Goal: Task Accomplishment & Management: Use online tool/utility

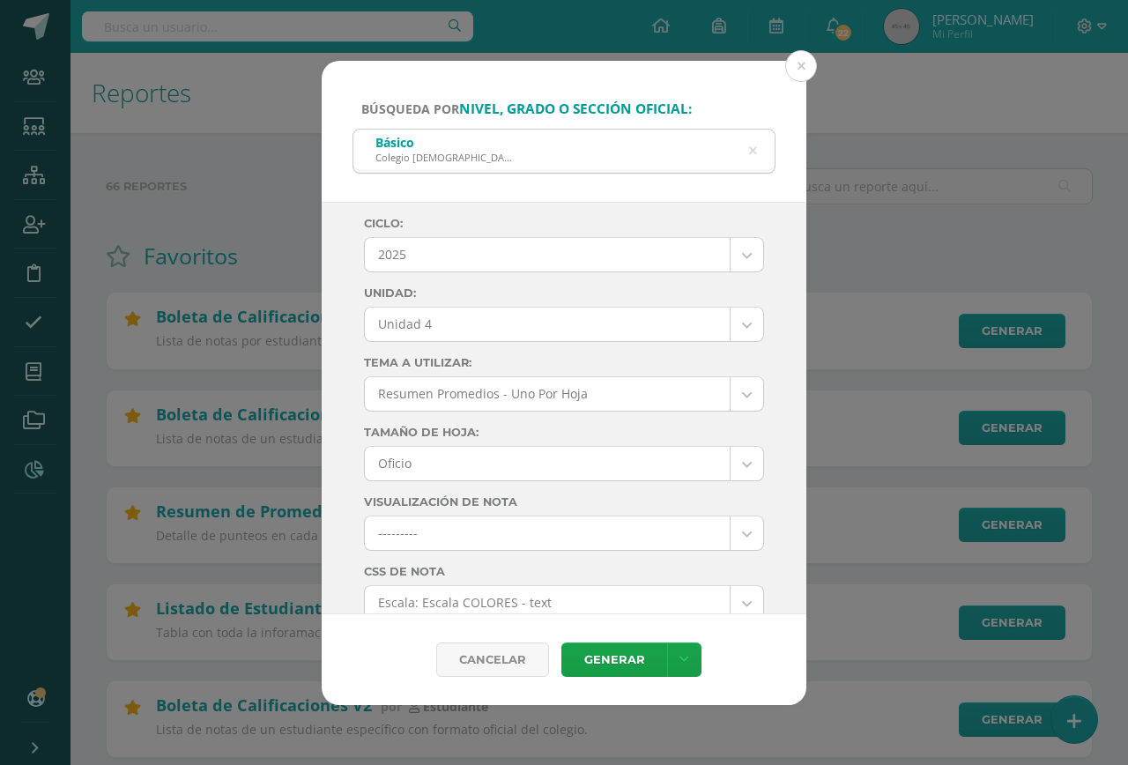
select select "7"
select select "Unidad 4"
select select "10"
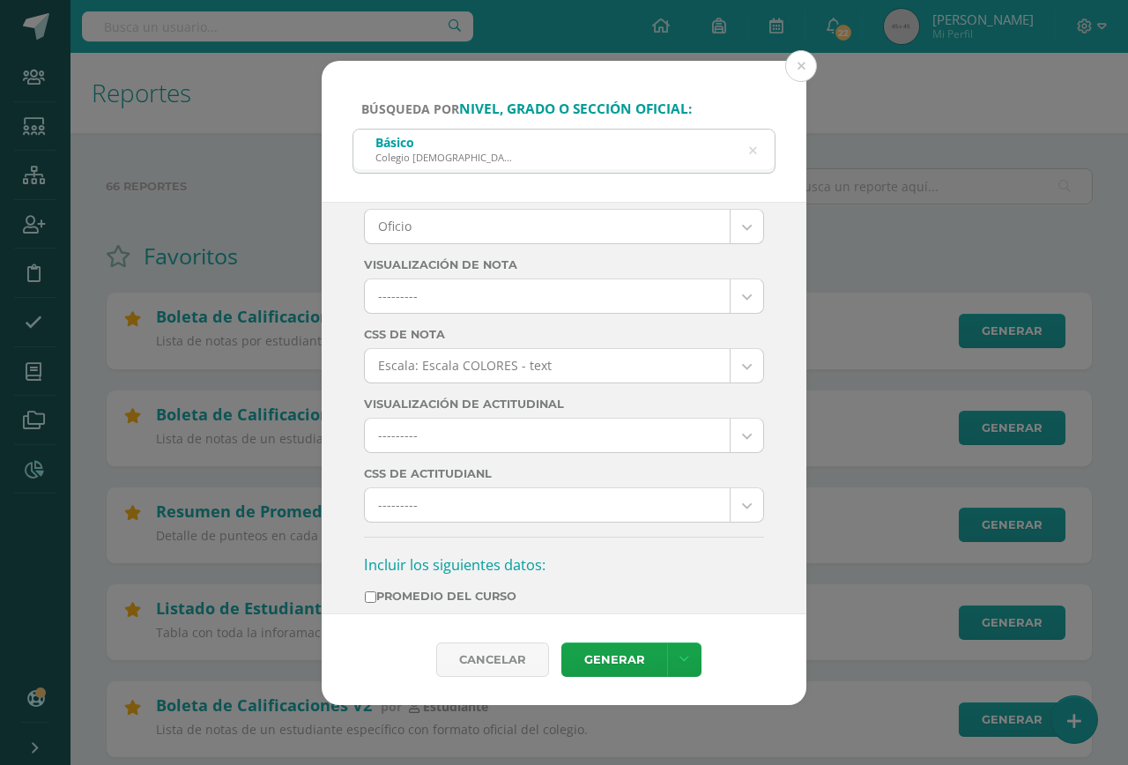
scroll to position [440, 0]
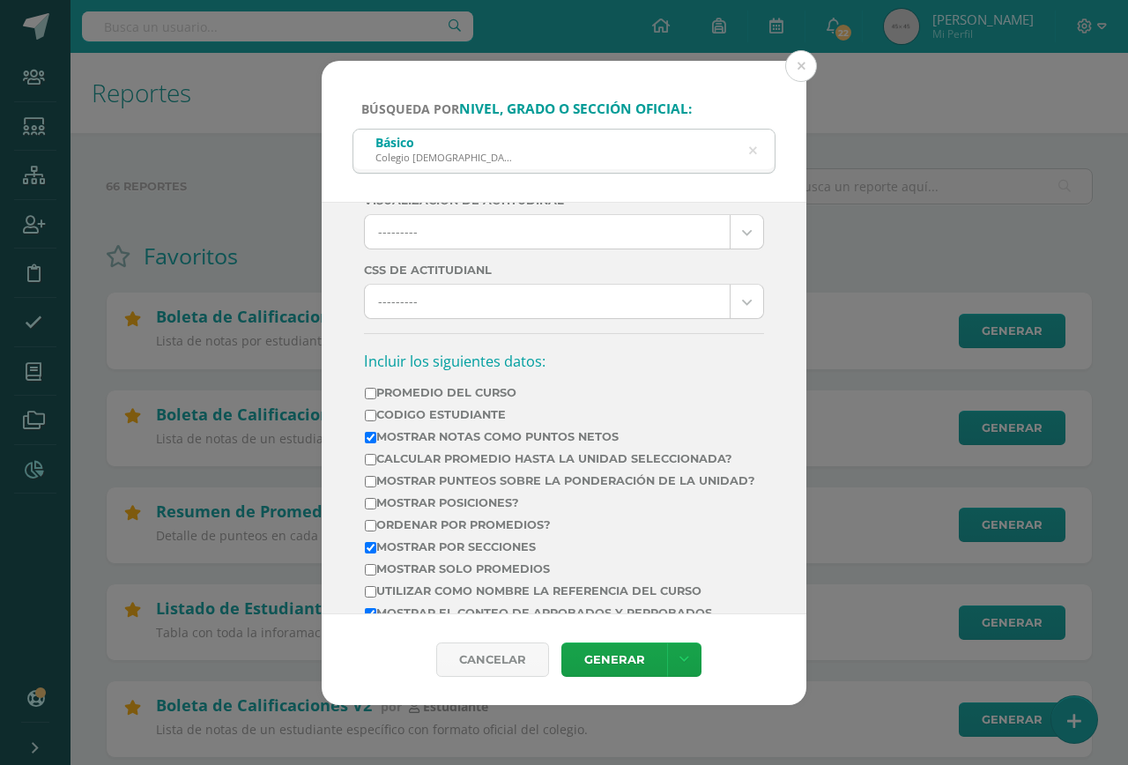
click at [491, 457] on label "Calcular promedio hasta la unidad seleccionada?" at bounding box center [560, 458] width 390 height 13
click at [376, 457] on input "Calcular promedio hasta la unidad seleccionada?" at bounding box center [370, 459] width 11 height 11
checkbox input "true"
click at [591, 652] on link "Generar" at bounding box center [614, 659] width 106 height 34
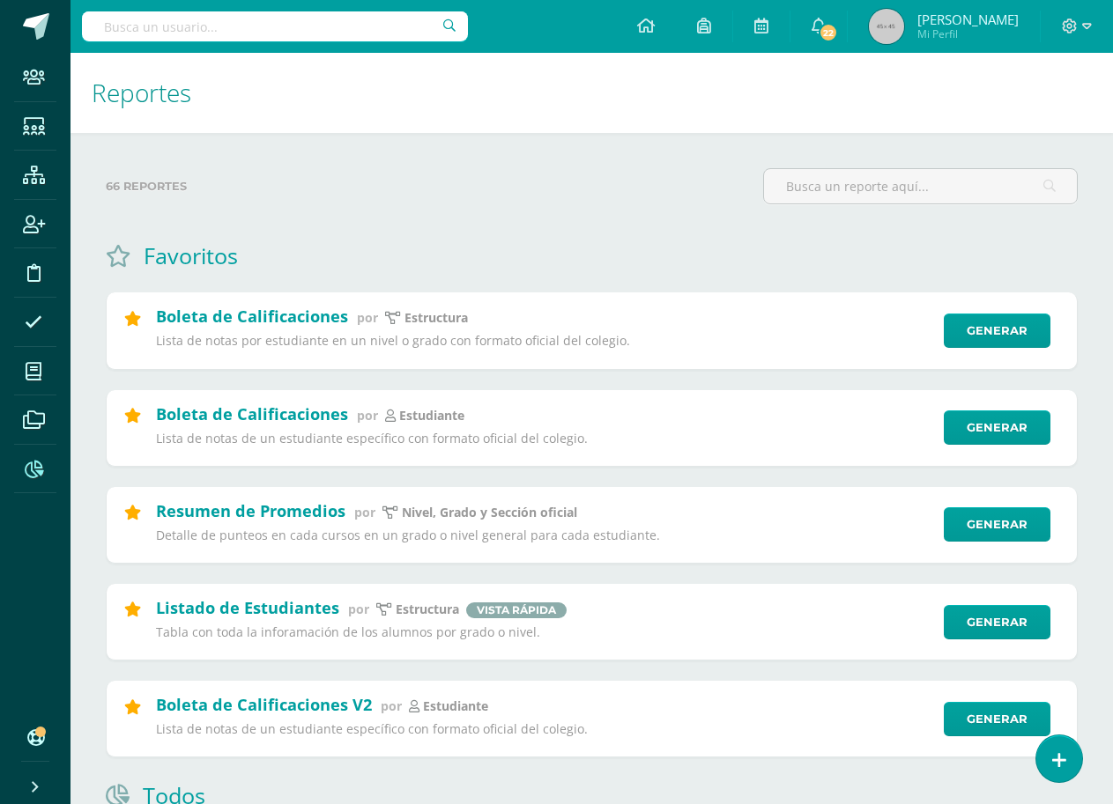
click at [37, 785] on icon at bounding box center [35, 788] width 14 height 18
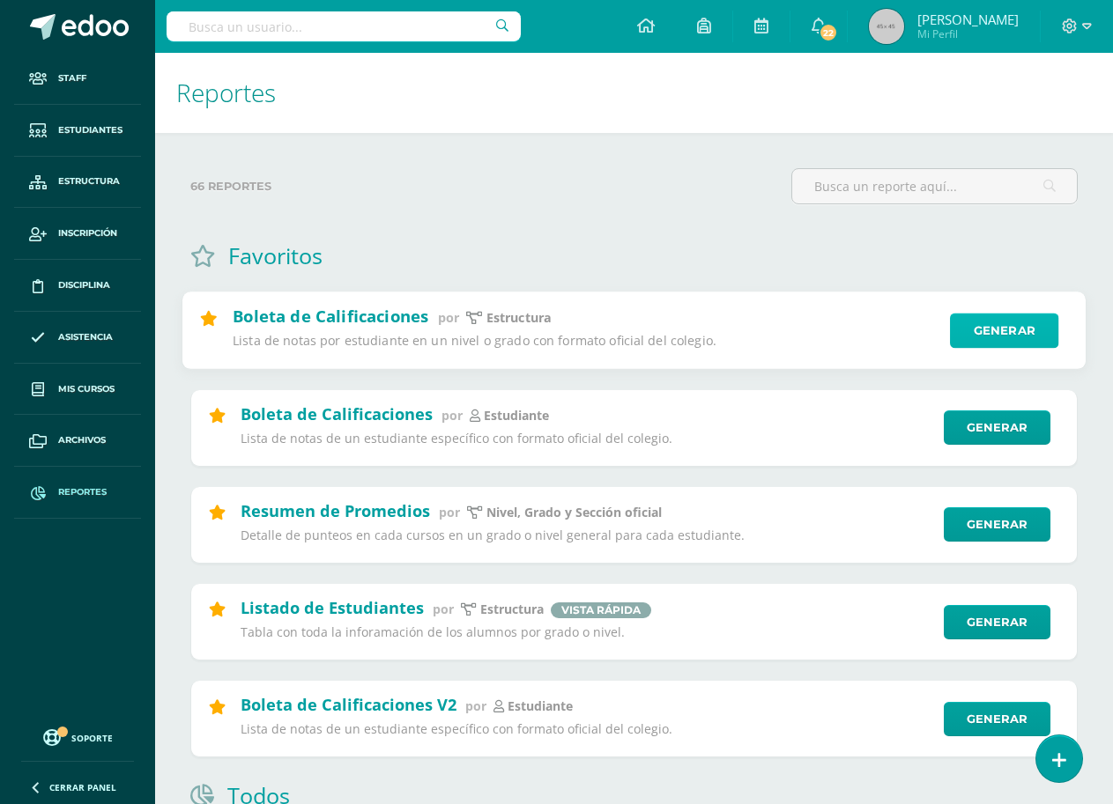
click at [1037, 340] on link "Generar" at bounding box center [1004, 331] width 108 height 35
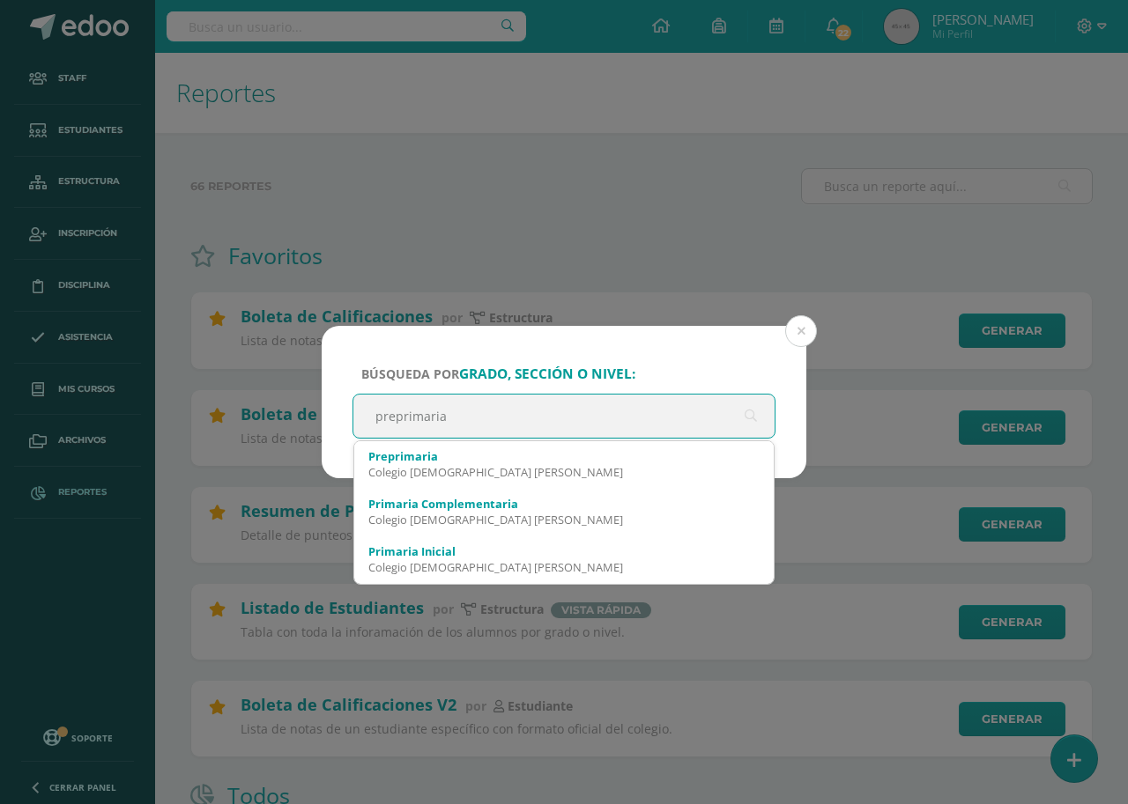
drag, startPoint x: 458, startPoint y: 418, endPoint x: 361, endPoint y: 421, distance: 96.9
click at [361, 421] on input "preprimaria" at bounding box center [563, 416] width 421 height 43
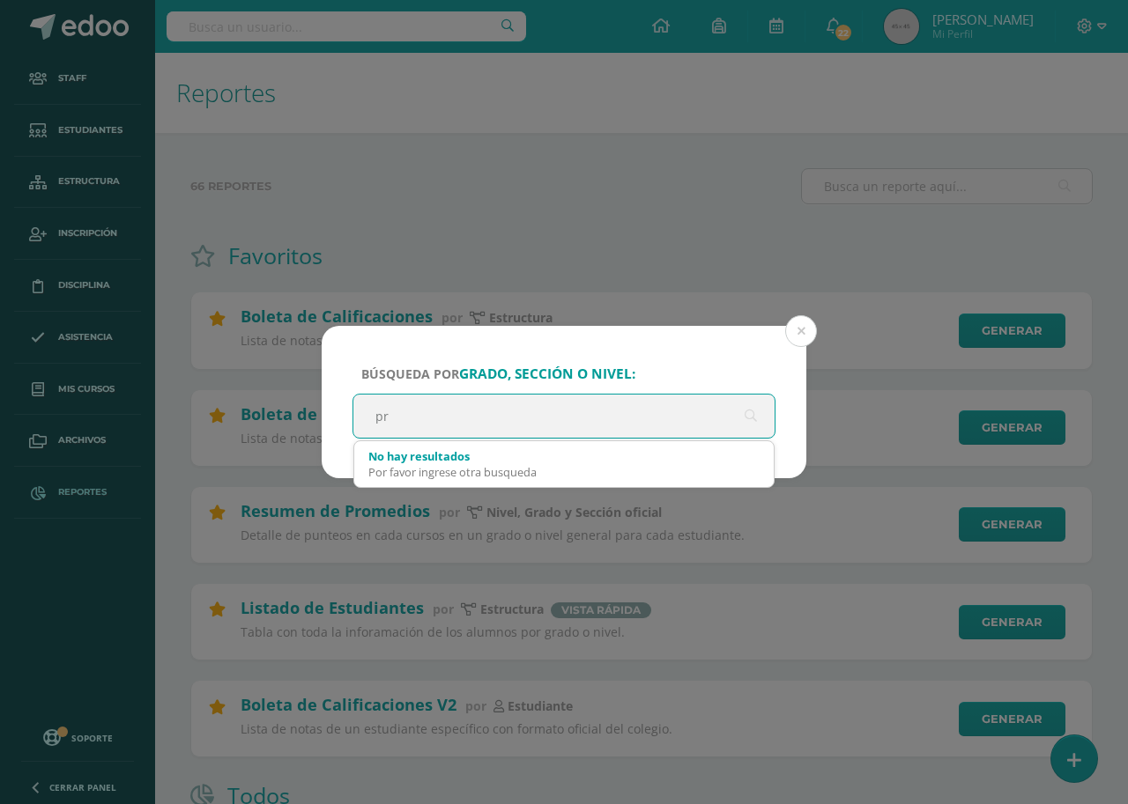
type input "pre"
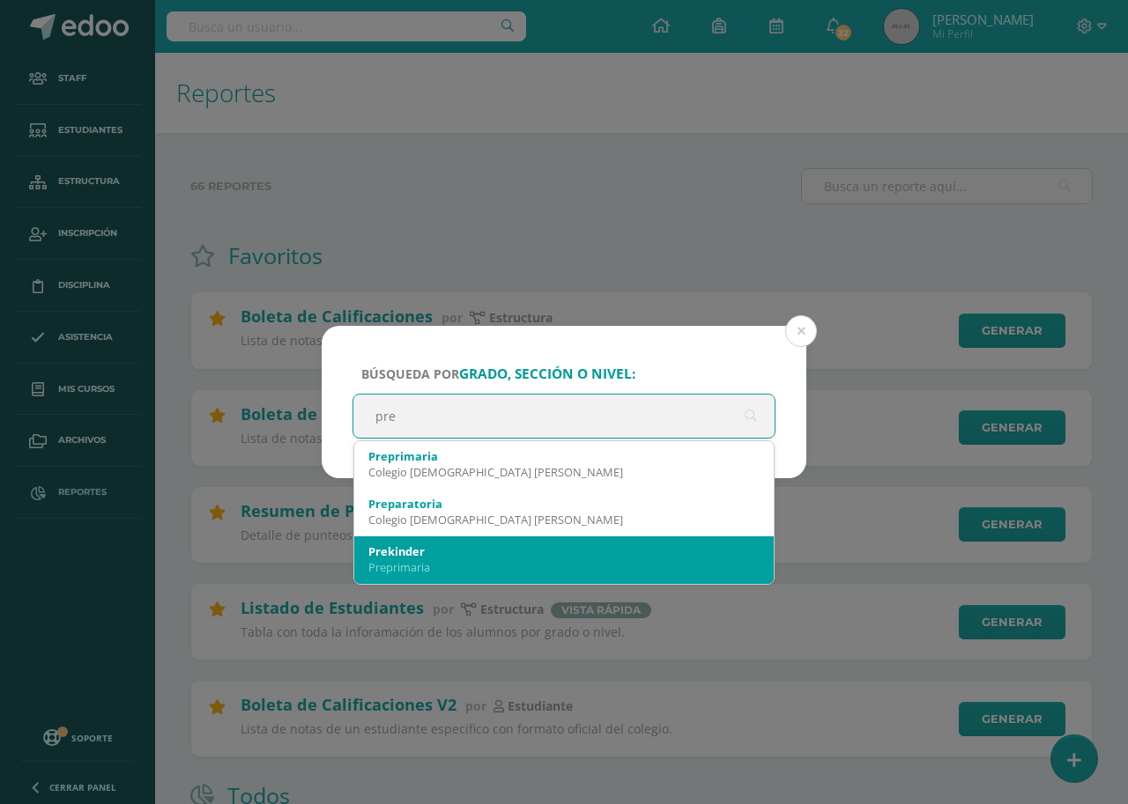
click at [403, 555] on div "Prekinder" at bounding box center [563, 552] width 391 height 16
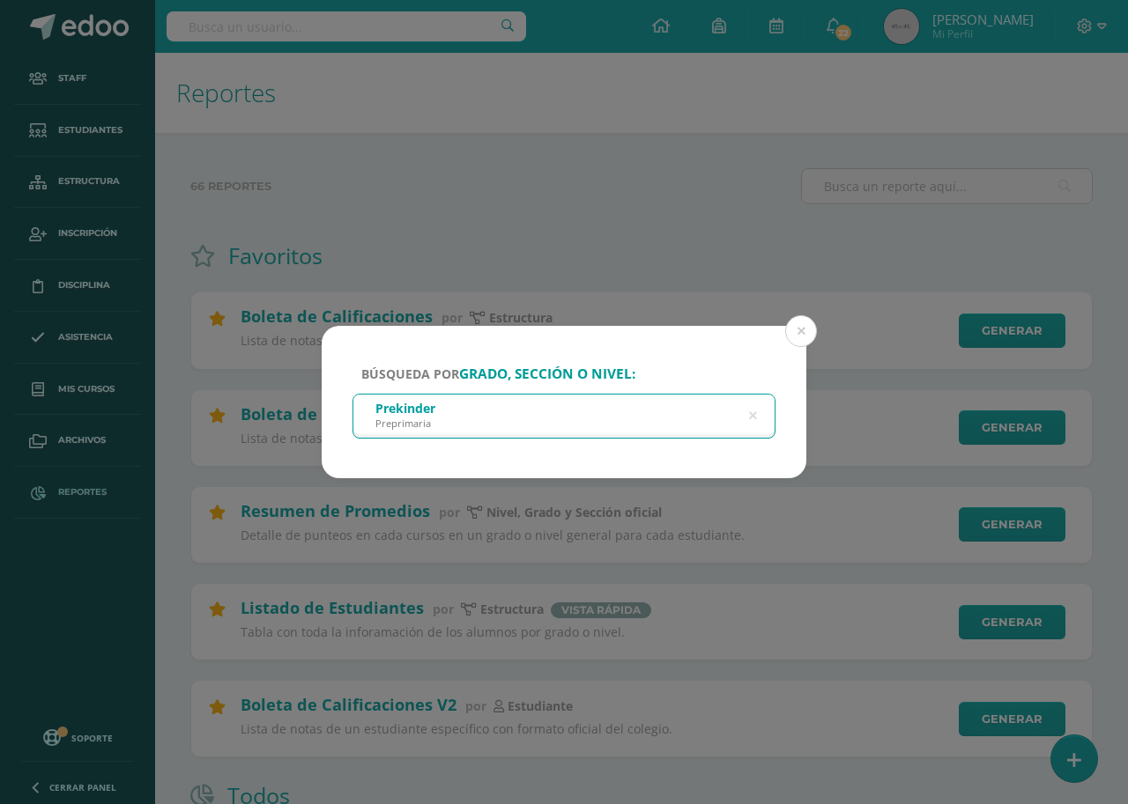
click at [459, 425] on form "Búsqueda por grado, sección o nivel: Prekinder Preprimaria pre Cancelar Generar…" at bounding box center [564, 402] width 484 height 152
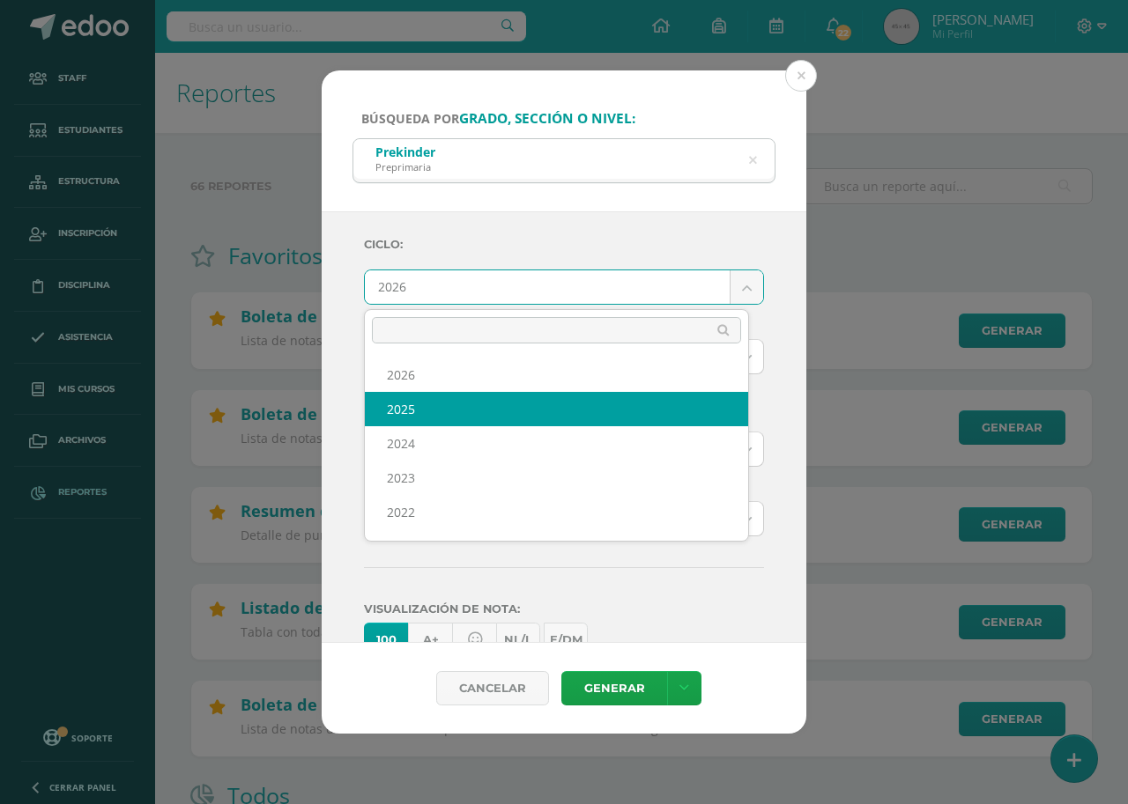
select select "7"
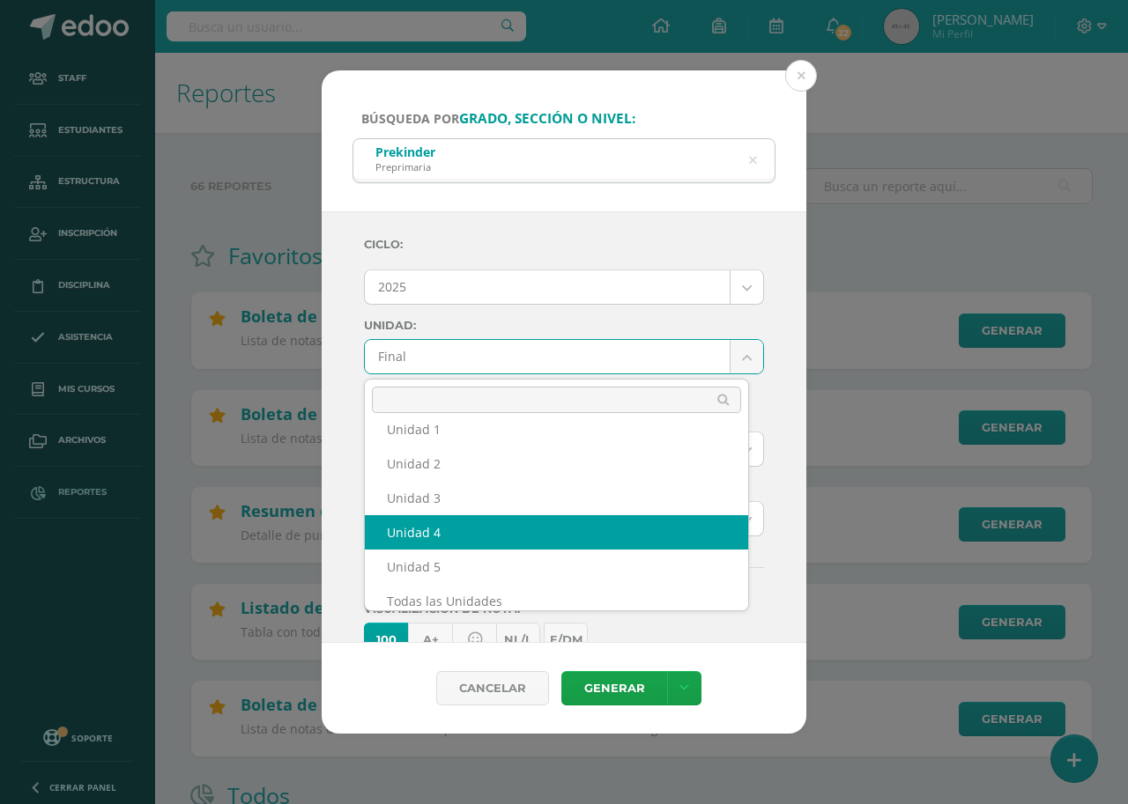
scroll to position [64, 0]
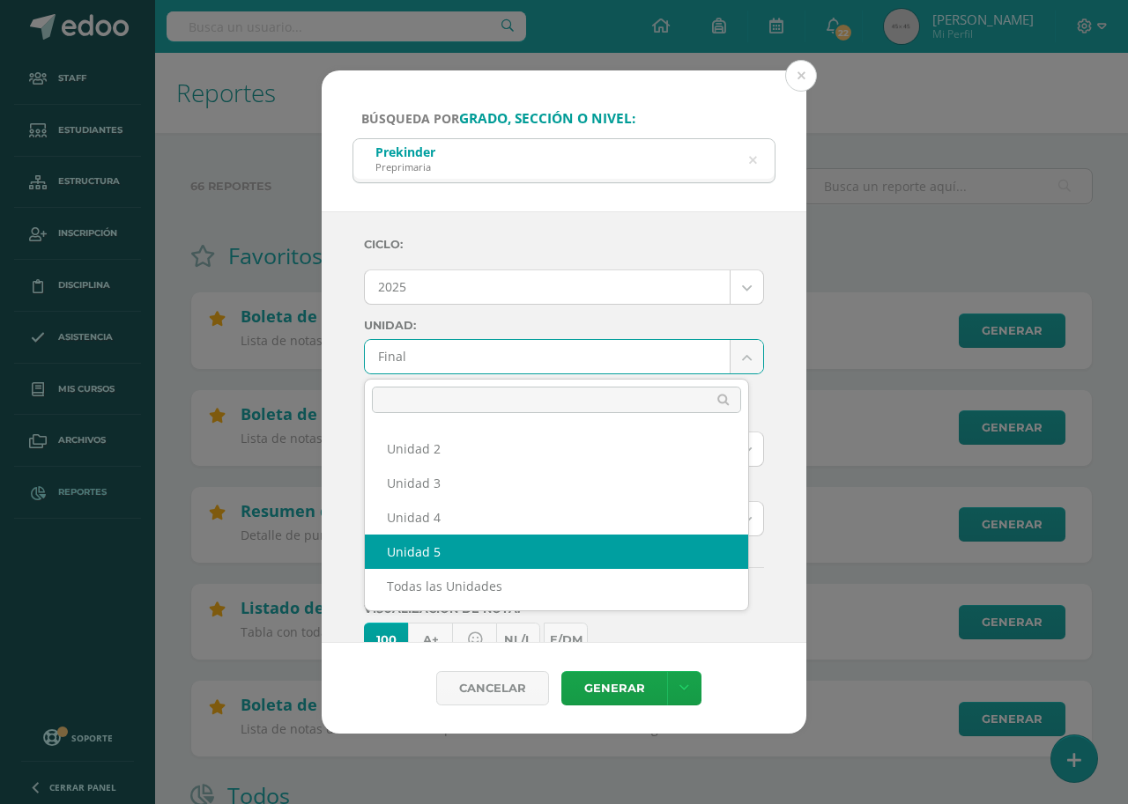
select select "Unidad 5"
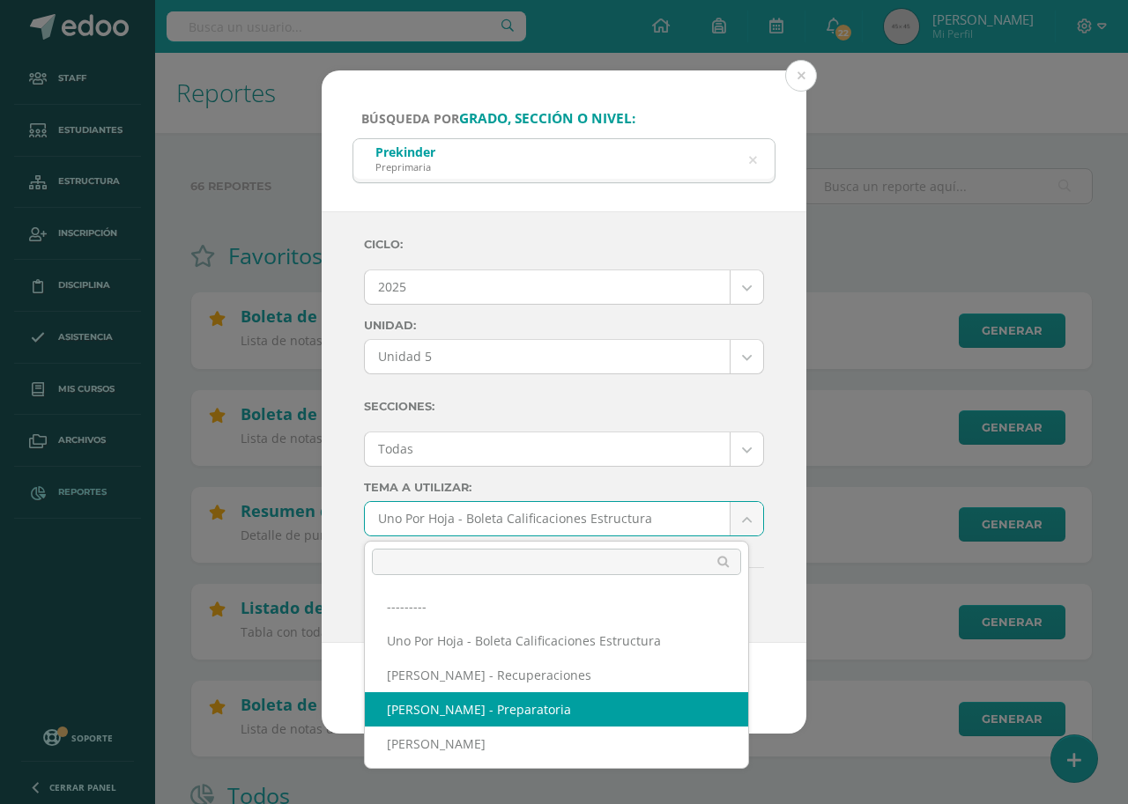
select select "56"
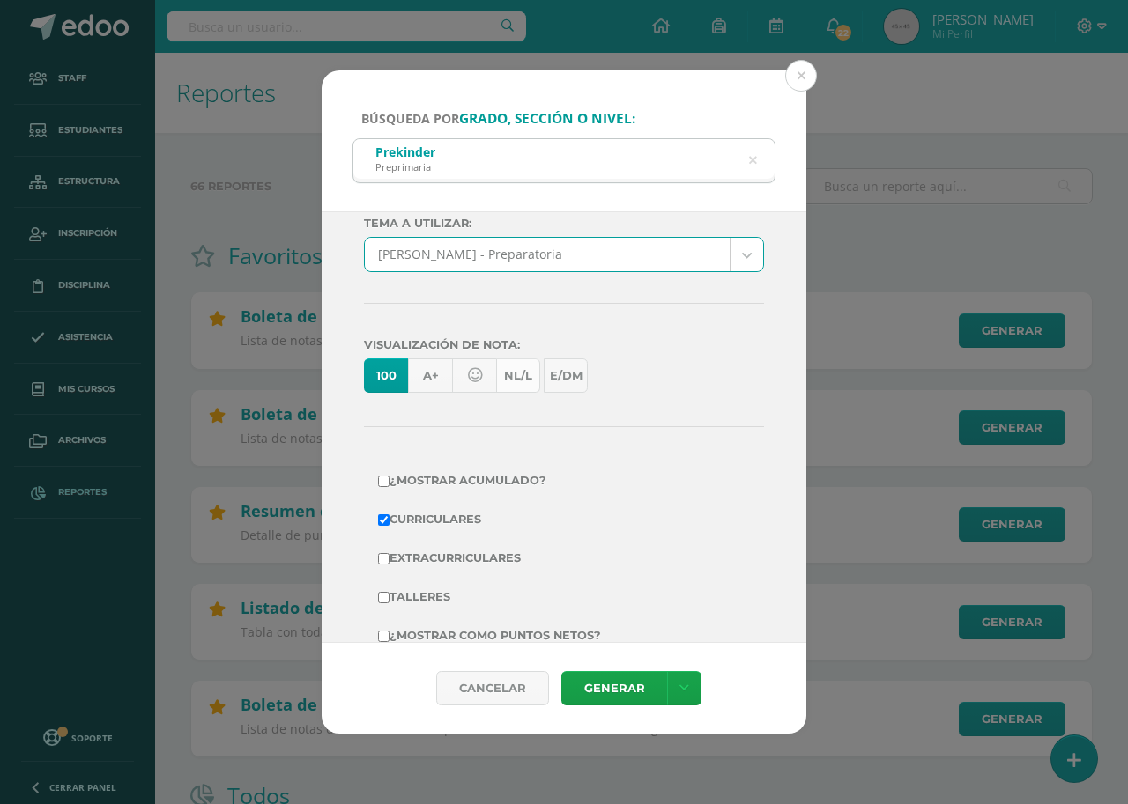
scroll to position [305, 0]
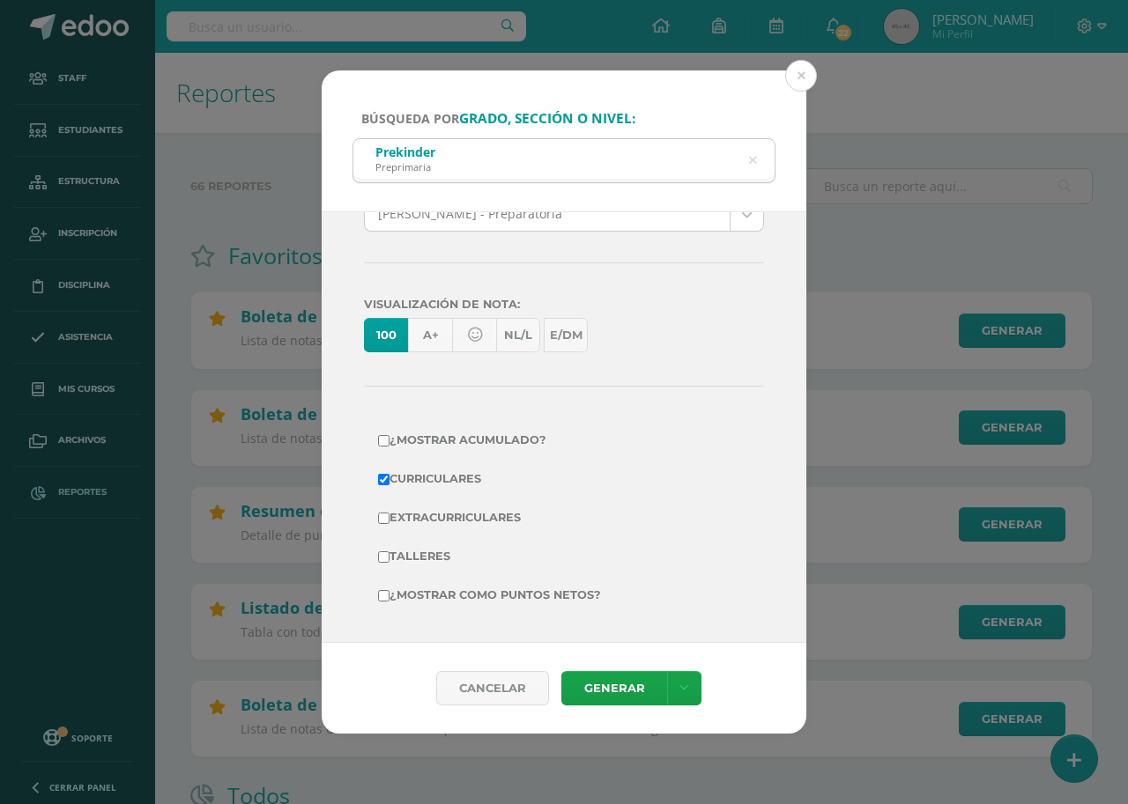
click at [481, 597] on label "¿Mostrar como puntos netos?" at bounding box center [564, 595] width 372 height 25
click at [389, 597] on input "¿Mostrar como puntos netos?" at bounding box center [383, 595] width 11 height 11
checkbox input "true"
click at [617, 686] on link "Generar" at bounding box center [614, 688] width 106 height 34
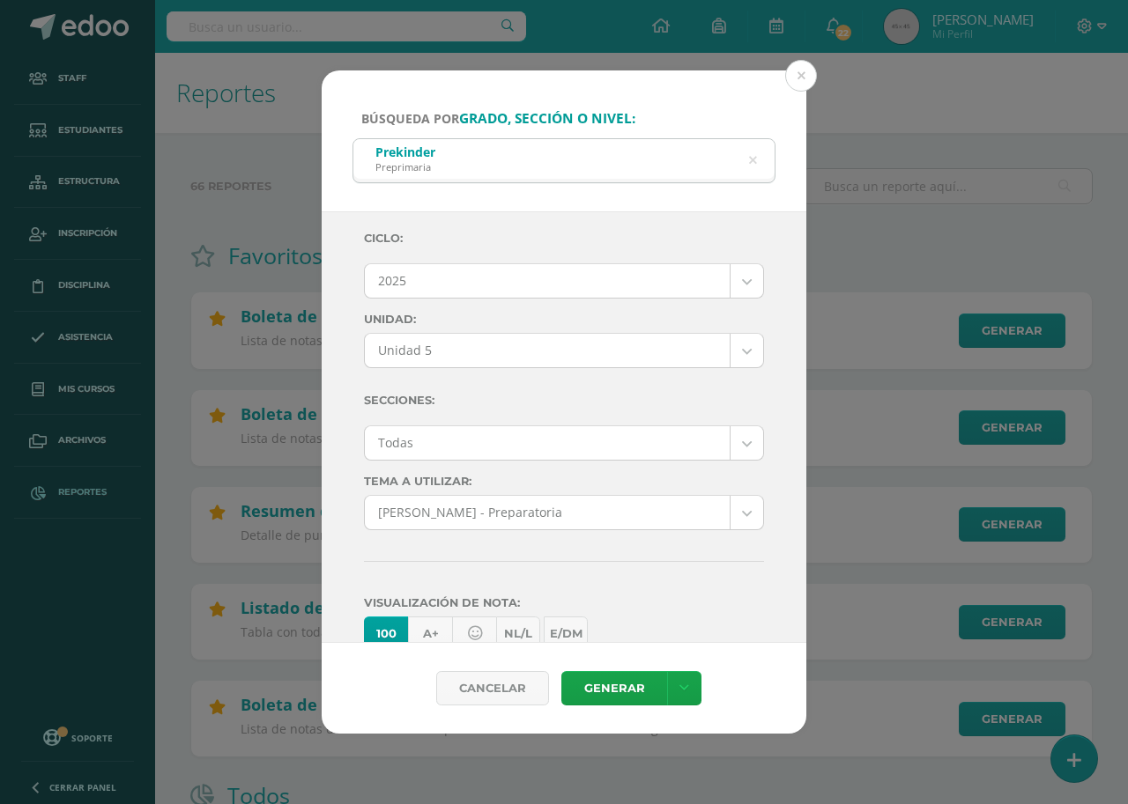
scroll to position [0, 0]
click at [752, 163] on icon at bounding box center [753, 160] width 8 height 45
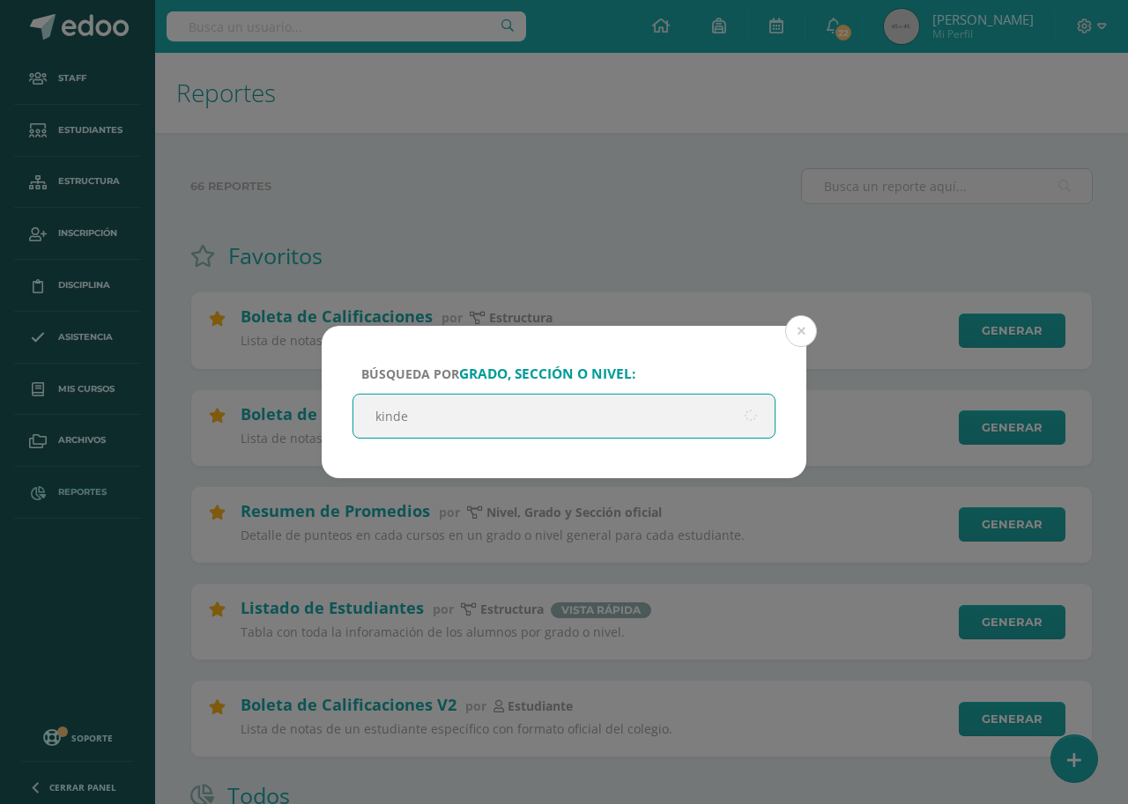
type input "kinder"
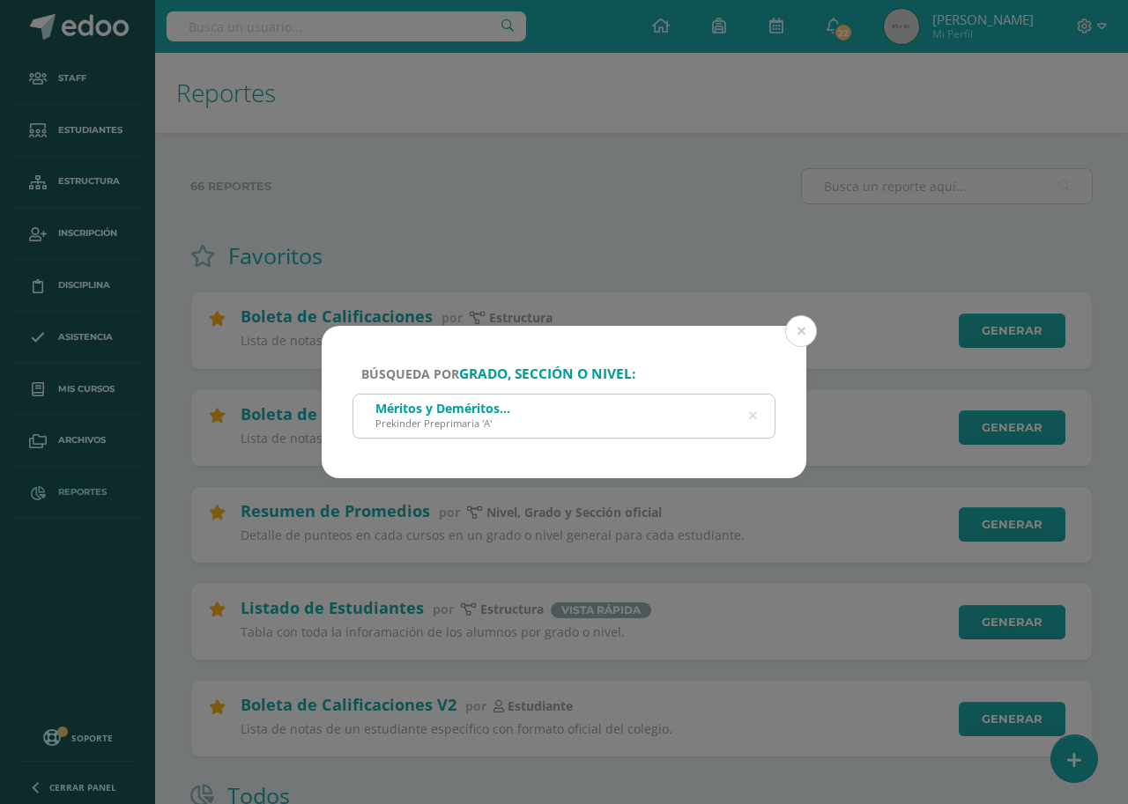
click at [751, 418] on icon at bounding box center [753, 416] width 8 height 45
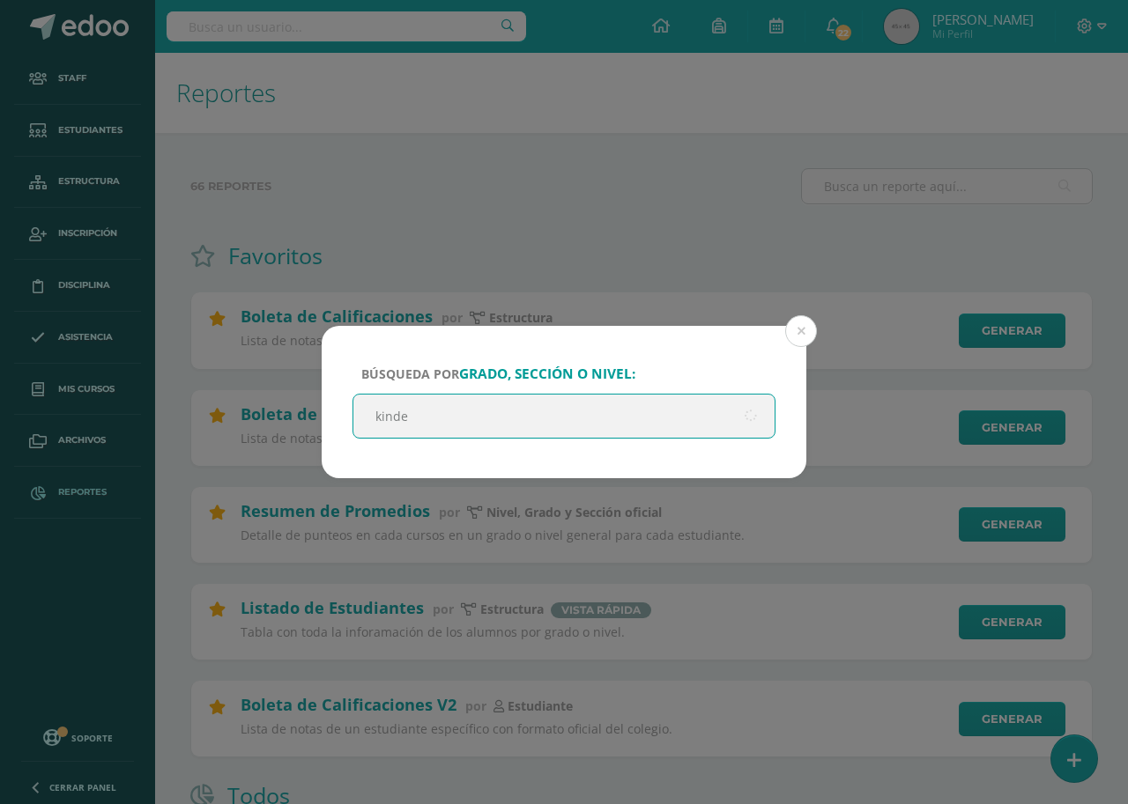
type input "kinder"
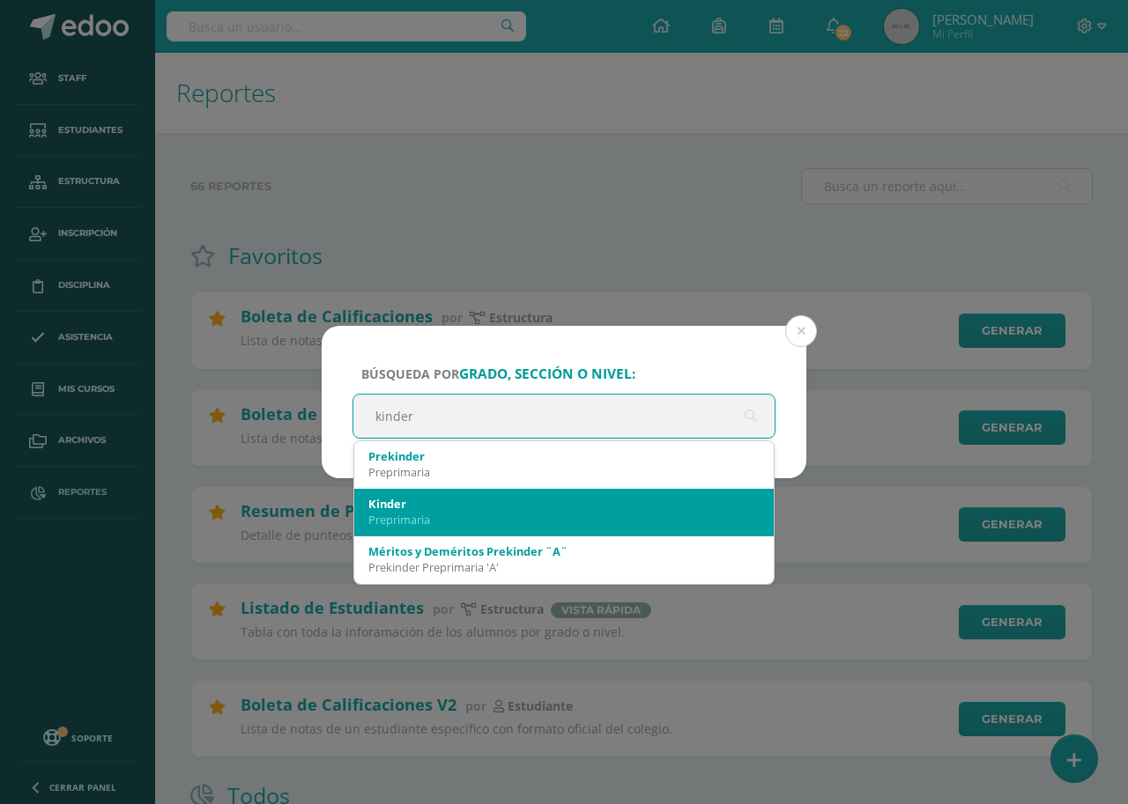
click at [499, 526] on div "Preprimaria" at bounding box center [563, 520] width 391 height 16
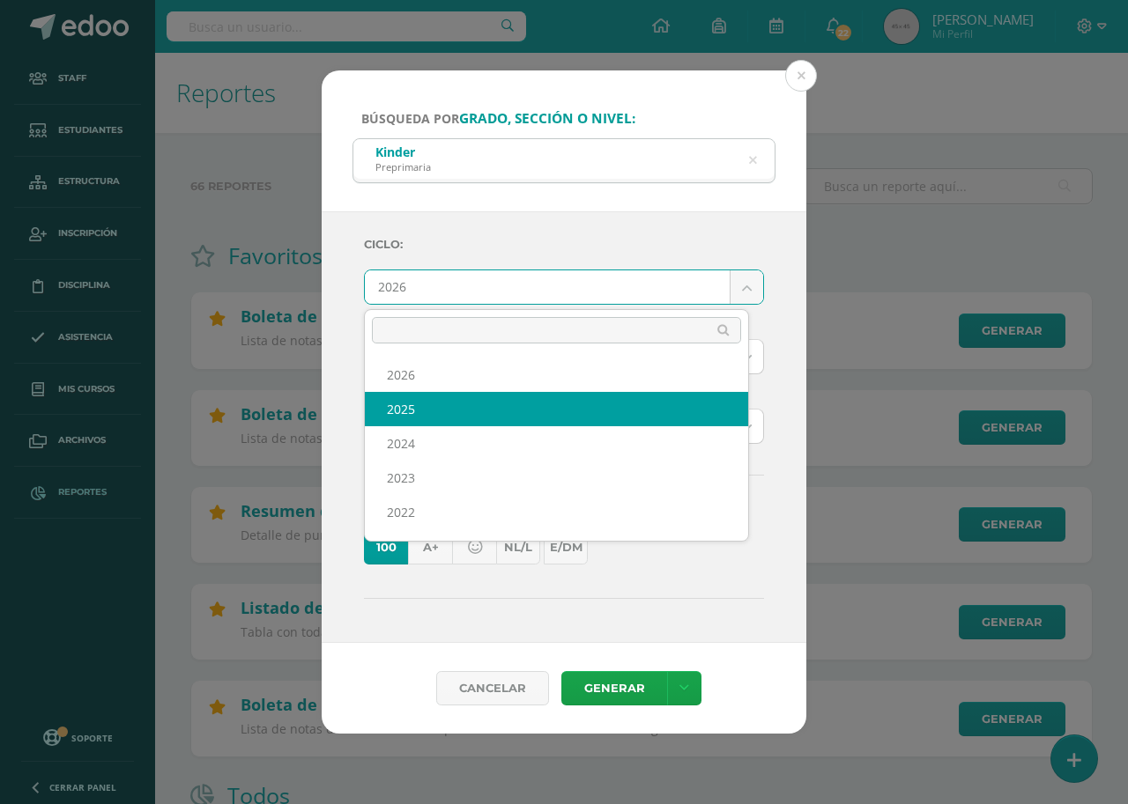
select select "7"
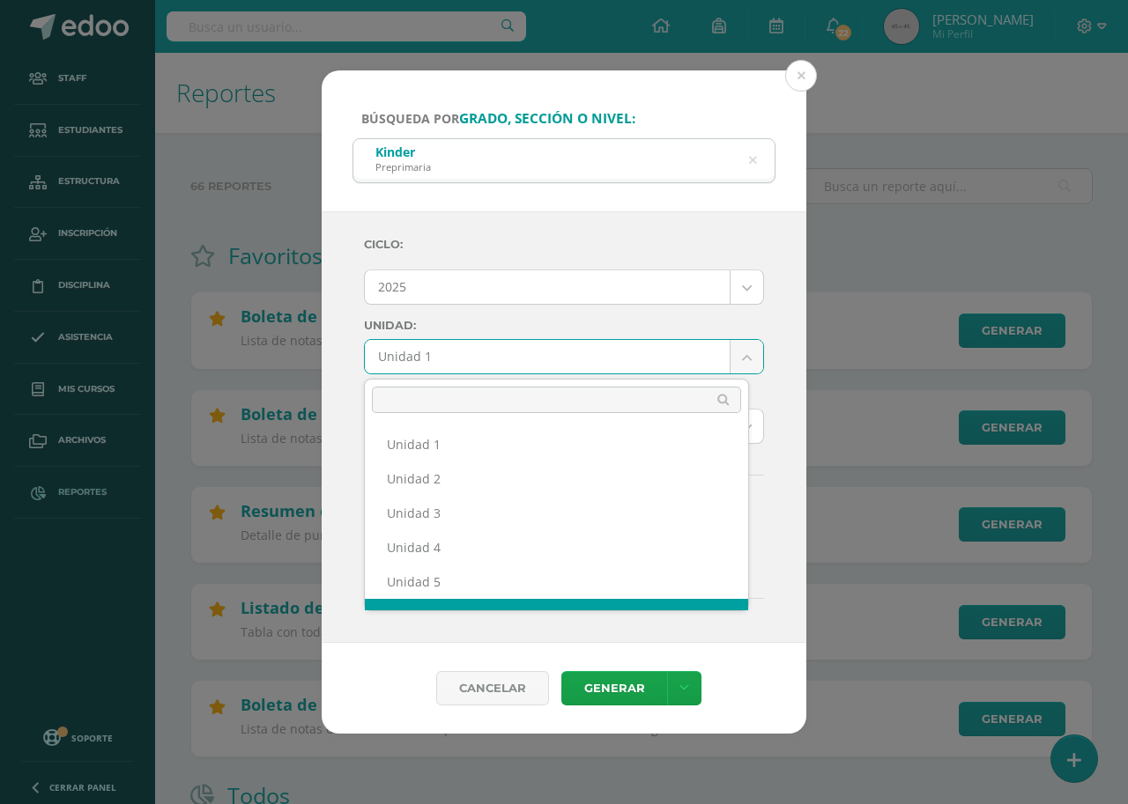
scroll to position [23, 0]
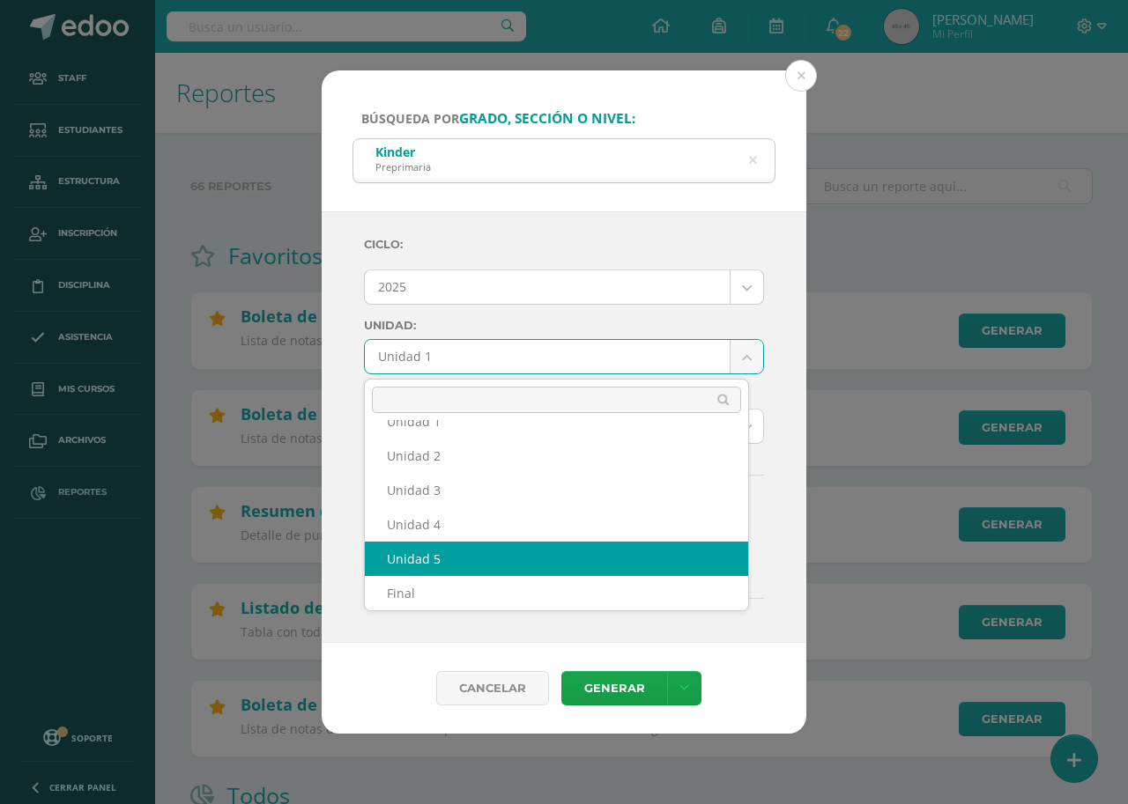
select select "Unidad 5"
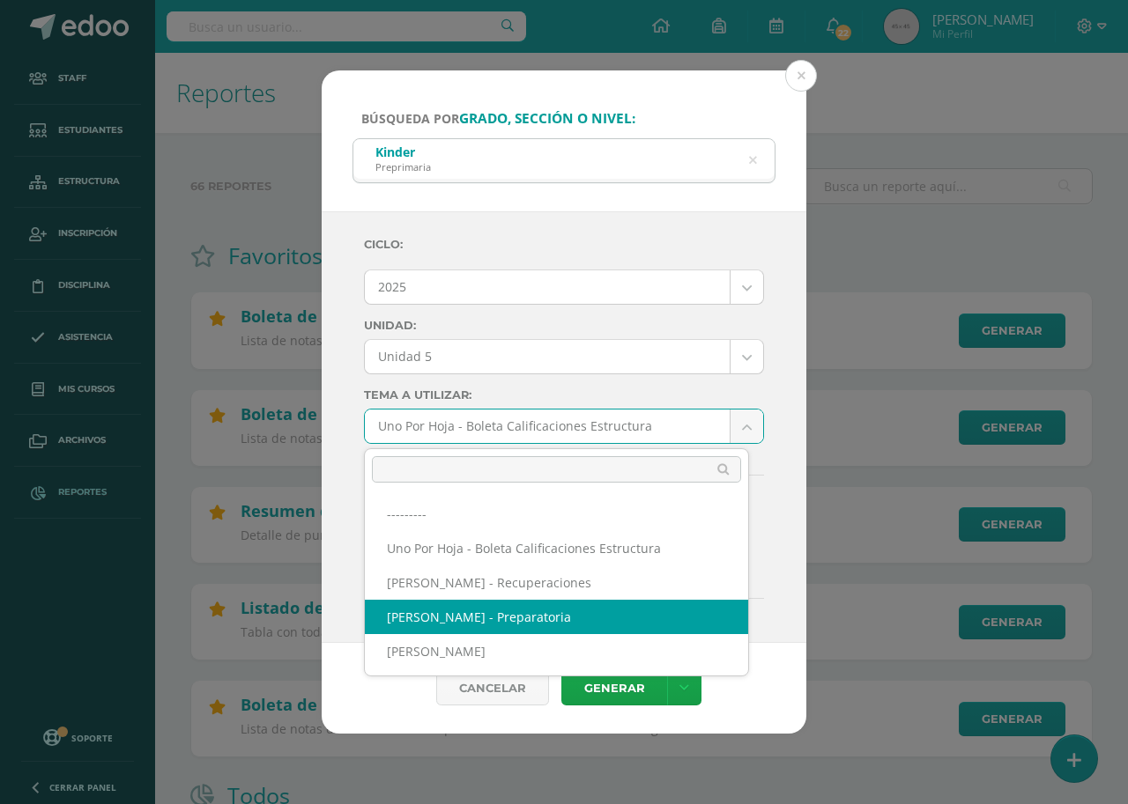
select select "56"
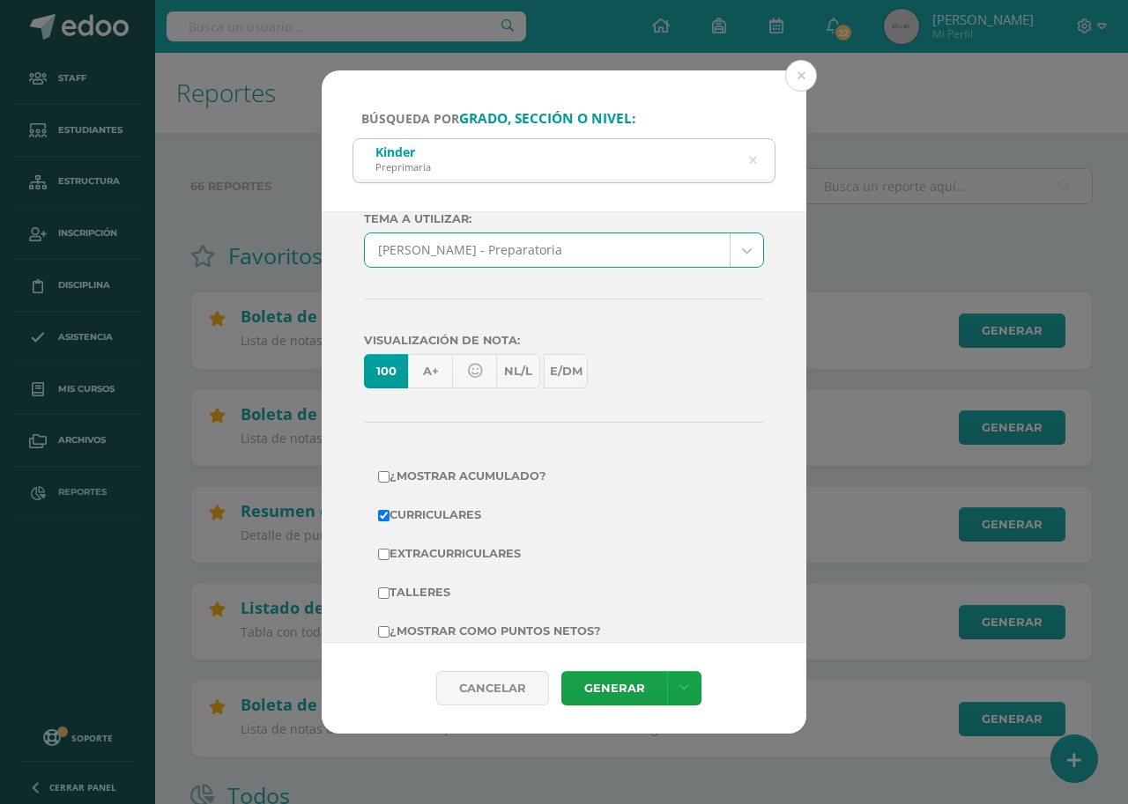
scroll to position [352, 0]
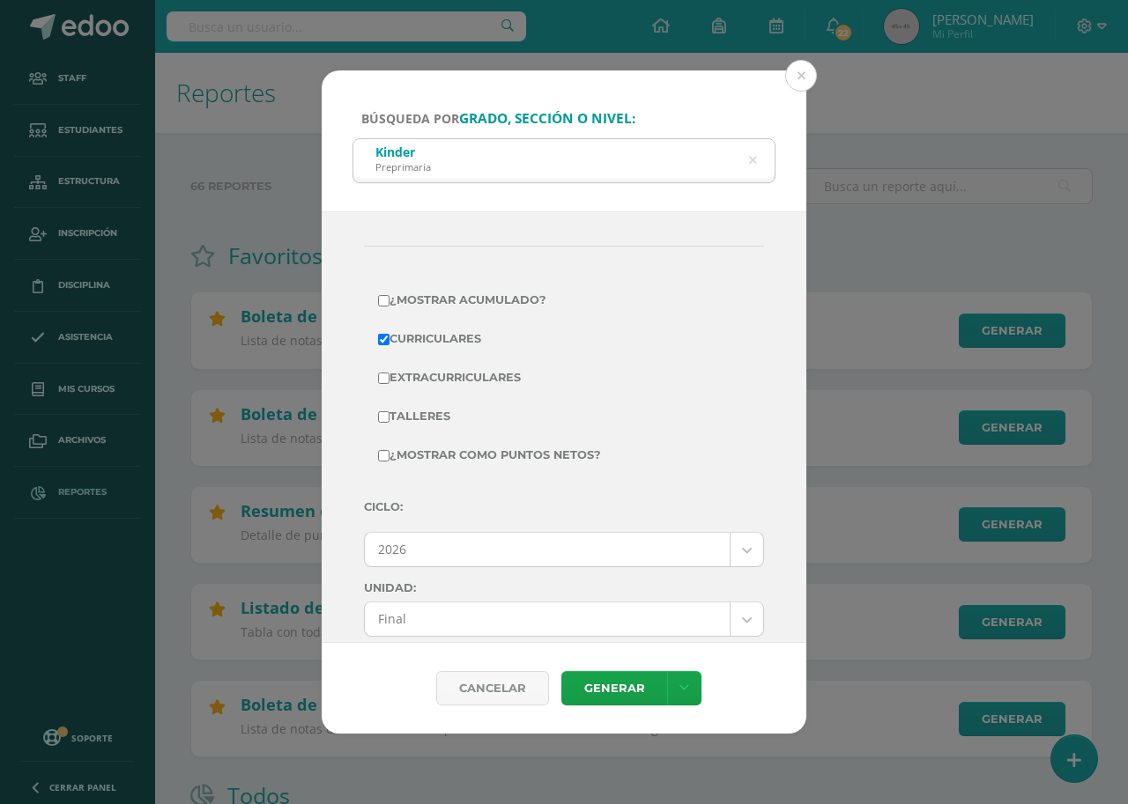
click at [388, 457] on input "¿Mostrar como puntos netos?" at bounding box center [383, 455] width 11 height 11
checkbox input "true"
click at [802, 88] on button at bounding box center [801, 76] width 32 height 32
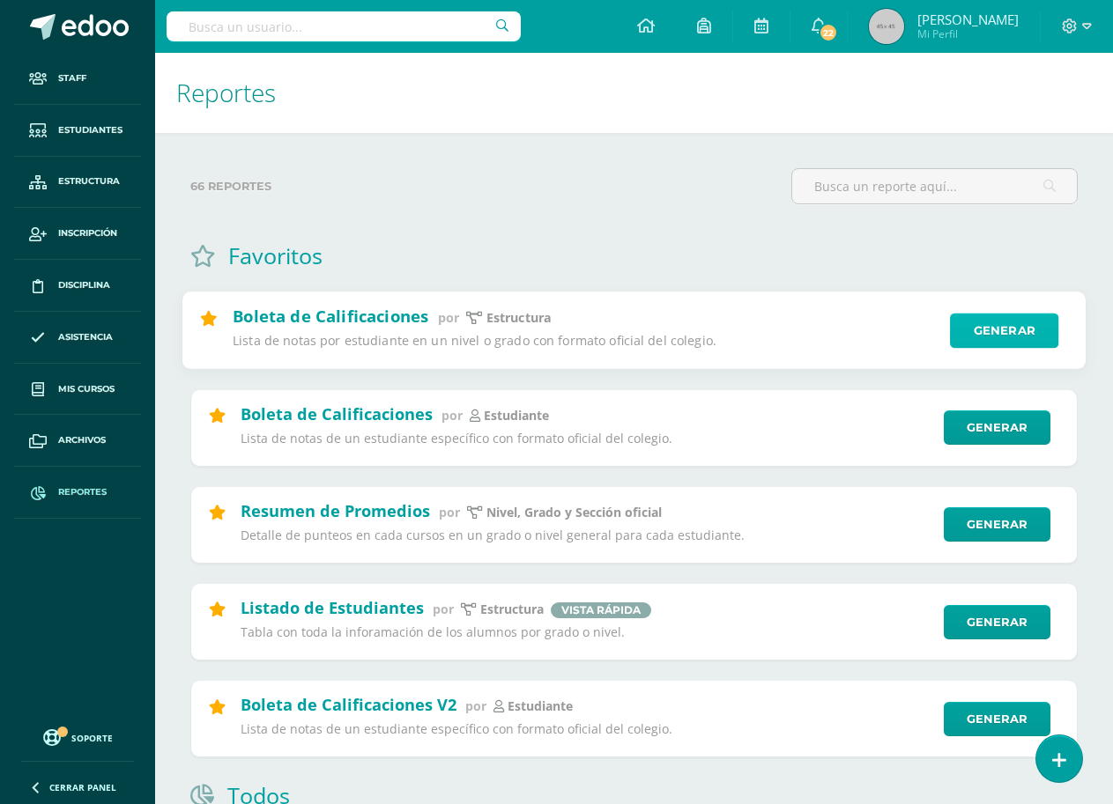
click at [1017, 338] on link "Generar" at bounding box center [1004, 331] width 108 height 35
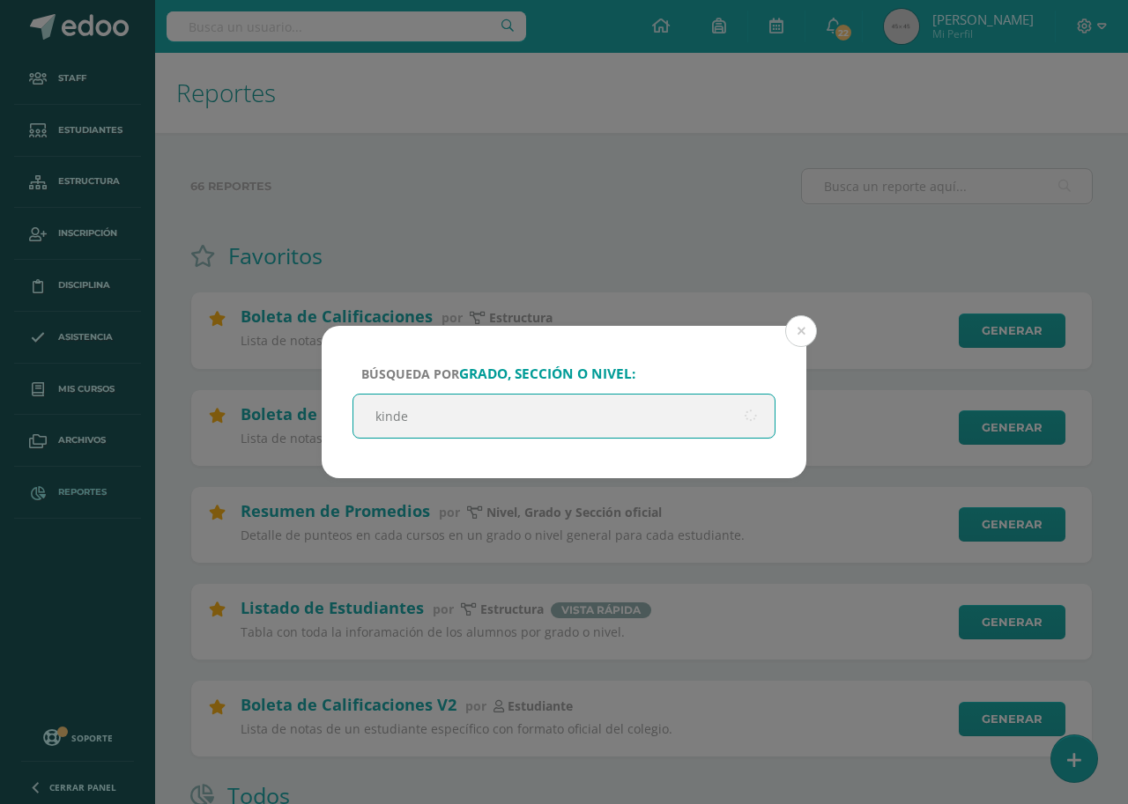
type input "kinder"
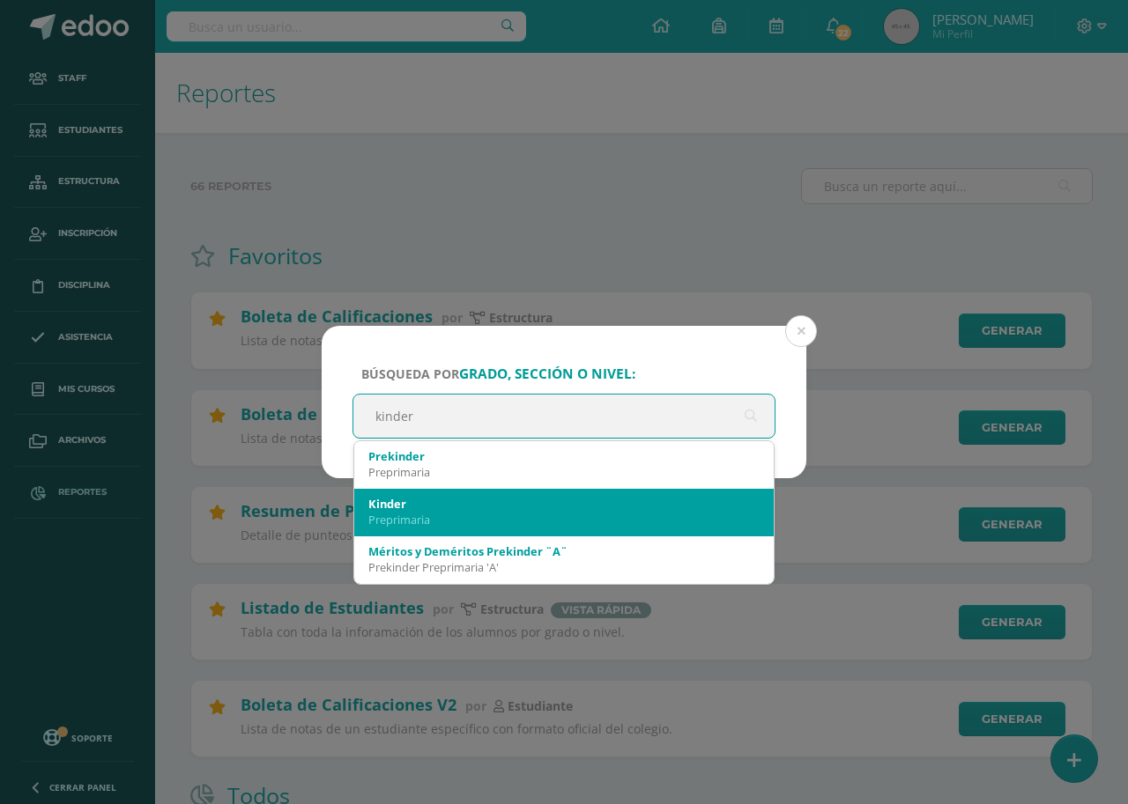
click at [435, 507] on div "Kinder" at bounding box center [563, 504] width 391 height 16
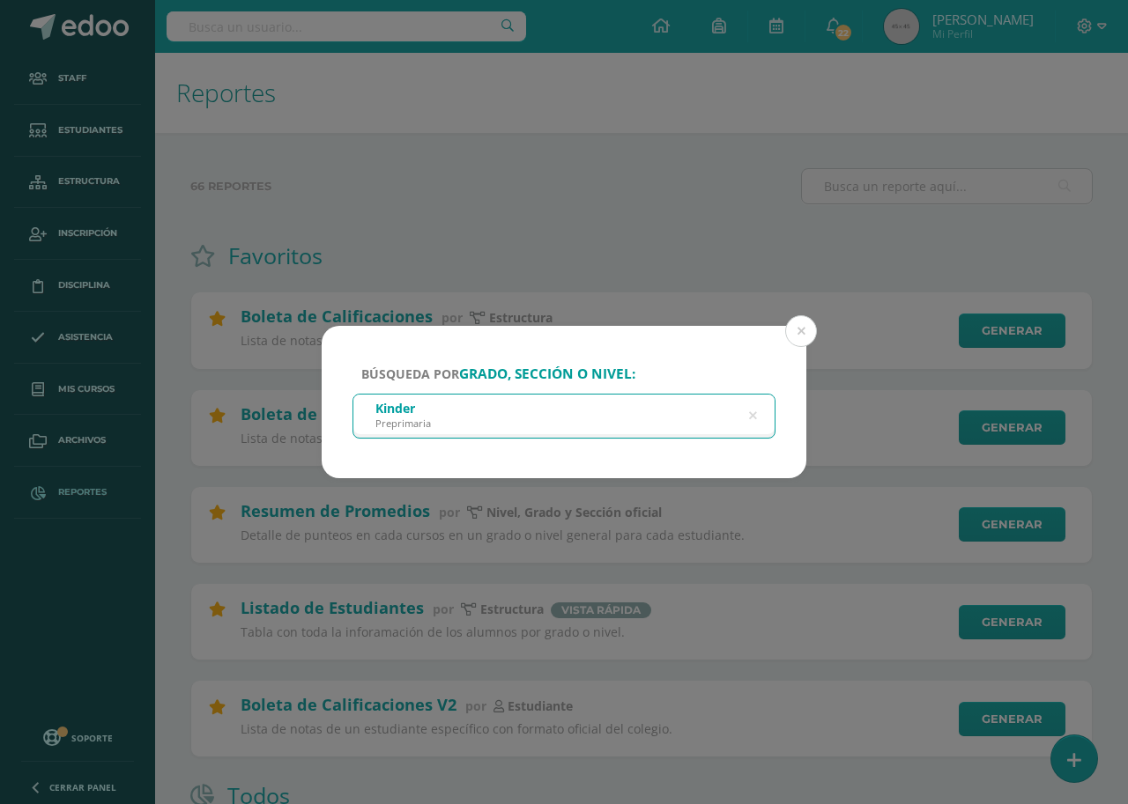
click at [558, 409] on div "Kinder Preprimaria" at bounding box center [563, 415] width 421 height 40
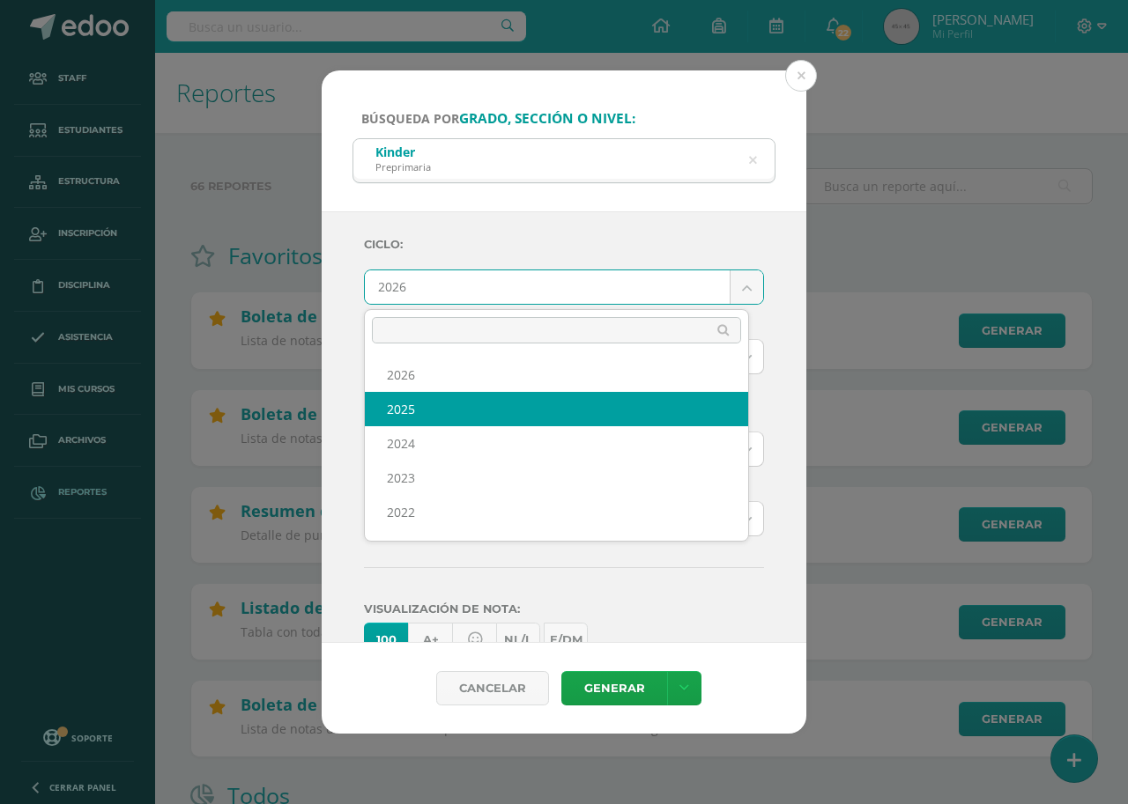
select select "7"
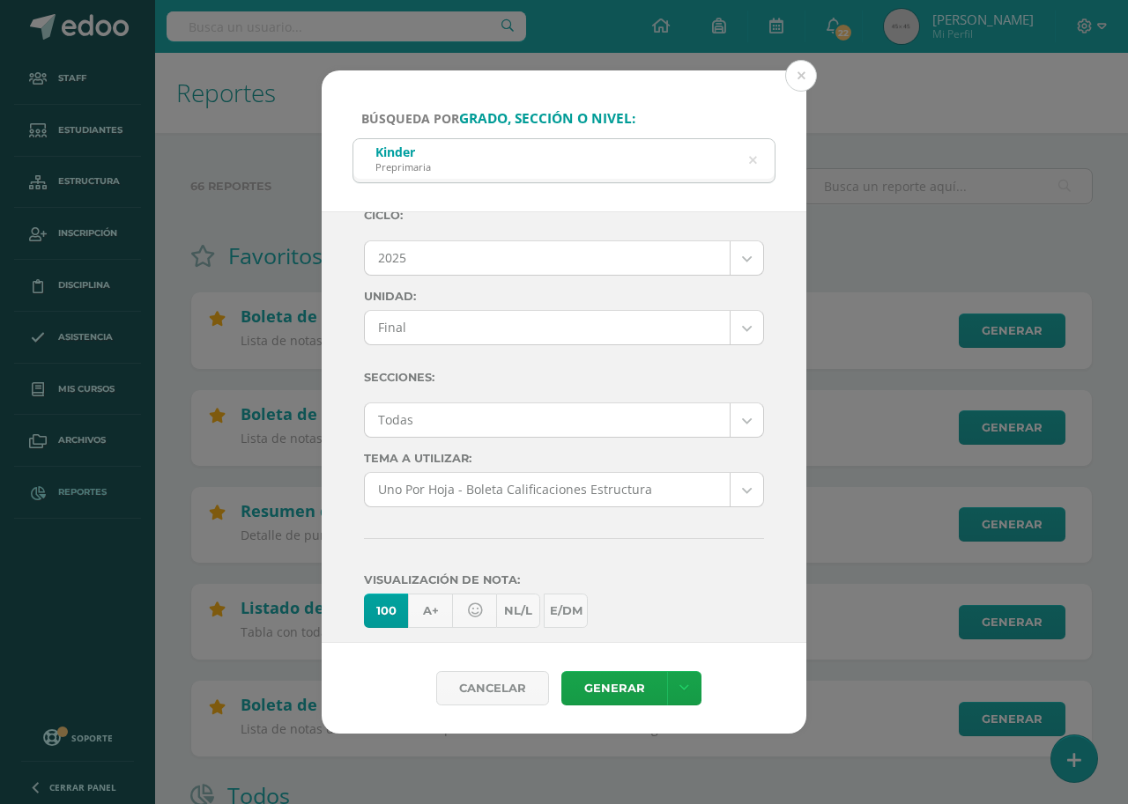
scroll to position [0, 0]
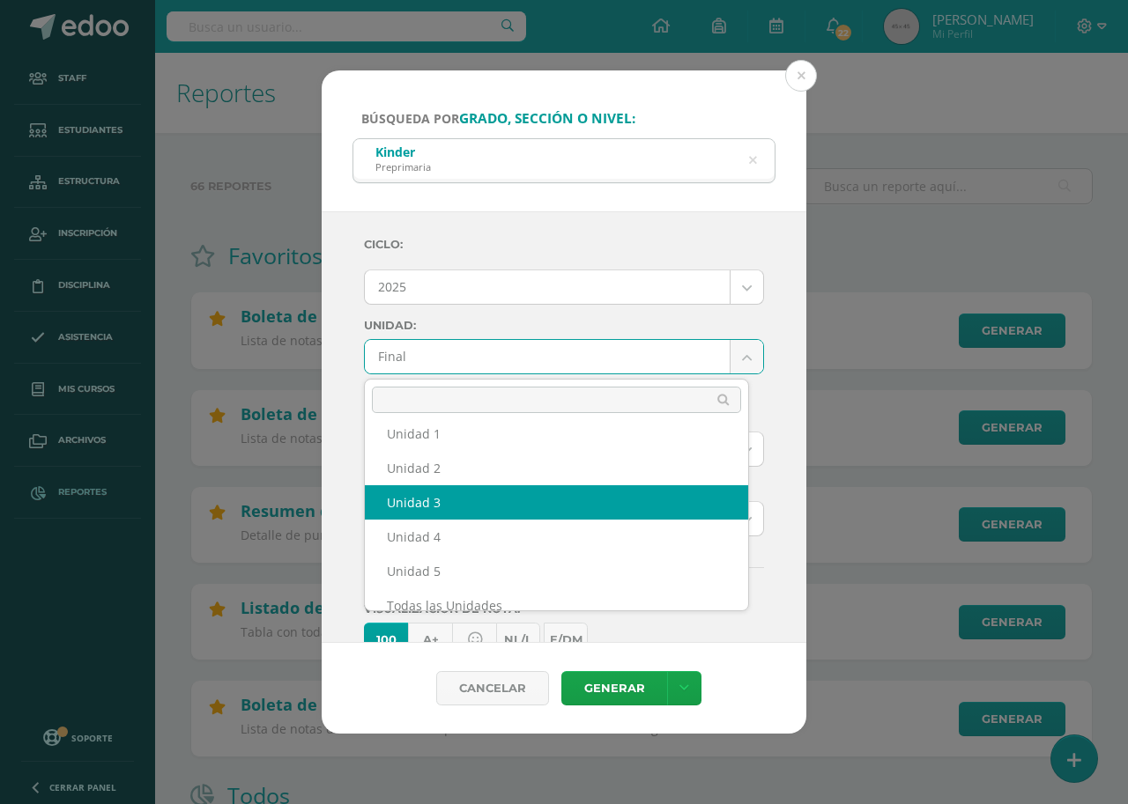
scroll to position [64, 0]
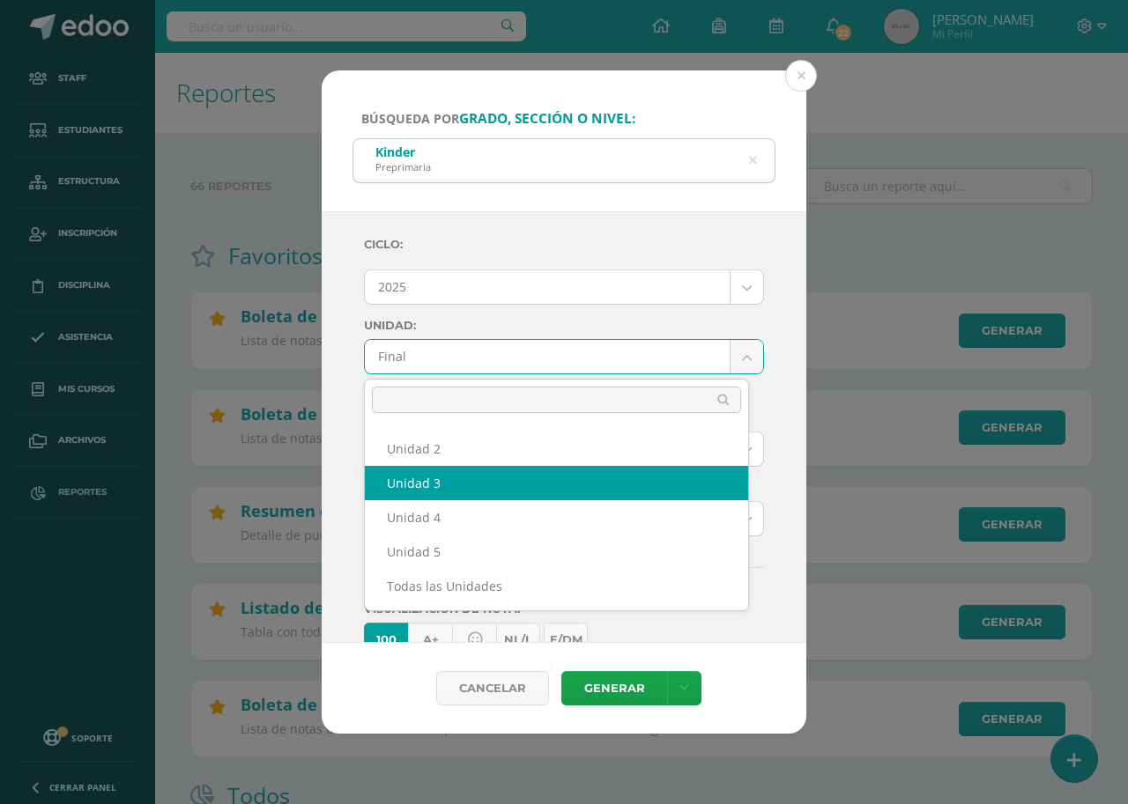
select select "Unidad 5"
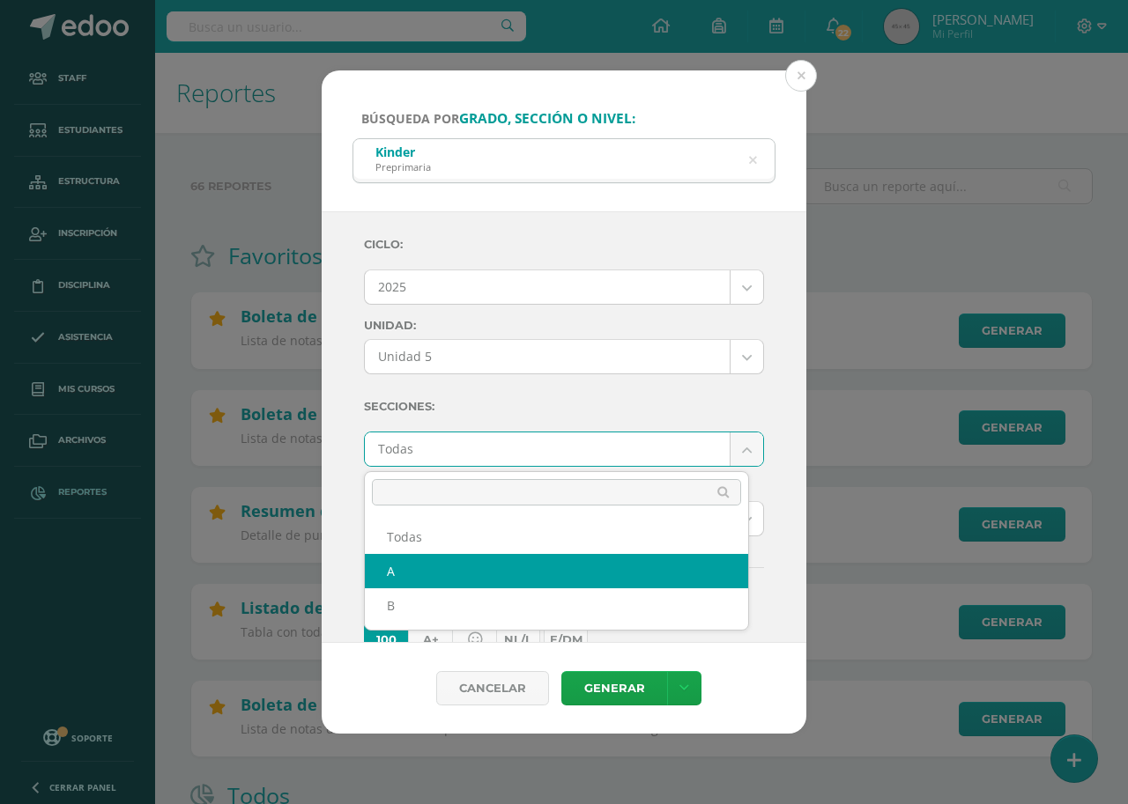
select select "A"
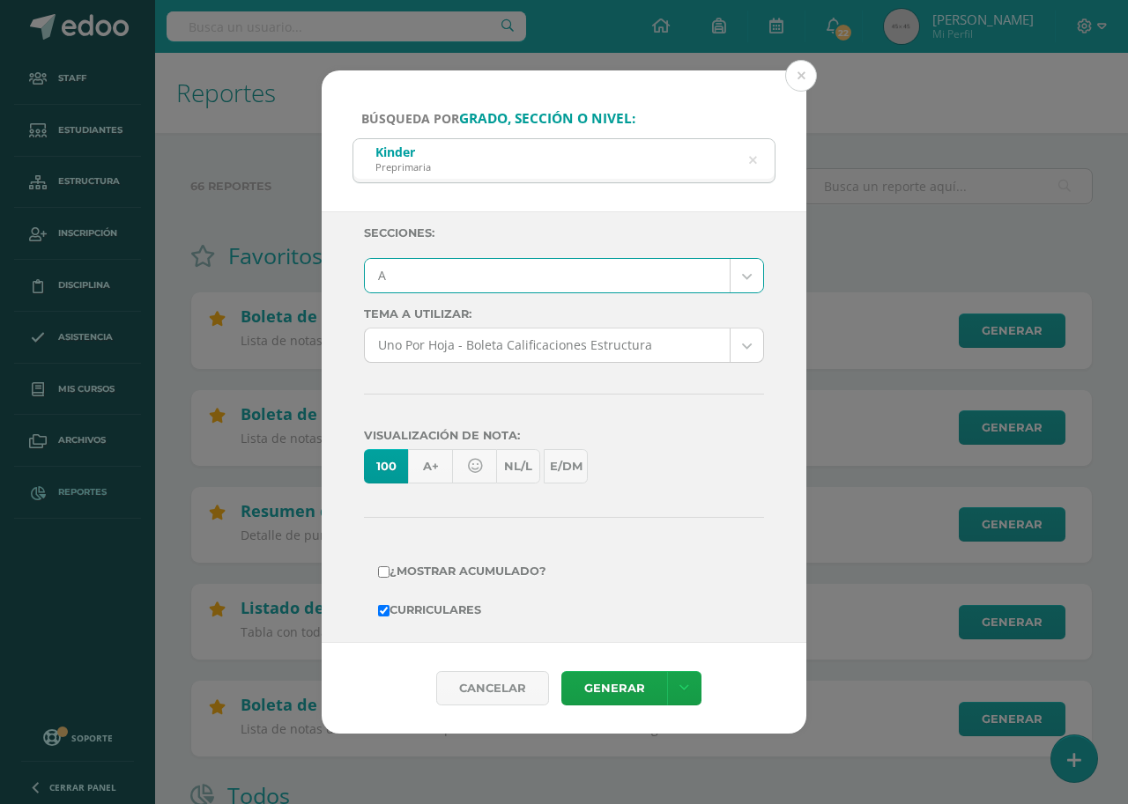
scroll to position [176, 0]
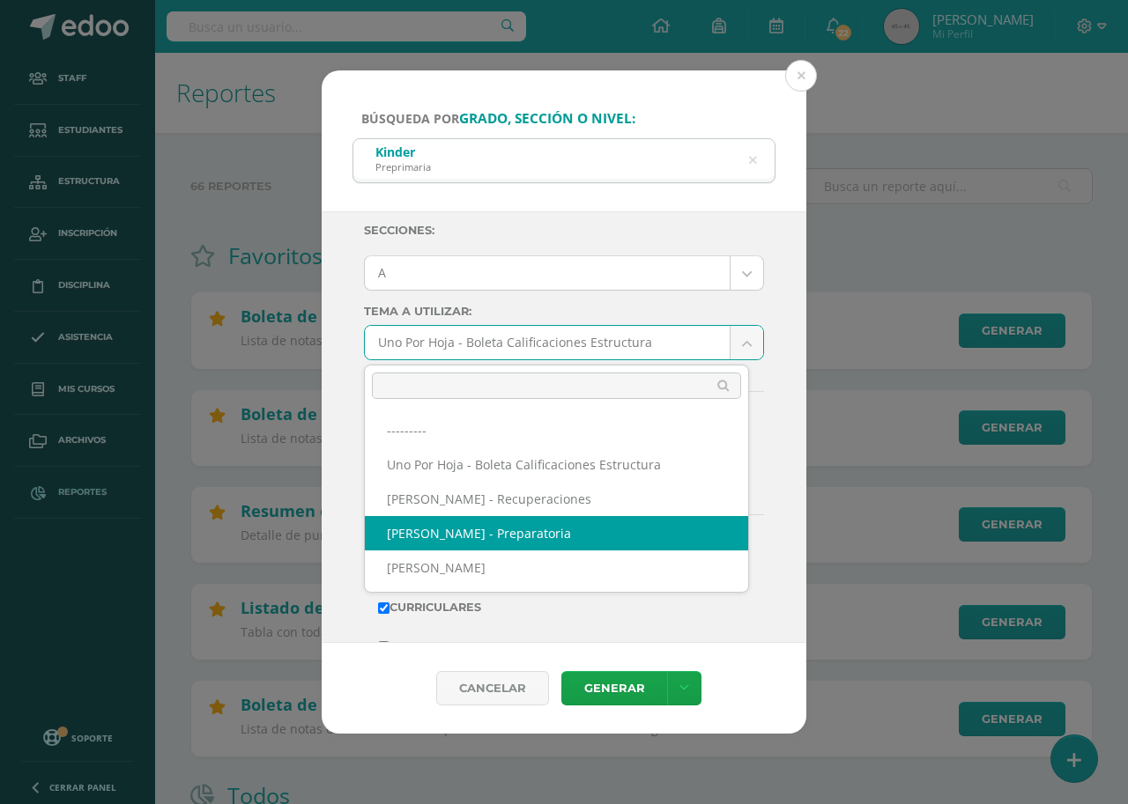
select select "56"
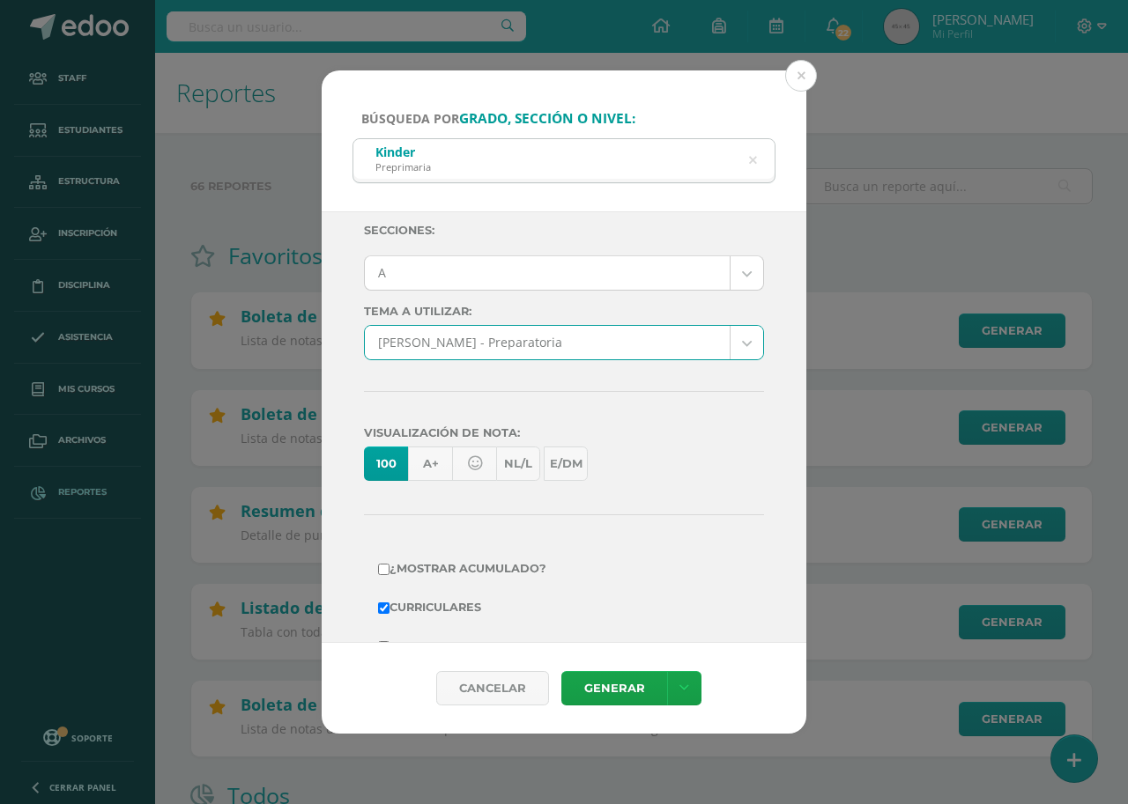
scroll to position [305, 0]
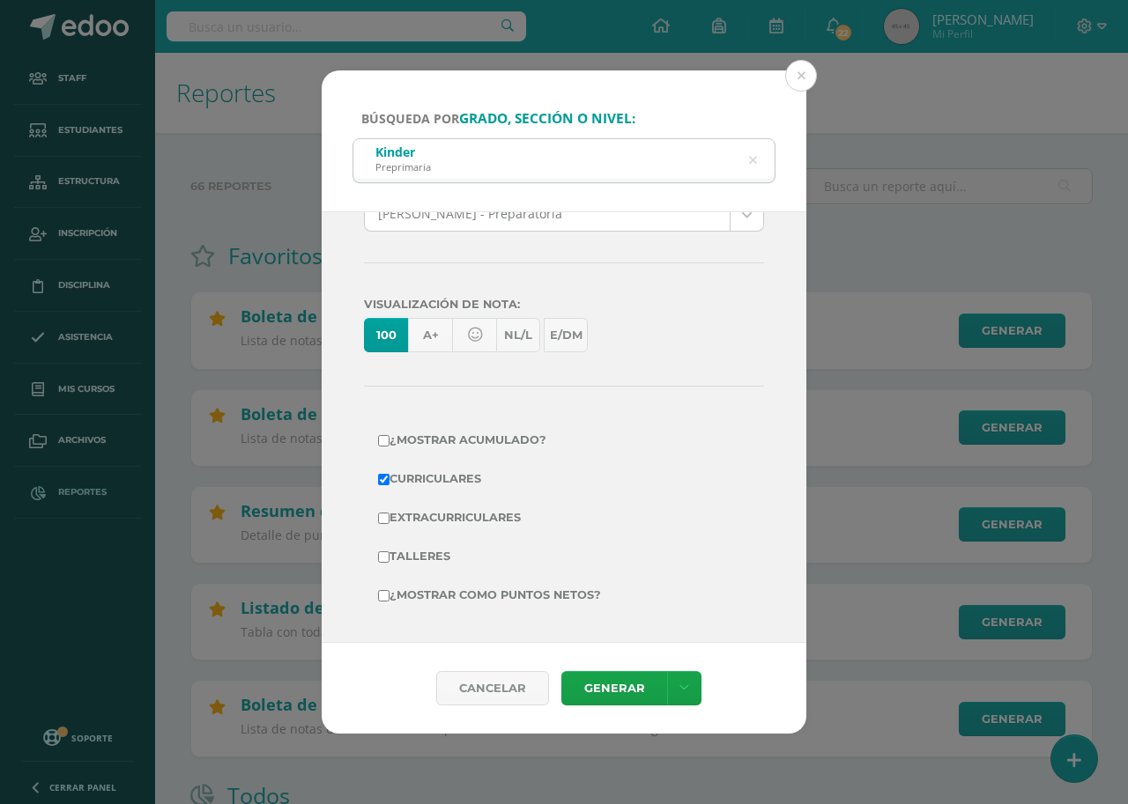
click at [386, 595] on input "¿Mostrar como puntos netos?" at bounding box center [383, 595] width 11 height 11
checkbox input "true"
click at [595, 691] on link "Generar" at bounding box center [614, 688] width 106 height 34
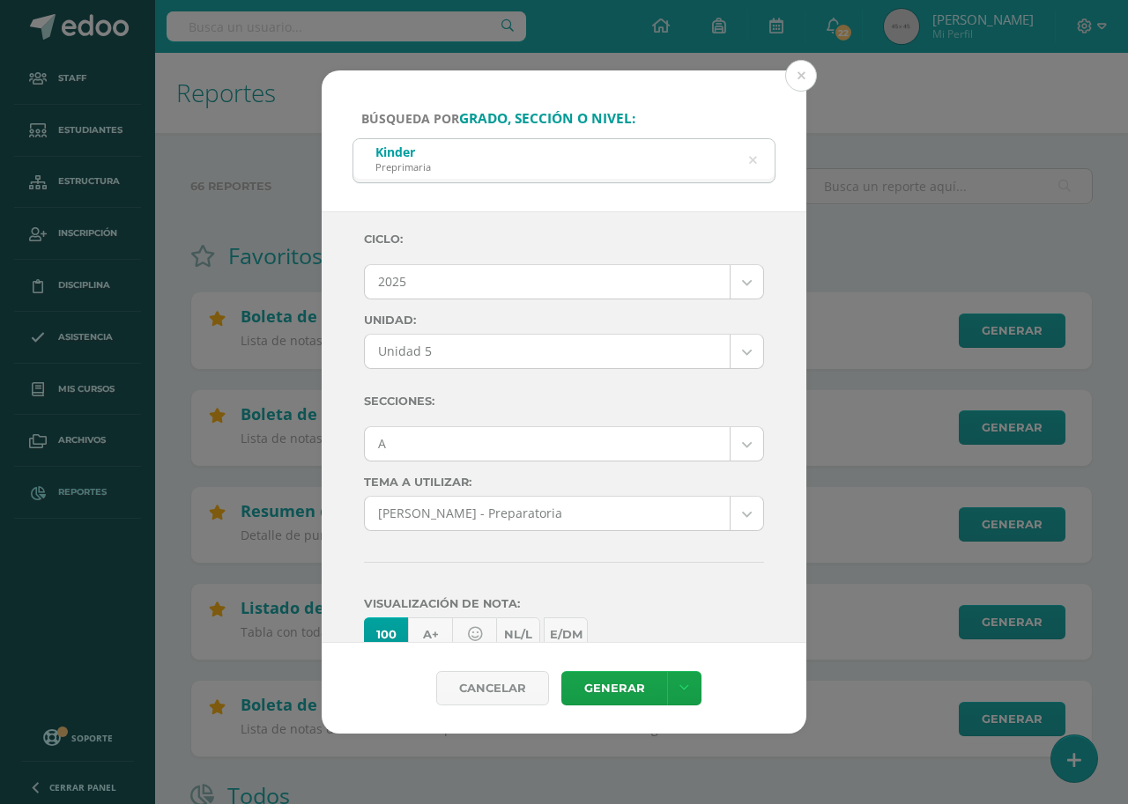
scroll to position [0, 0]
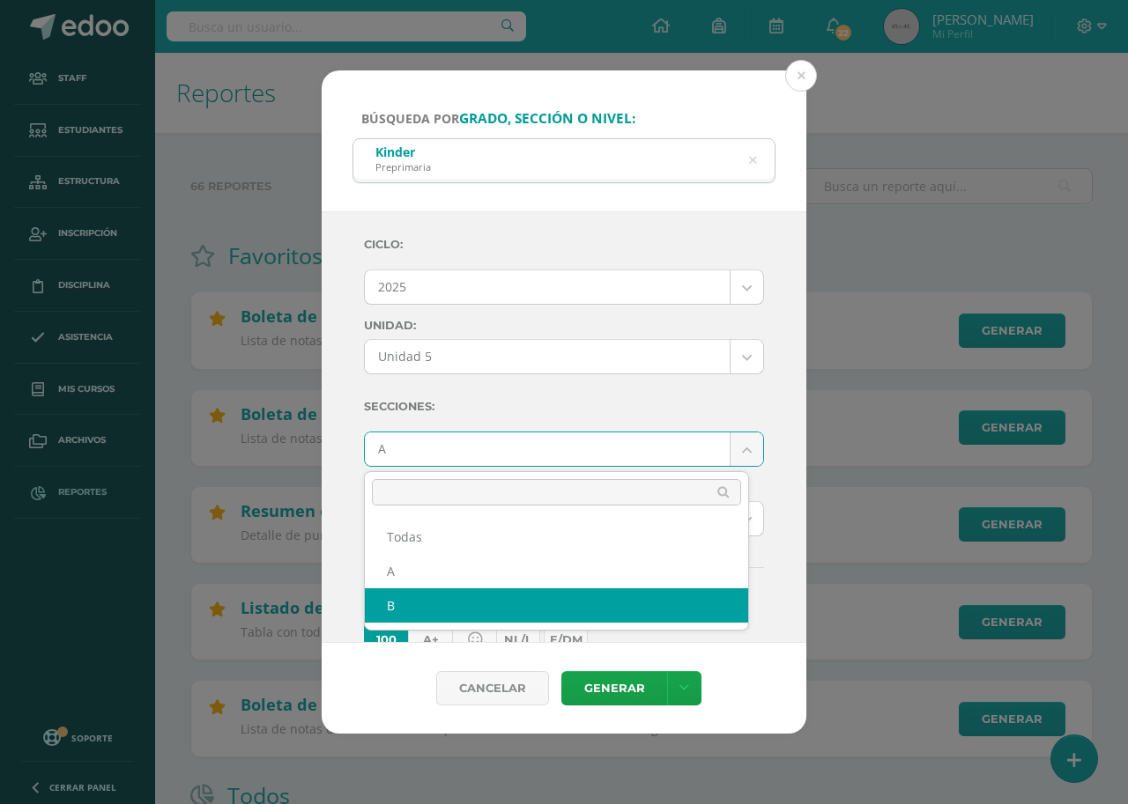
select select "B"
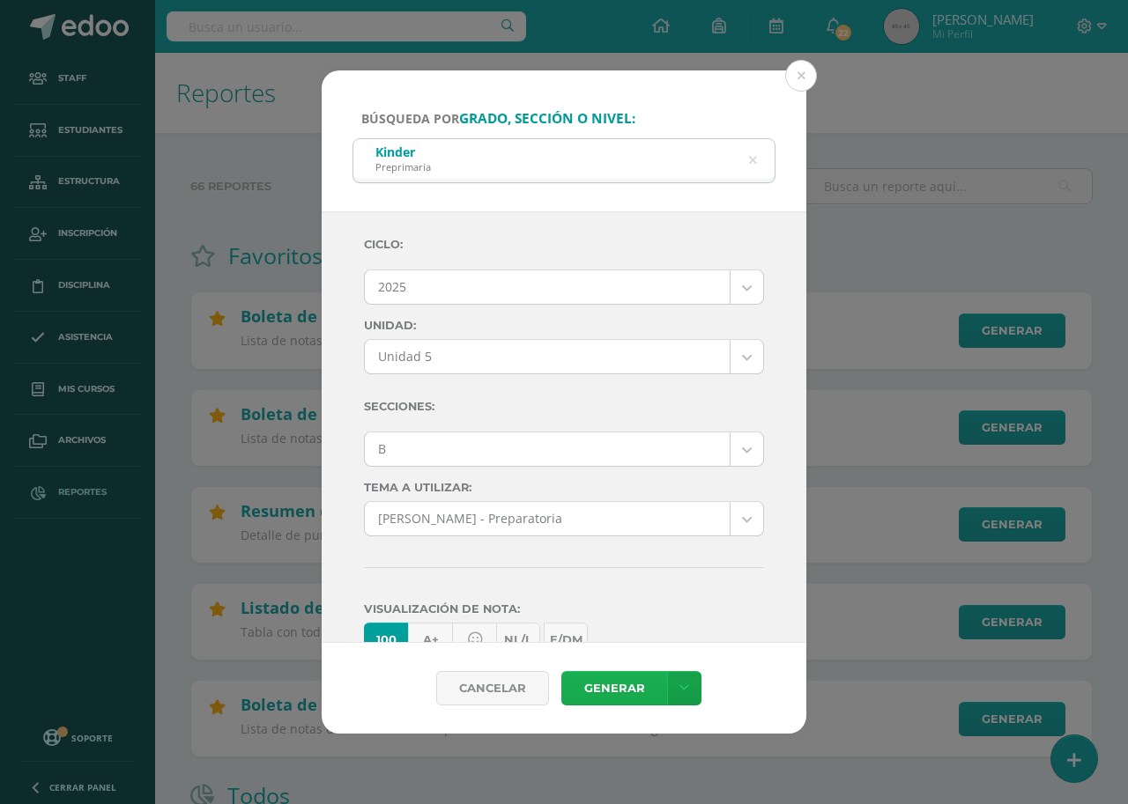
click at [618, 685] on link "Generar" at bounding box center [614, 688] width 106 height 34
click at [799, 78] on button at bounding box center [801, 76] width 32 height 32
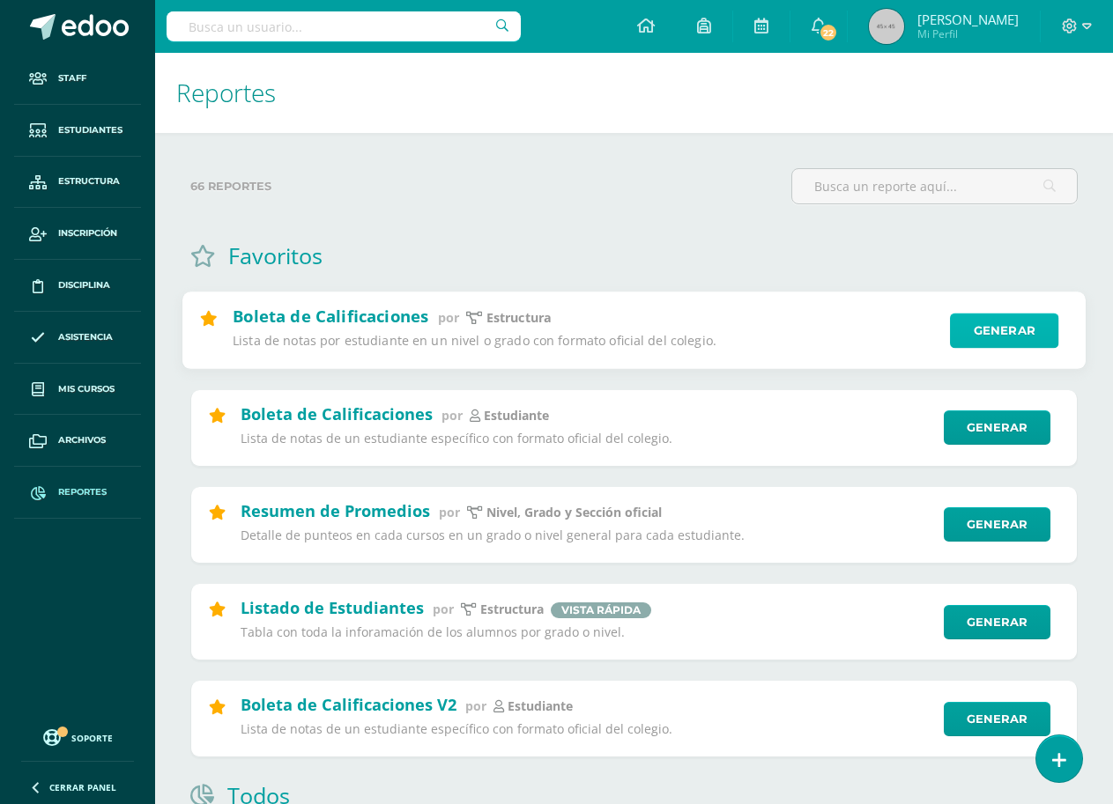
click at [998, 329] on link "Generar" at bounding box center [1004, 331] width 108 height 35
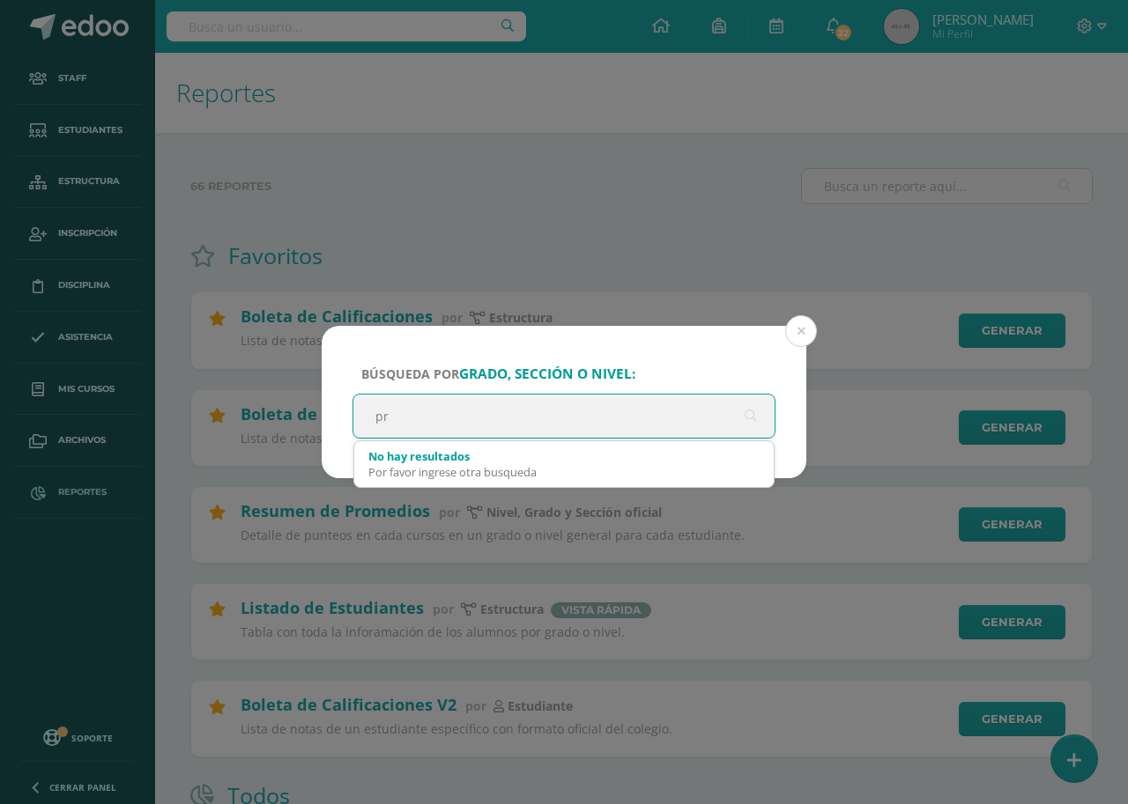
type input "pre"
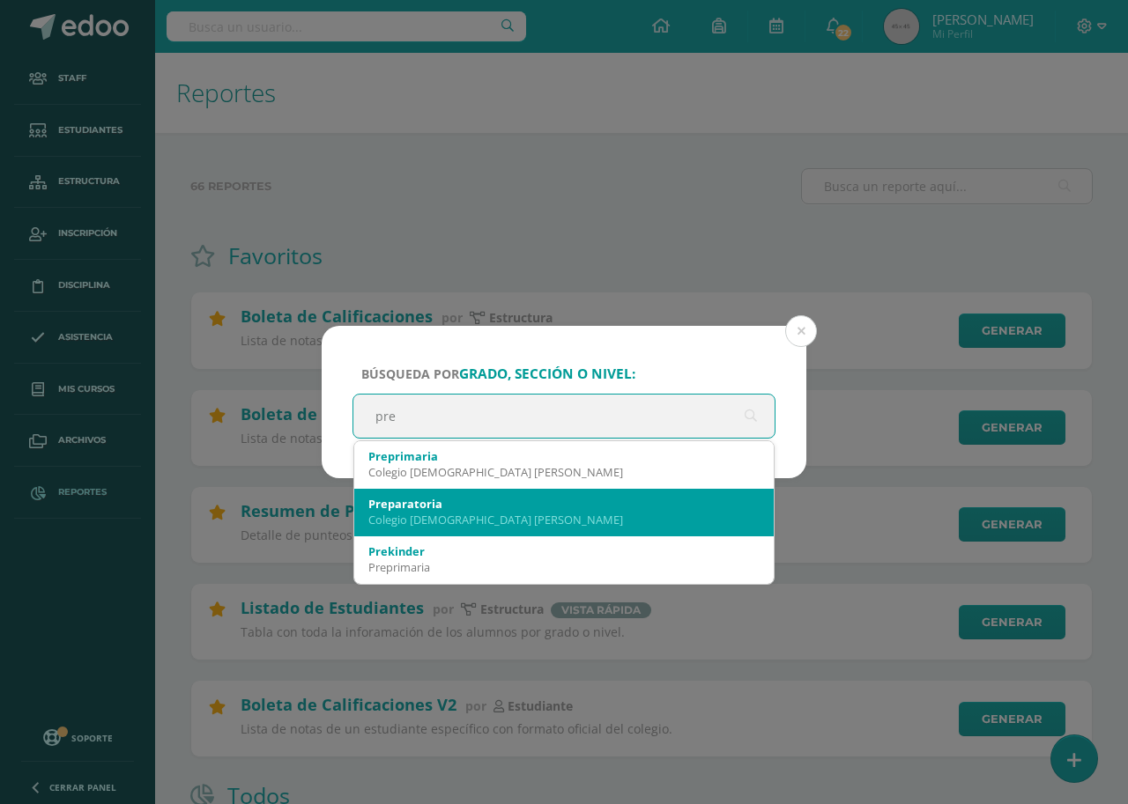
click at [462, 502] on div "Preparatoria" at bounding box center [563, 504] width 391 height 16
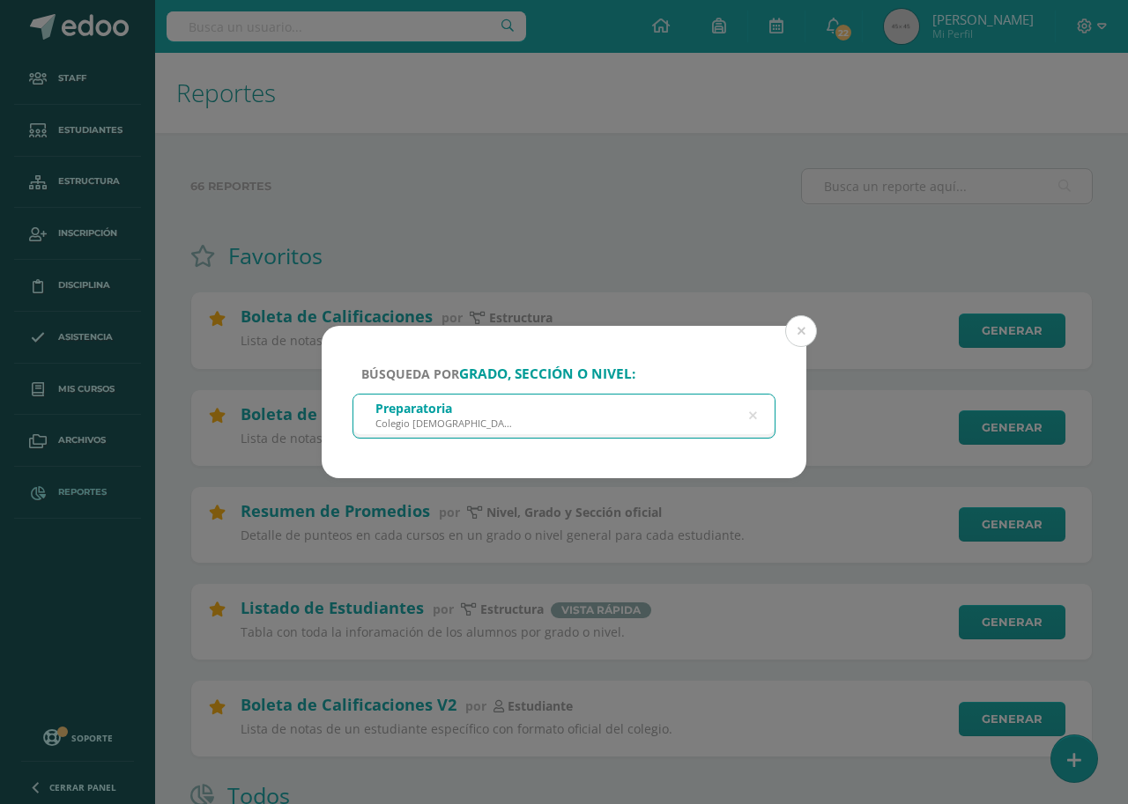
click at [495, 415] on div "Preparatoria" at bounding box center [443, 408] width 137 height 17
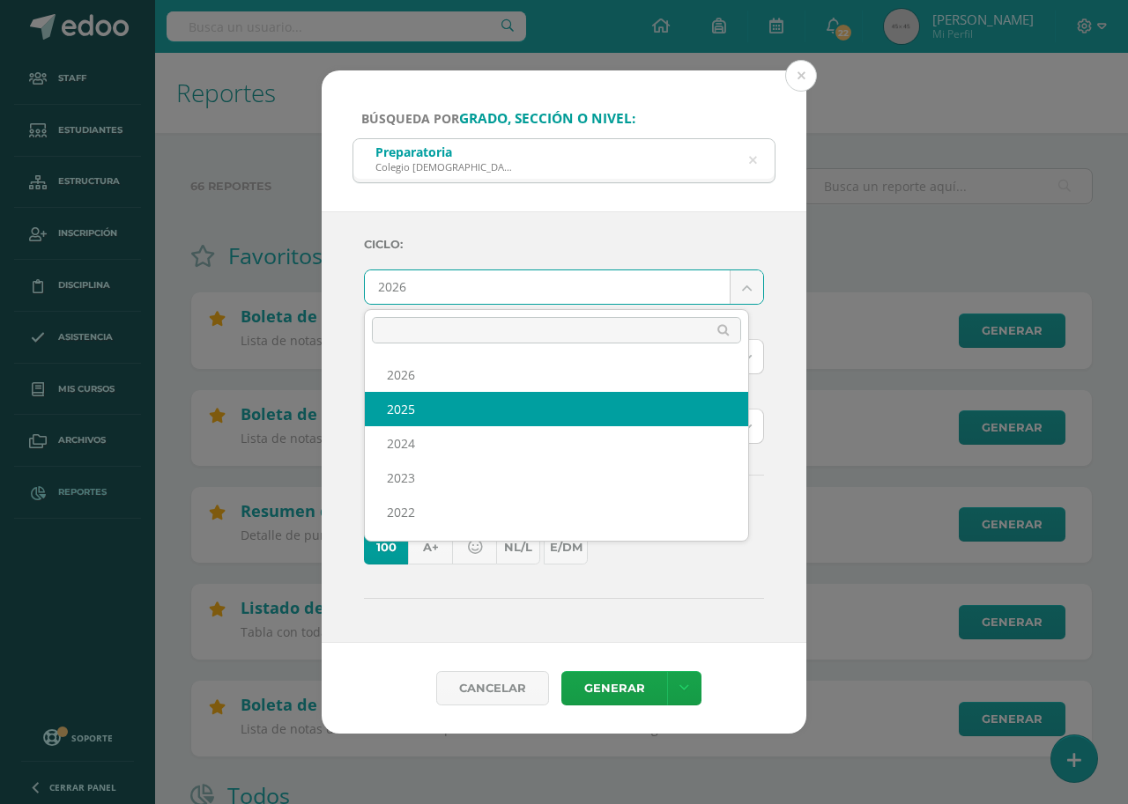
select select "7"
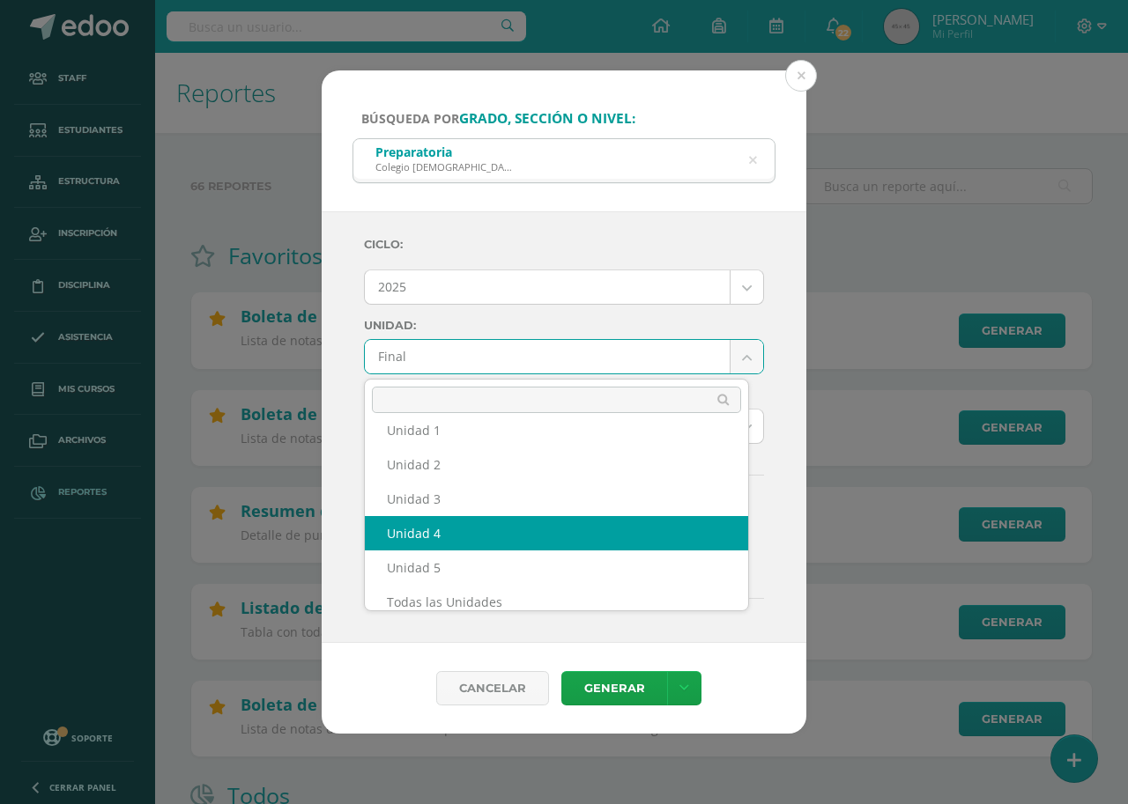
scroll to position [64, 0]
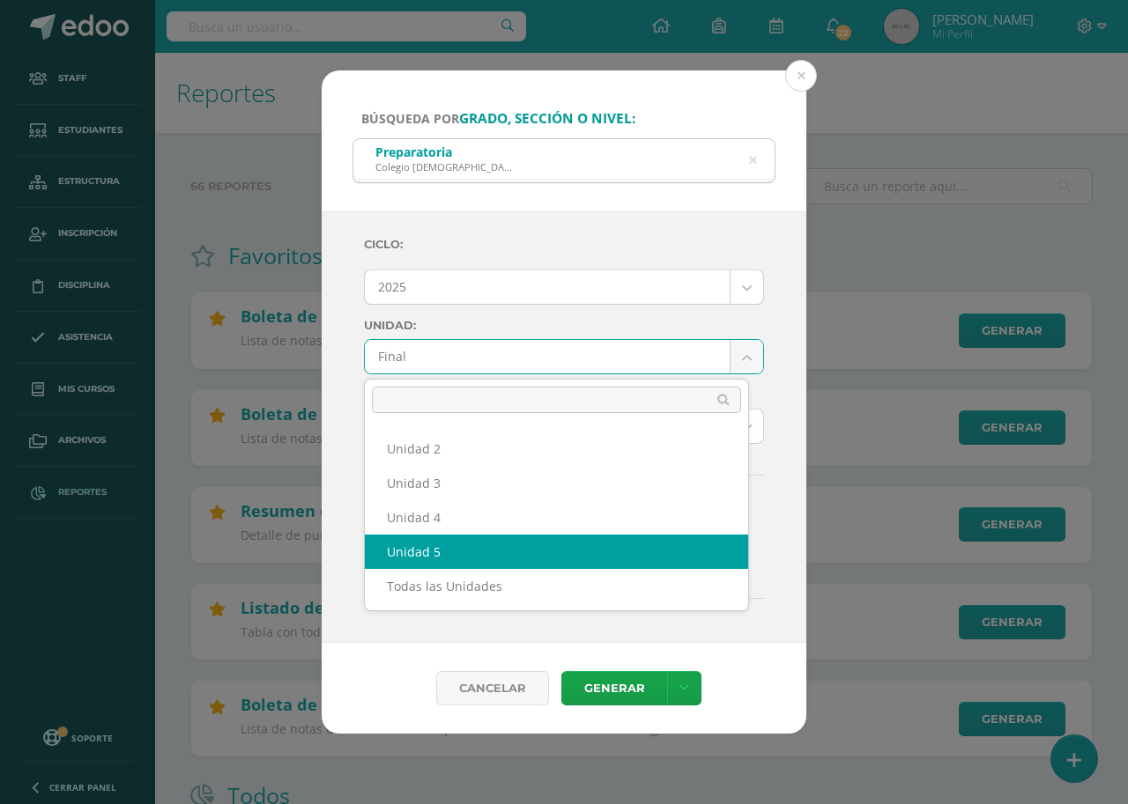
select select "Unidad 5"
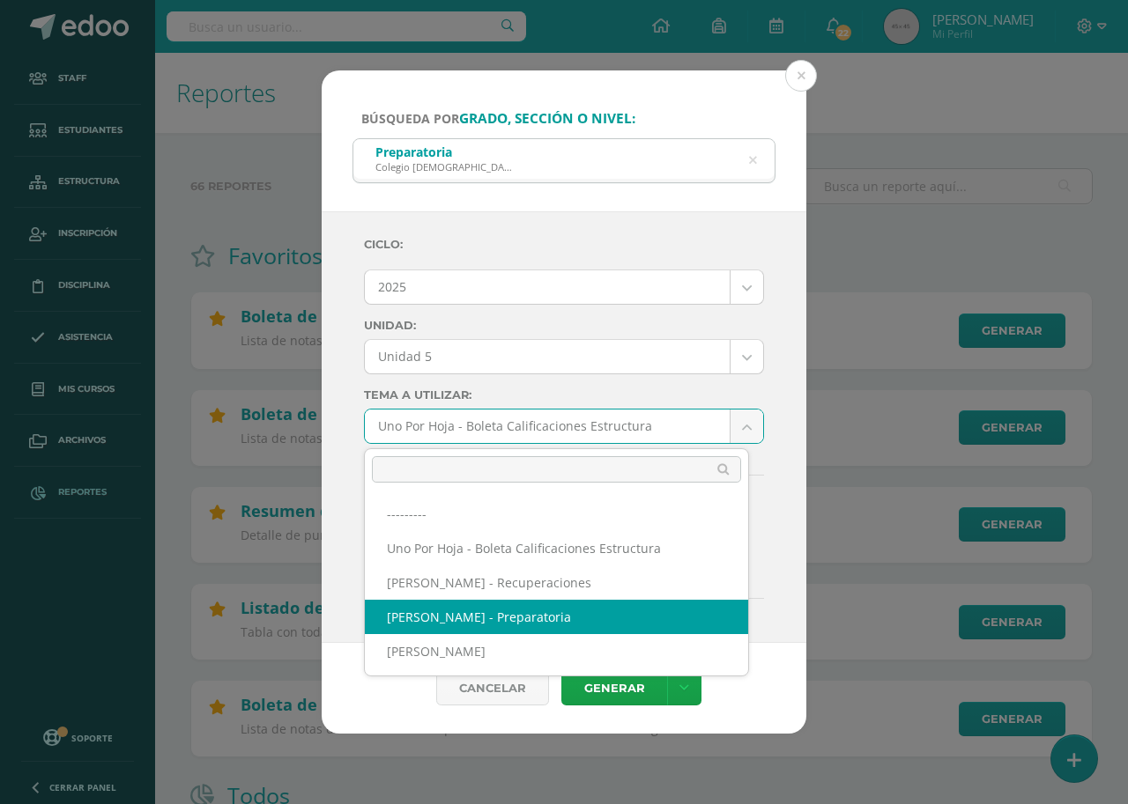
select select "56"
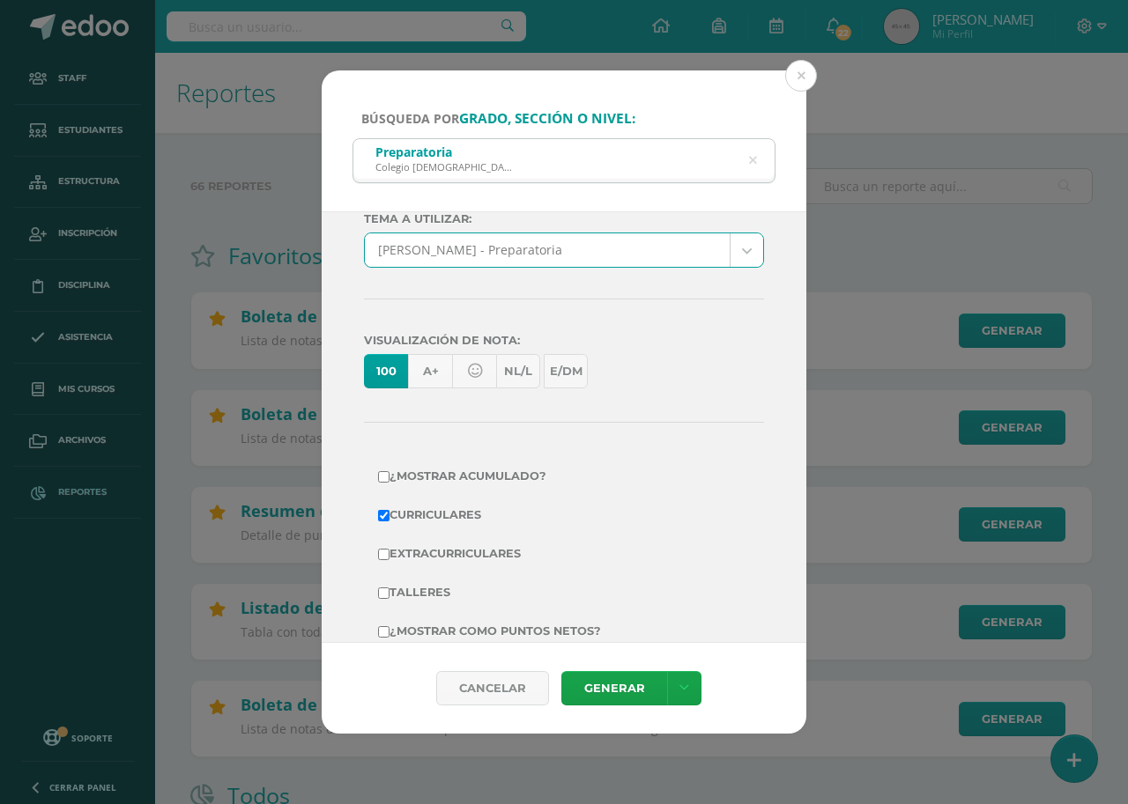
scroll to position [212, 0]
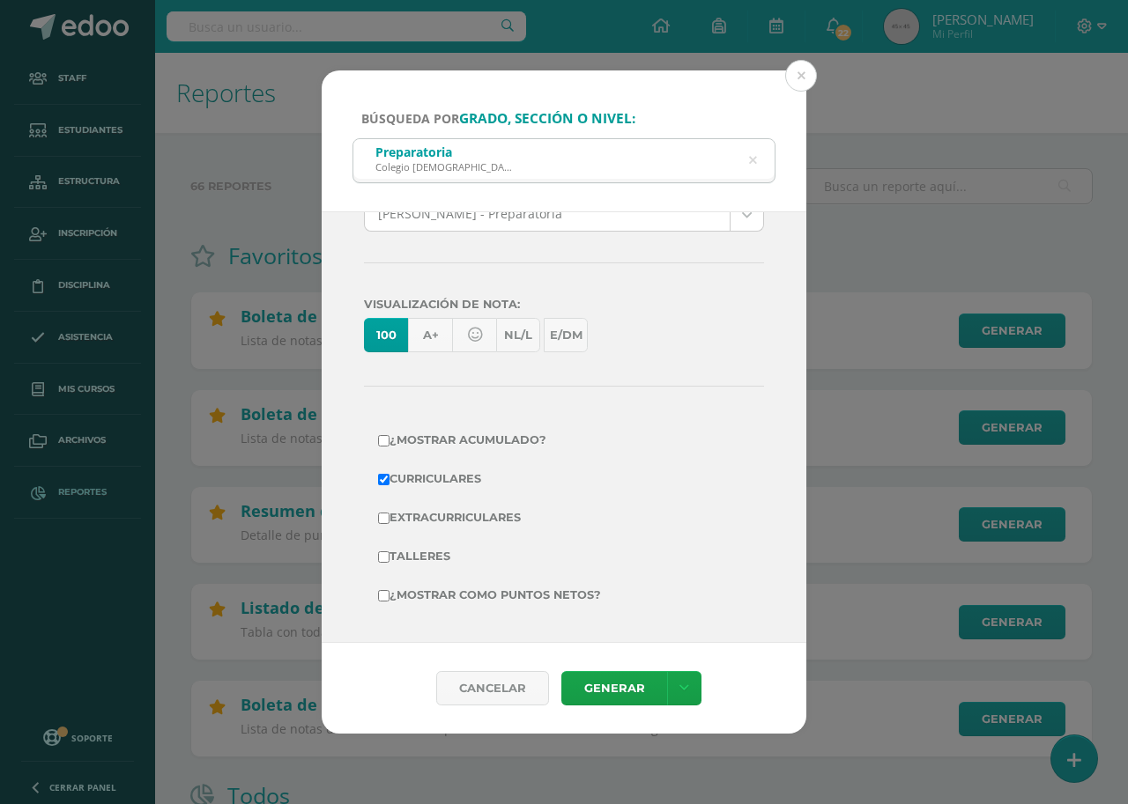
click at [385, 593] on input "¿Mostrar como puntos netos?" at bounding box center [383, 595] width 11 height 11
checkbox input "true"
click at [642, 684] on link "Generar" at bounding box center [614, 688] width 106 height 34
click at [593, 691] on link "Generar" at bounding box center [614, 688] width 106 height 34
click at [628, 692] on link "Generar" at bounding box center [614, 688] width 106 height 34
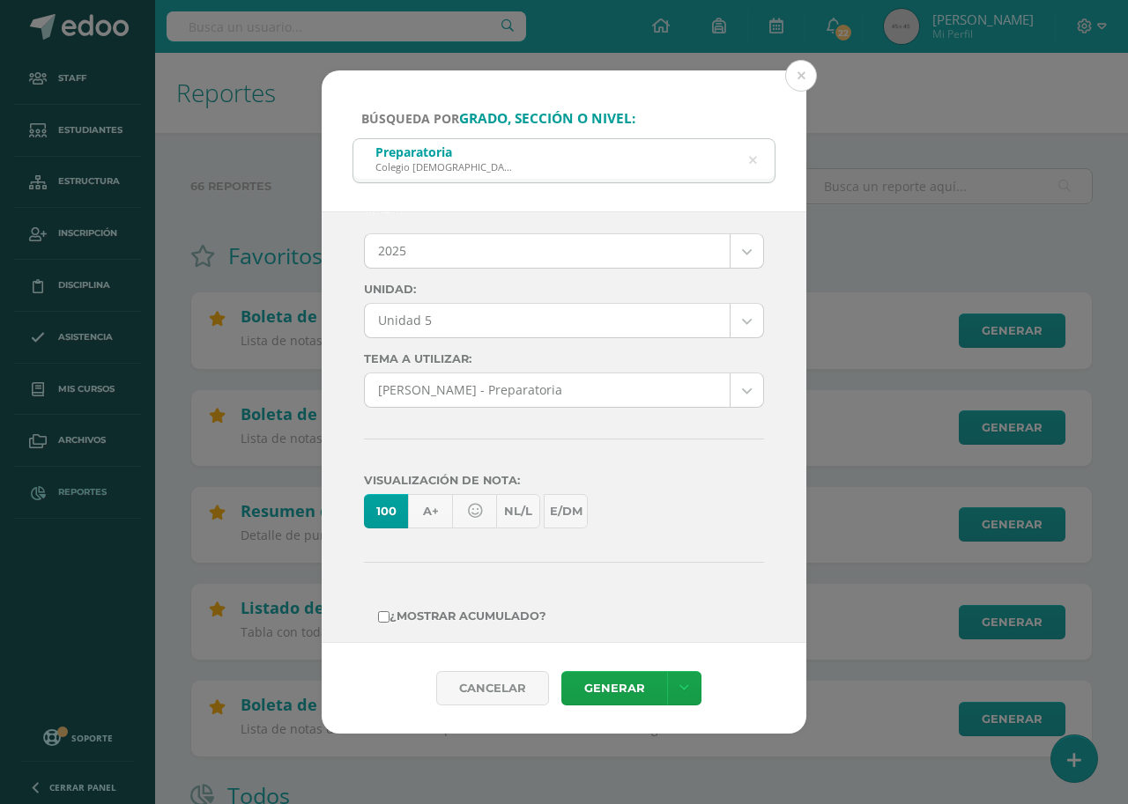
scroll to position [0, 0]
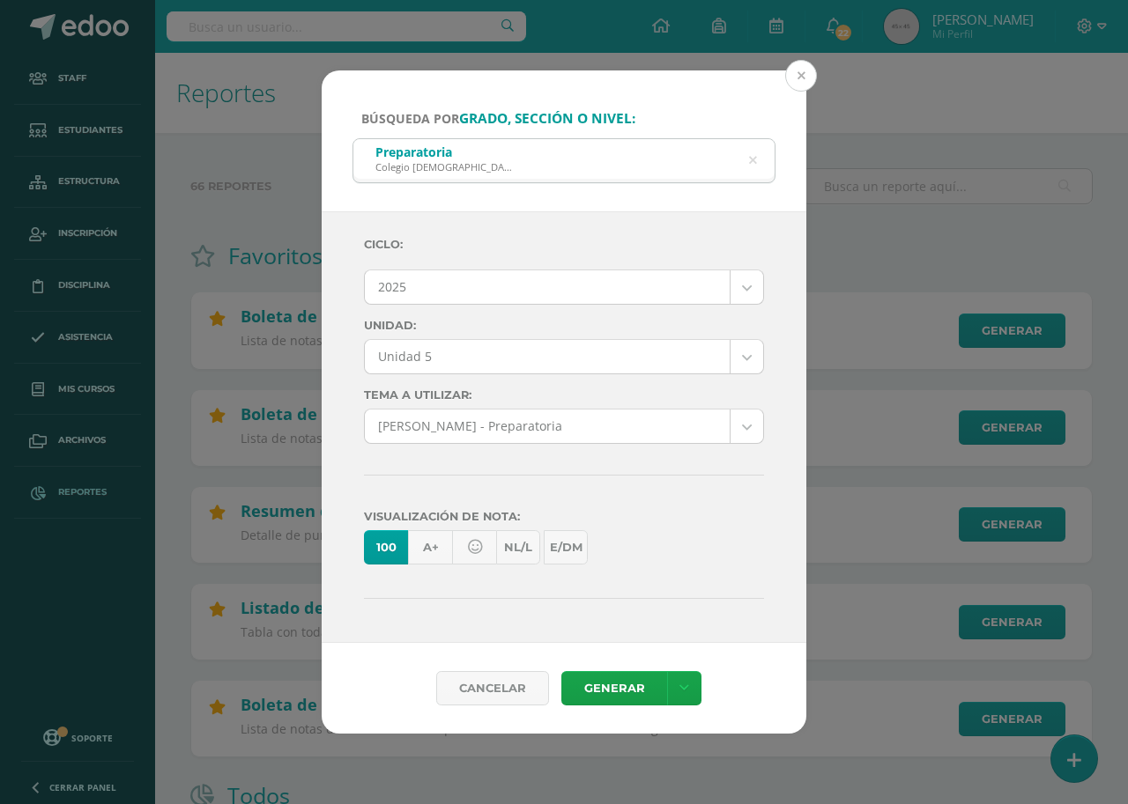
click at [797, 71] on button at bounding box center [801, 76] width 32 height 32
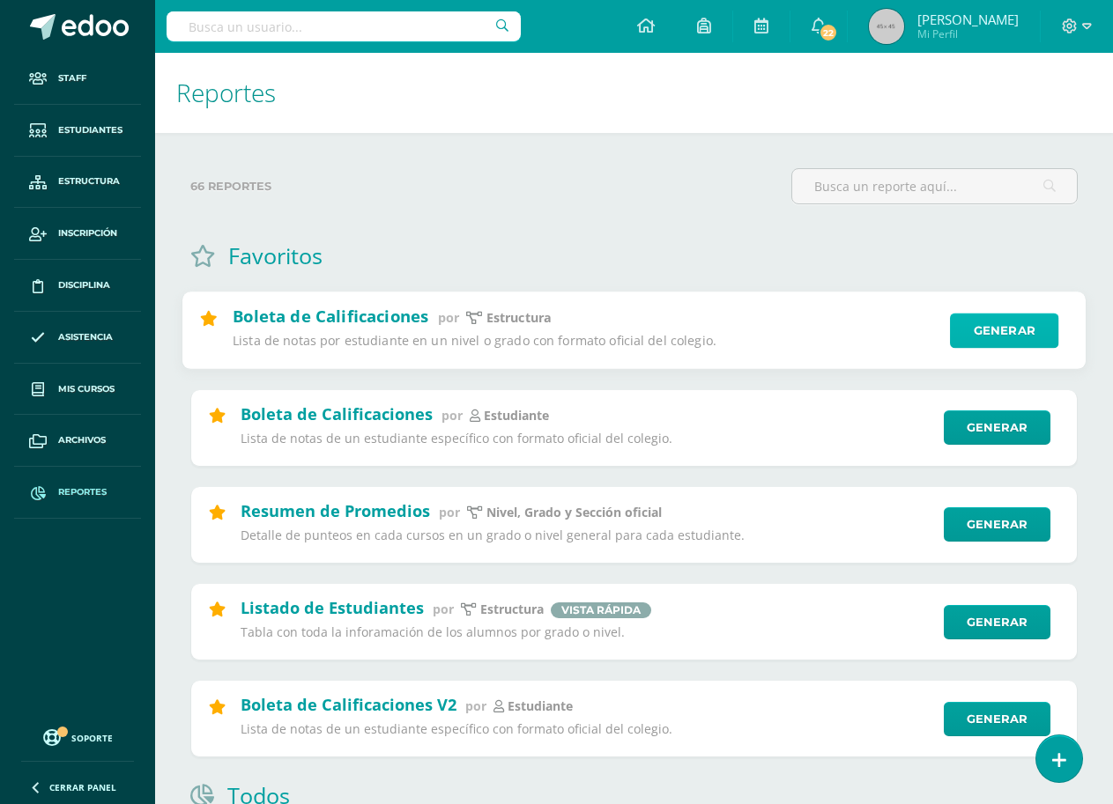
click at [1020, 339] on link "Generar" at bounding box center [1004, 331] width 108 height 35
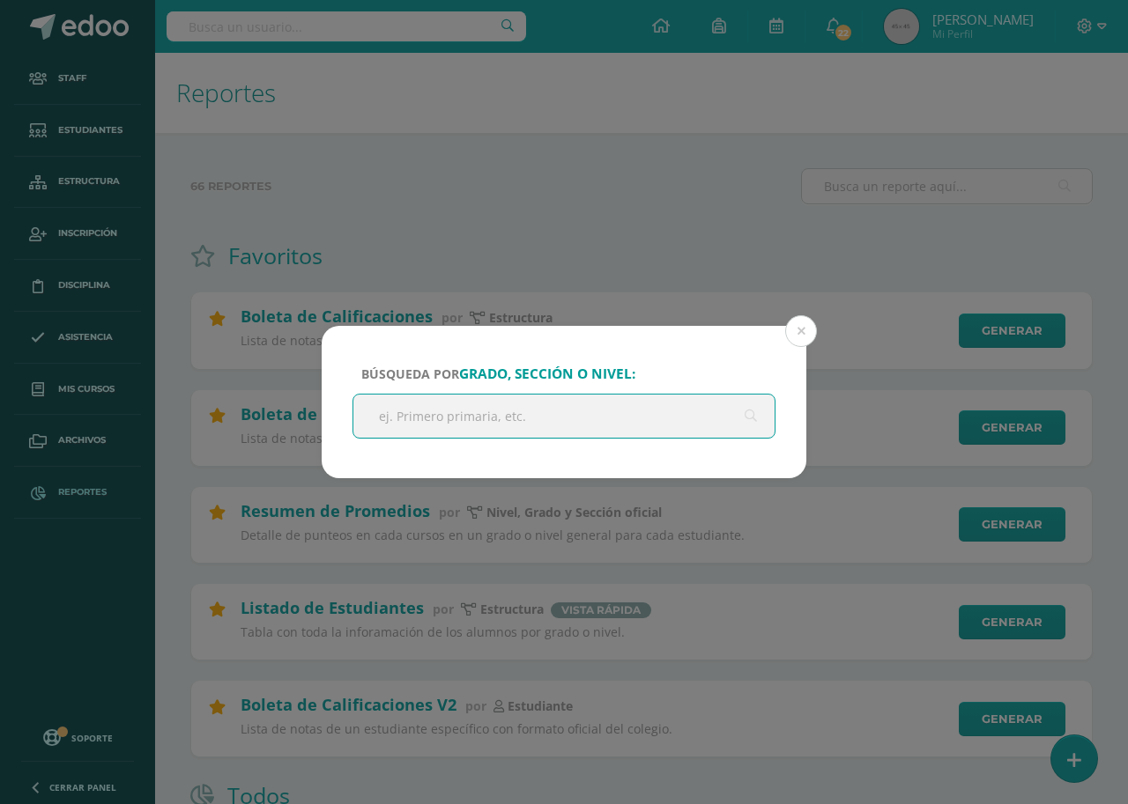
click at [583, 419] on input "text" at bounding box center [563, 416] width 421 height 43
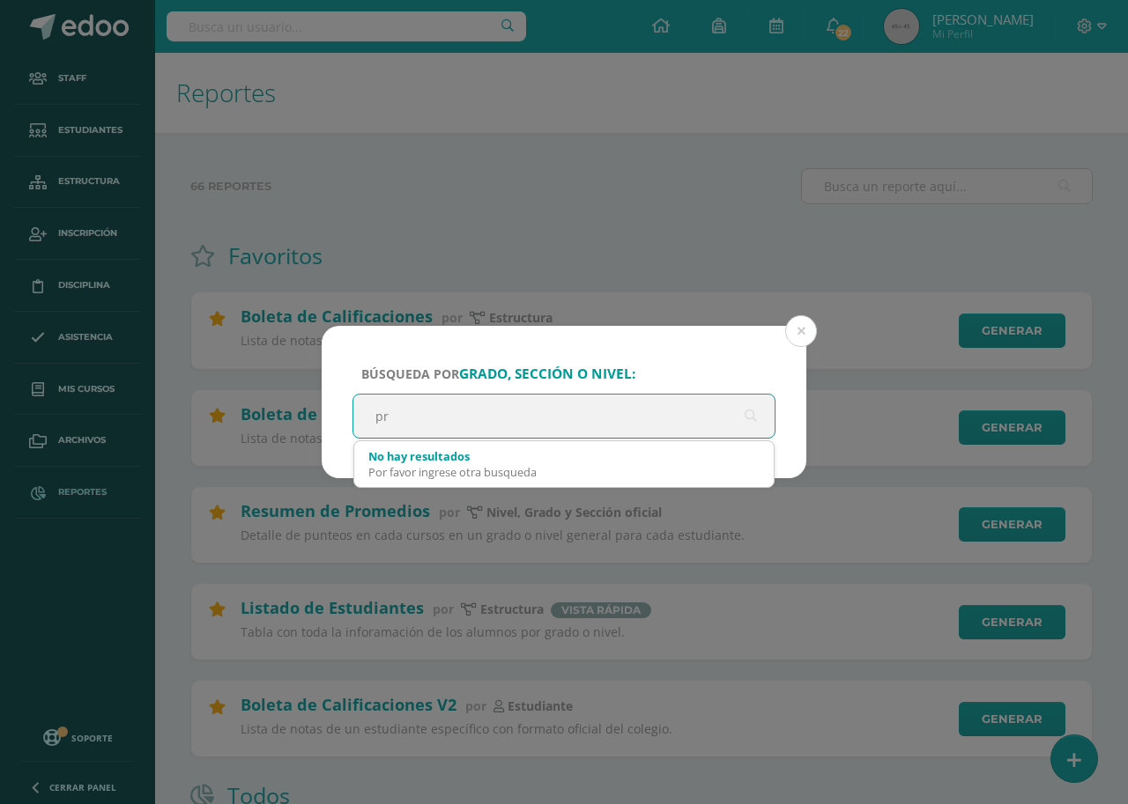
type input "pre"
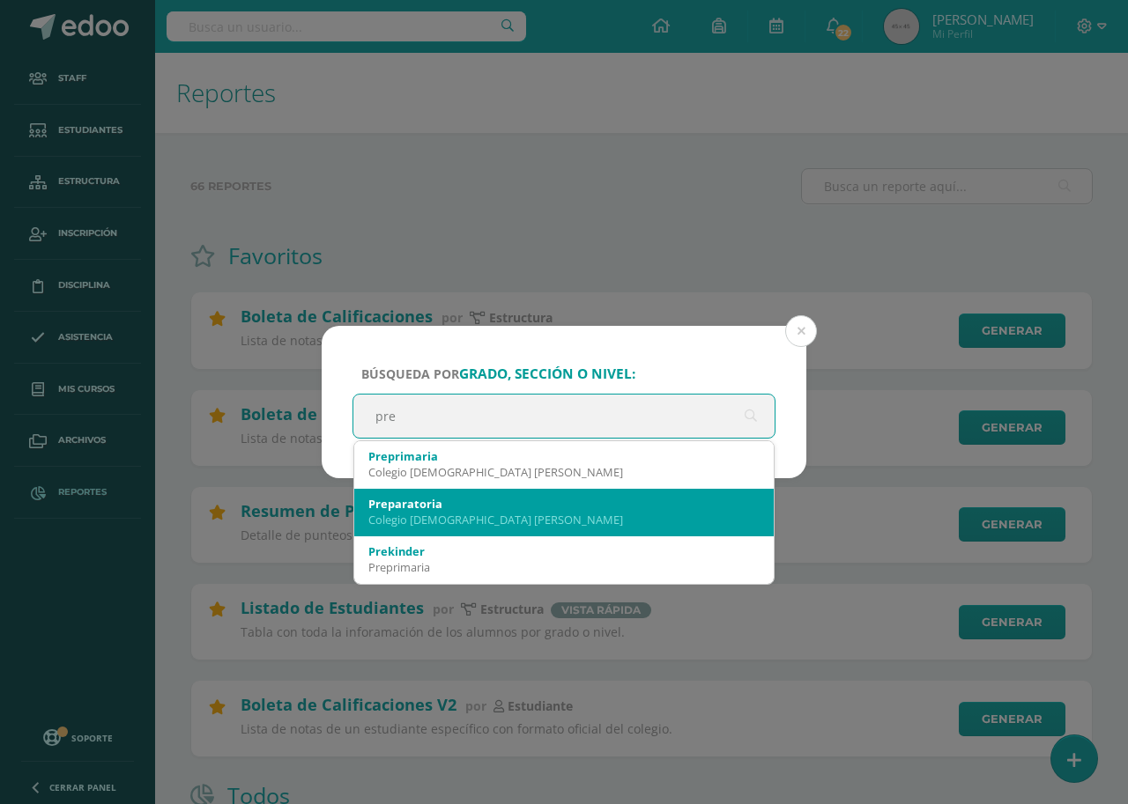
click at [440, 506] on div "Preparatoria" at bounding box center [563, 504] width 391 height 16
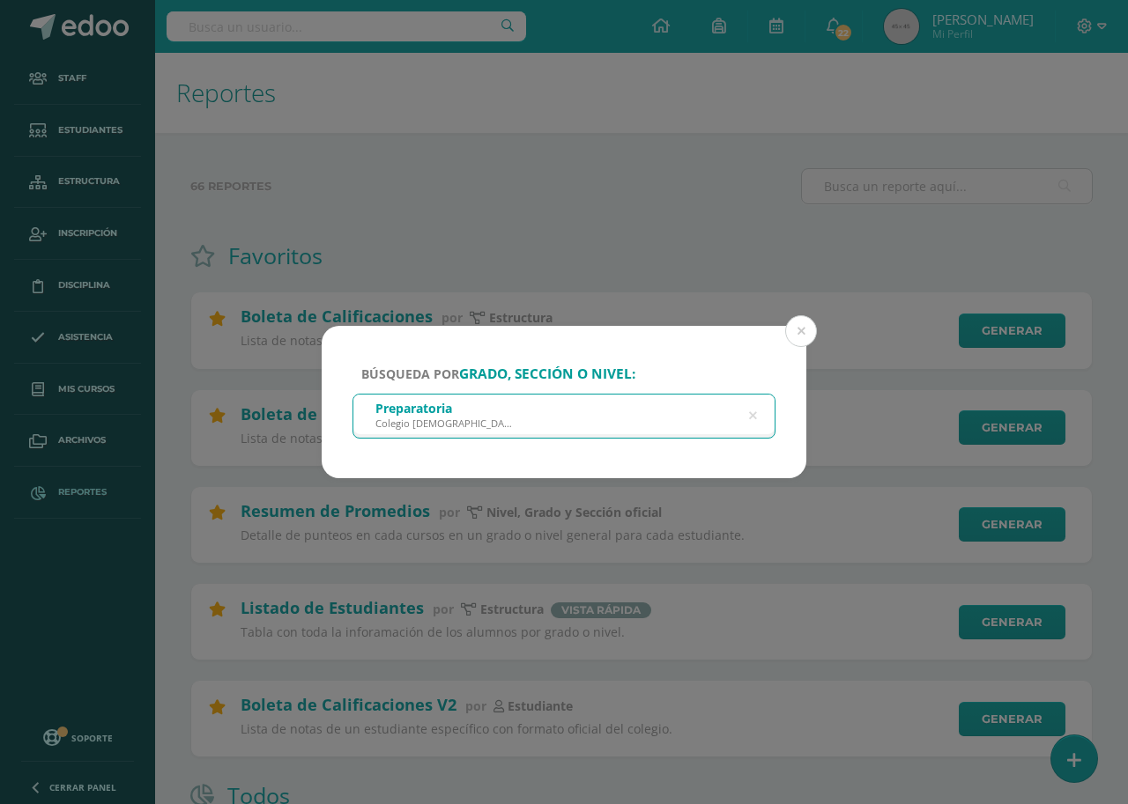
click at [447, 427] on div "Colegio [DEMOGRAPHIC_DATA] [PERSON_NAME]" at bounding box center [443, 423] width 137 height 13
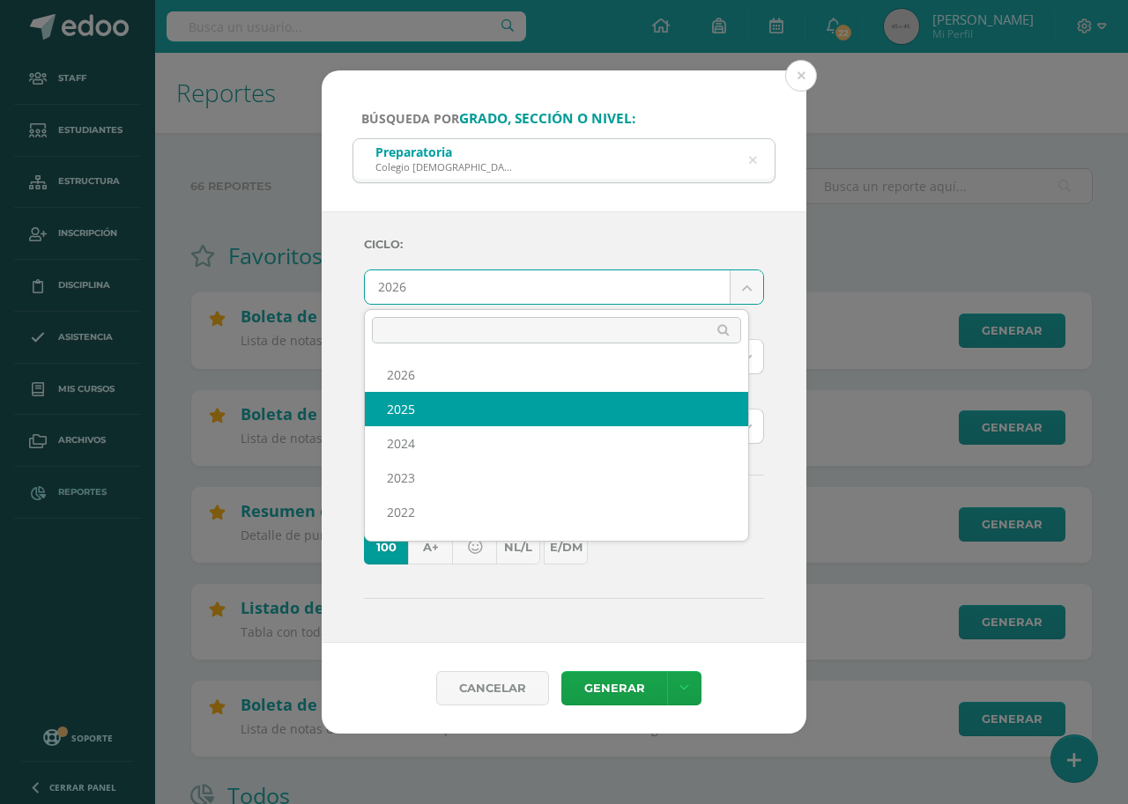
select select "7"
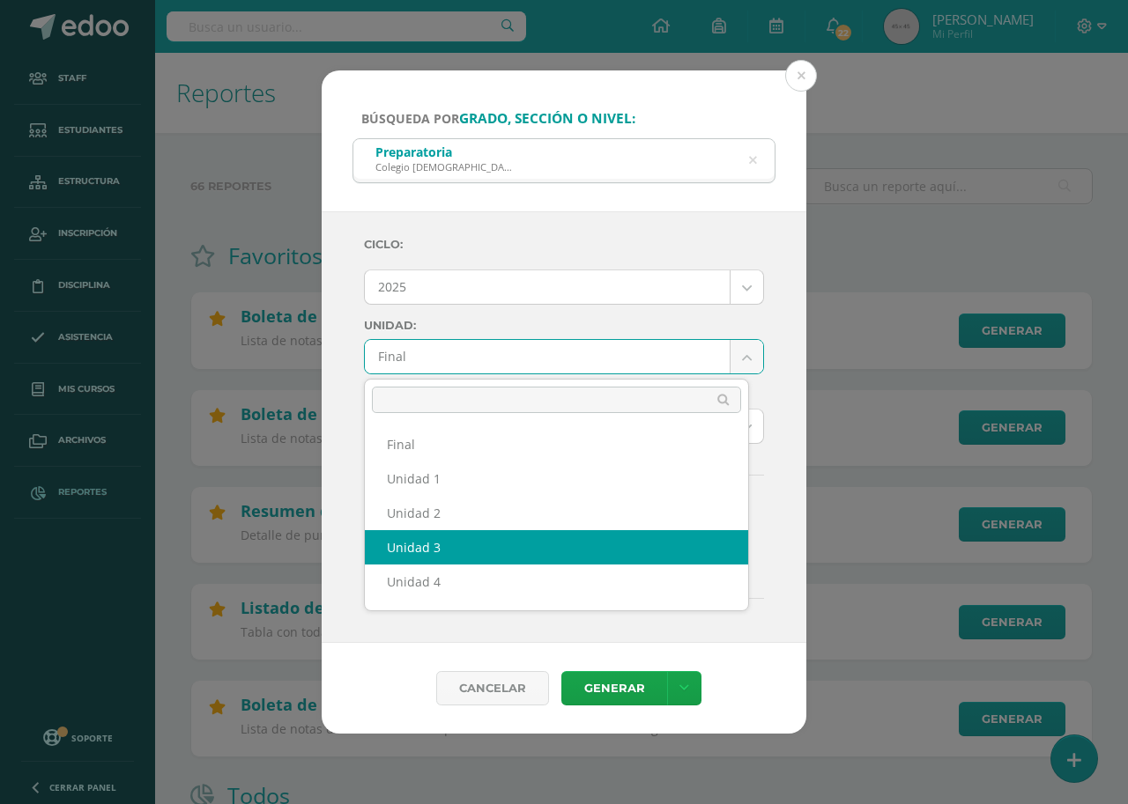
scroll to position [64, 0]
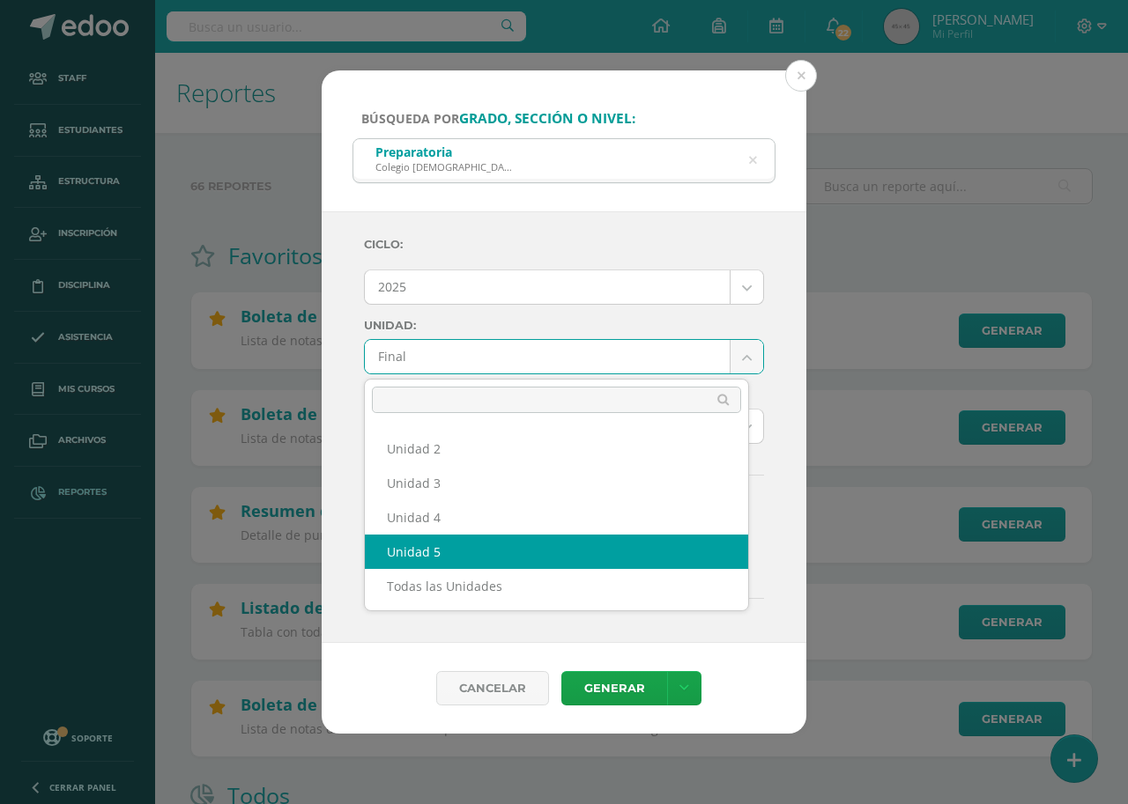
select select "Unidad 5"
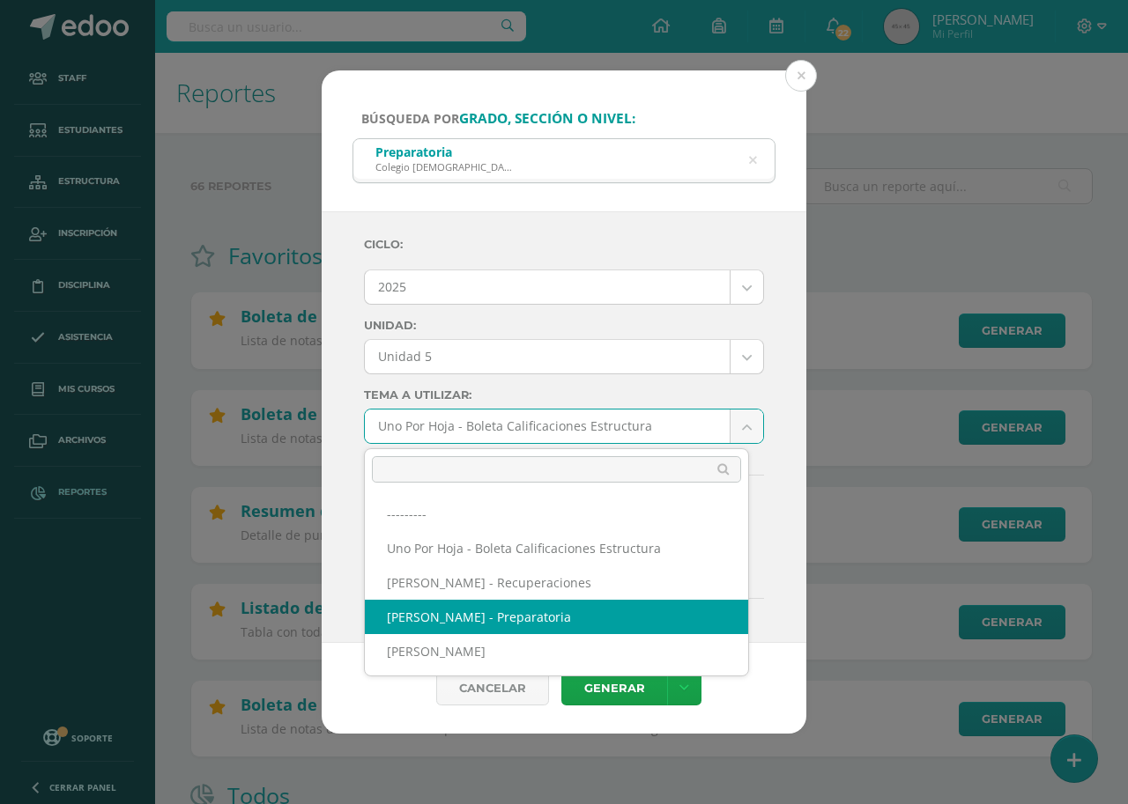
select select "56"
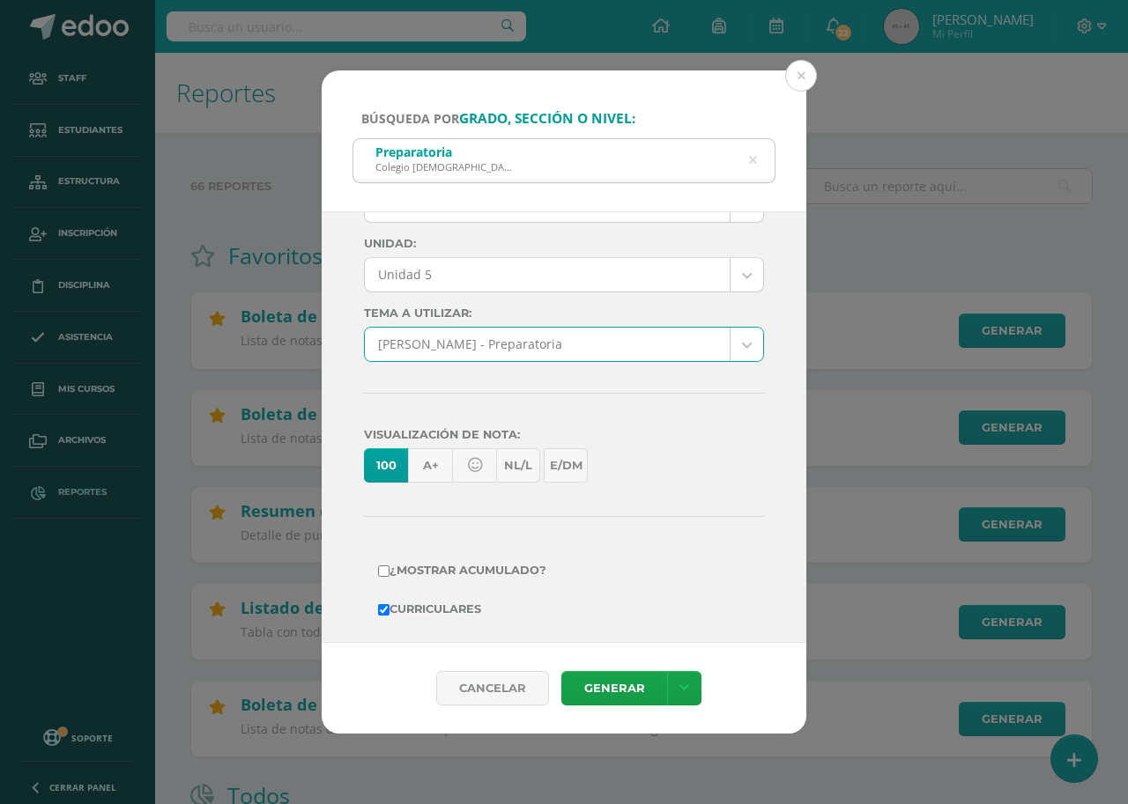
scroll to position [212, 0]
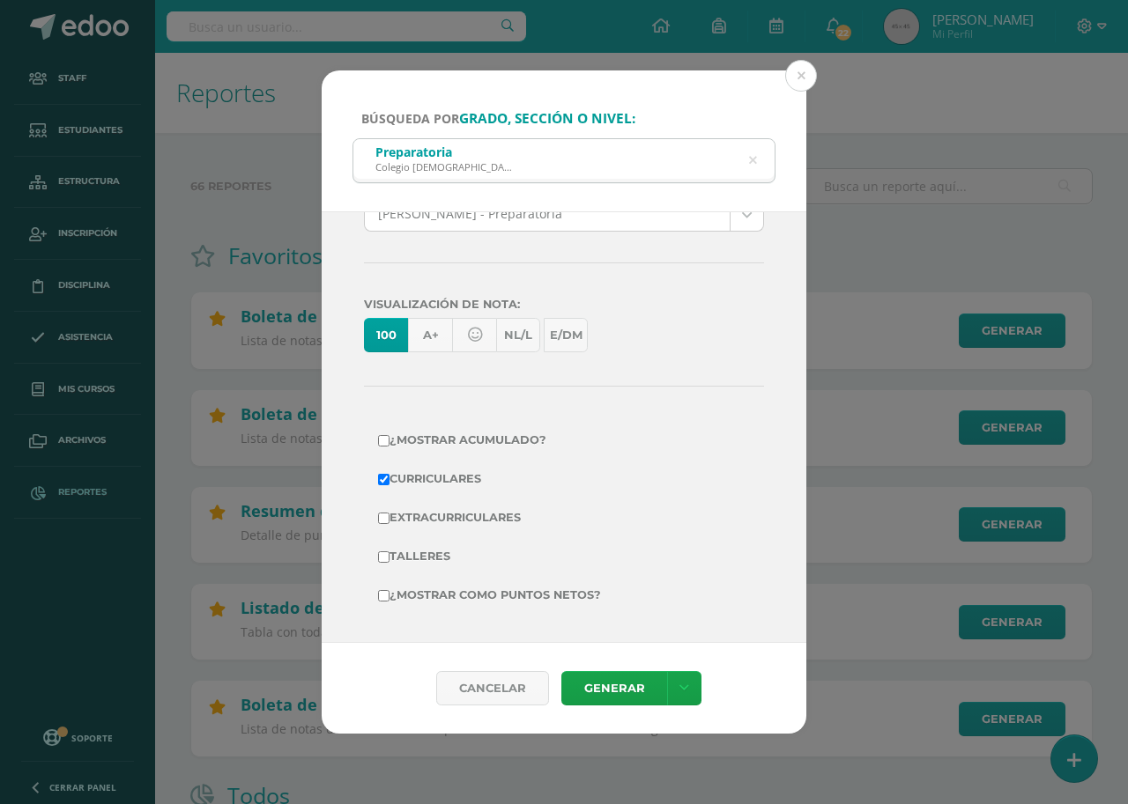
click at [379, 600] on input "¿Mostrar como puntos netos?" at bounding box center [383, 595] width 11 height 11
checkbox input "true"
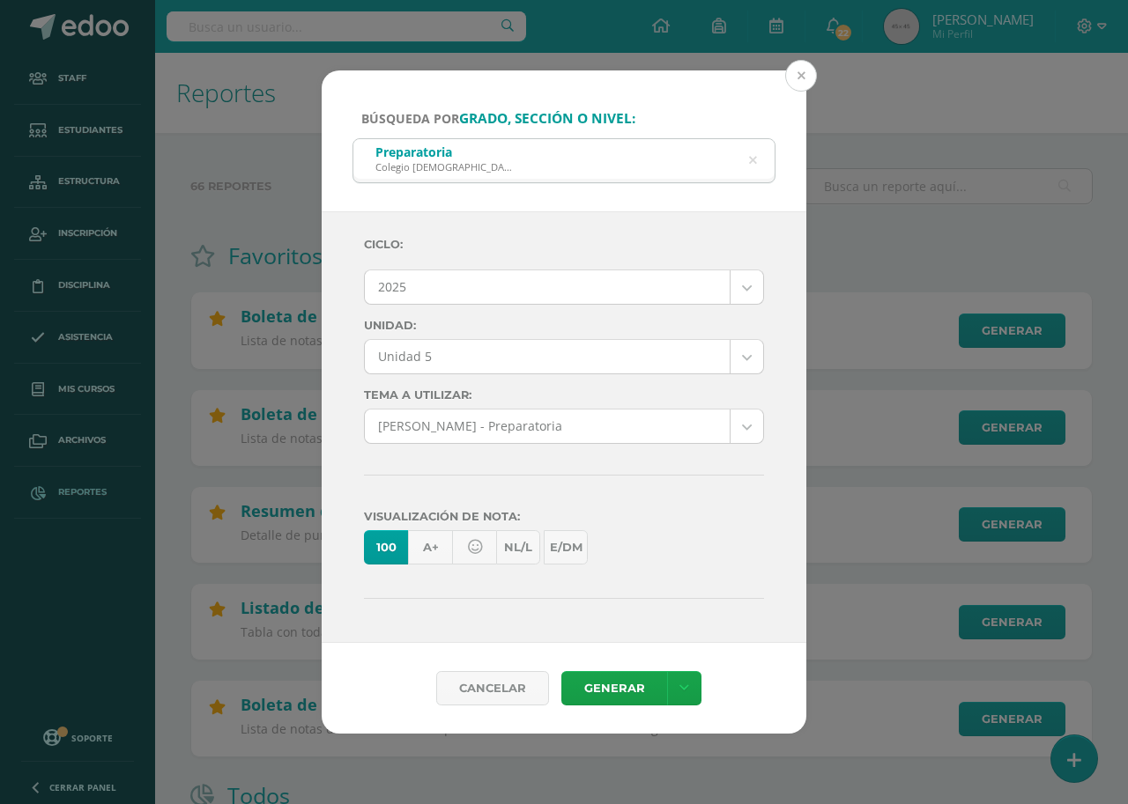
click at [805, 78] on button at bounding box center [801, 76] width 32 height 32
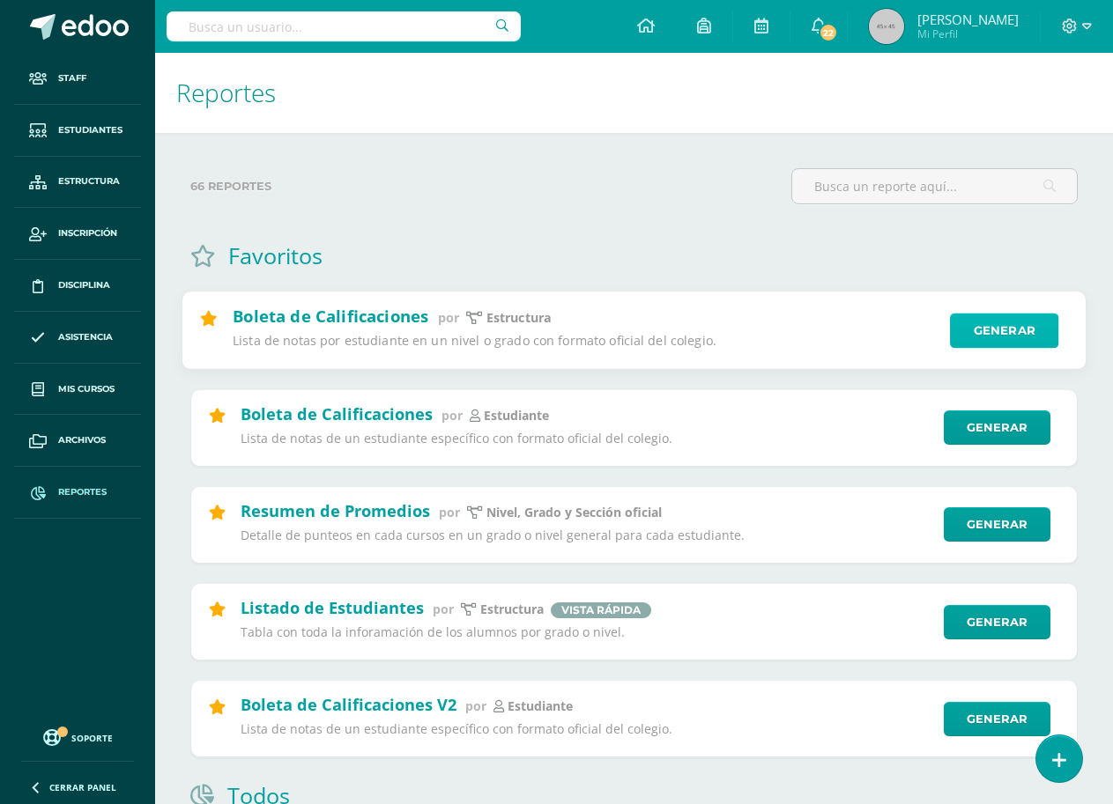
click at [999, 324] on link "Generar" at bounding box center [1004, 331] width 108 height 35
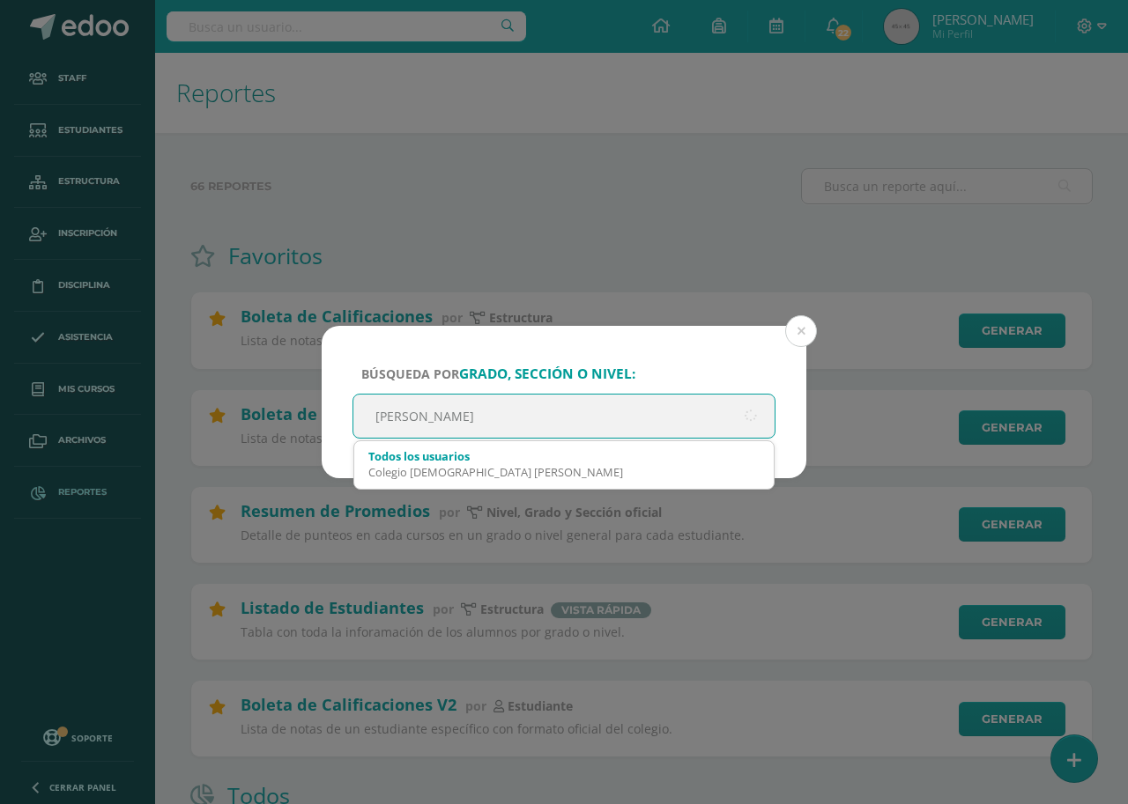
type input "don bosco"
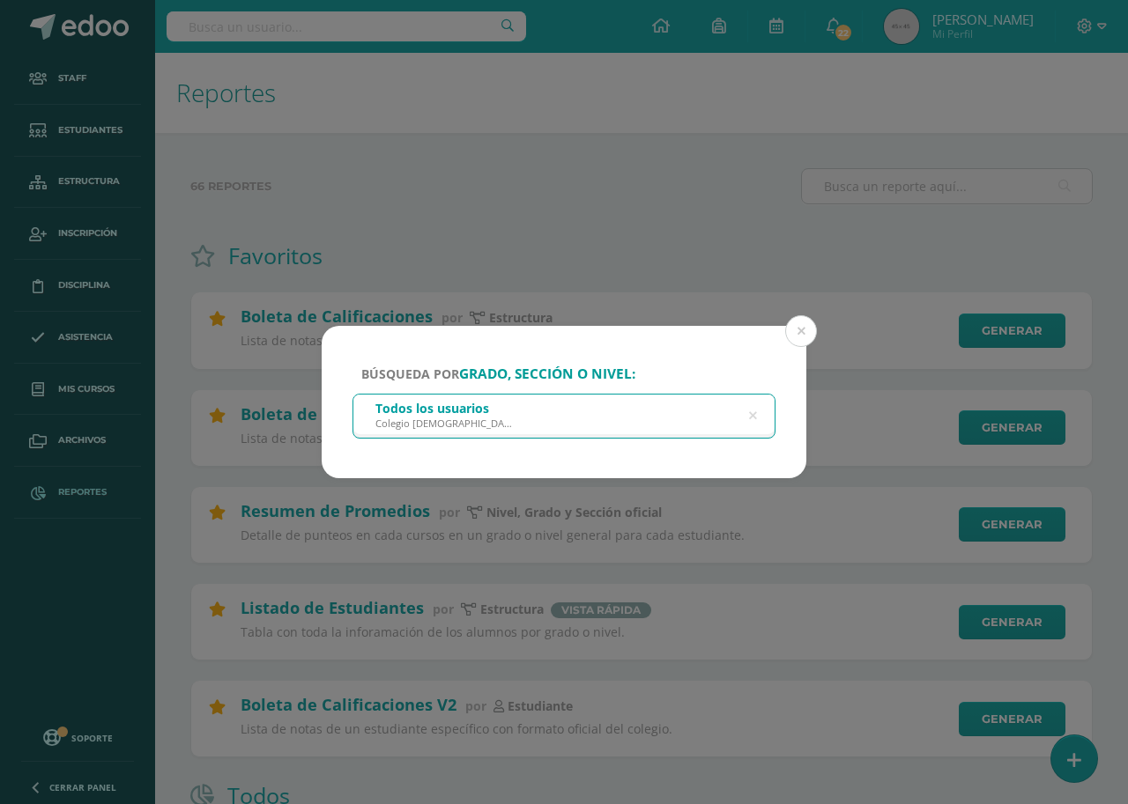
click at [679, 418] on div "Todos los usuarios Colegio Salesiano Don Bosco" at bounding box center [563, 415] width 421 height 40
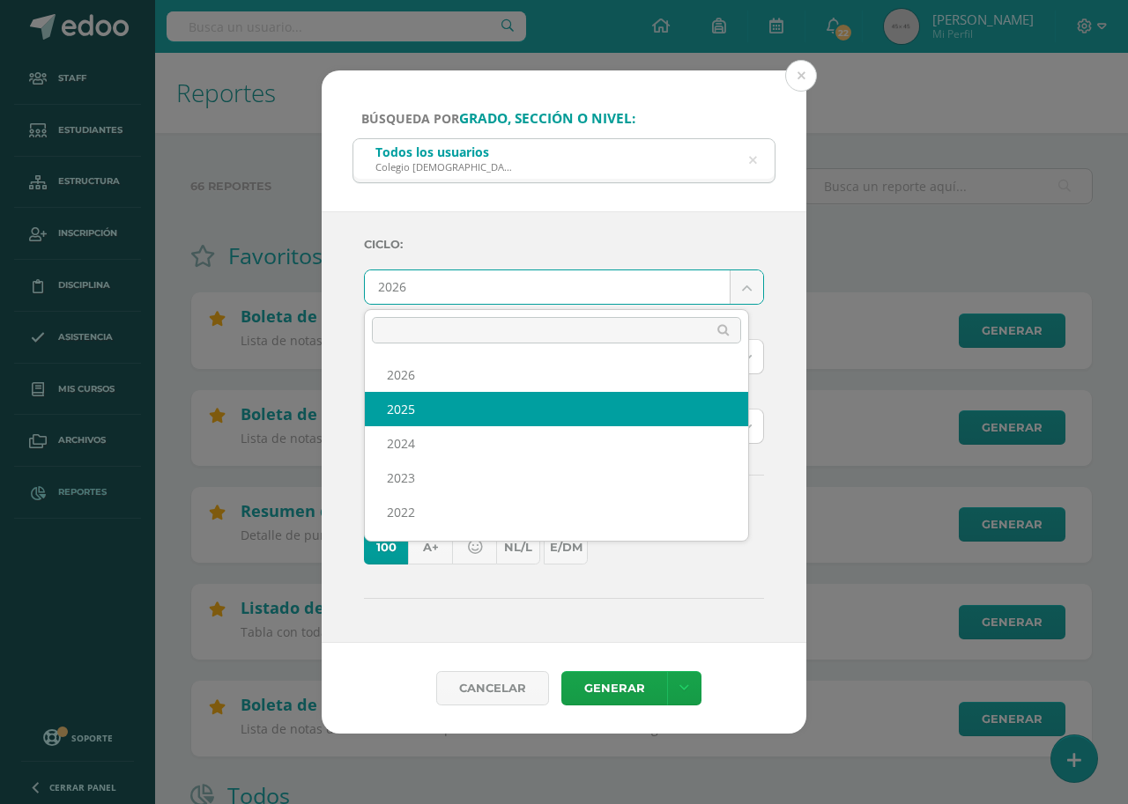
select select "7"
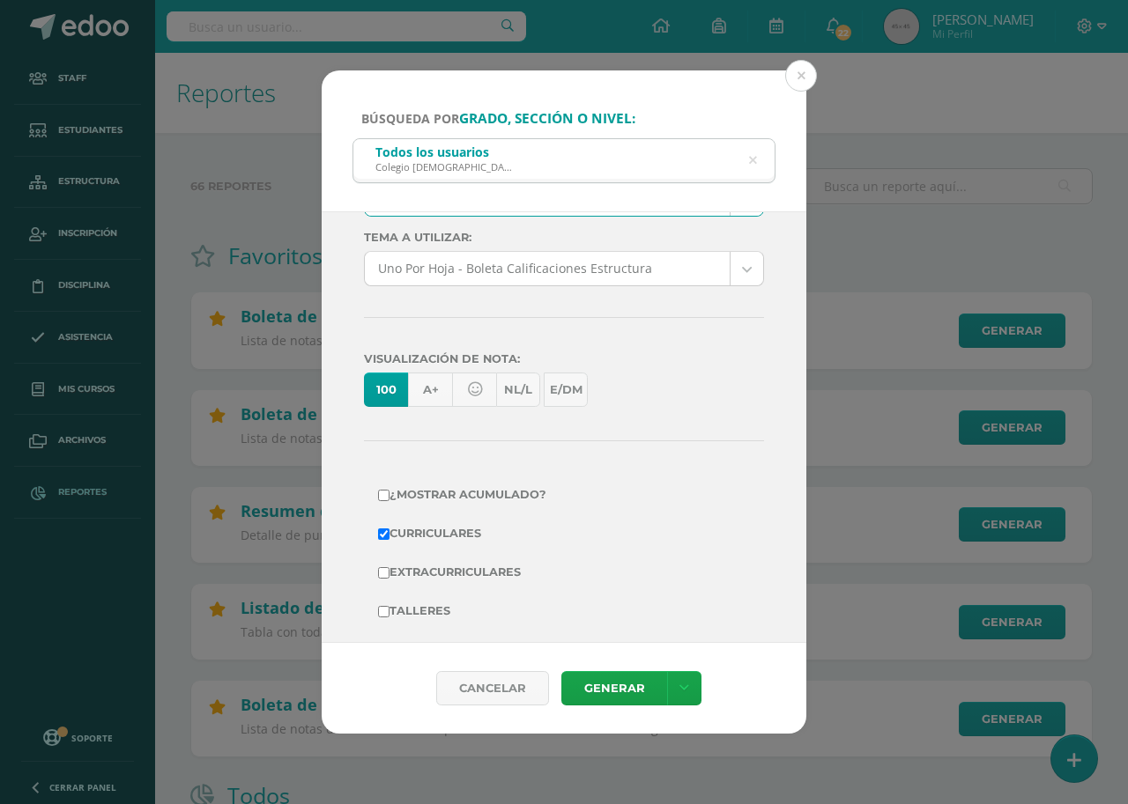
scroll to position [176, 0]
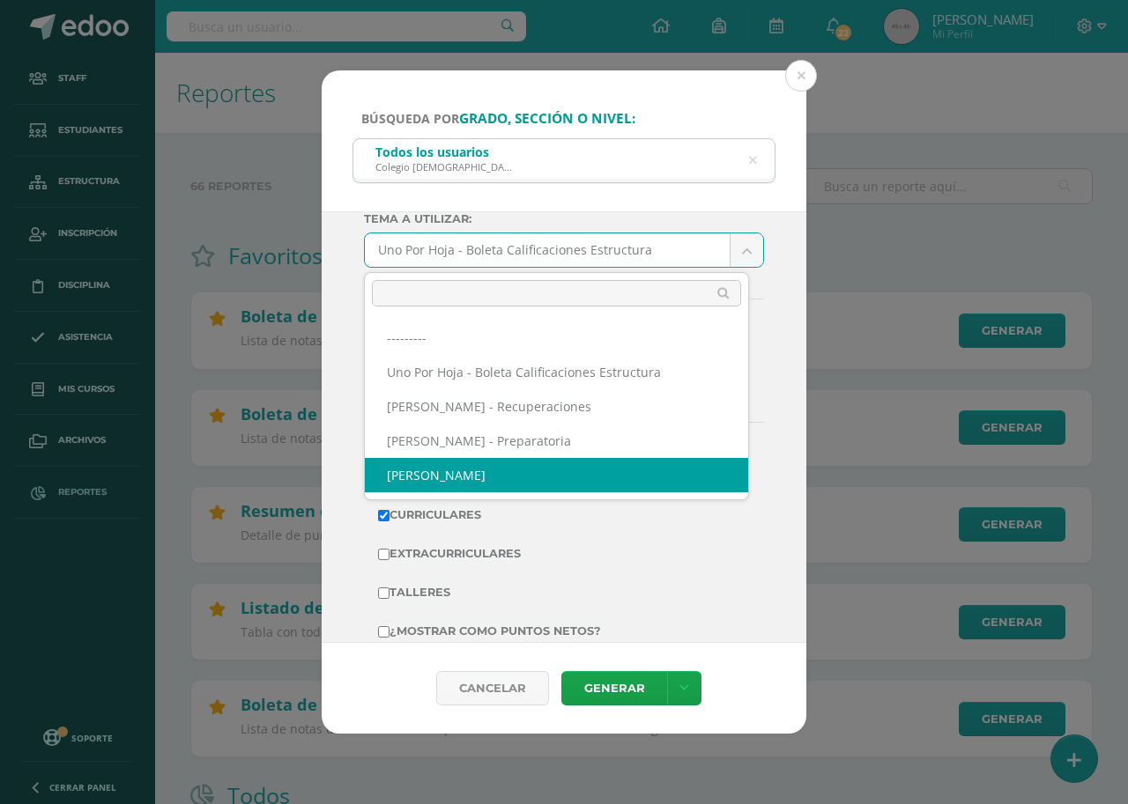
select select "57"
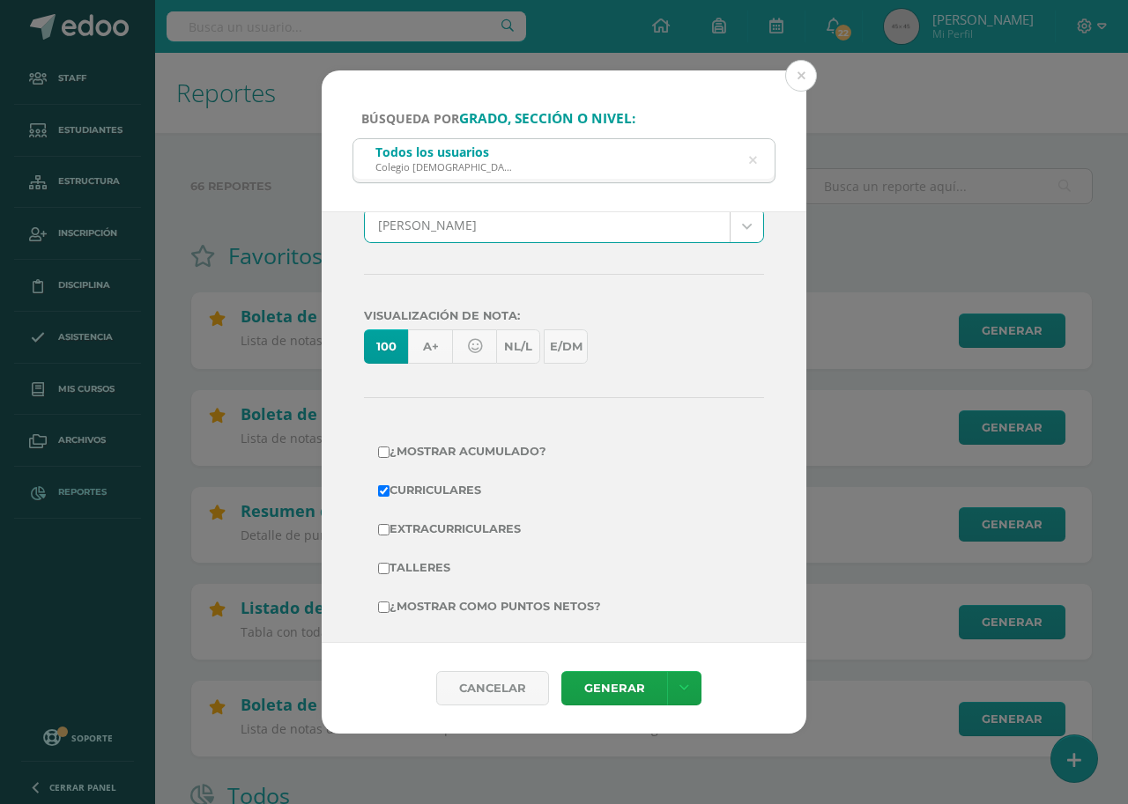
scroll to position [212, 0]
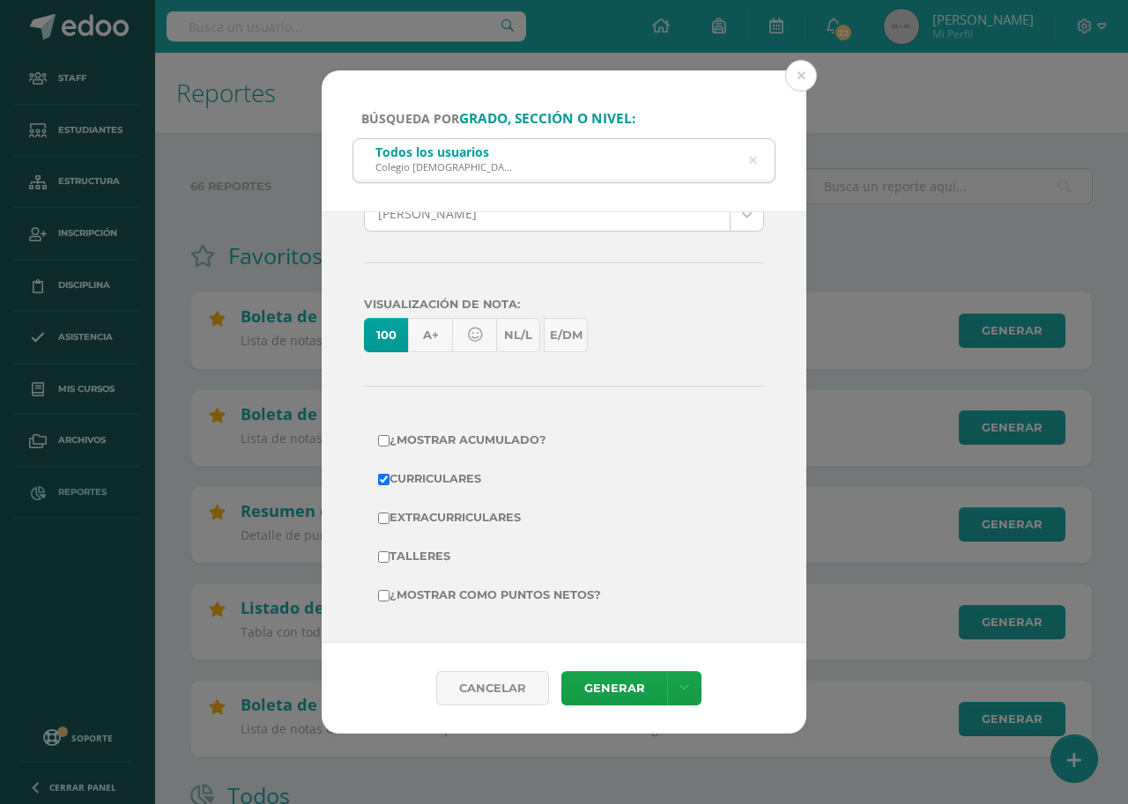
click at [388, 596] on input "¿Mostrar como puntos netos?" at bounding box center [383, 595] width 11 height 11
checkbox input "true"
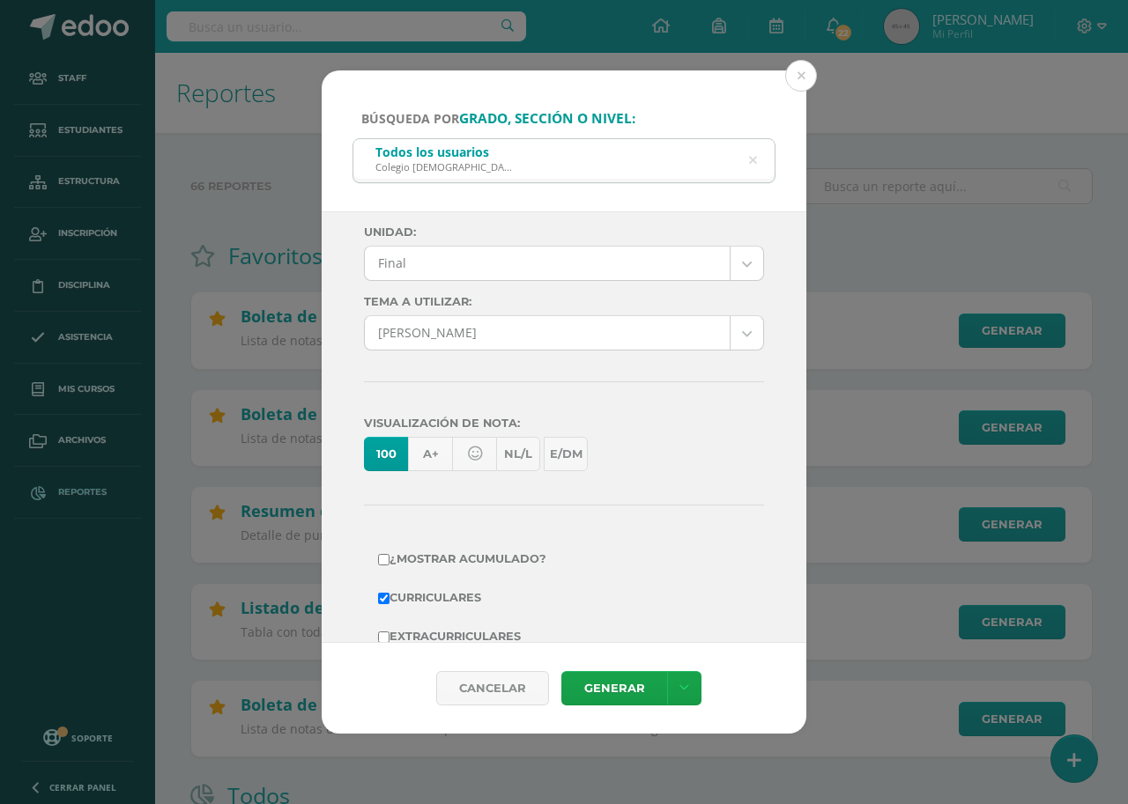
scroll to position [0, 0]
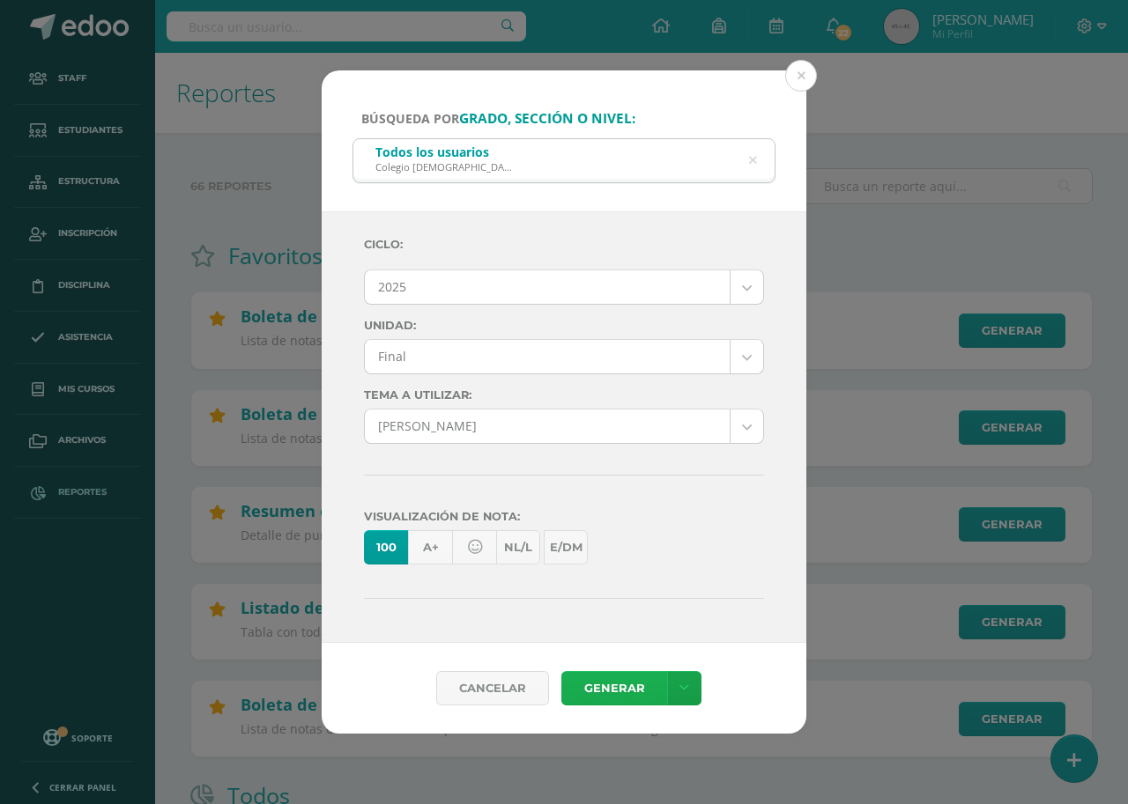
click at [610, 697] on link "Generar" at bounding box center [614, 688] width 106 height 34
click at [794, 76] on button at bounding box center [801, 76] width 32 height 32
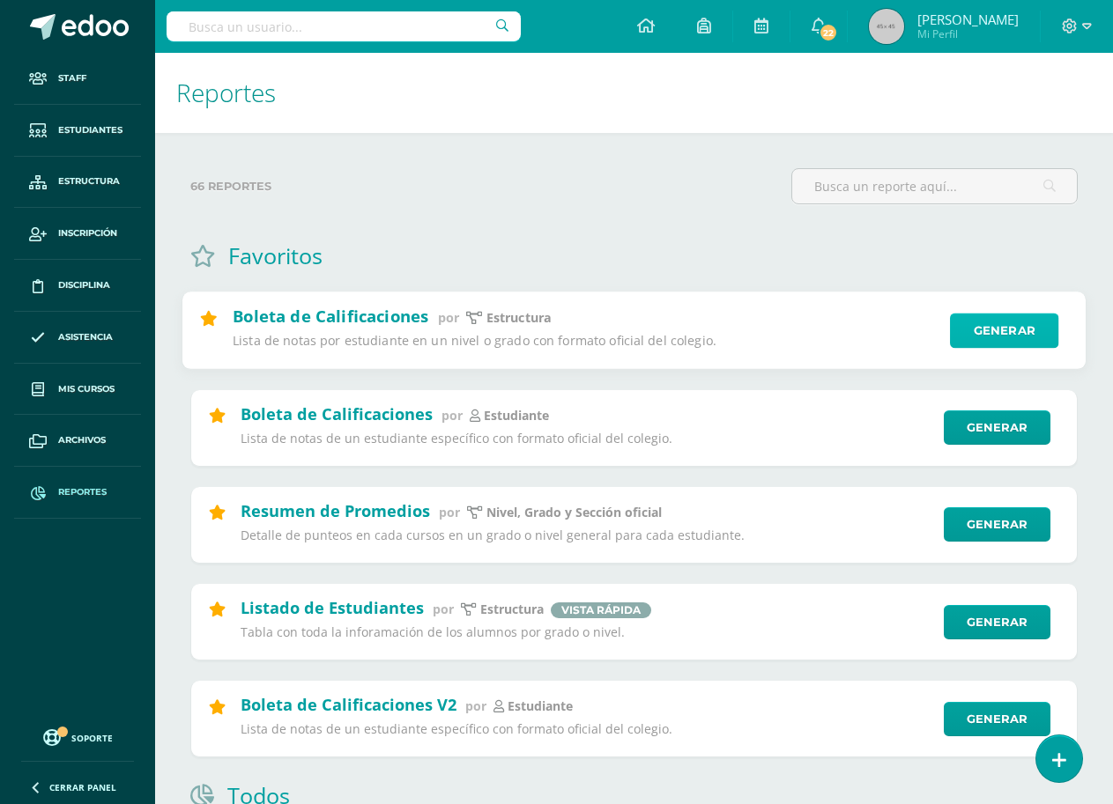
click at [1013, 325] on link "Generar" at bounding box center [1004, 331] width 108 height 35
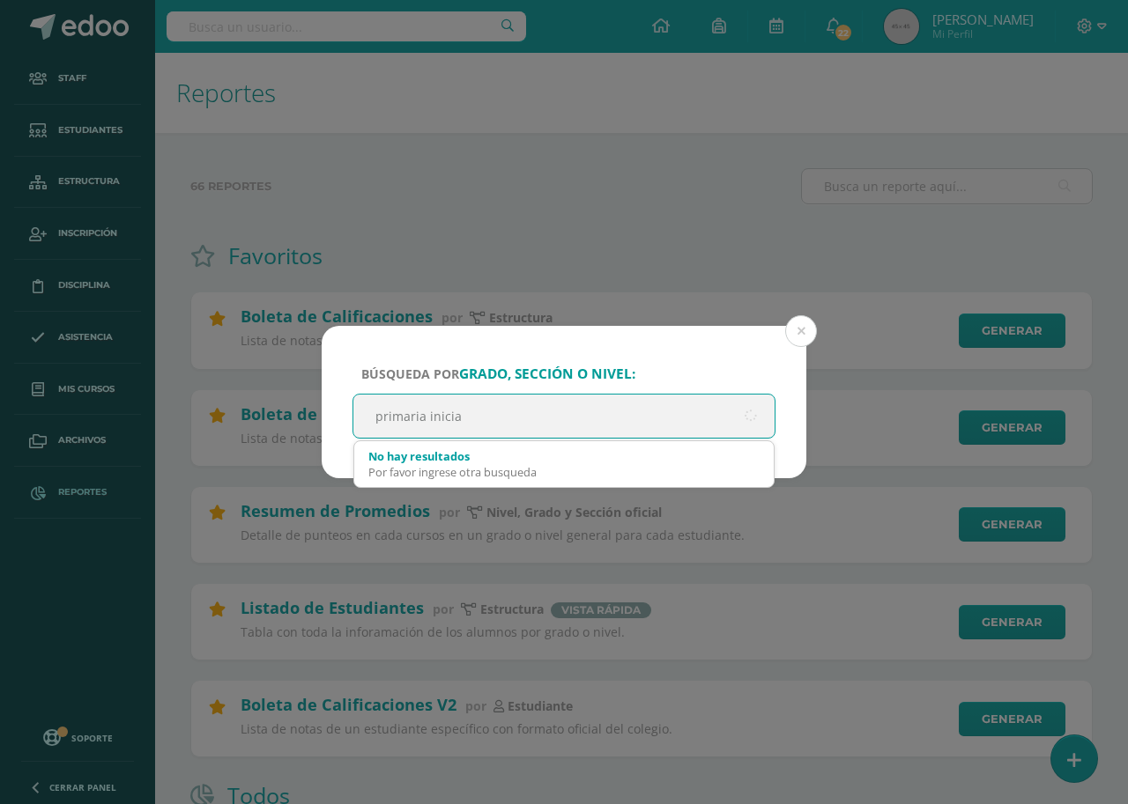
type input "primaria inicial"
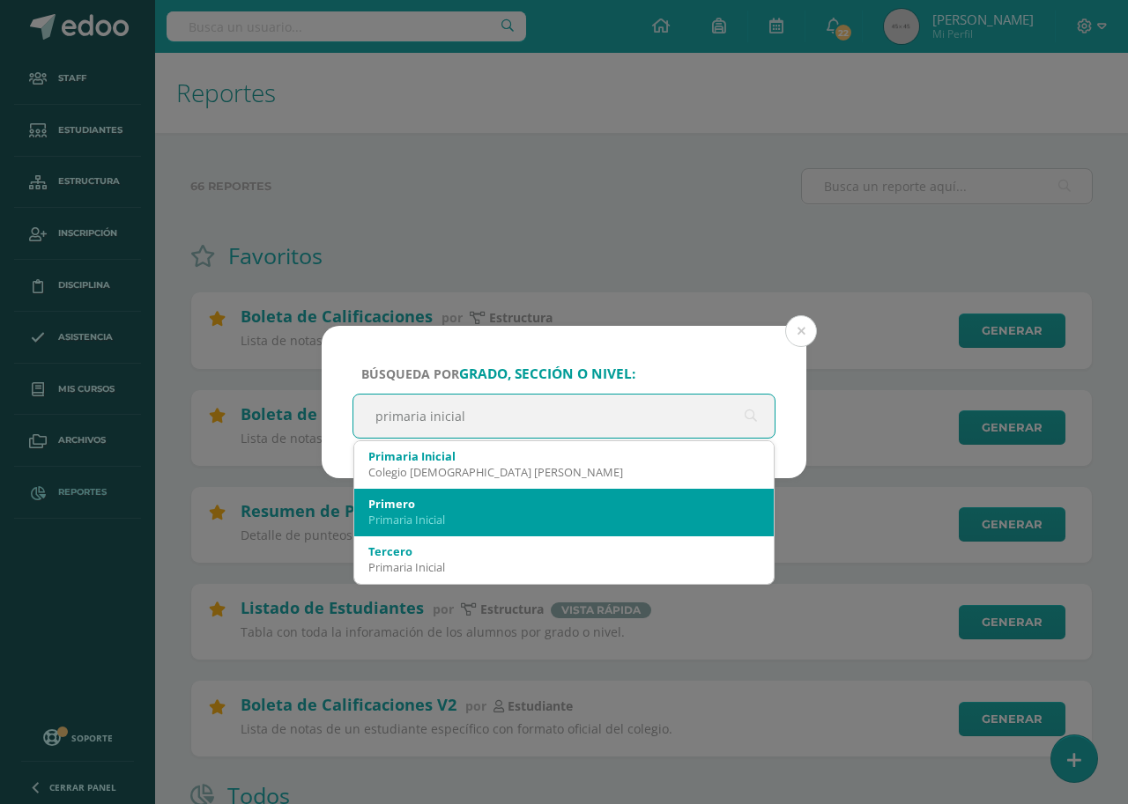
click at [551, 518] on div "Primaria Inicial" at bounding box center [563, 520] width 391 height 16
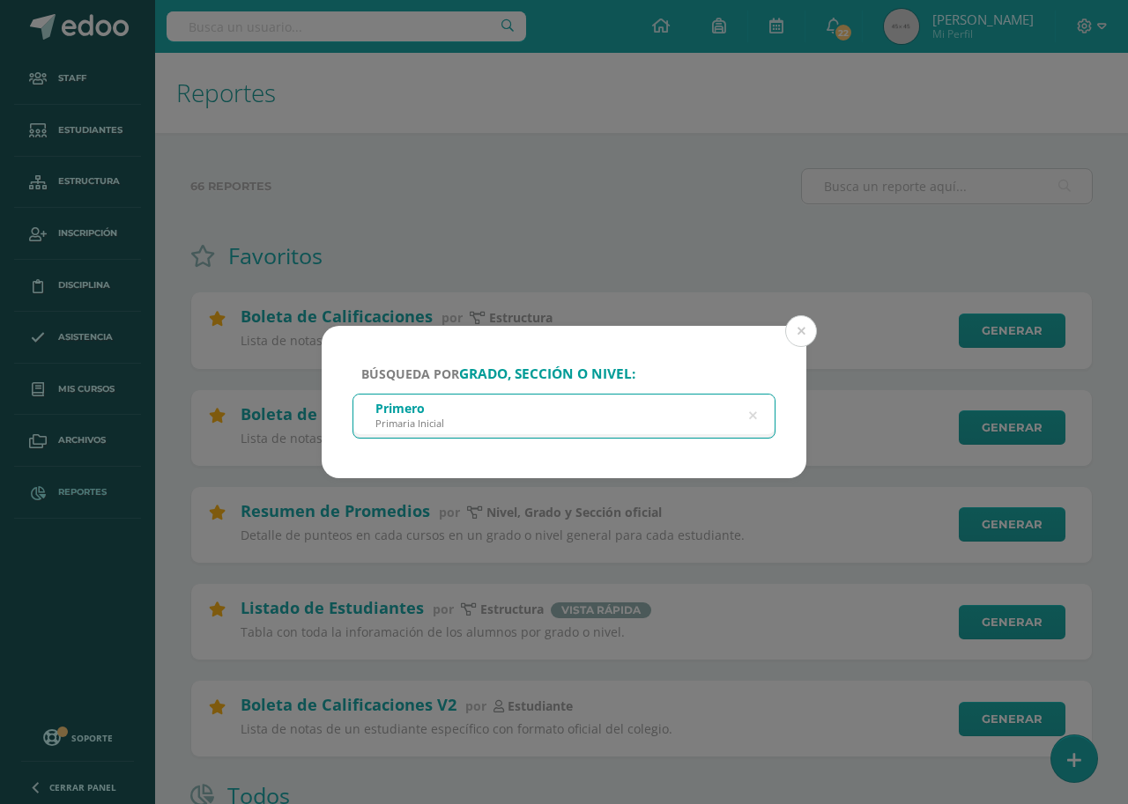
click at [636, 412] on div "Primero Primaria Inicial" at bounding box center [563, 415] width 421 height 40
click at [640, 411] on div "Primero Primaria Inicial" at bounding box center [563, 415] width 421 height 40
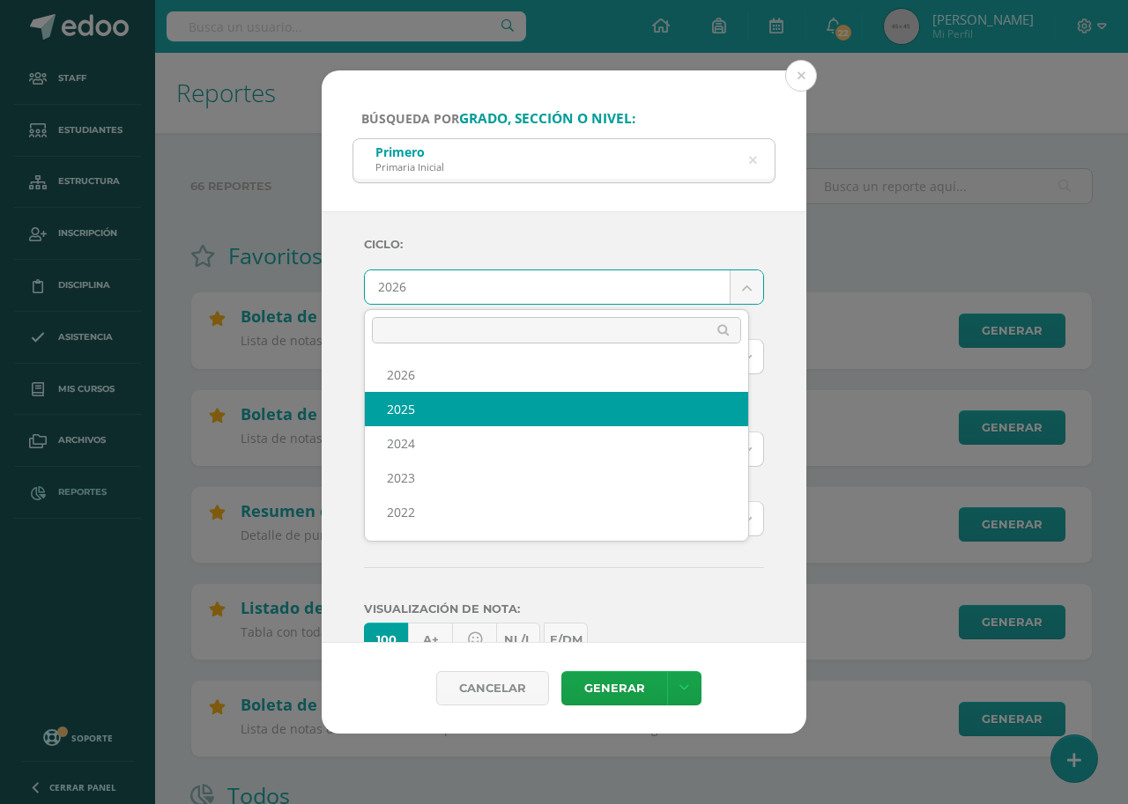
select select "7"
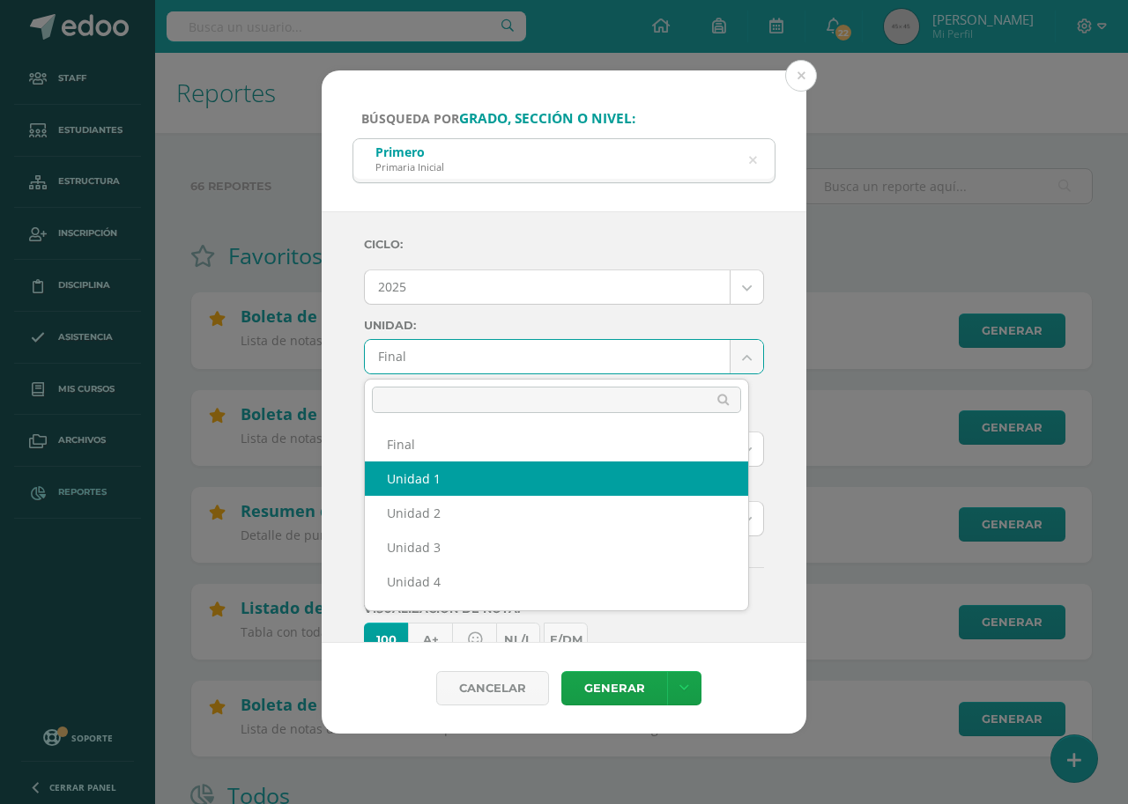
scroll to position [30, 0]
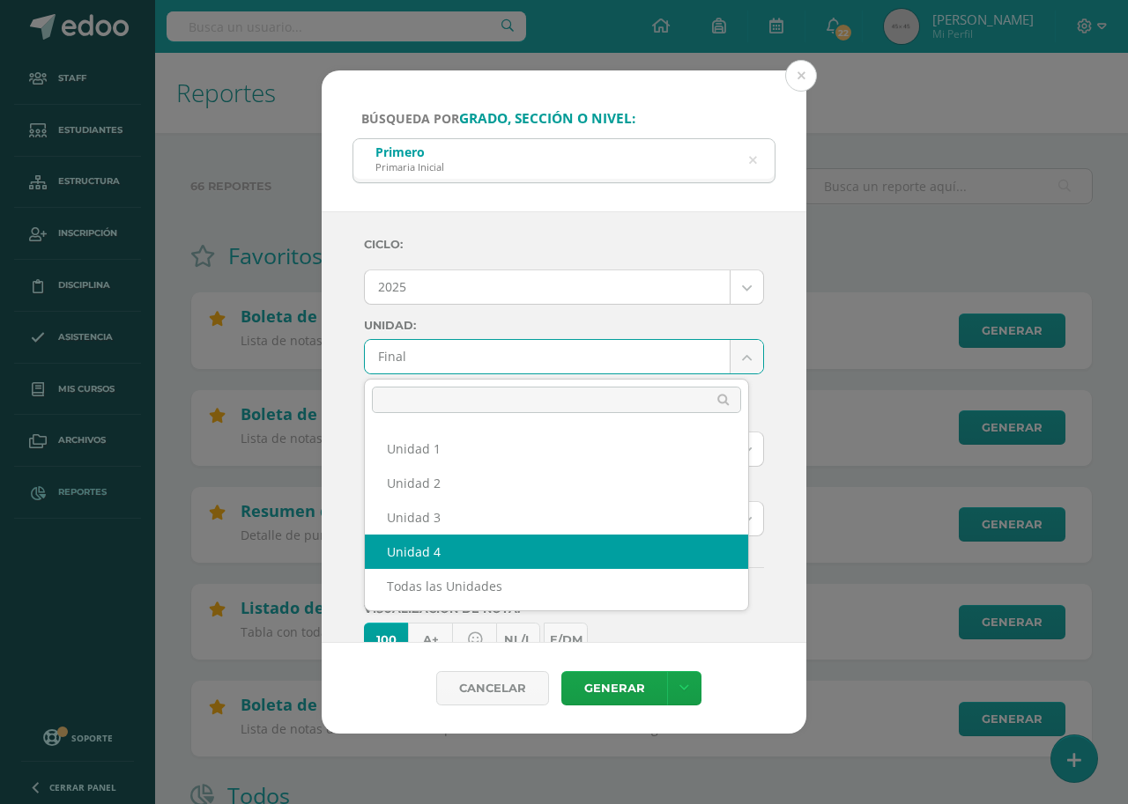
select select "Unidad 4"
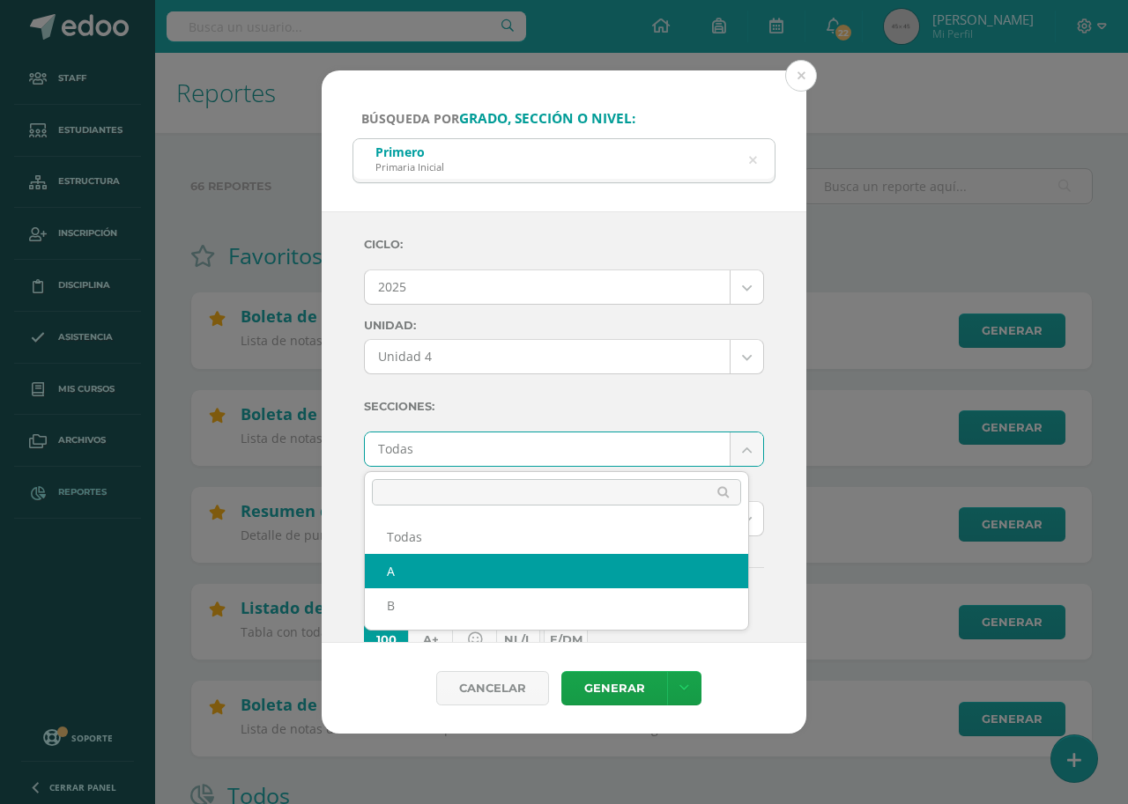
select select "A"
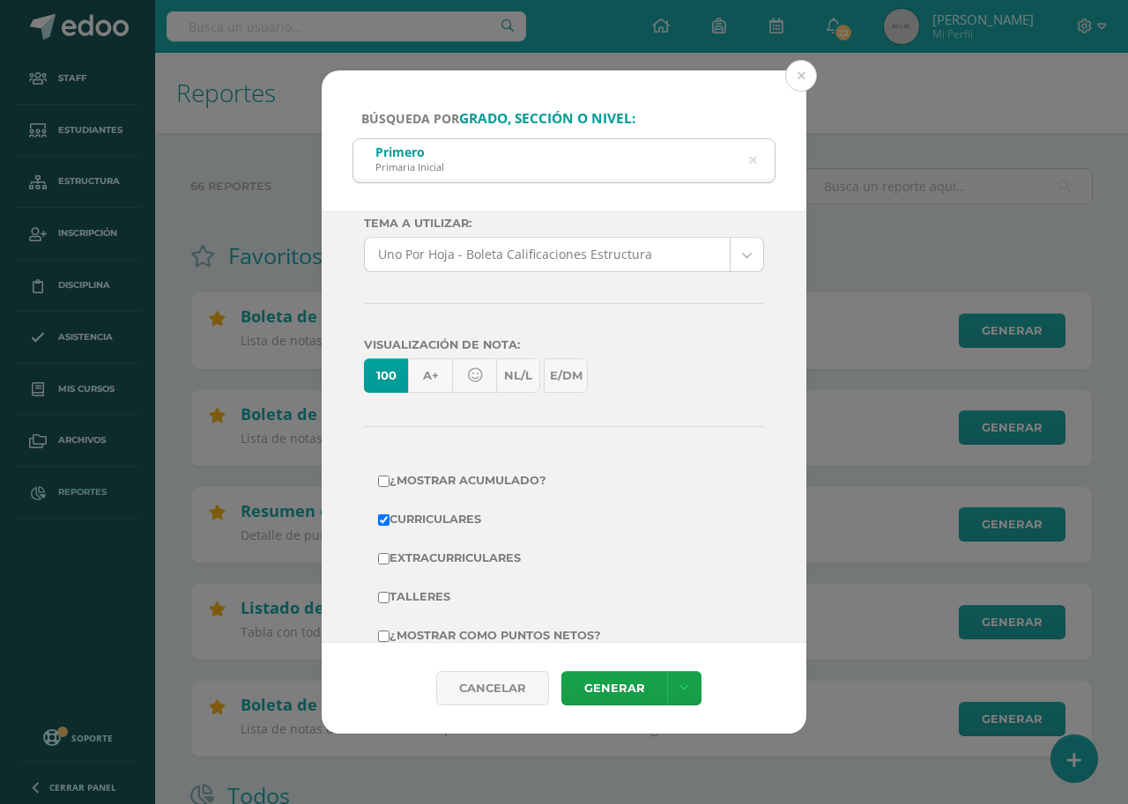
scroll to position [305, 0]
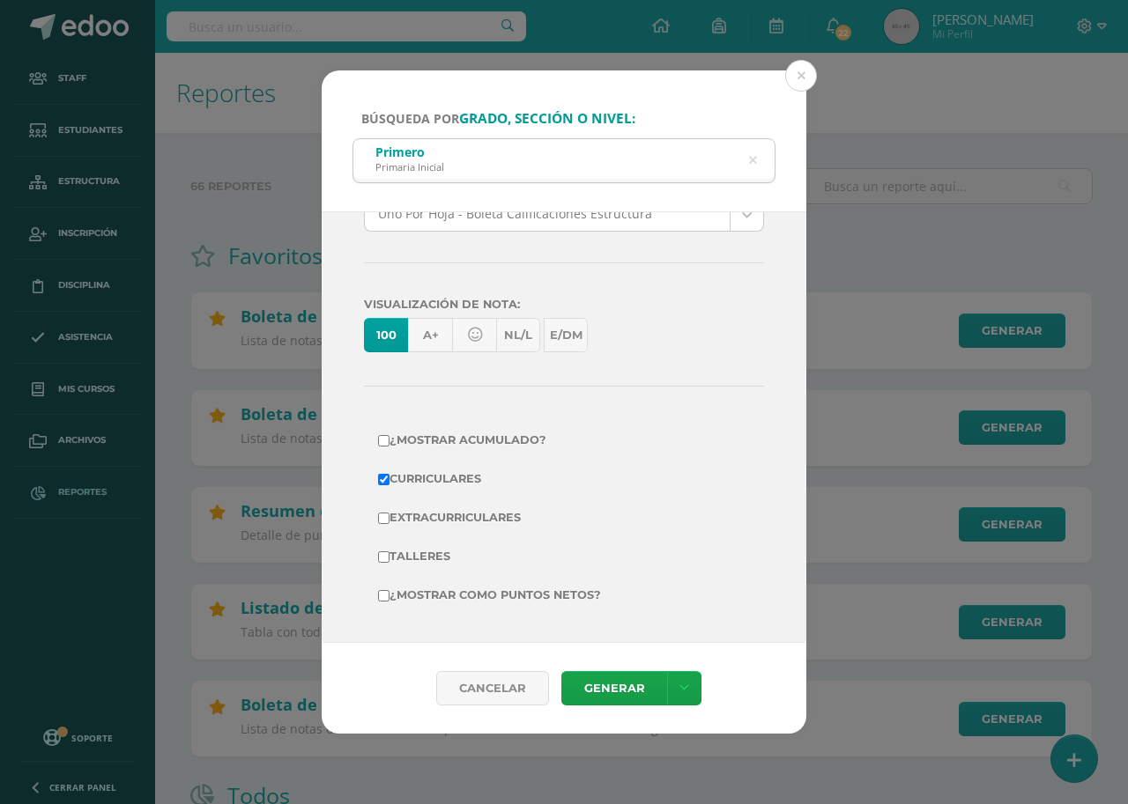
click at [383, 595] on input "¿Mostrar como puntos netos?" at bounding box center [383, 595] width 11 height 11
checkbox input "true"
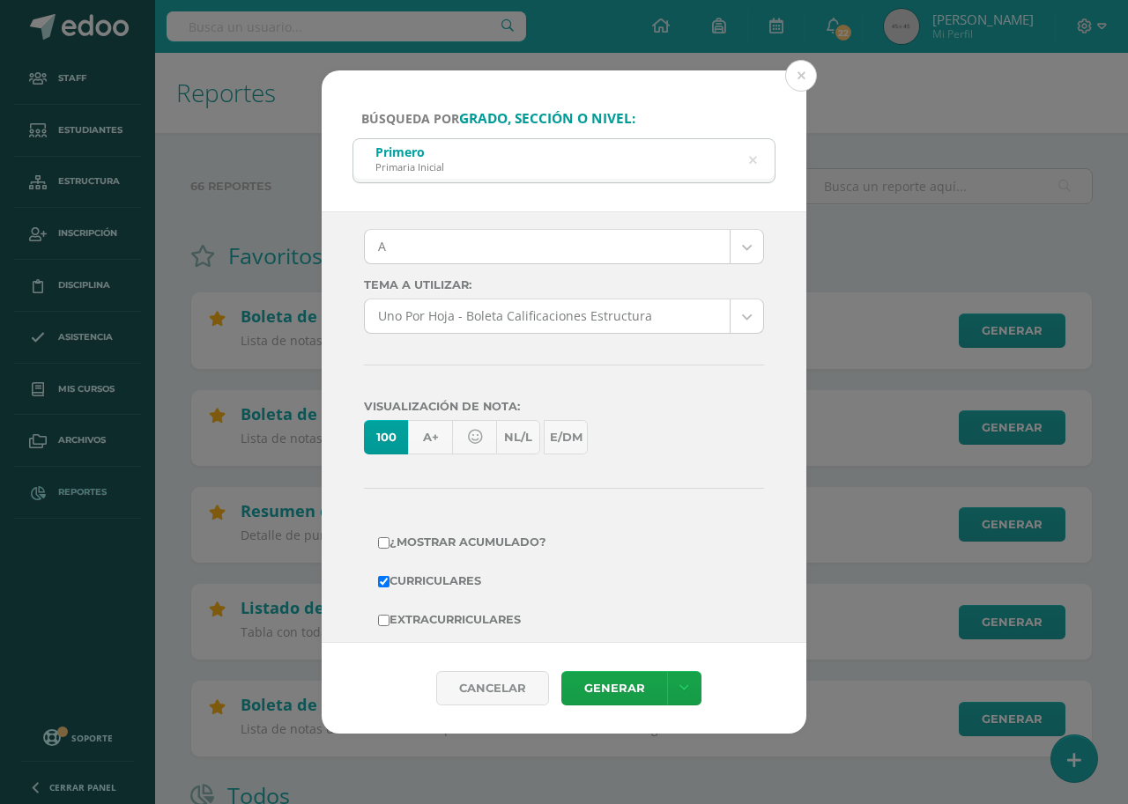
scroll to position [41, 0]
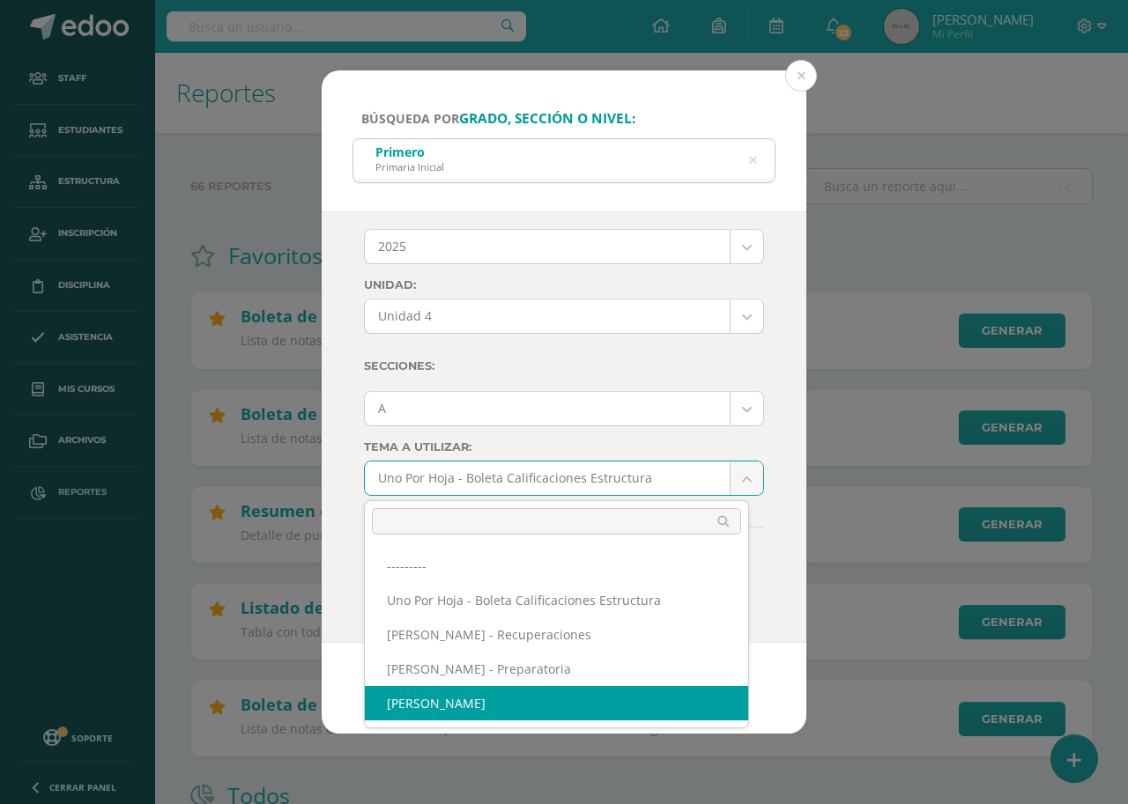
select select "57"
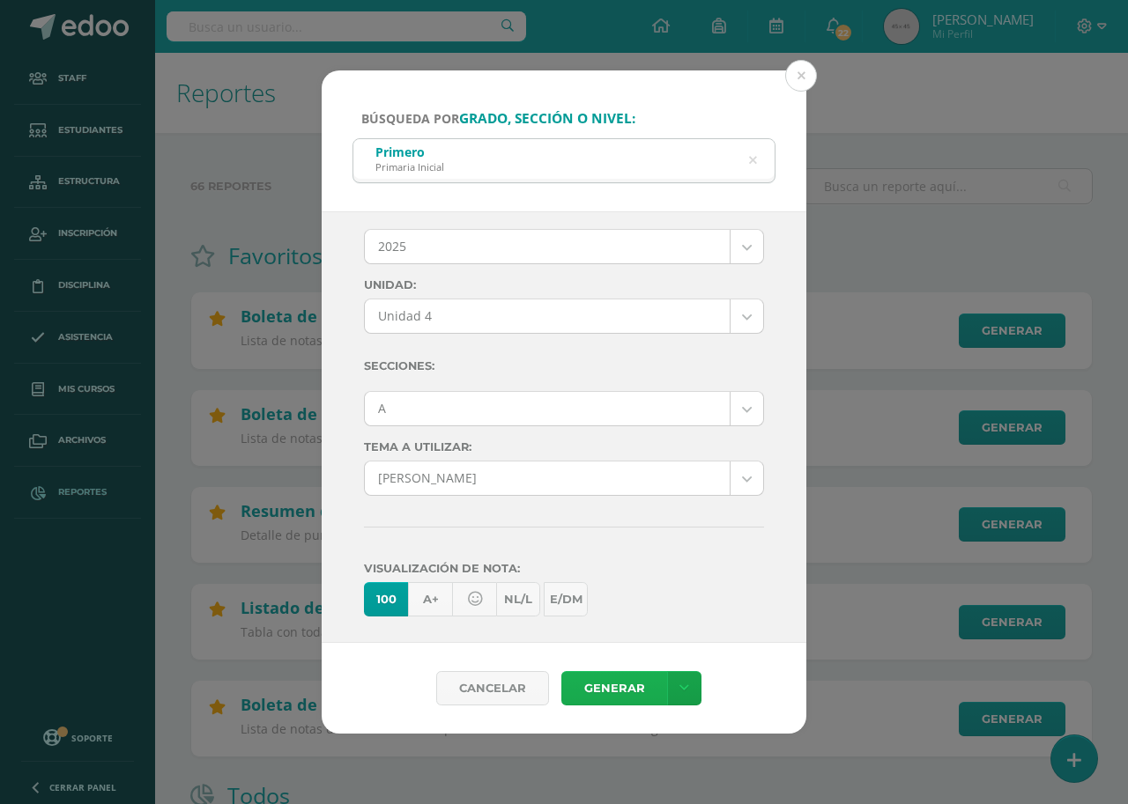
click at [589, 693] on link "Generar" at bounding box center [614, 688] width 106 height 34
drag, startPoint x: 433, startPoint y: 403, endPoint x: 421, endPoint y: 396, distance: 14.2
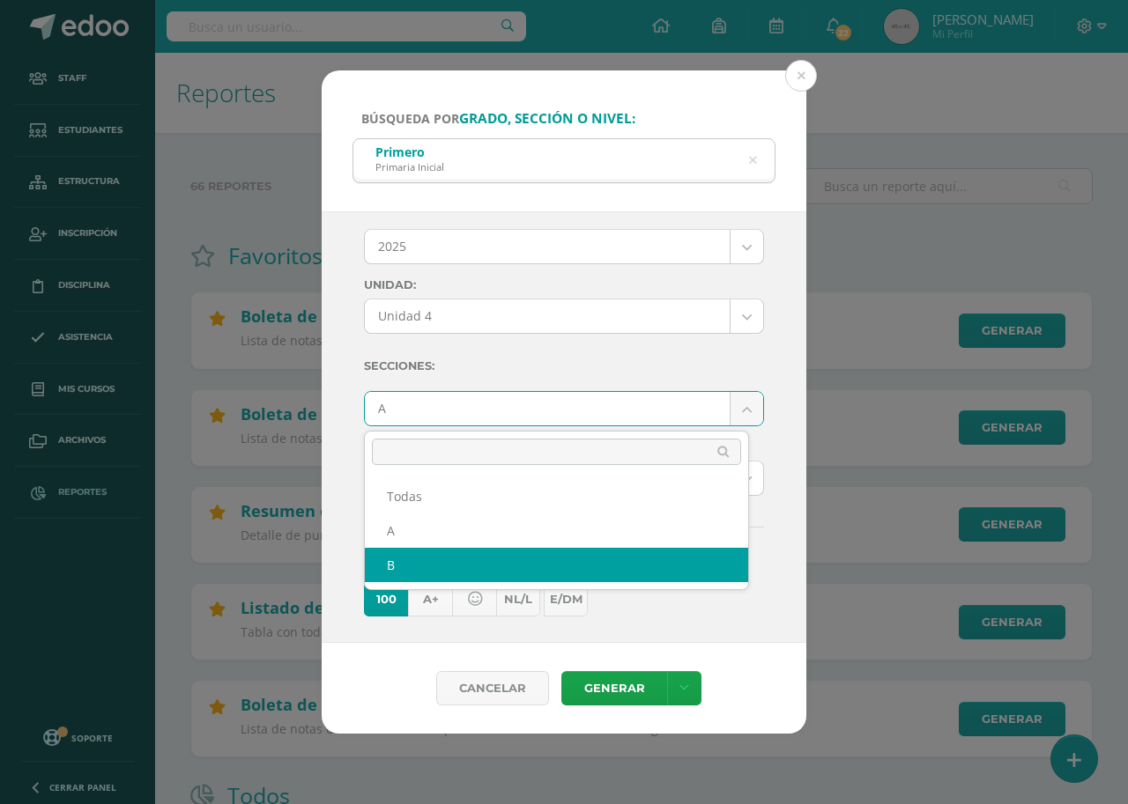
select select "B"
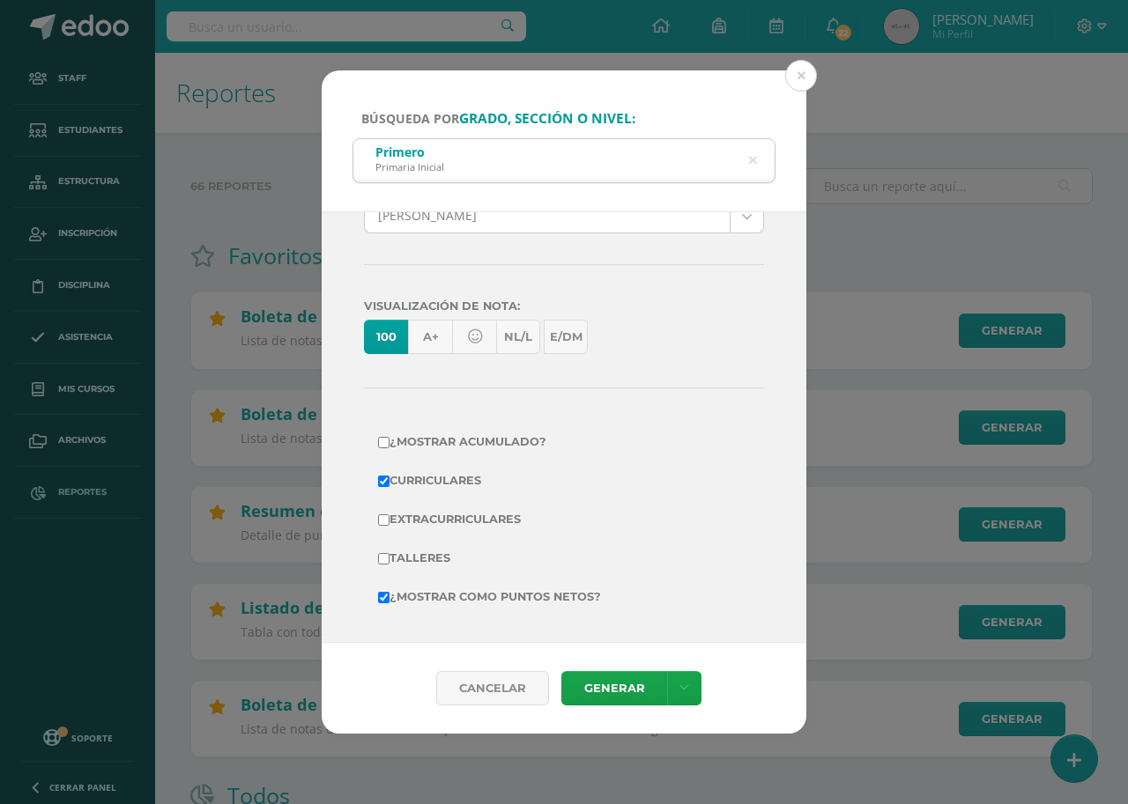
scroll to position [305, 0]
click at [608, 680] on link "Generar" at bounding box center [614, 688] width 106 height 34
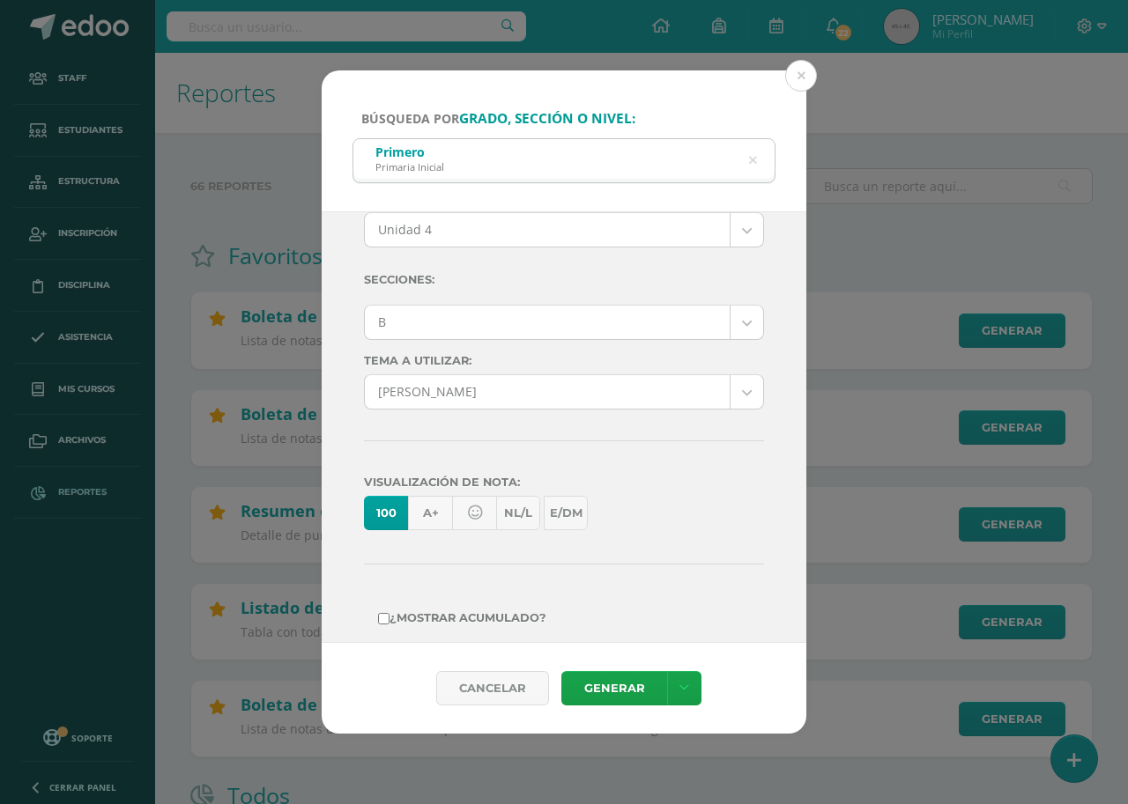
scroll to position [0, 0]
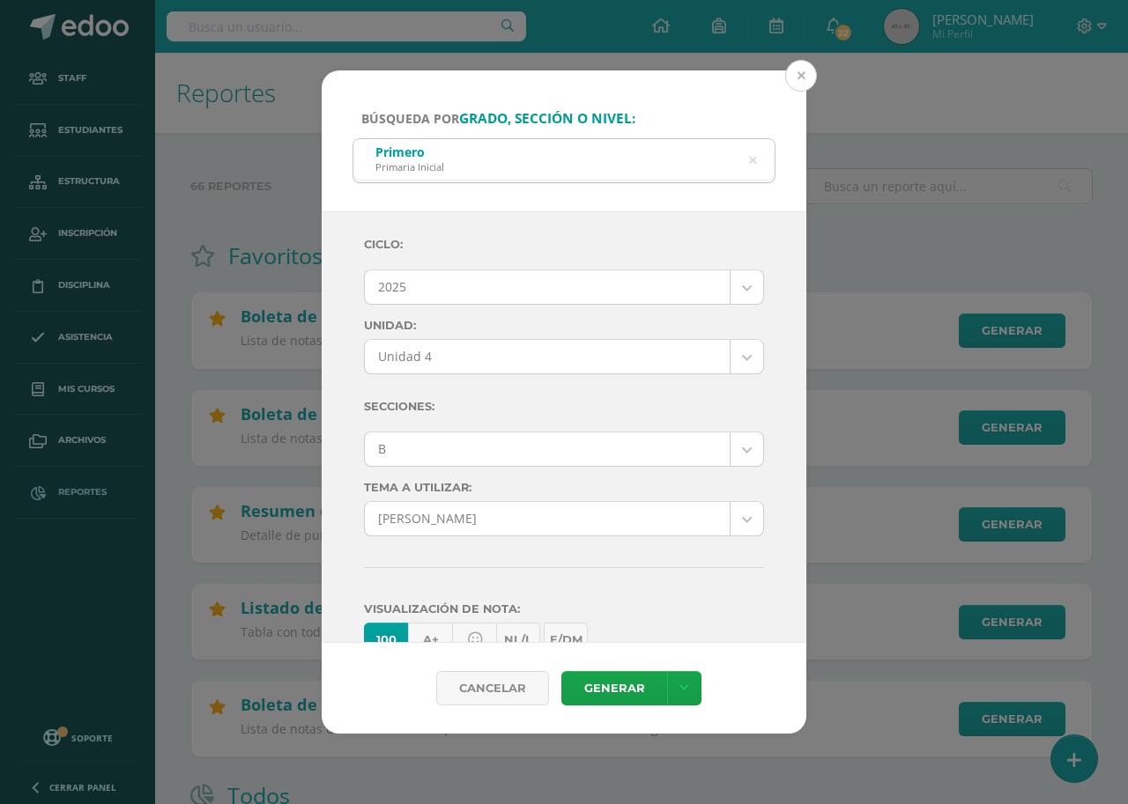
click at [803, 79] on button at bounding box center [801, 76] width 32 height 32
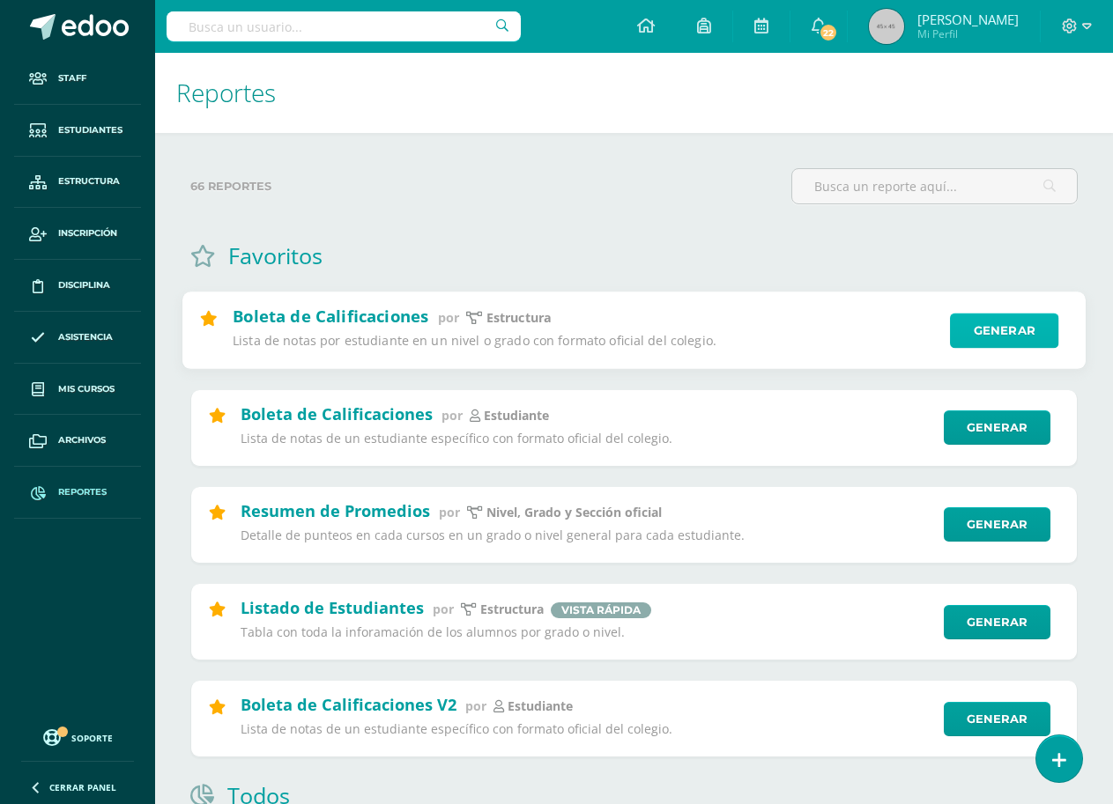
click at [1018, 337] on link "Generar" at bounding box center [1004, 331] width 108 height 35
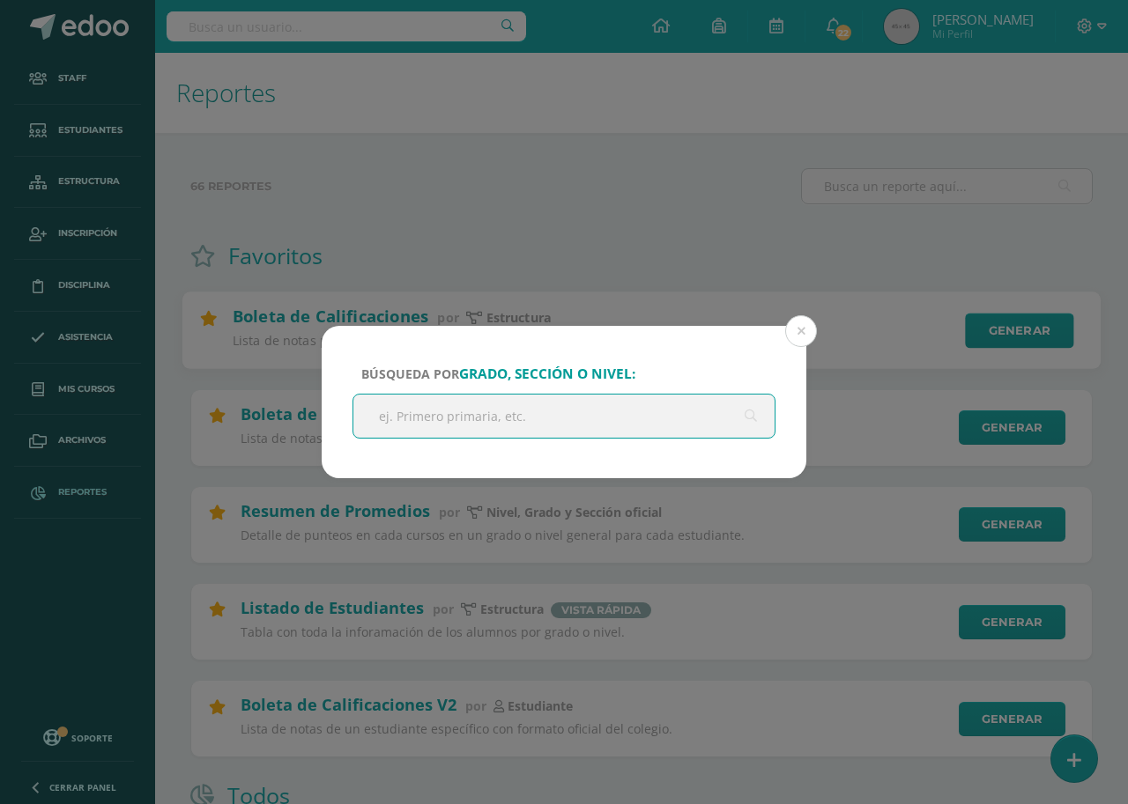
click at [561, 399] on input "text" at bounding box center [563, 416] width 421 height 43
type input "segundo primaria"
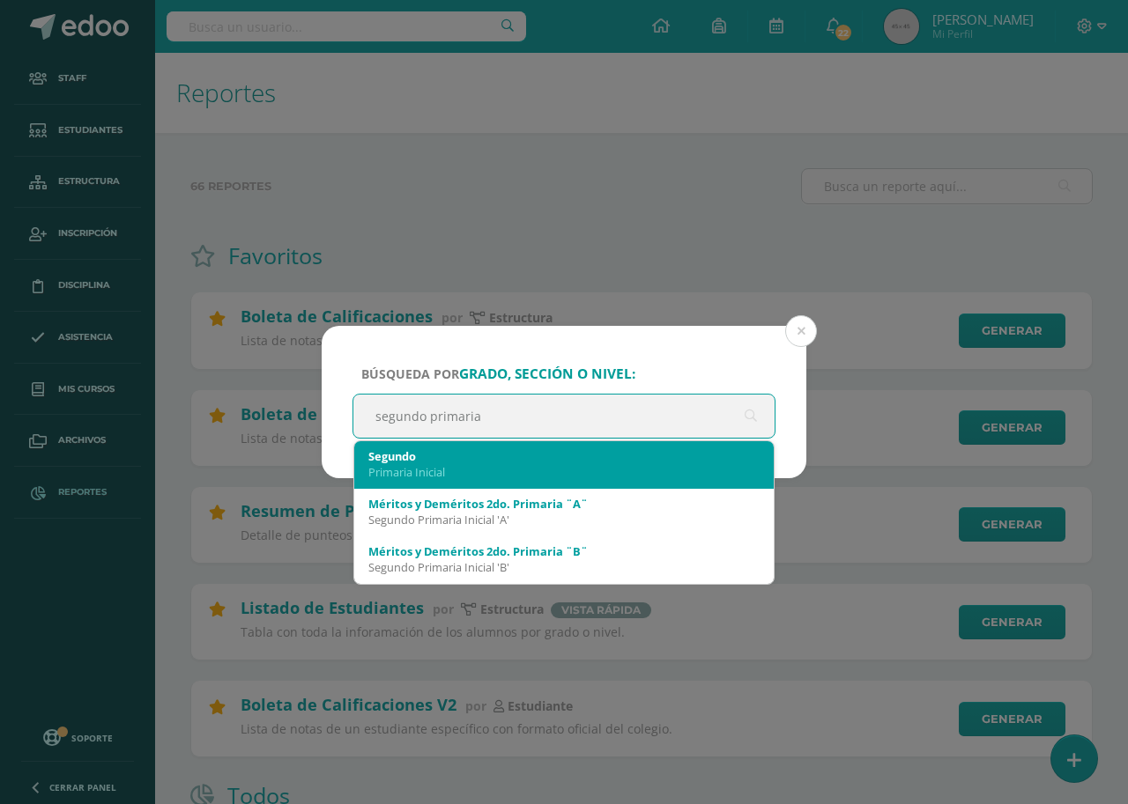
click at [454, 458] on div "Segundo" at bounding box center [563, 456] width 391 height 16
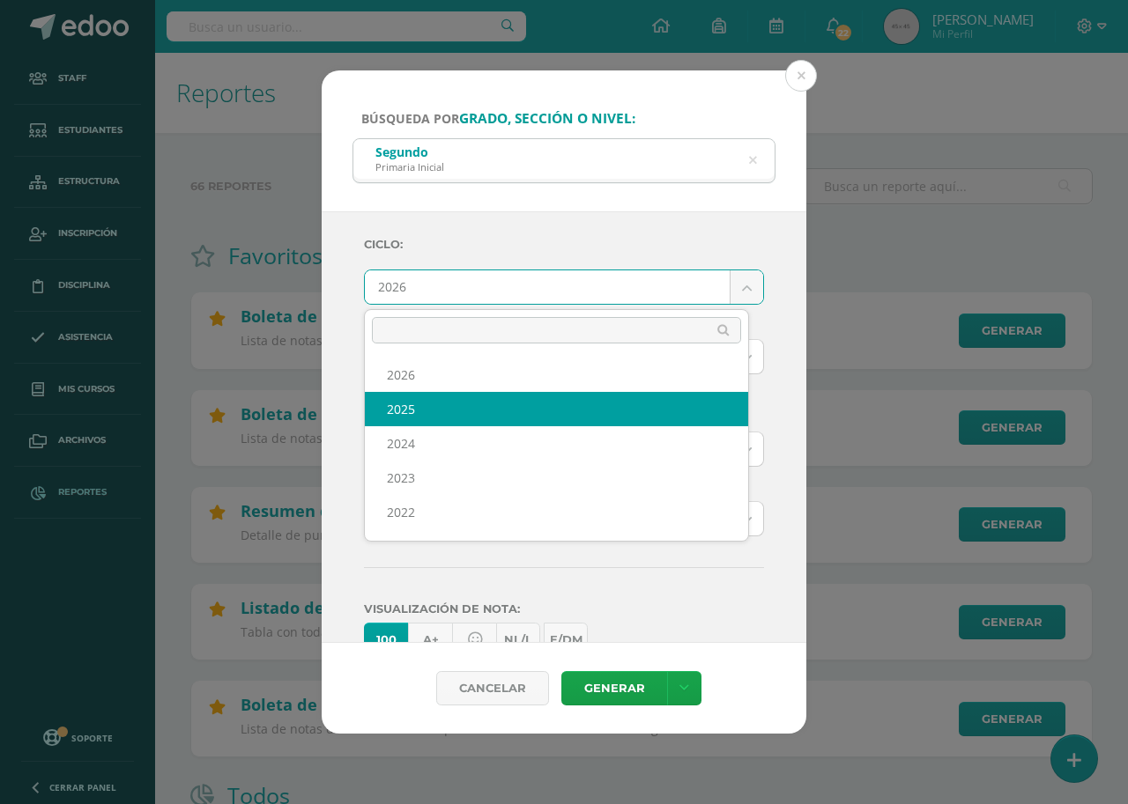
select select "7"
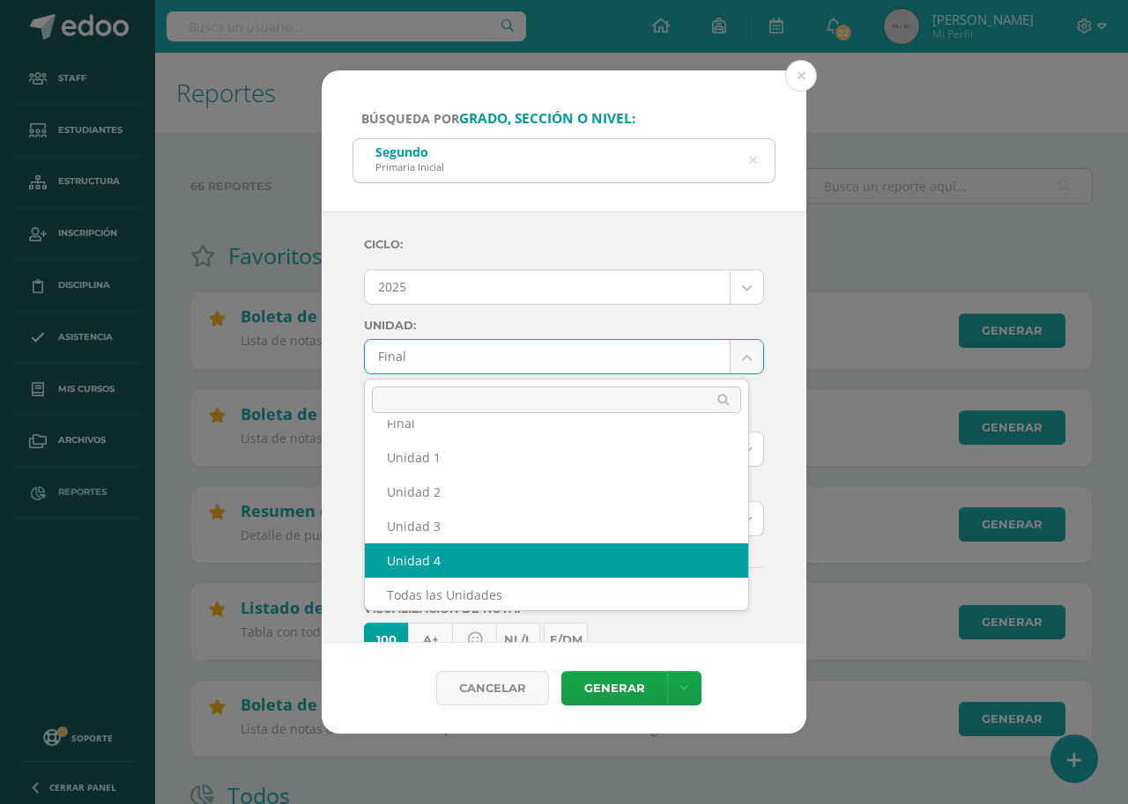
scroll to position [30, 0]
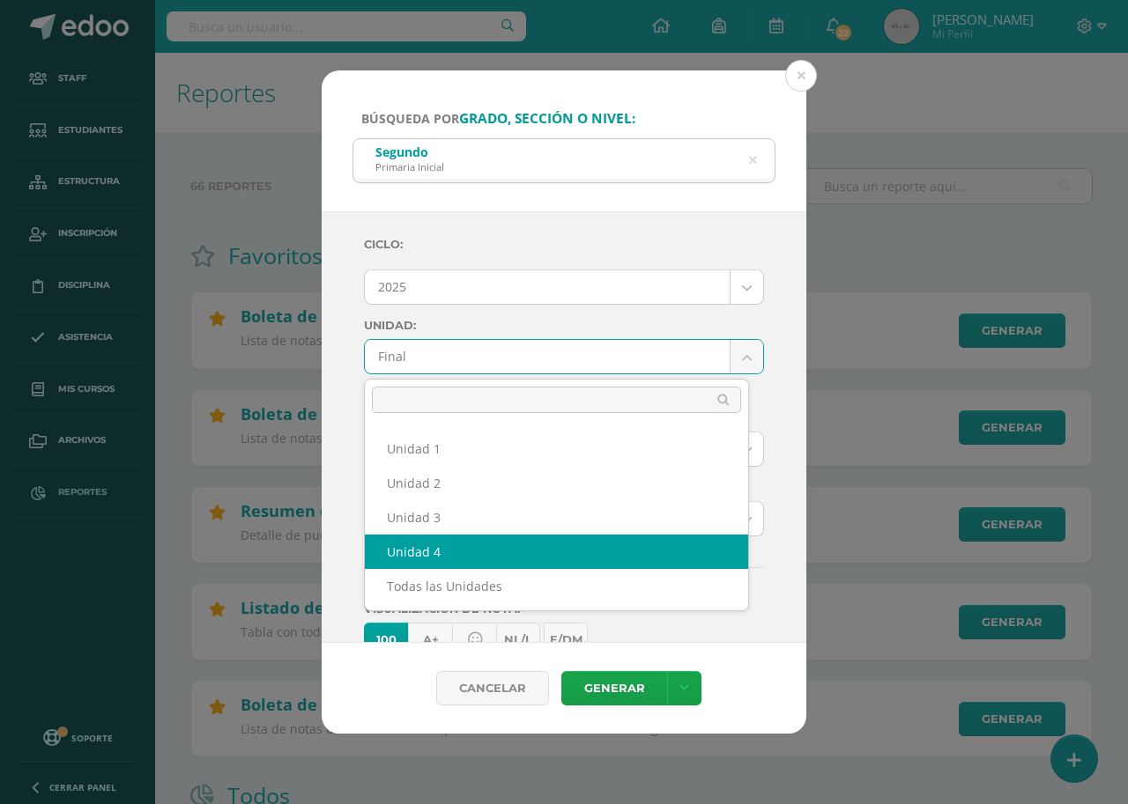
select select "Unidad 4"
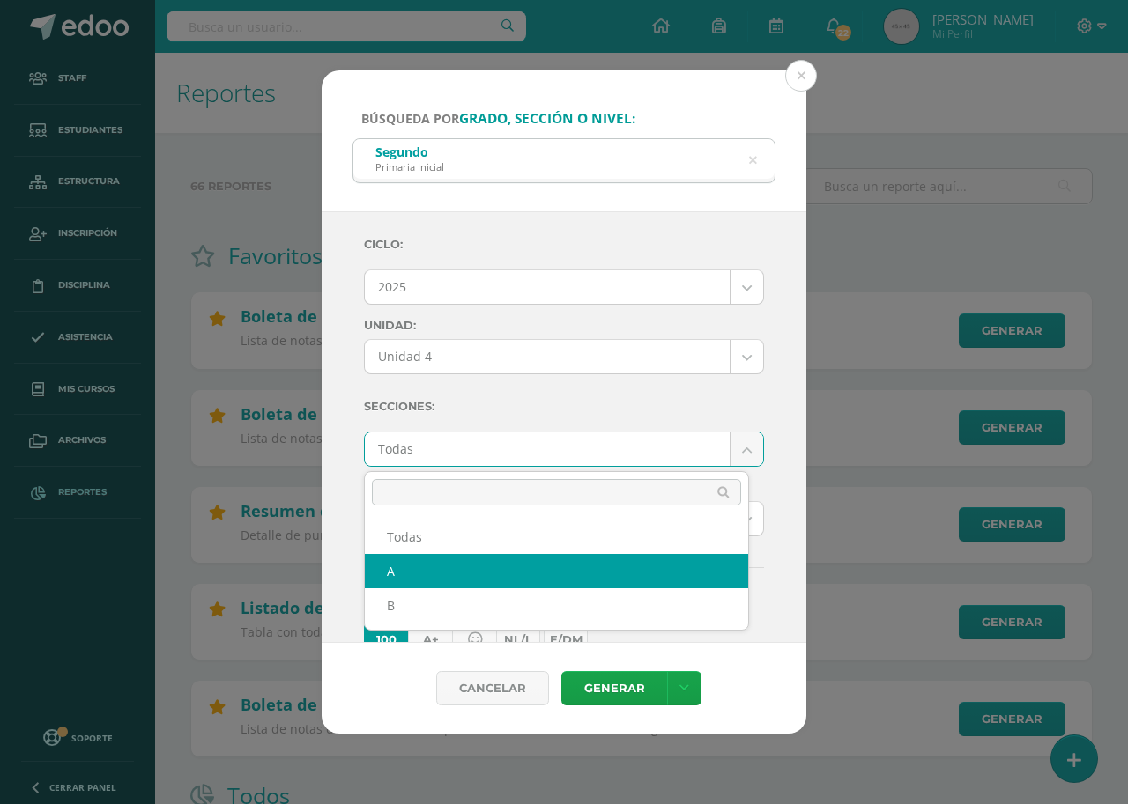
select select "A"
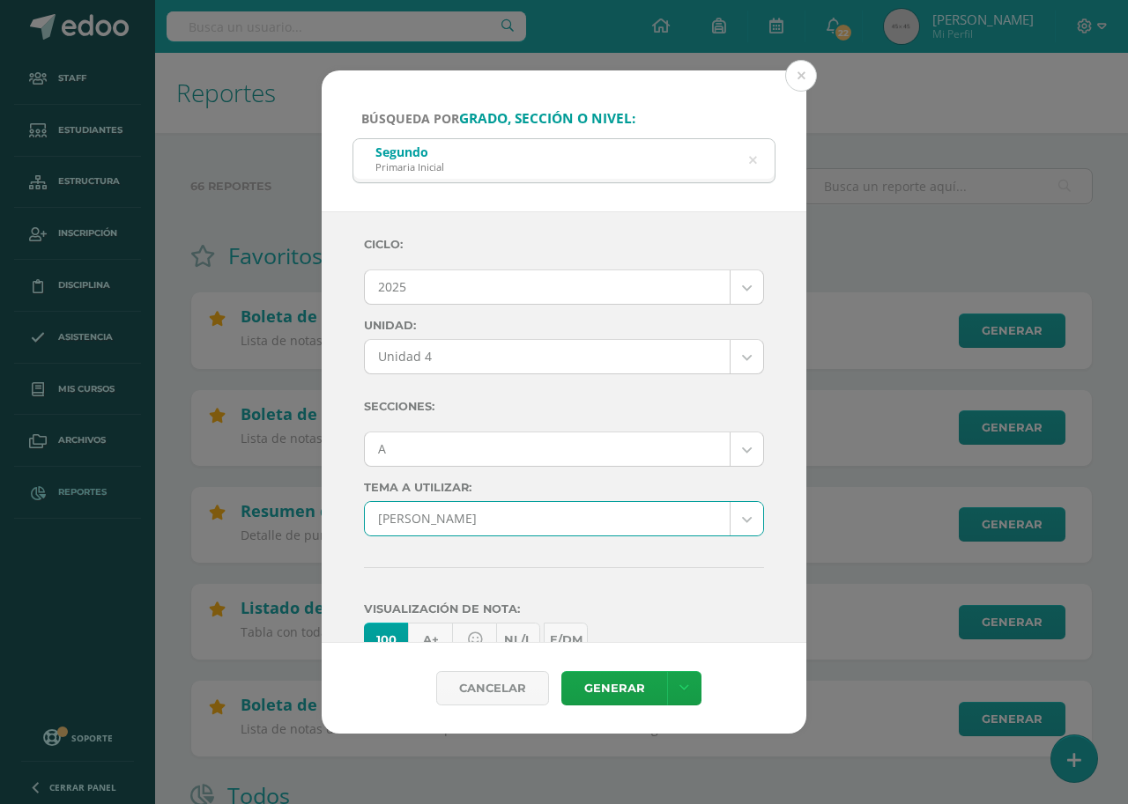
select select "57"
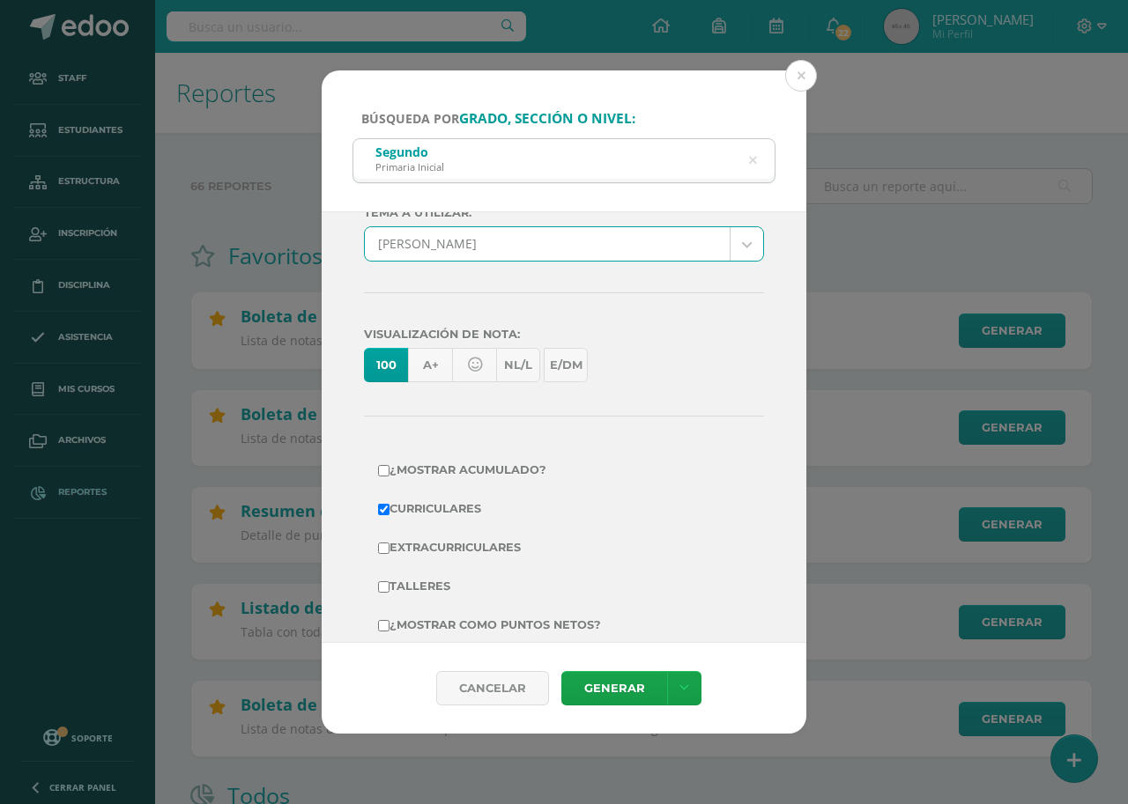
scroll to position [305, 0]
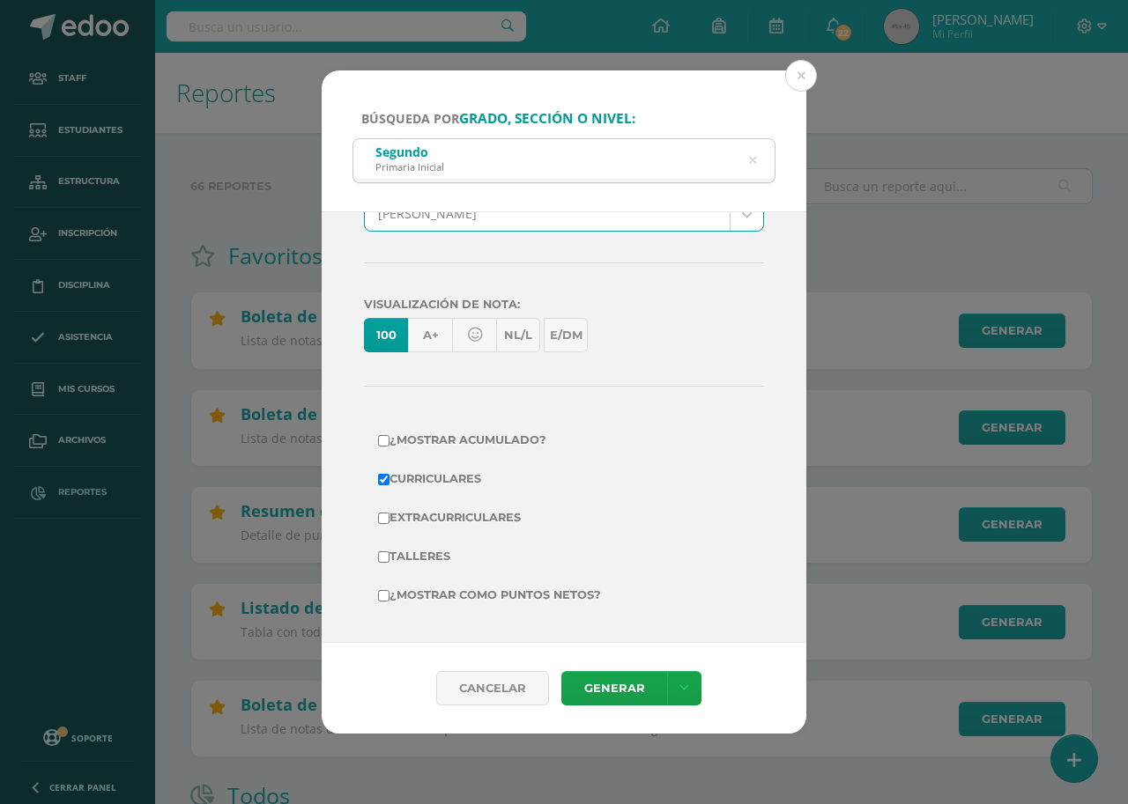
click at [507, 595] on label "¿Mostrar como puntos netos?" at bounding box center [564, 595] width 372 height 25
click at [389, 595] on input "¿Mostrar como puntos netos?" at bounding box center [383, 595] width 11 height 11
checkbox input "true"
click at [596, 684] on link "Generar" at bounding box center [614, 688] width 106 height 34
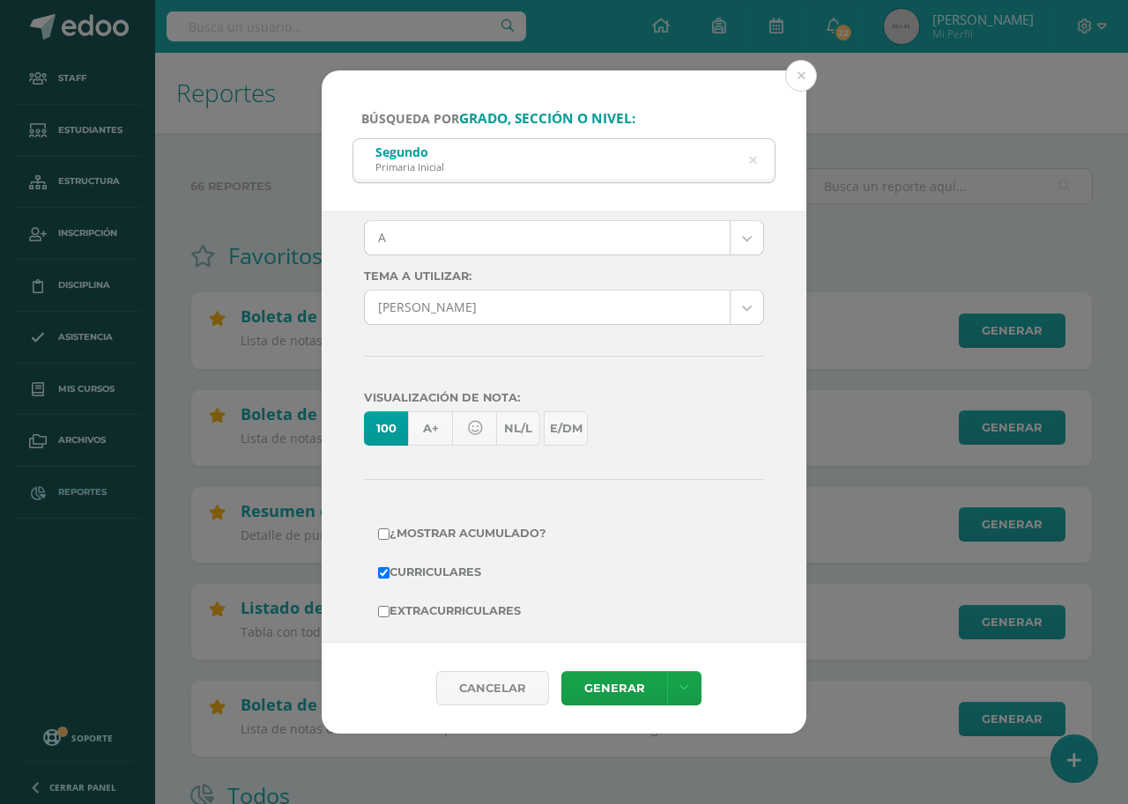
scroll to position [0, 0]
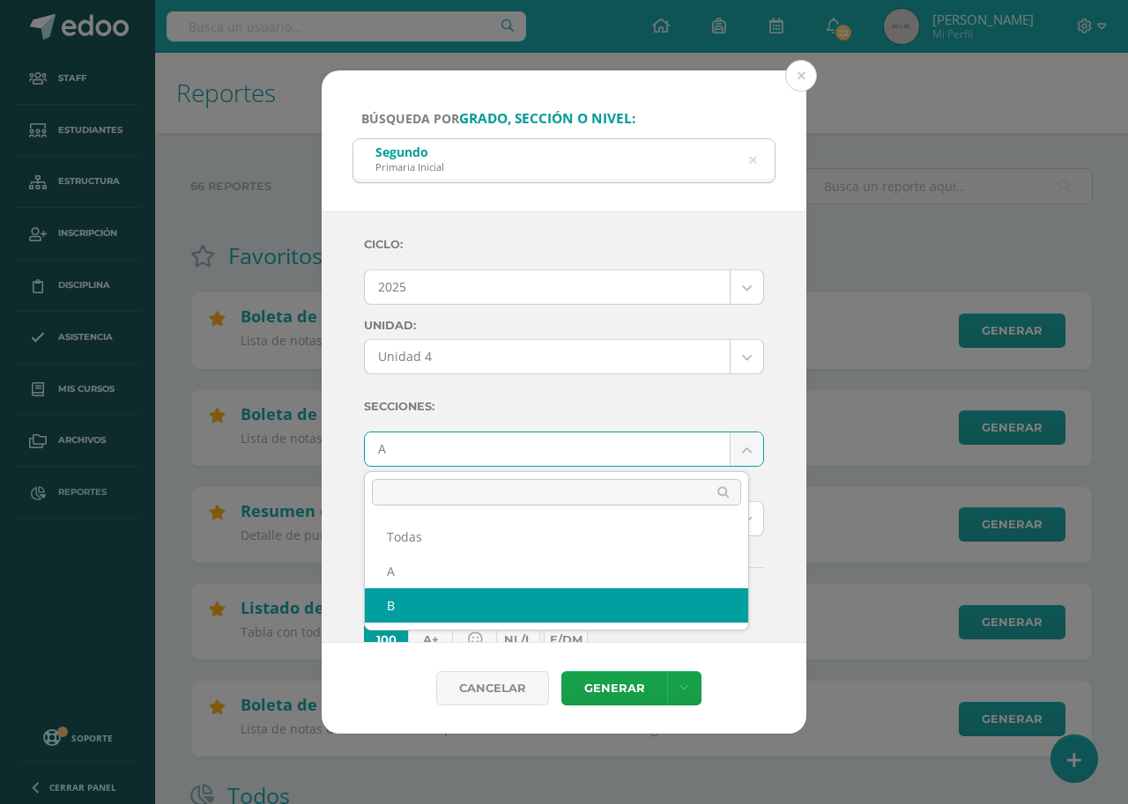
select select "B"
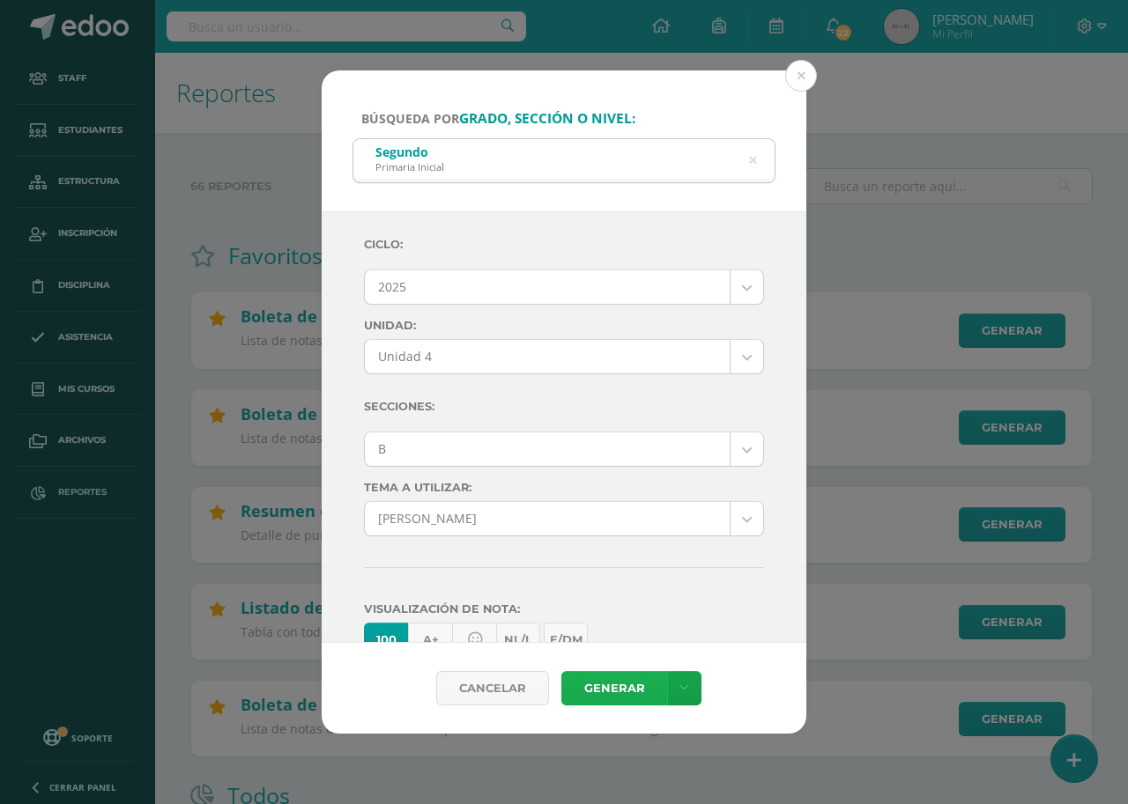
click at [622, 686] on link "Generar" at bounding box center [614, 688] width 106 height 34
click at [800, 78] on button at bounding box center [801, 76] width 32 height 32
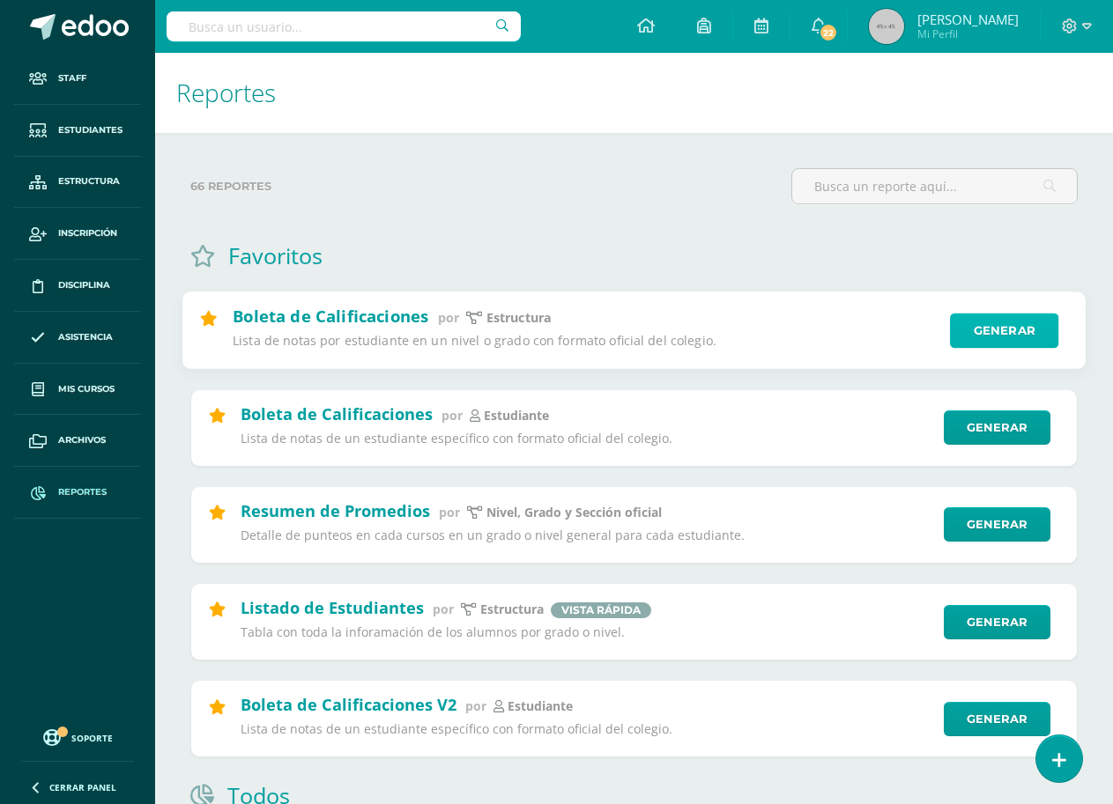
click at [984, 338] on link "Generar" at bounding box center [1004, 331] width 108 height 35
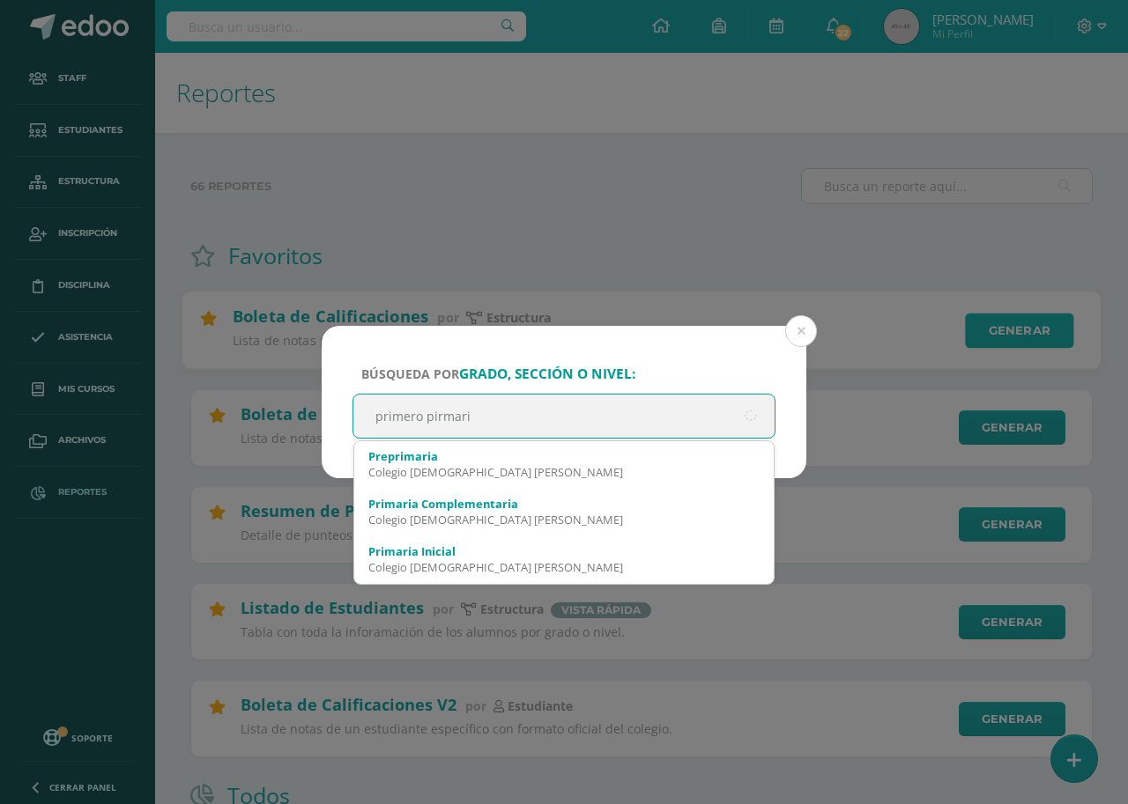
type input "primero pirmaria"
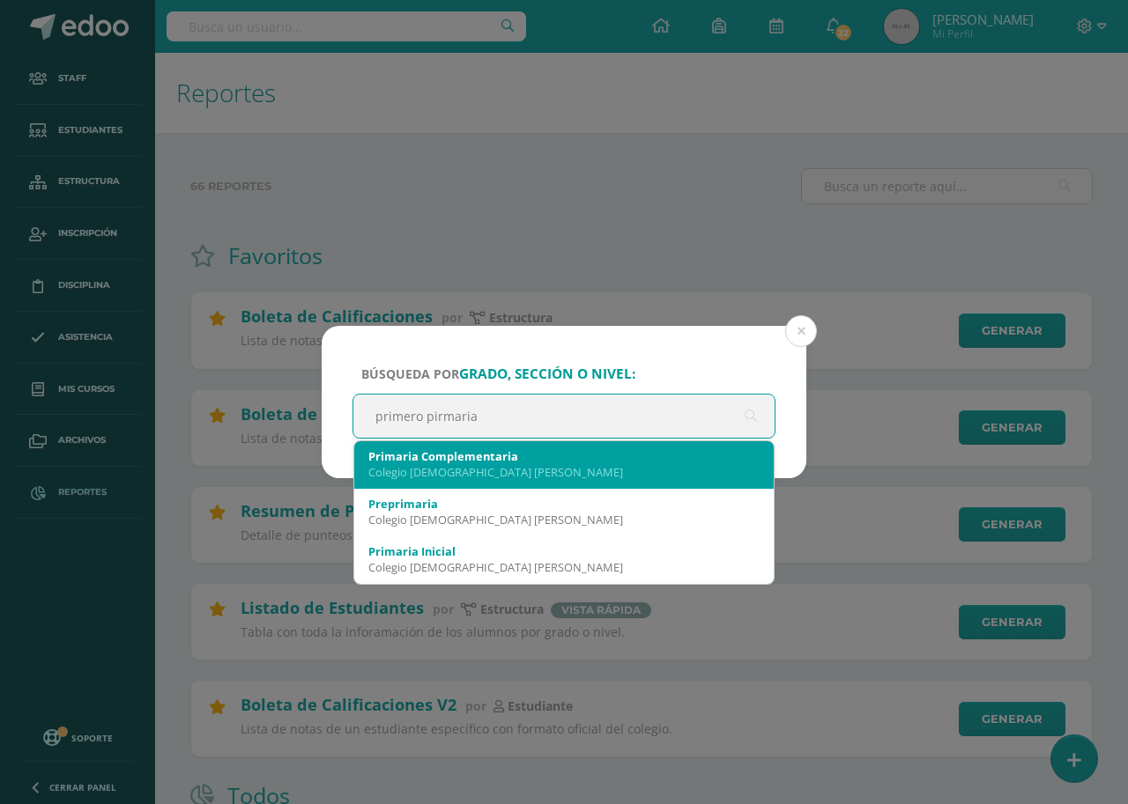
click at [443, 470] on div "Colegio [DEMOGRAPHIC_DATA] [PERSON_NAME]" at bounding box center [563, 472] width 391 height 16
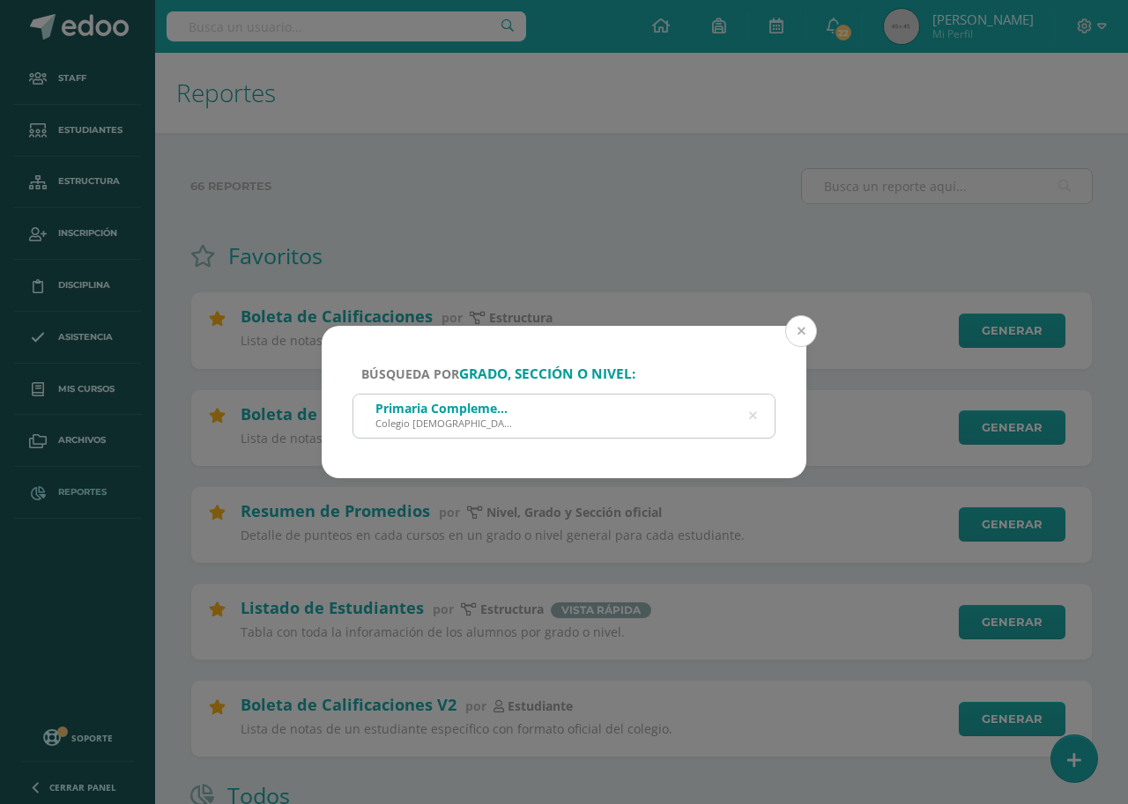
click at [801, 333] on button at bounding box center [801, 331] width 32 height 32
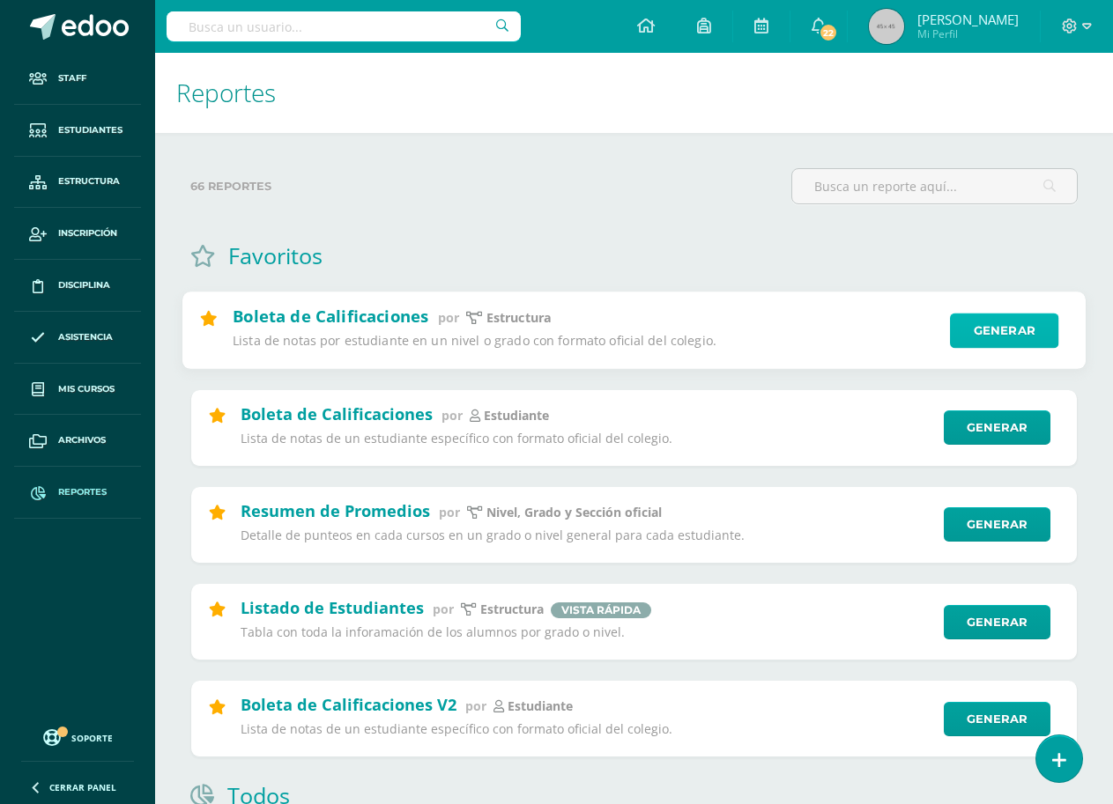
click at [980, 324] on link "Generar" at bounding box center [1004, 331] width 108 height 35
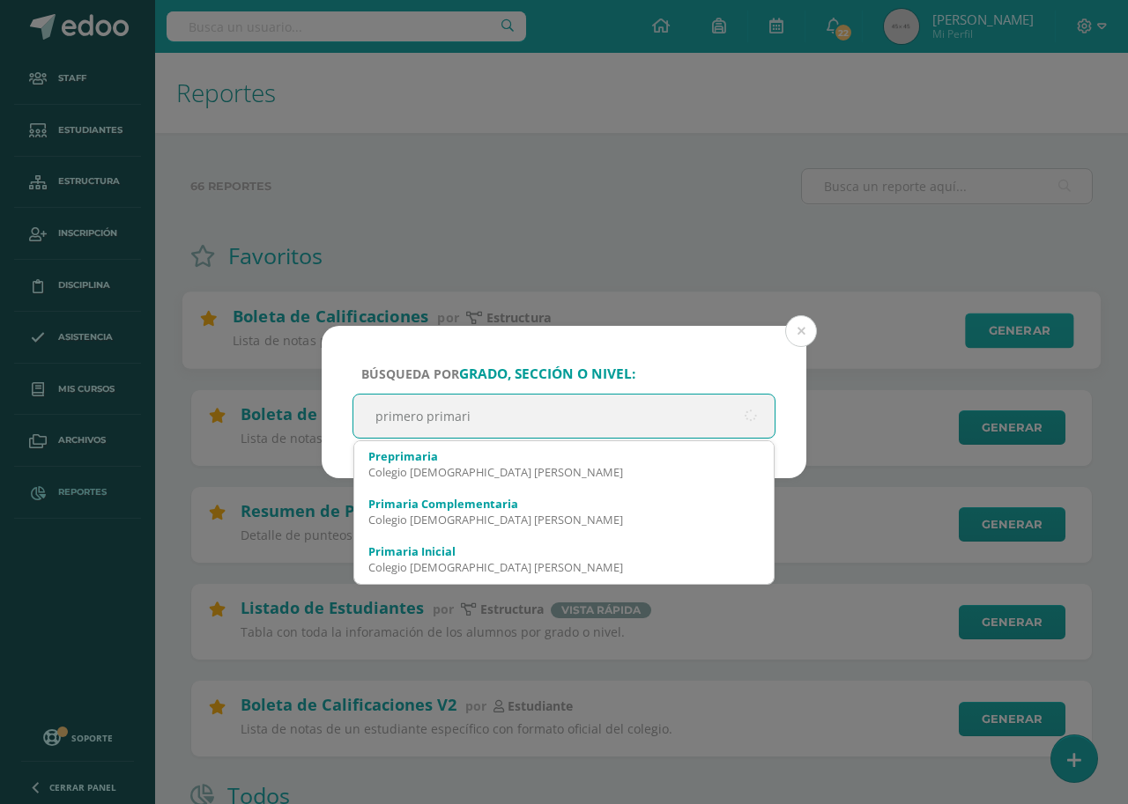
type input "primero primaria"
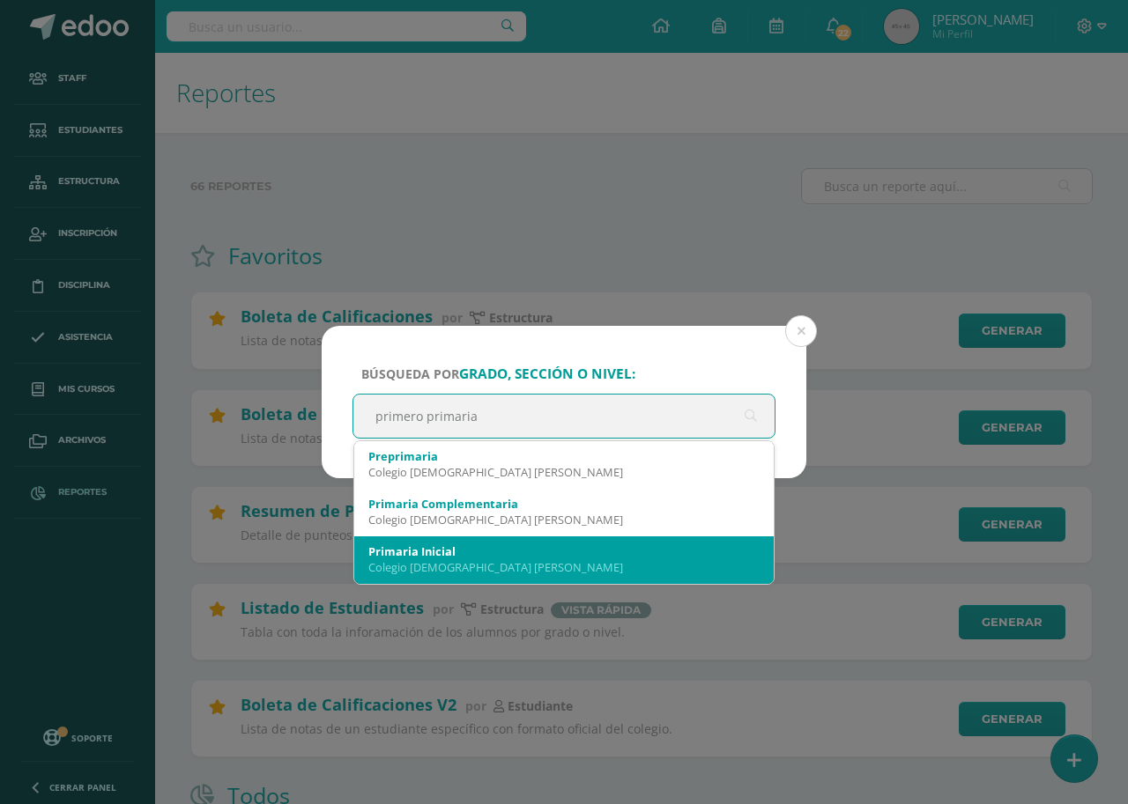
click at [471, 567] on div "Colegio [DEMOGRAPHIC_DATA] [PERSON_NAME]" at bounding box center [563, 567] width 391 height 16
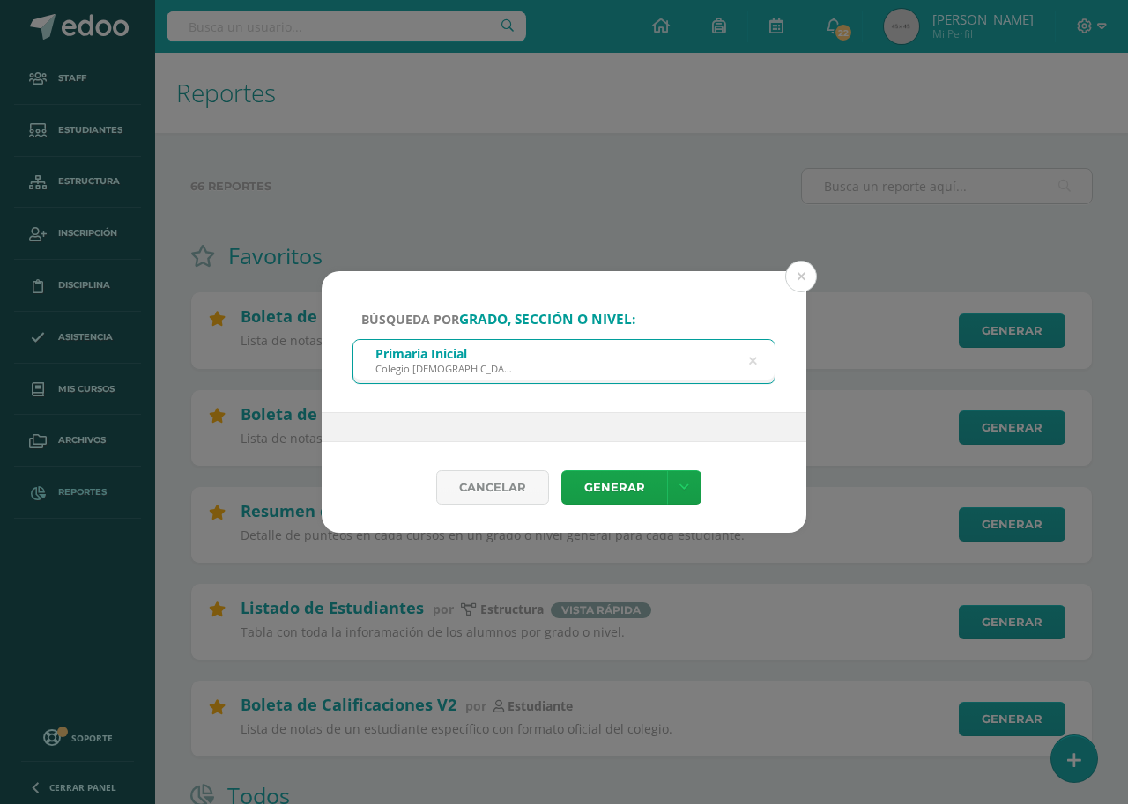
click at [522, 364] on div "Primaria Inicial Colegio Salesiano Don Bosco" at bounding box center [563, 360] width 421 height 40
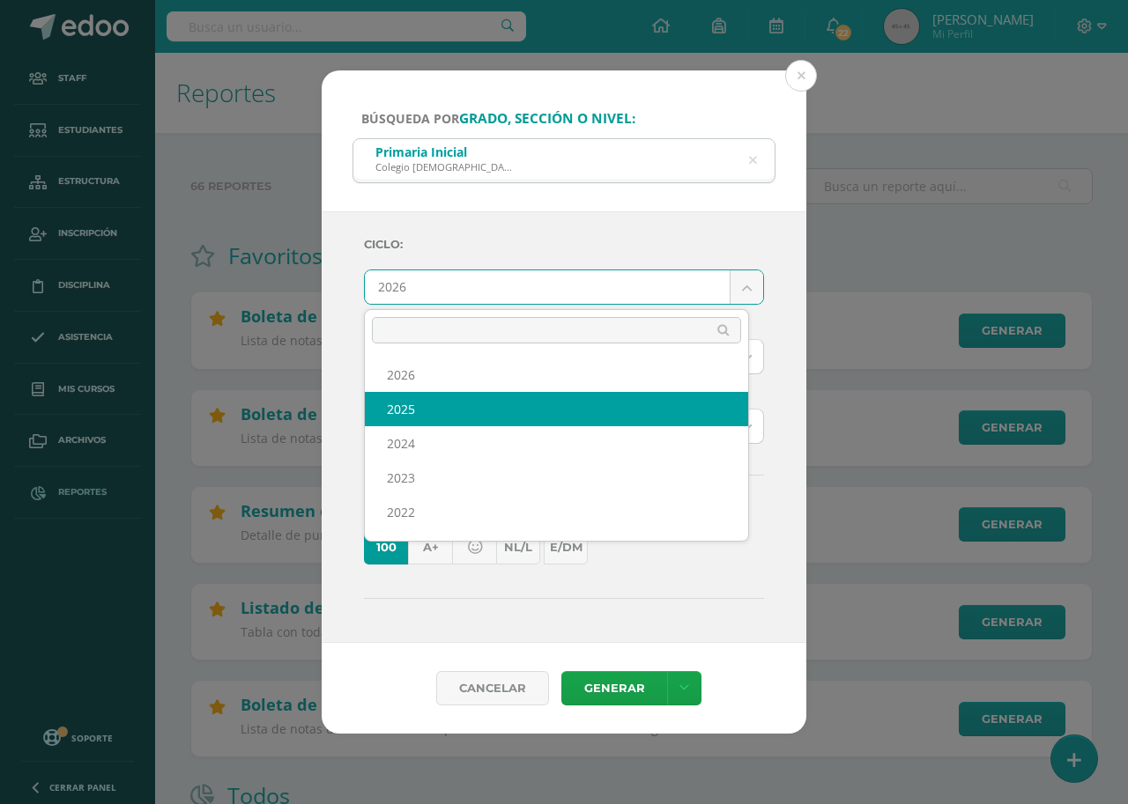
select select "7"
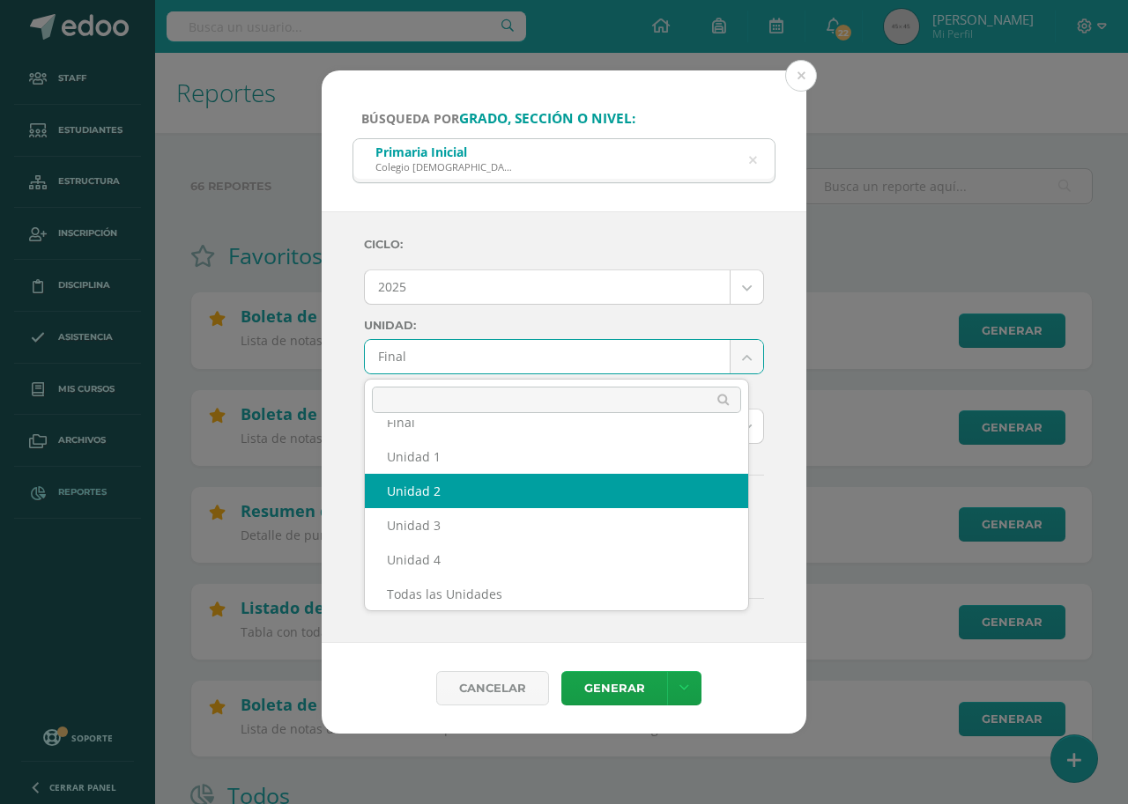
scroll to position [30, 0]
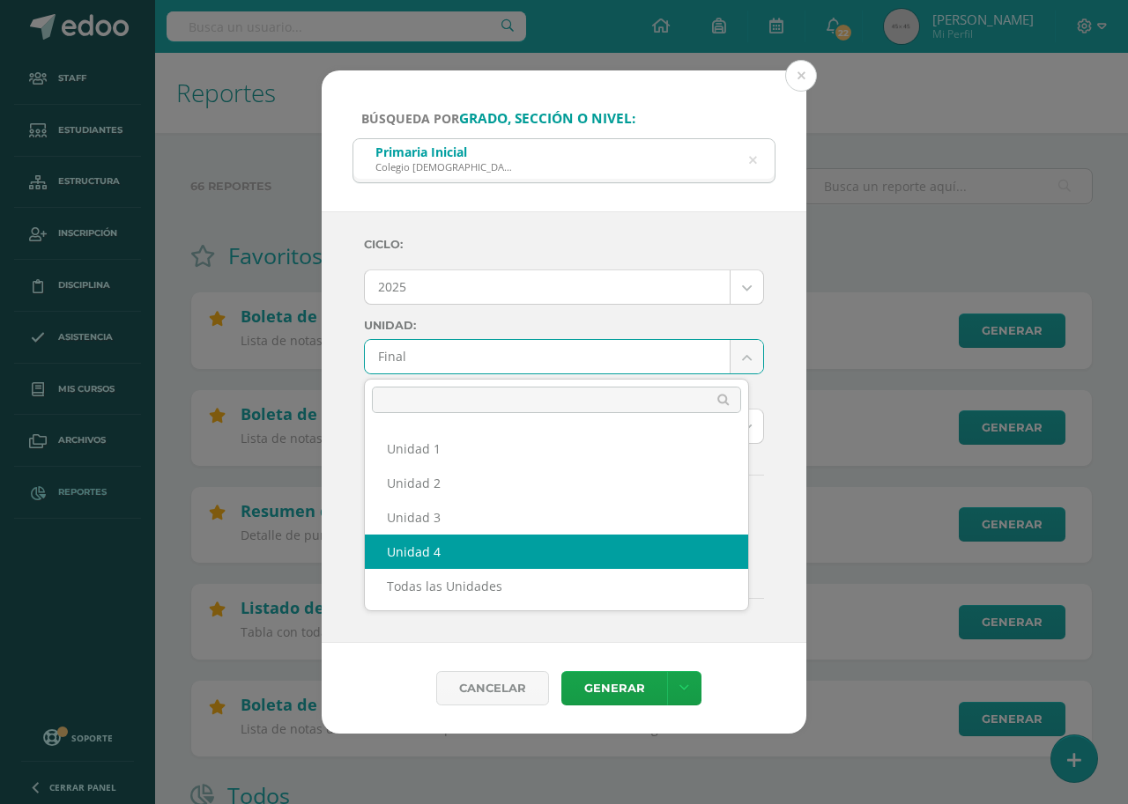
select select "Unidad 4"
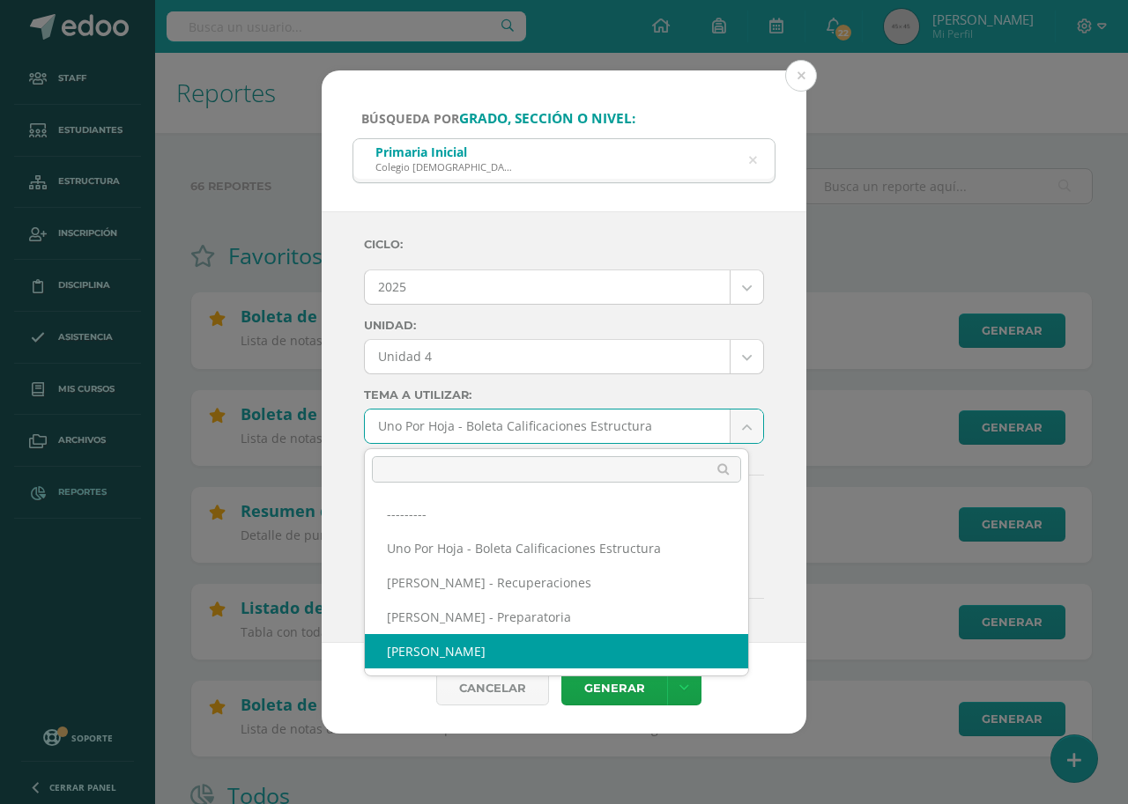
select select "57"
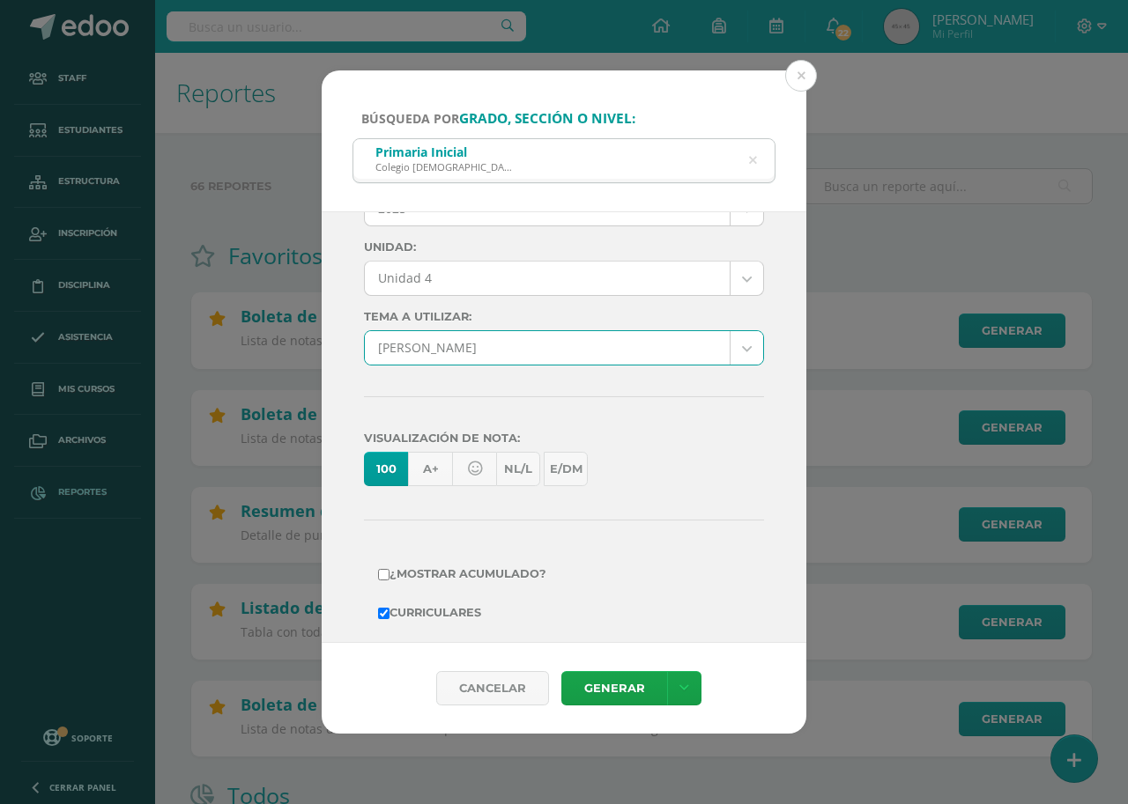
scroll to position [212, 0]
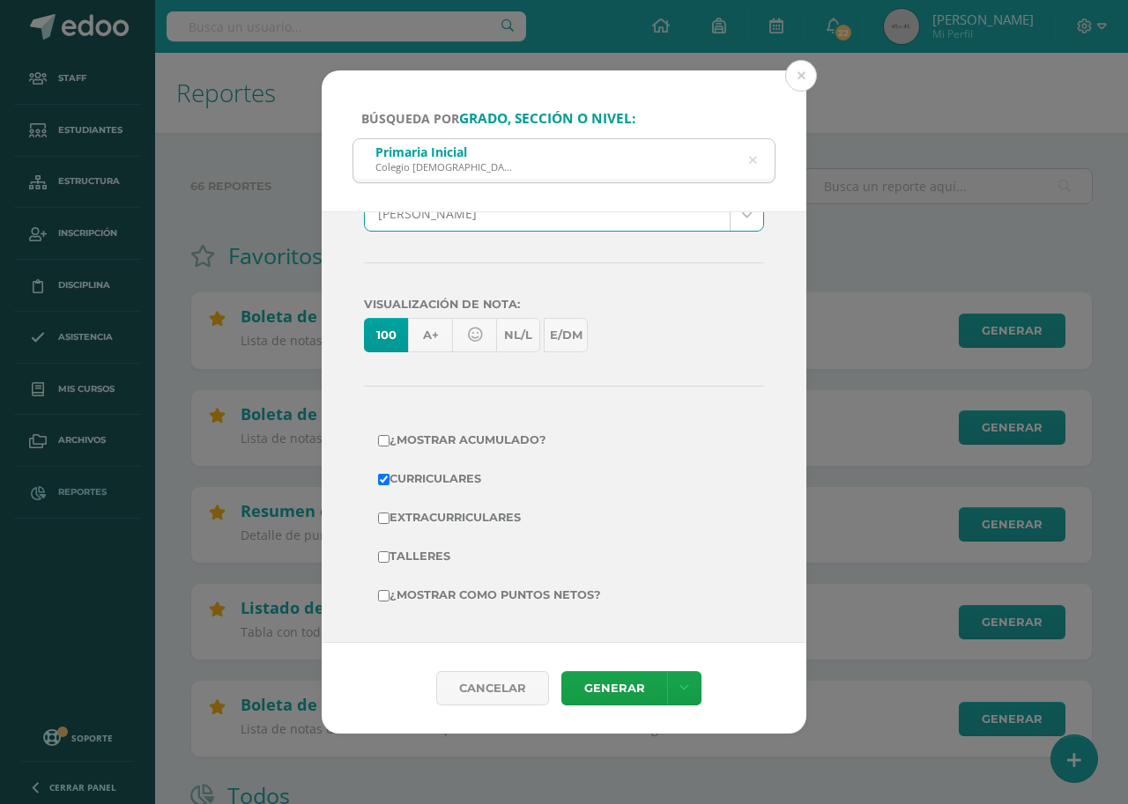
click at [475, 596] on label "¿Mostrar como puntos netos?" at bounding box center [564, 595] width 372 height 25
click at [389, 596] on input "¿Mostrar como puntos netos?" at bounding box center [383, 595] width 11 height 11
checkbox input "true"
click at [622, 684] on link "Generar" at bounding box center [614, 688] width 106 height 34
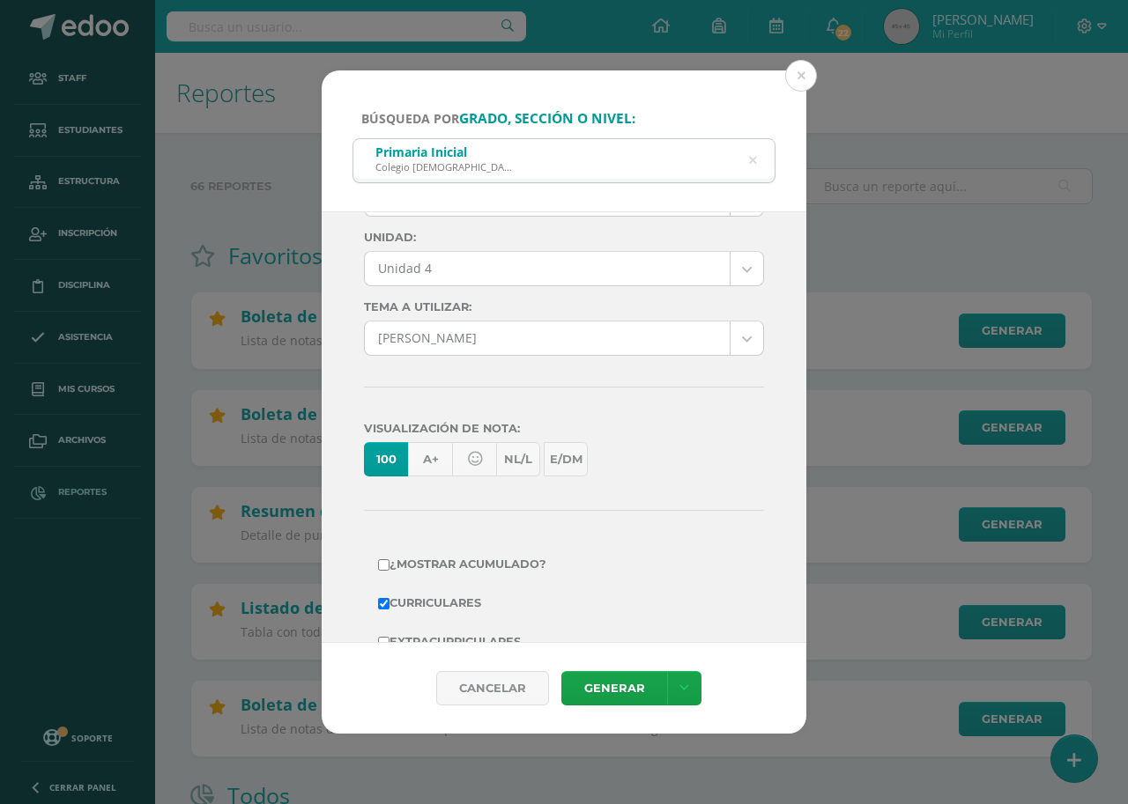
scroll to position [0, 0]
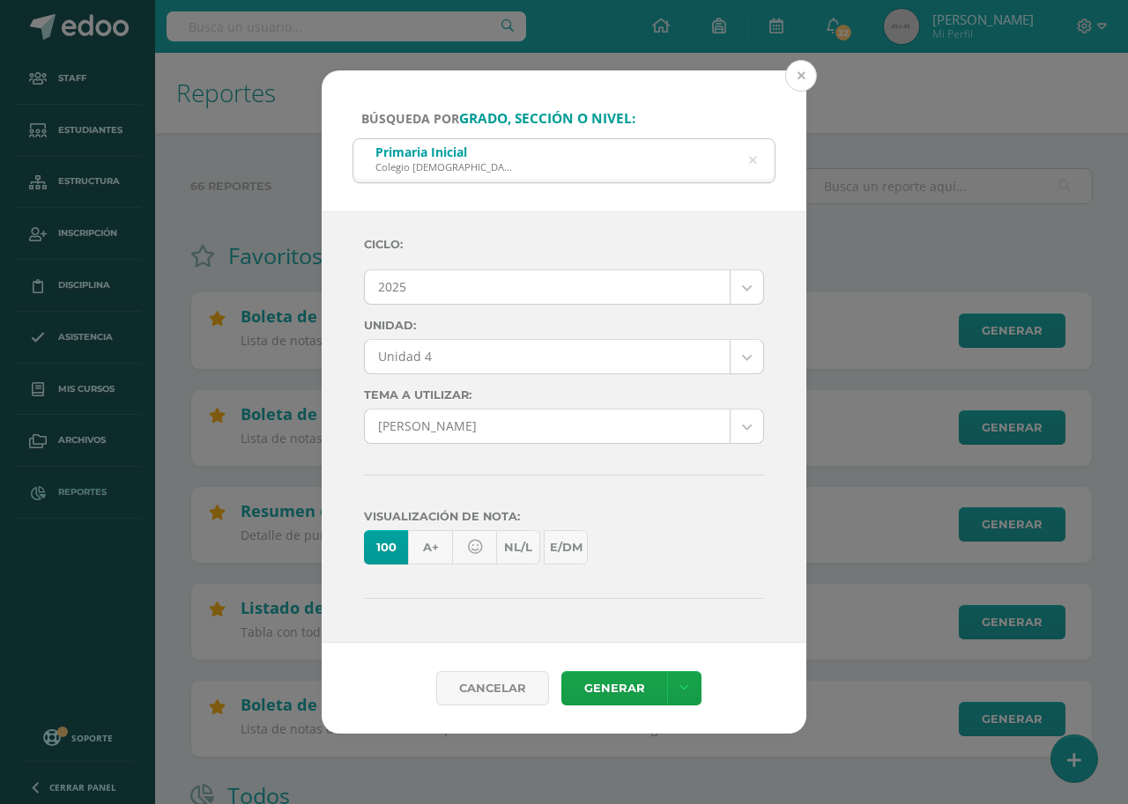
click at [798, 78] on button at bounding box center [801, 76] width 32 height 32
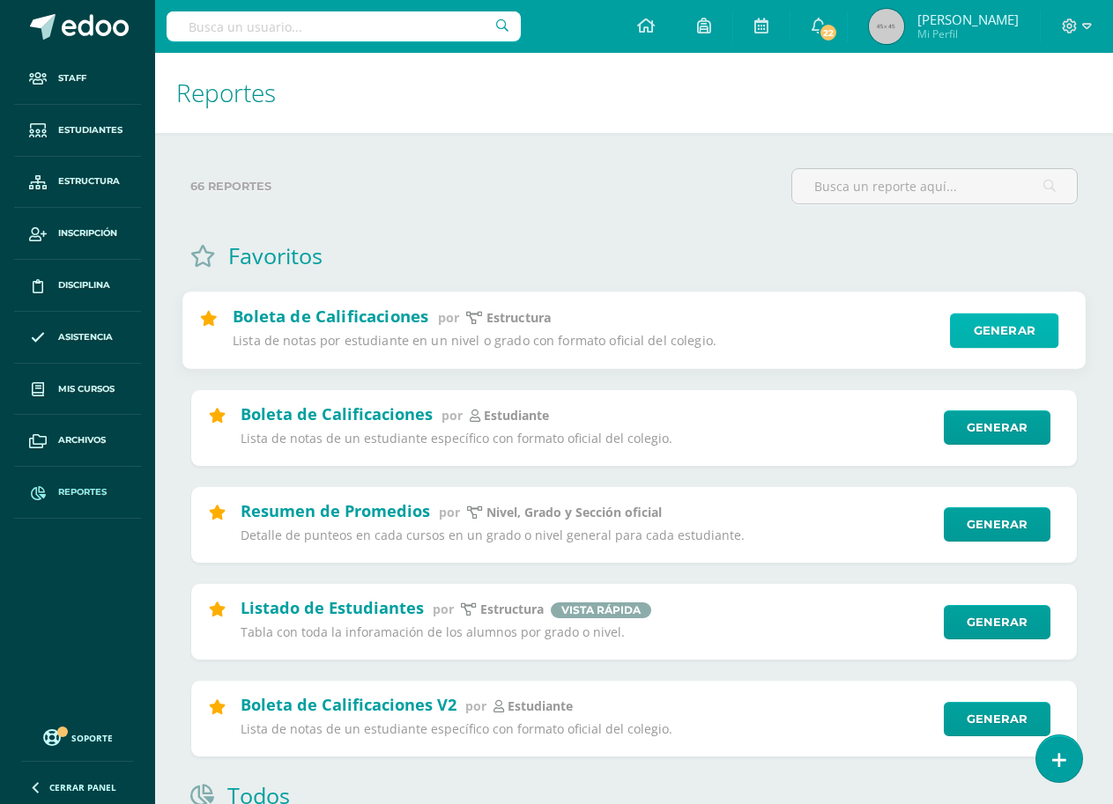
click at [1002, 329] on link "Generar" at bounding box center [1004, 331] width 108 height 35
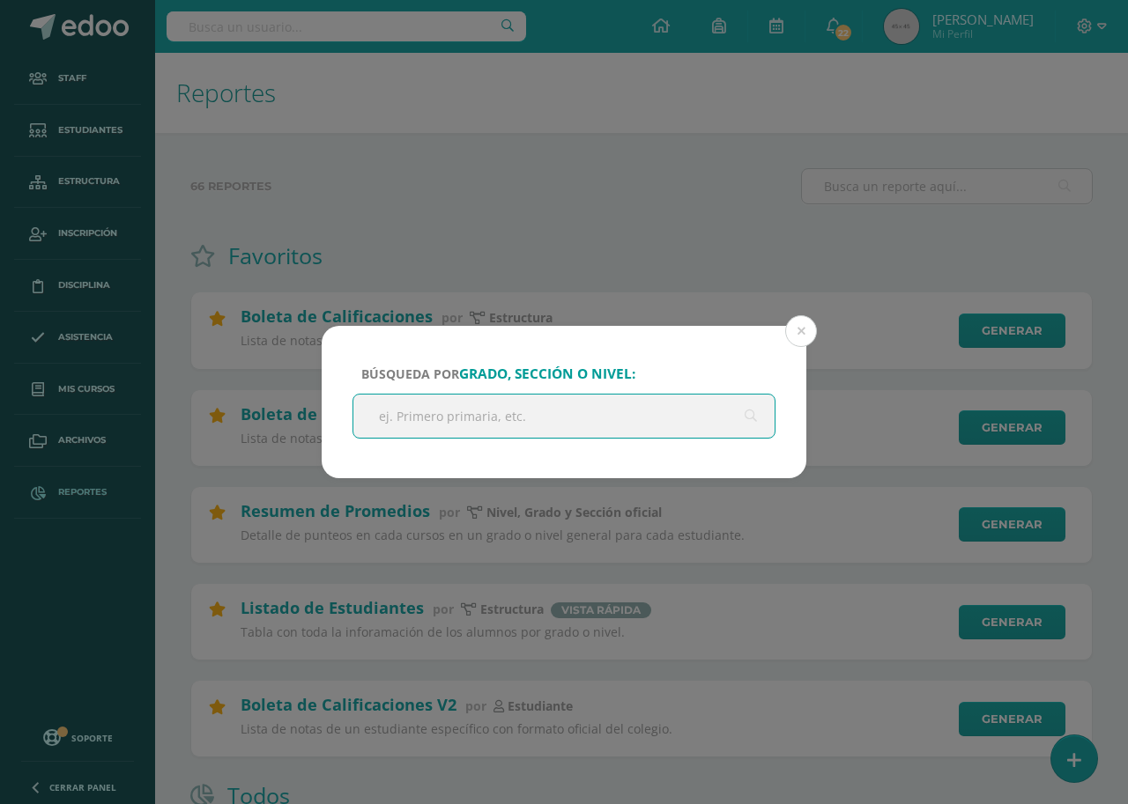
click at [558, 430] on input "text" at bounding box center [563, 416] width 421 height 43
type input "segundo primaria"
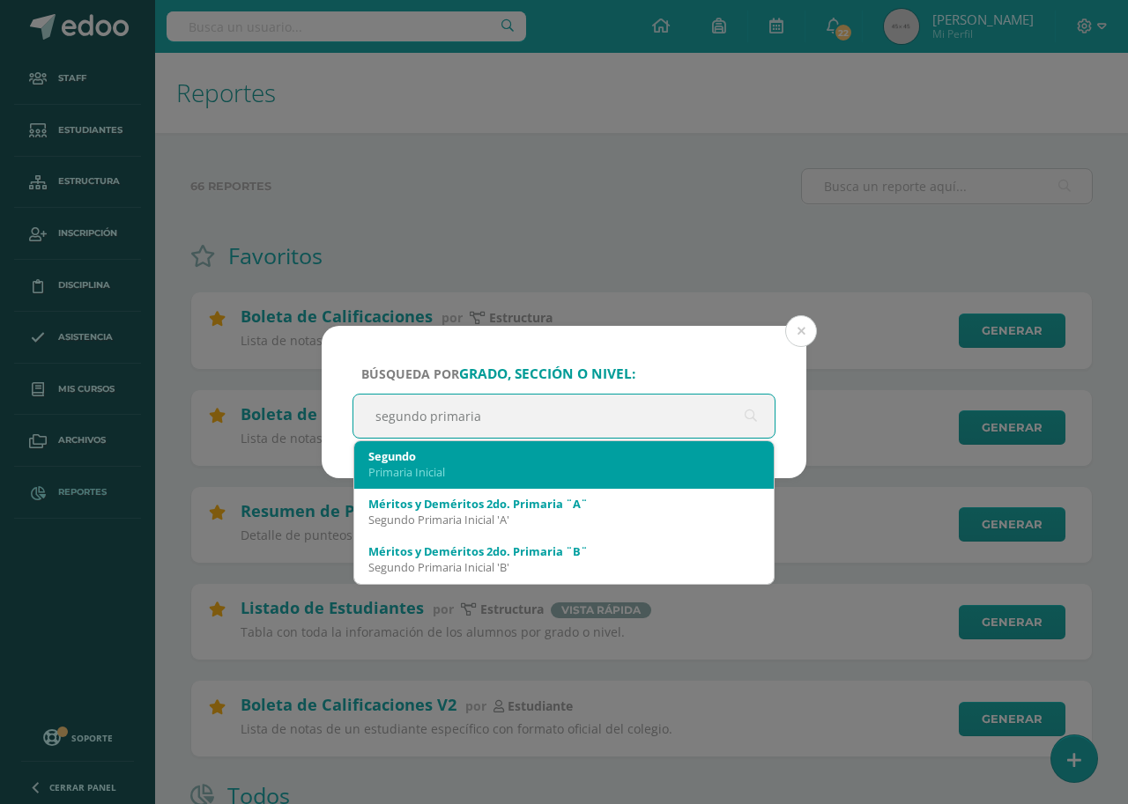
click at [504, 475] on div "Primaria Inicial" at bounding box center [563, 472] width 391 height 16
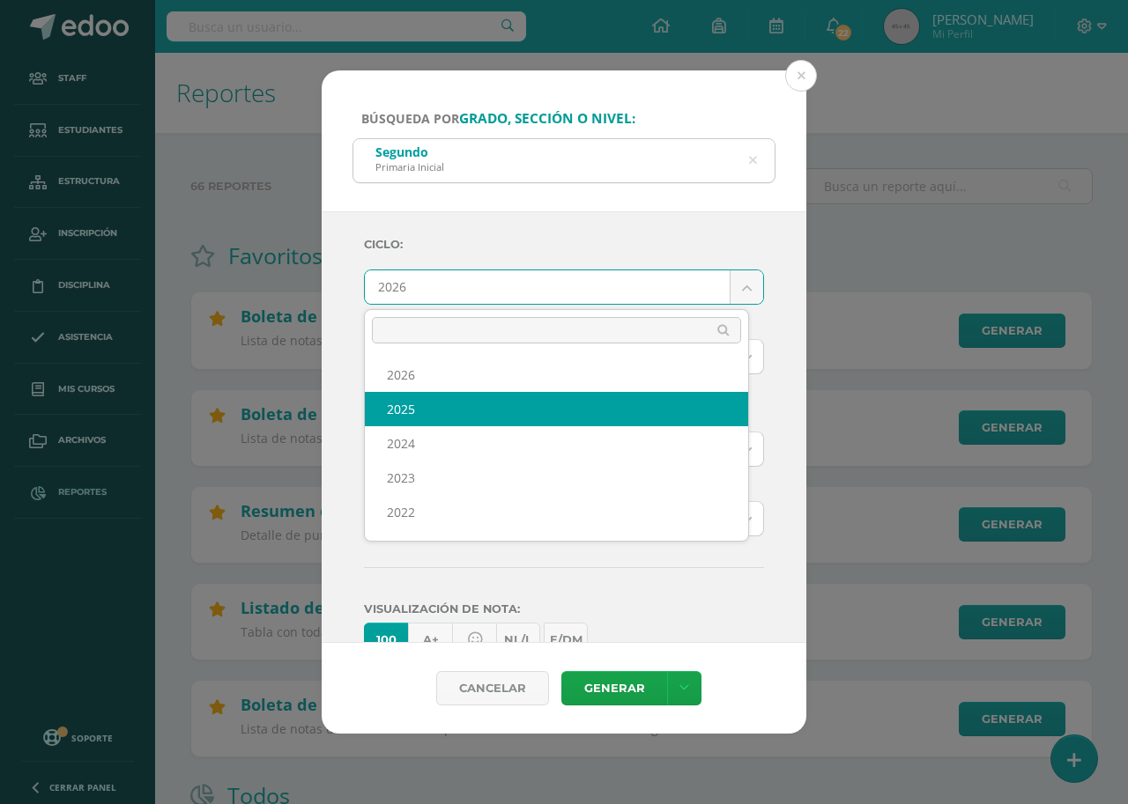
select select "7"
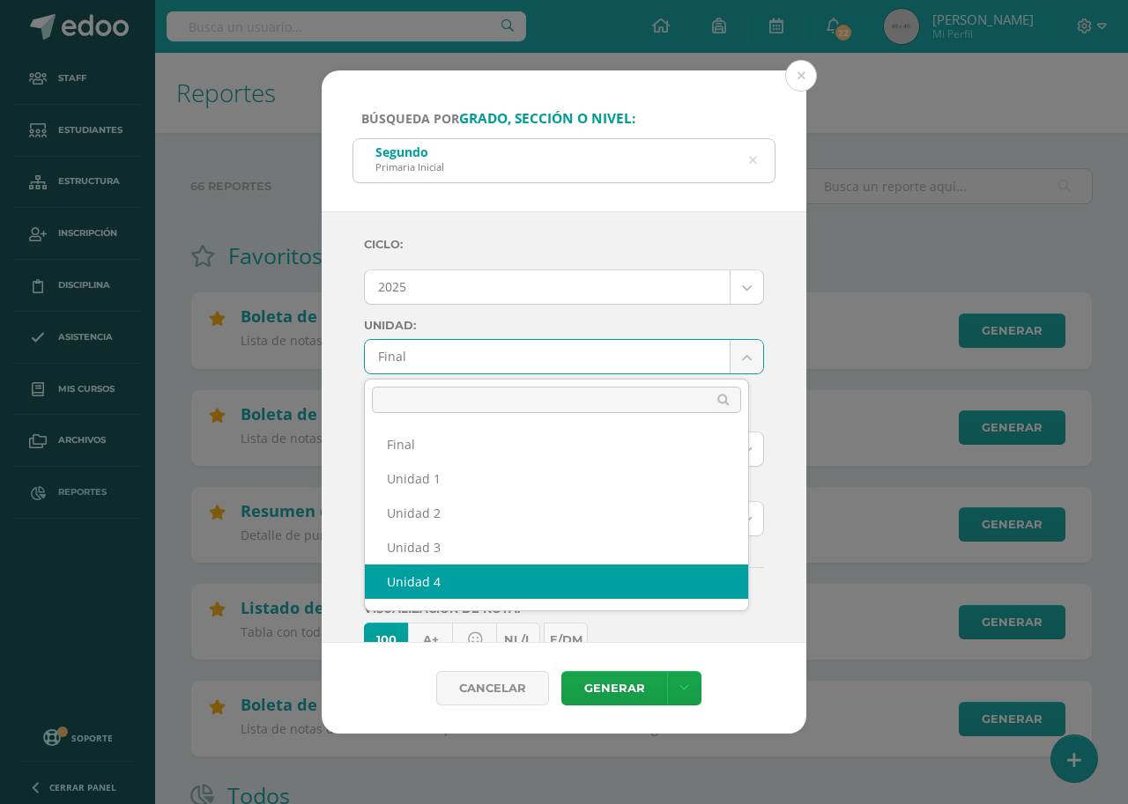
select select "Unidad 4"
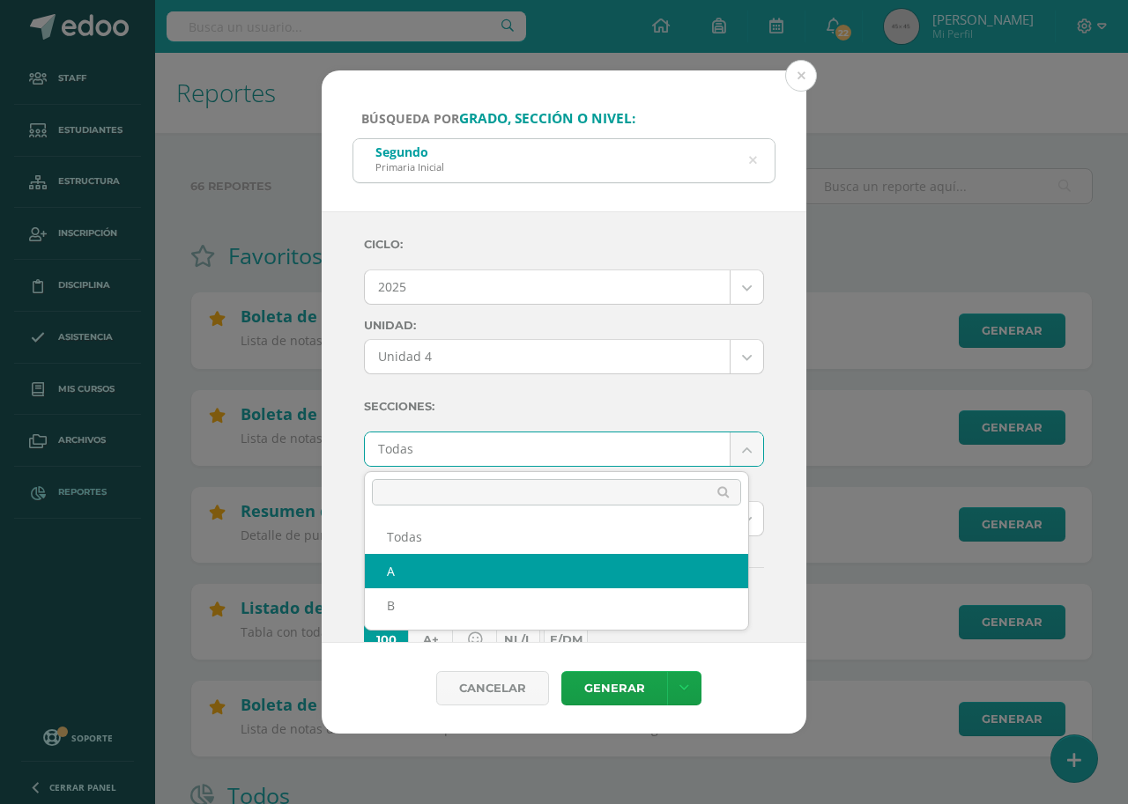
select select "A"
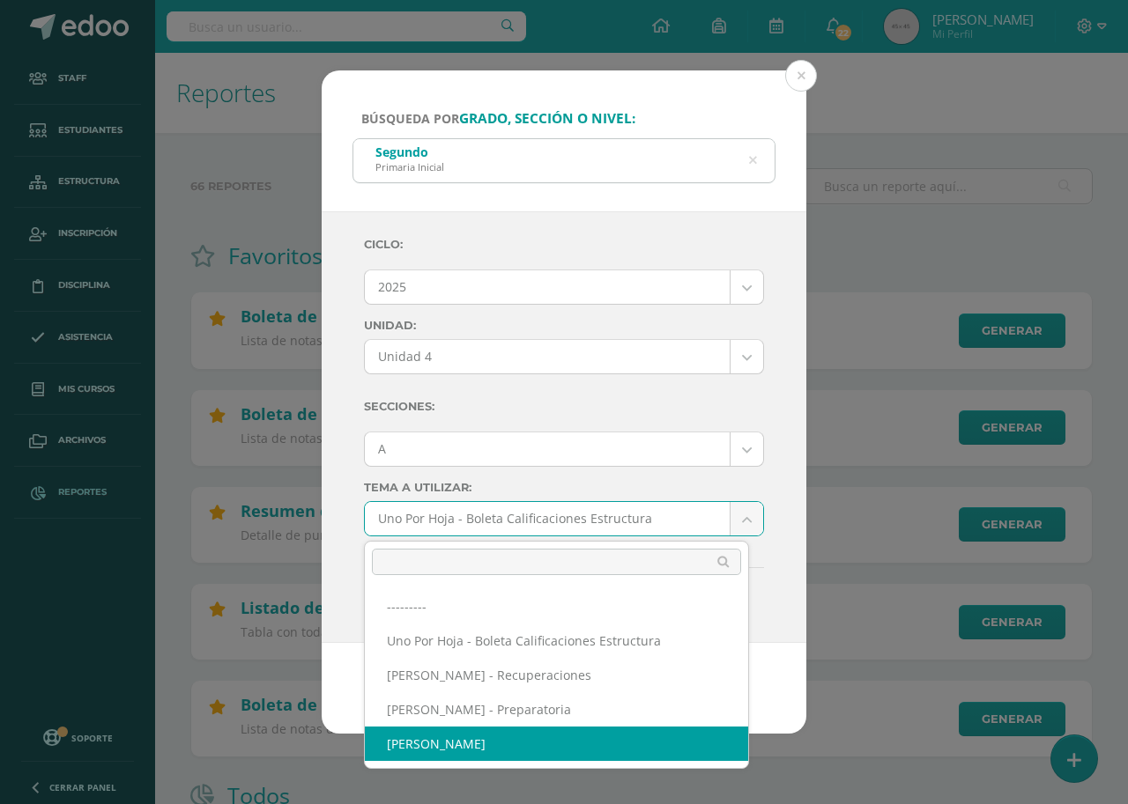
select select "57"
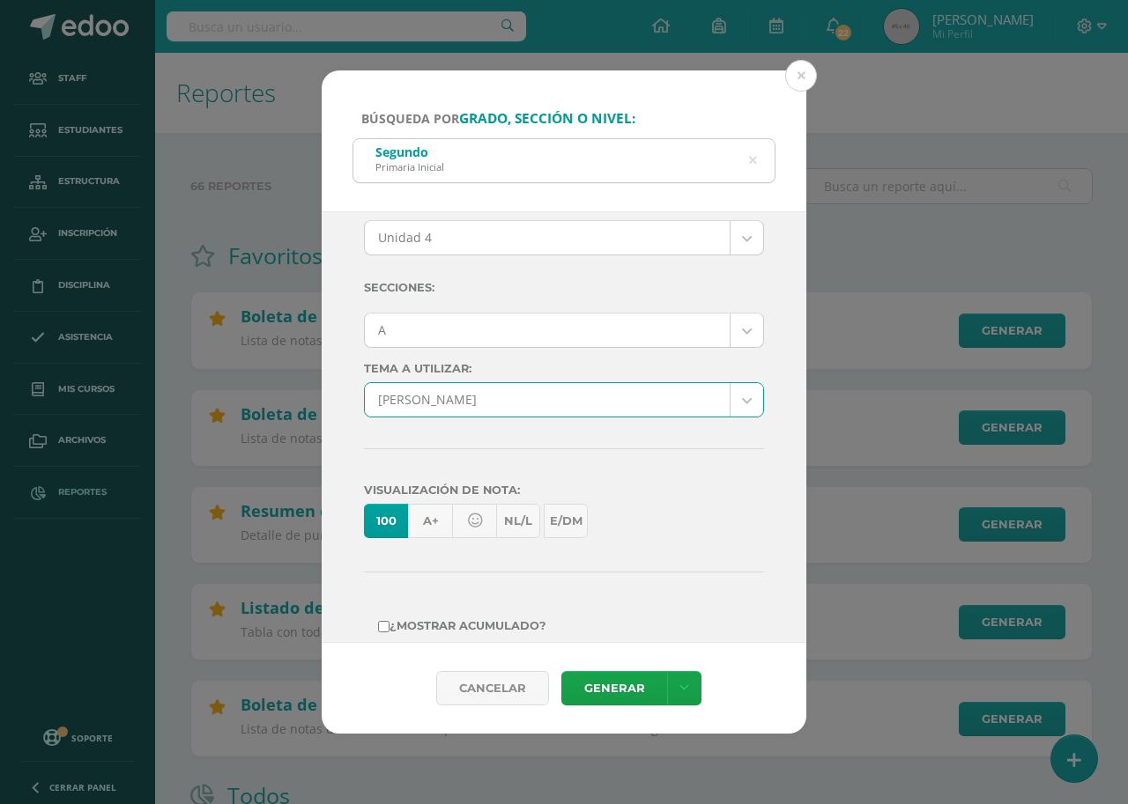
scroll to position [305, 0]
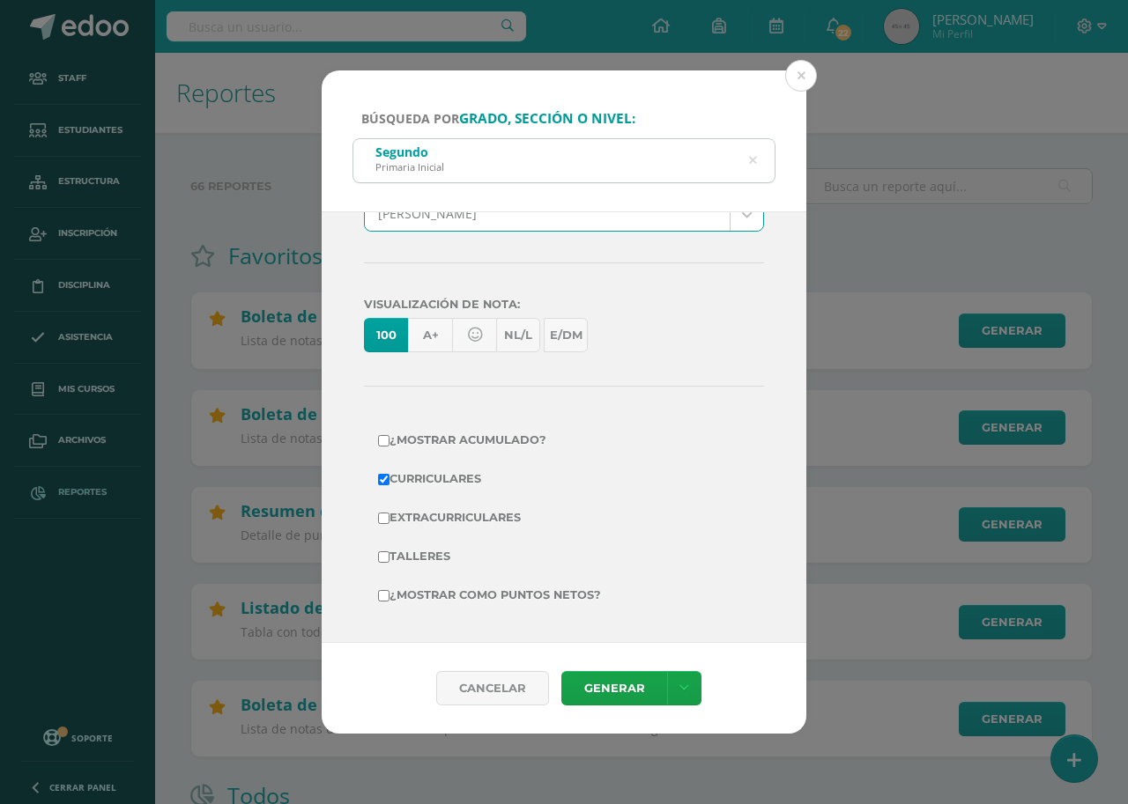
click at [488, 596] on label "¿Mostrar como puntos netos?" at bounding box center [564, 595] width 372 height 25
click at [389, 596] on input "¿Mostrar como puntos netos?" at bounding box center [383, 595] width 11 height 11
checkbox input "true"
click at [589, 694] on link "Generar" at bounding box center [614, 688] width 106 height 34
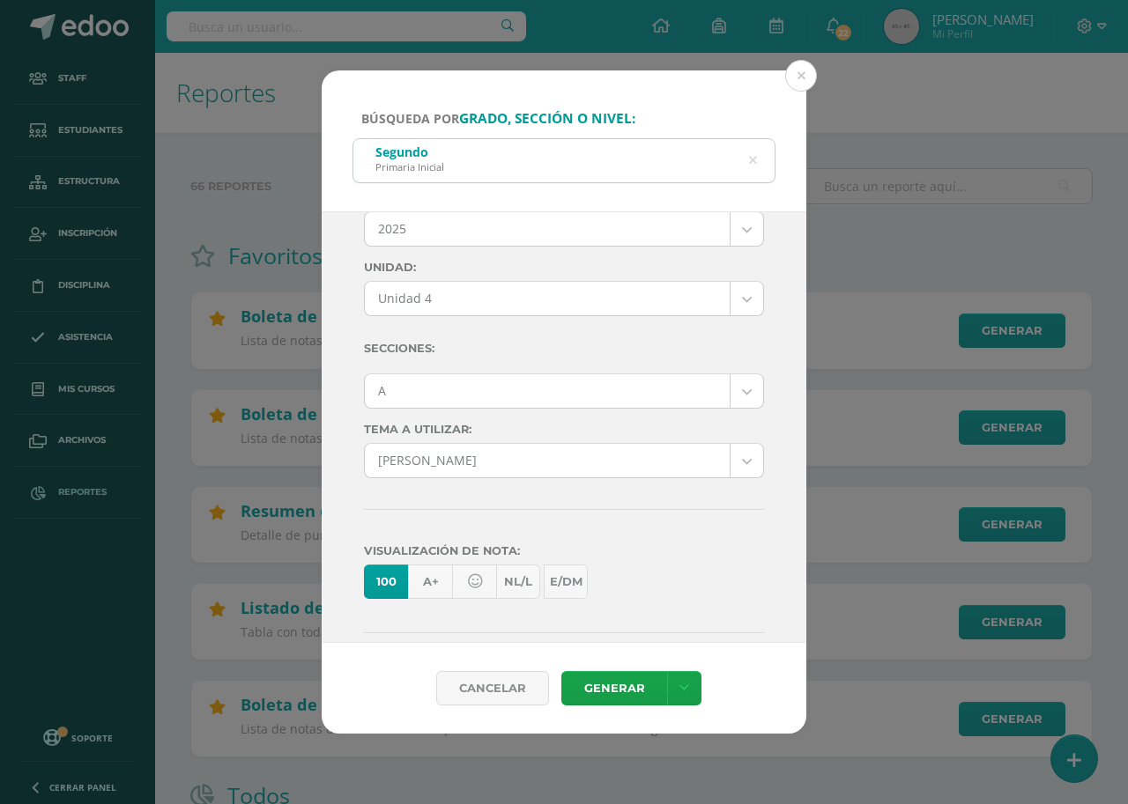
scroll to position [0, 0]
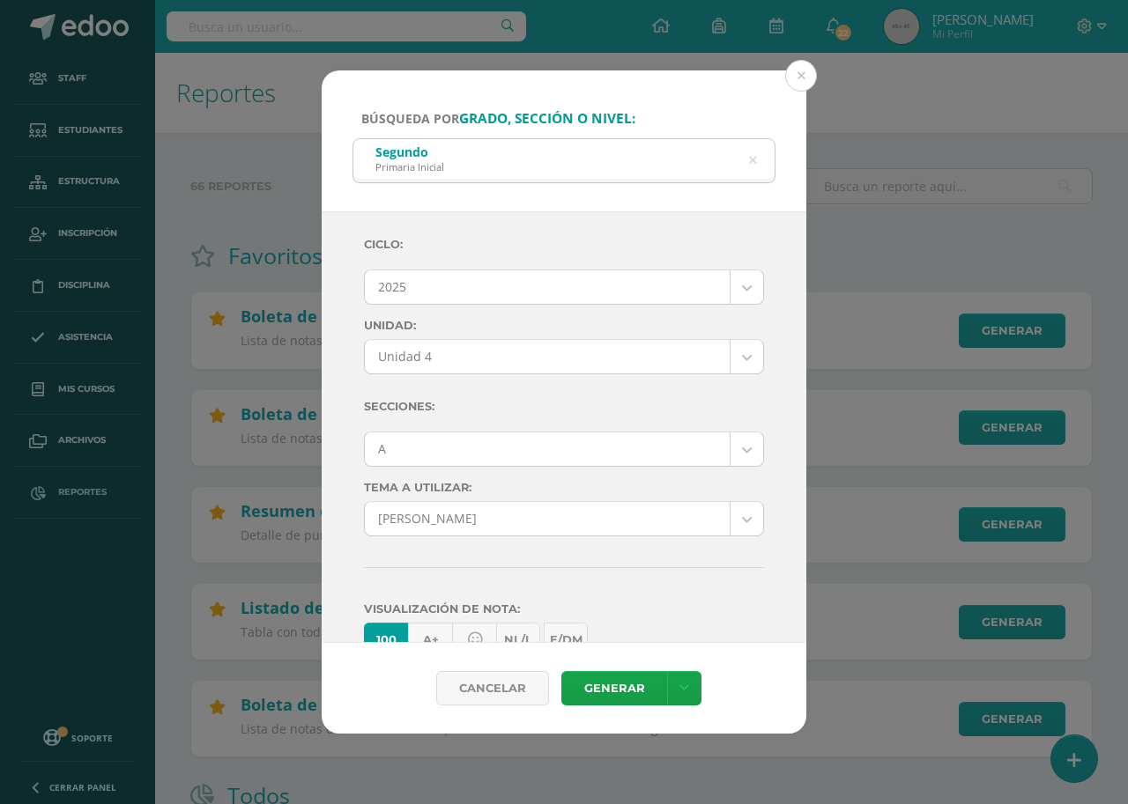
click at [751, 156] on icon at bounding box center [753, 160] width 8 height 45
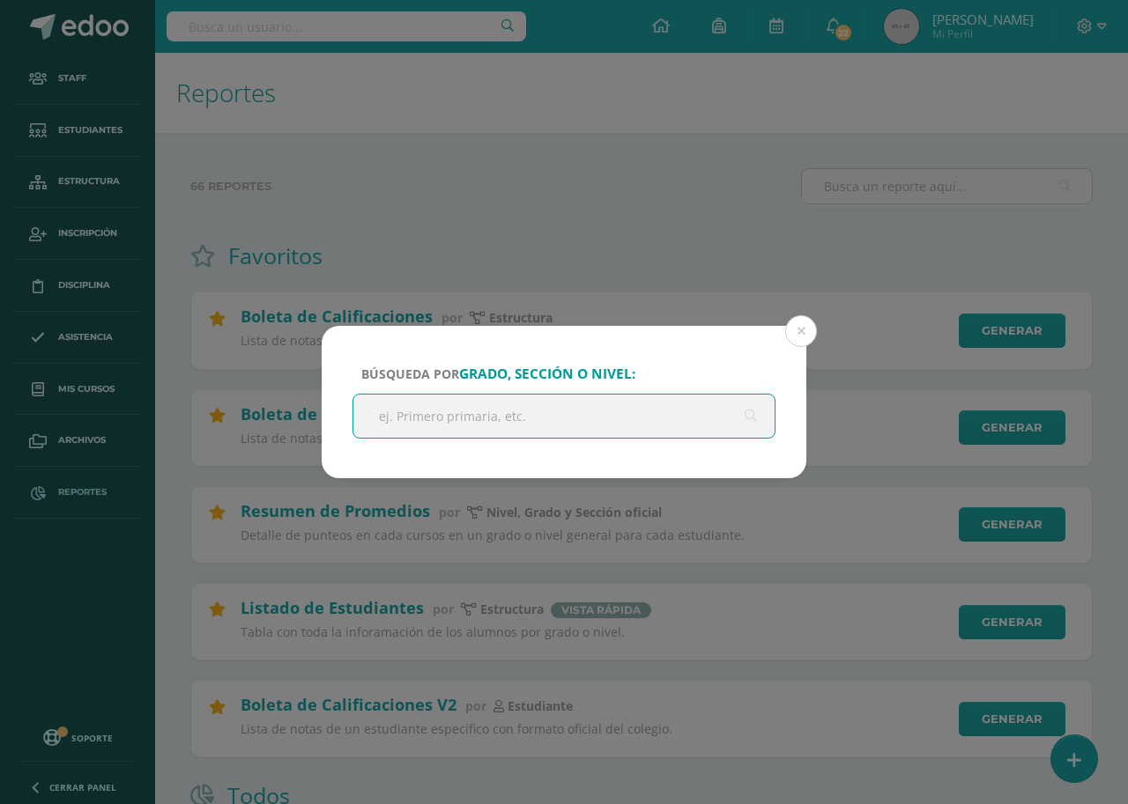
click at [512, 418] on input "text" at bounding box center [563, 416] width 421 height 43
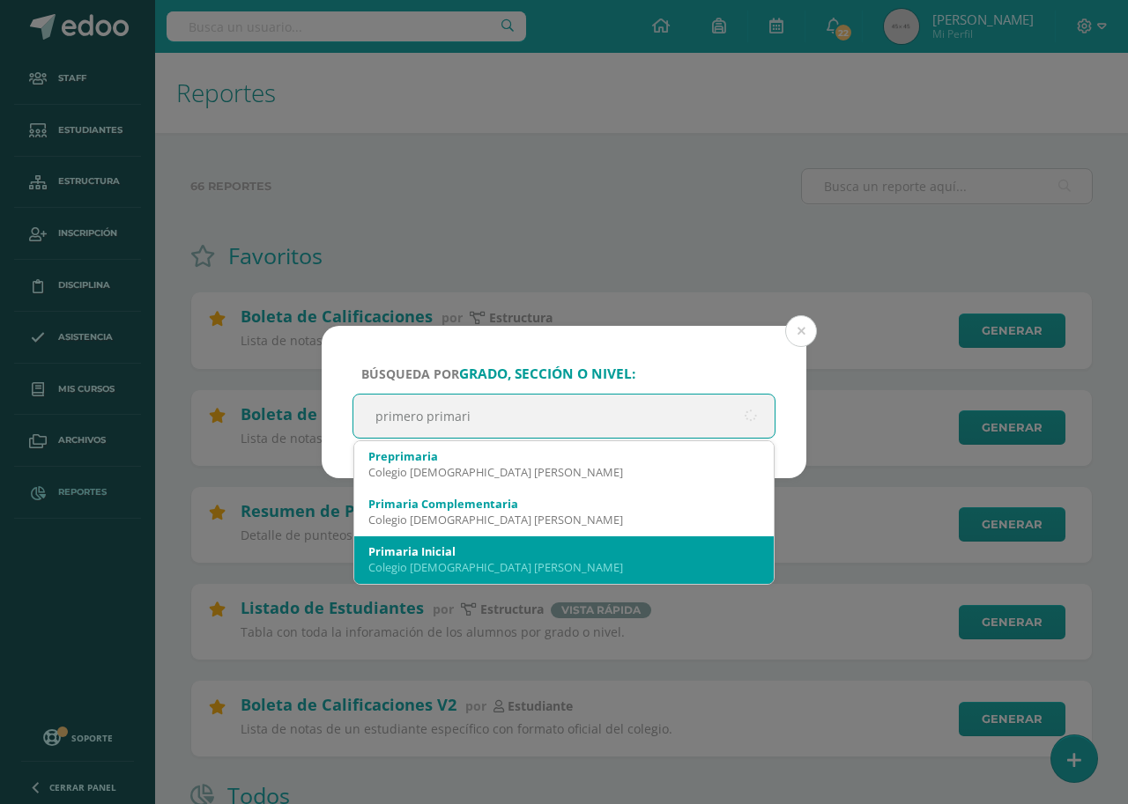
type input "primero primaria"
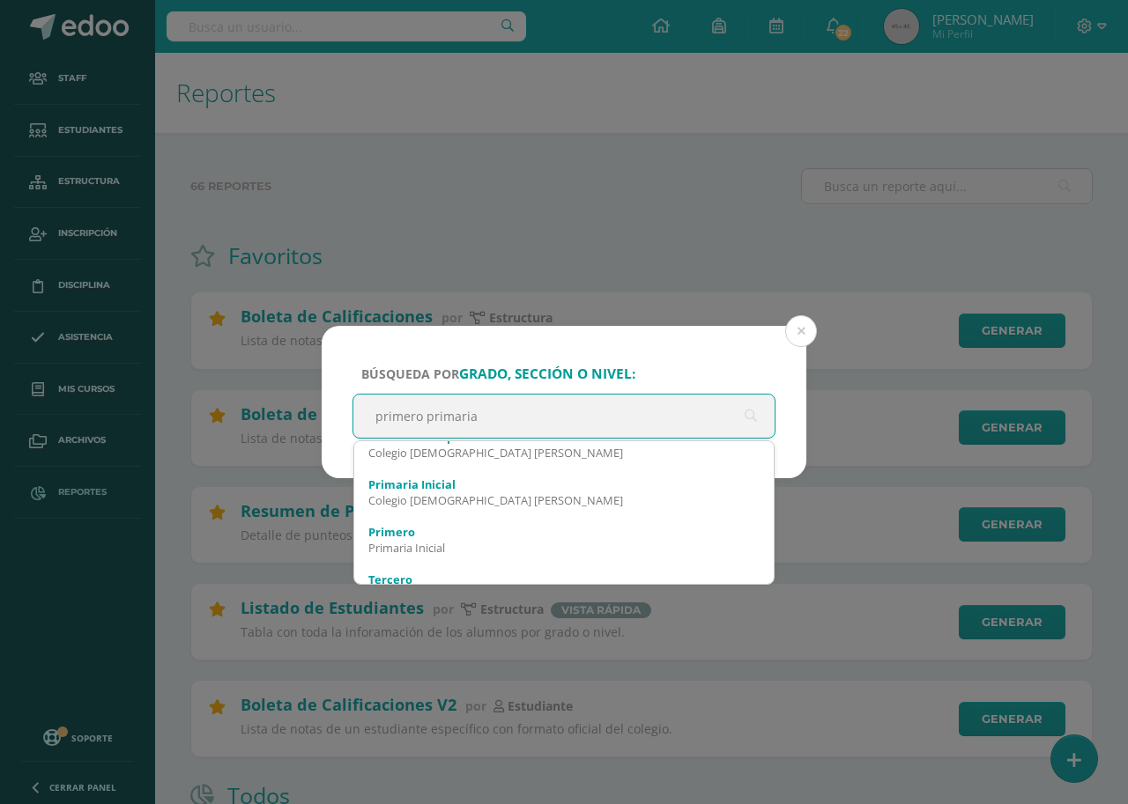
scroll to position [70, 0]
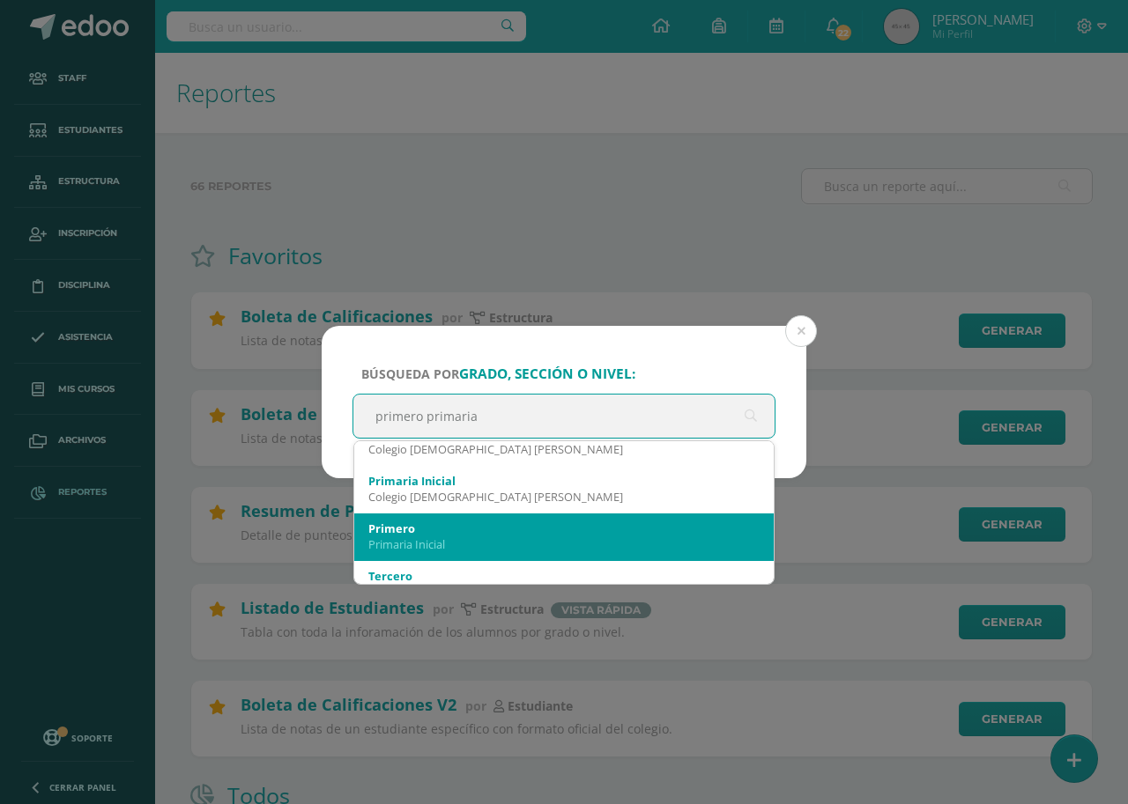
click at [406, 533] on div "Primero" at bounding box center [563, 529] width 391 height 16
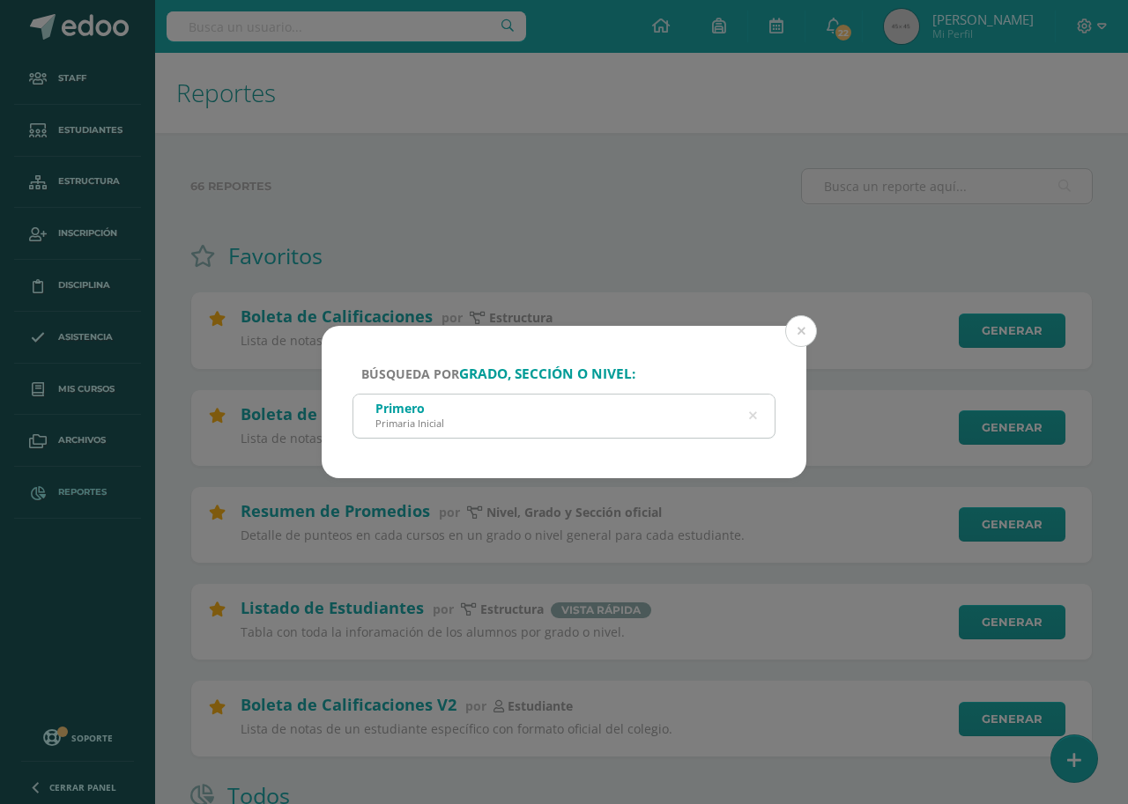
click at [578, 407] on div "Primero Primaria Inicial" at bounding box center [563, 415] width 421 height 40
click at [469, 418] on form "Búsqueda por grado, sección o nivel: Primero Primaria Inicial primero primaria …" at bounding box center [564, 402] width 484 height 152
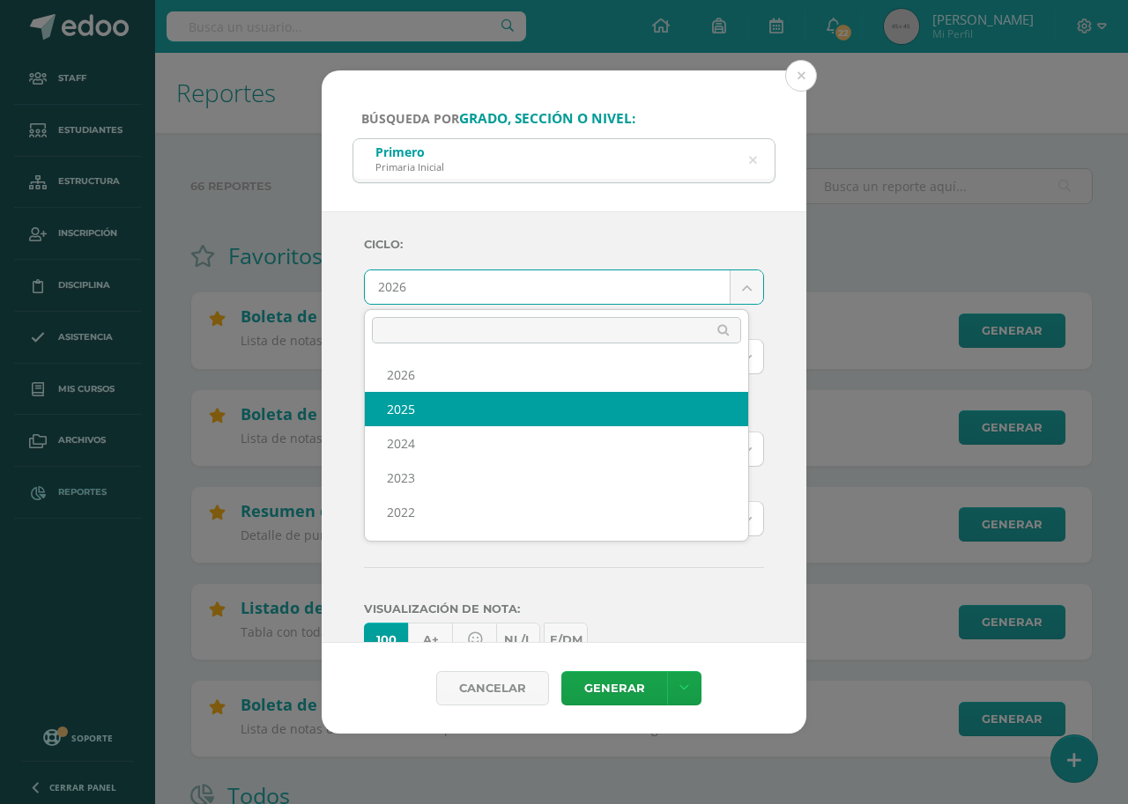
select select "7"
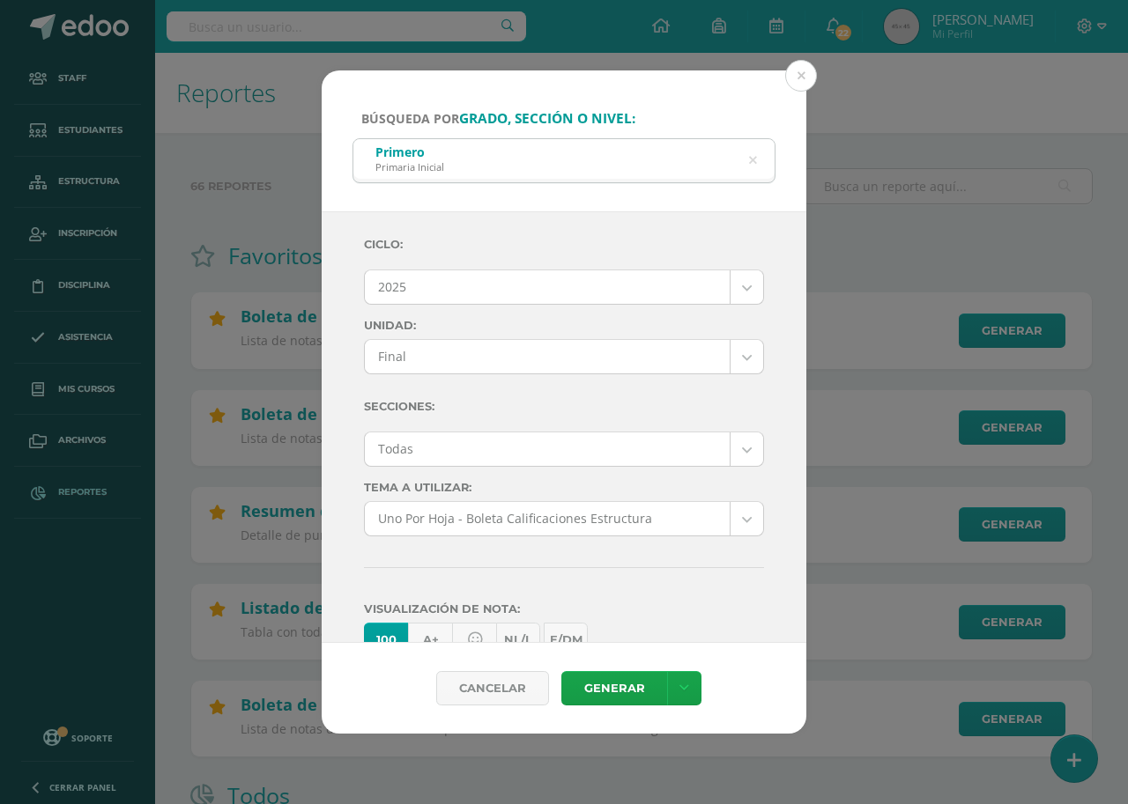
drag, startPoint x: 728, startPoint y: 356, endPoint x: 715, endPoint y: 359, distance: 12.8
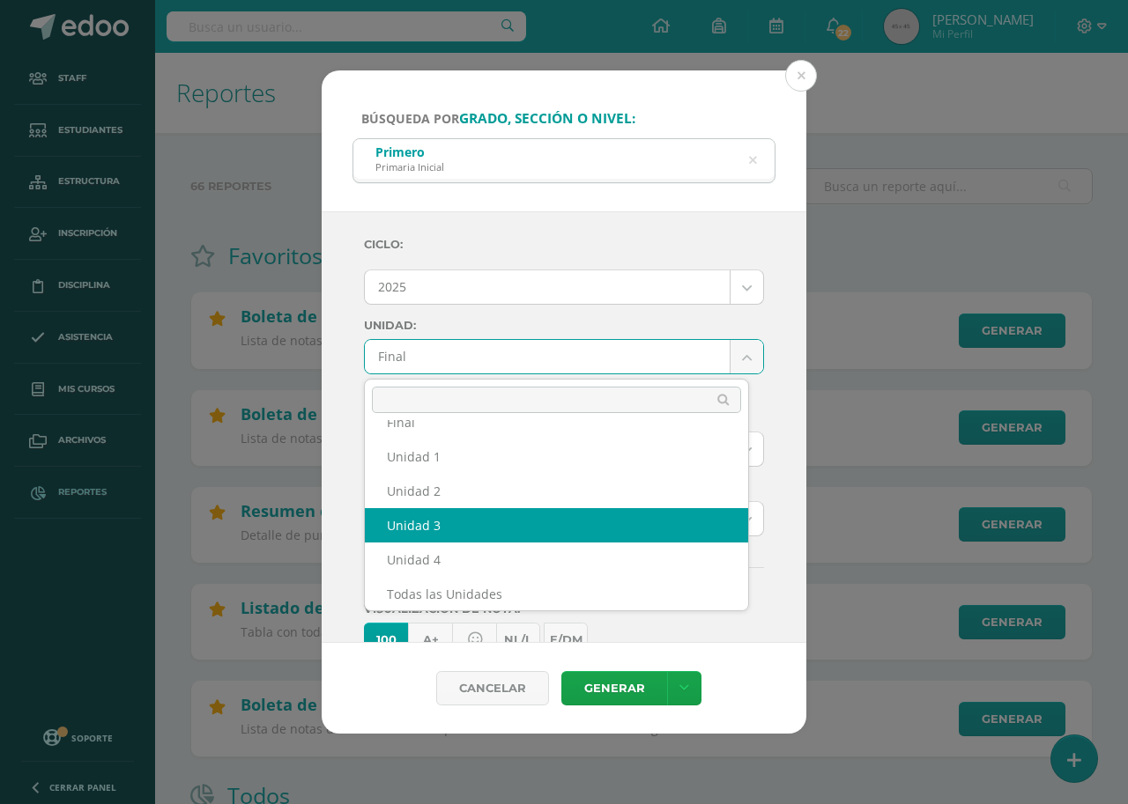
scroll to position [30, 0]
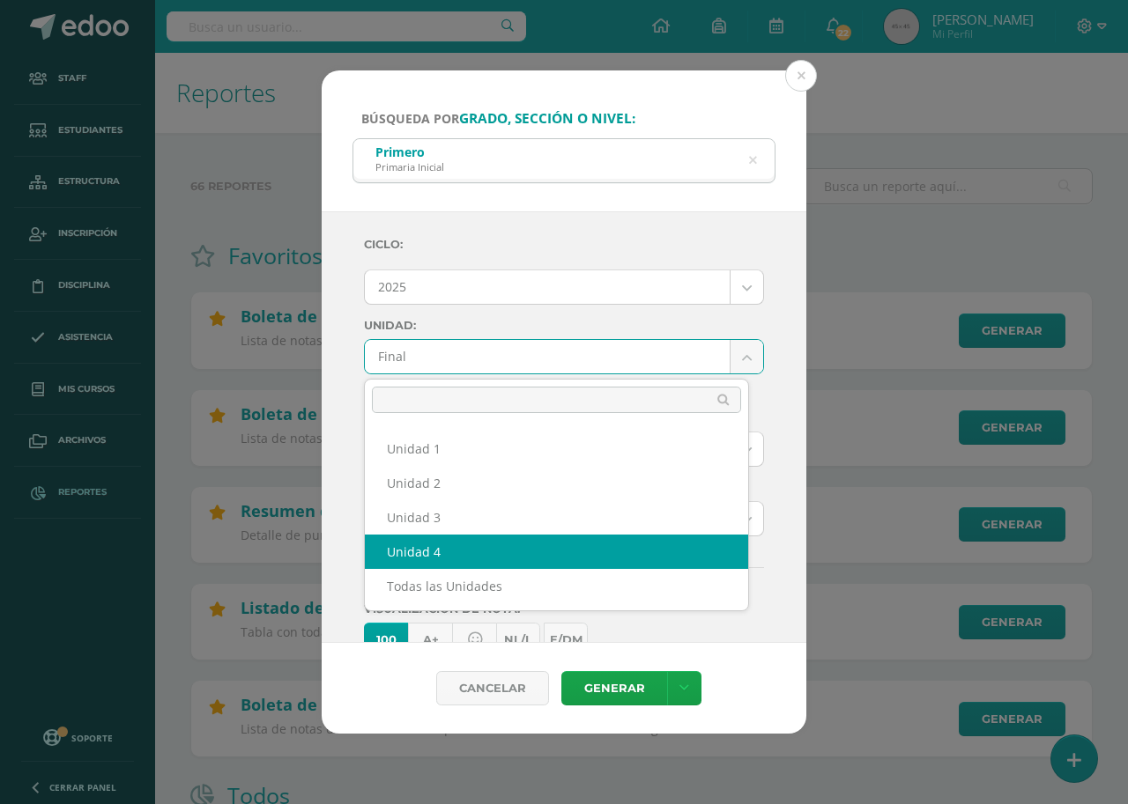
select select "Unidad 4"
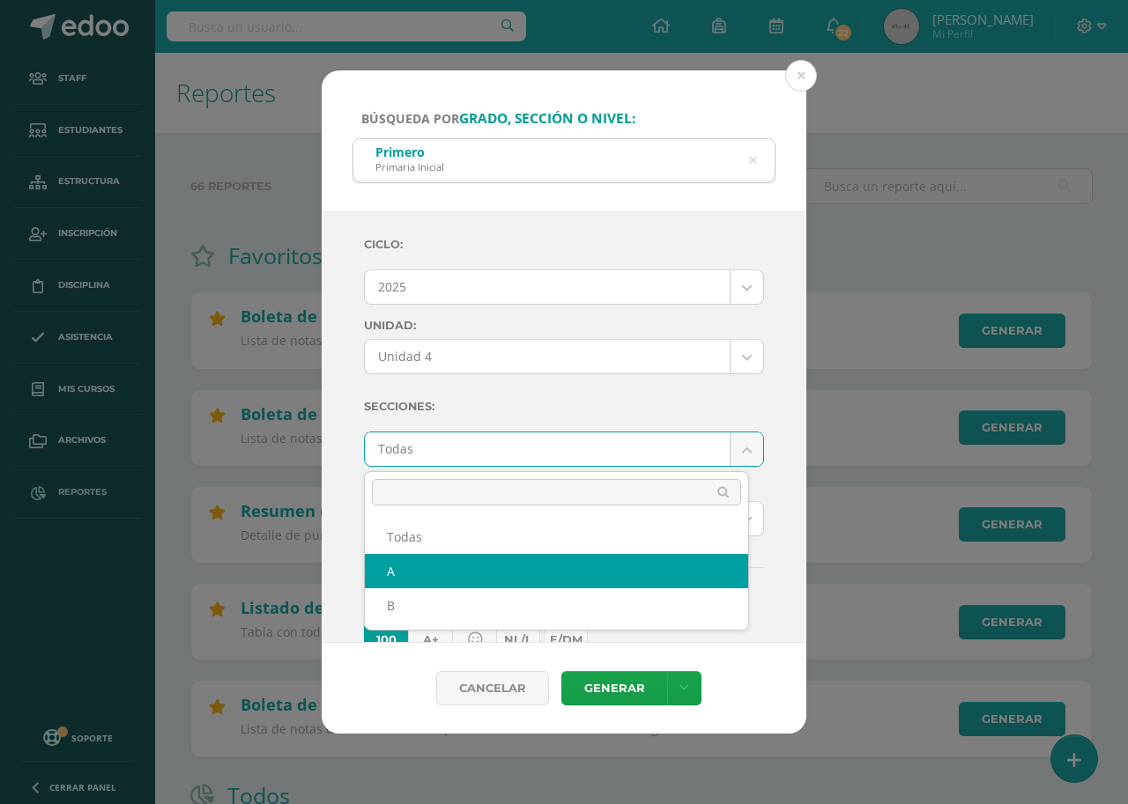
select select "A"
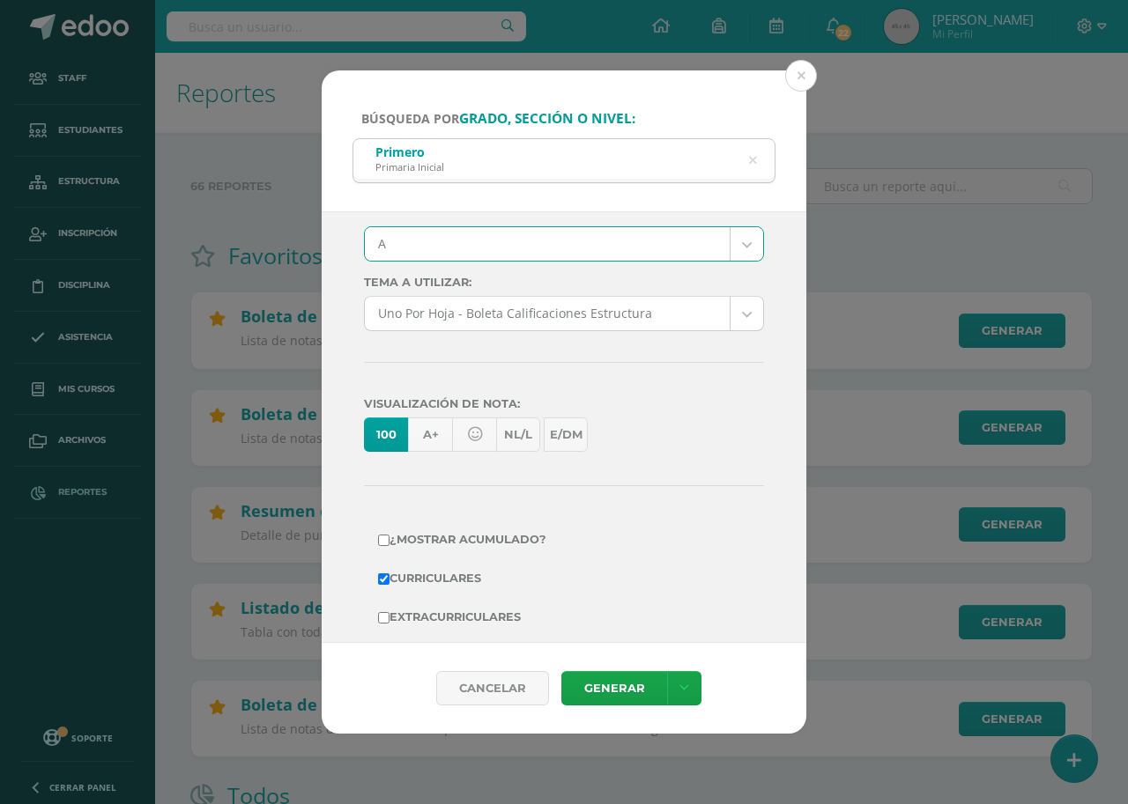
scroll to position [264, 0]
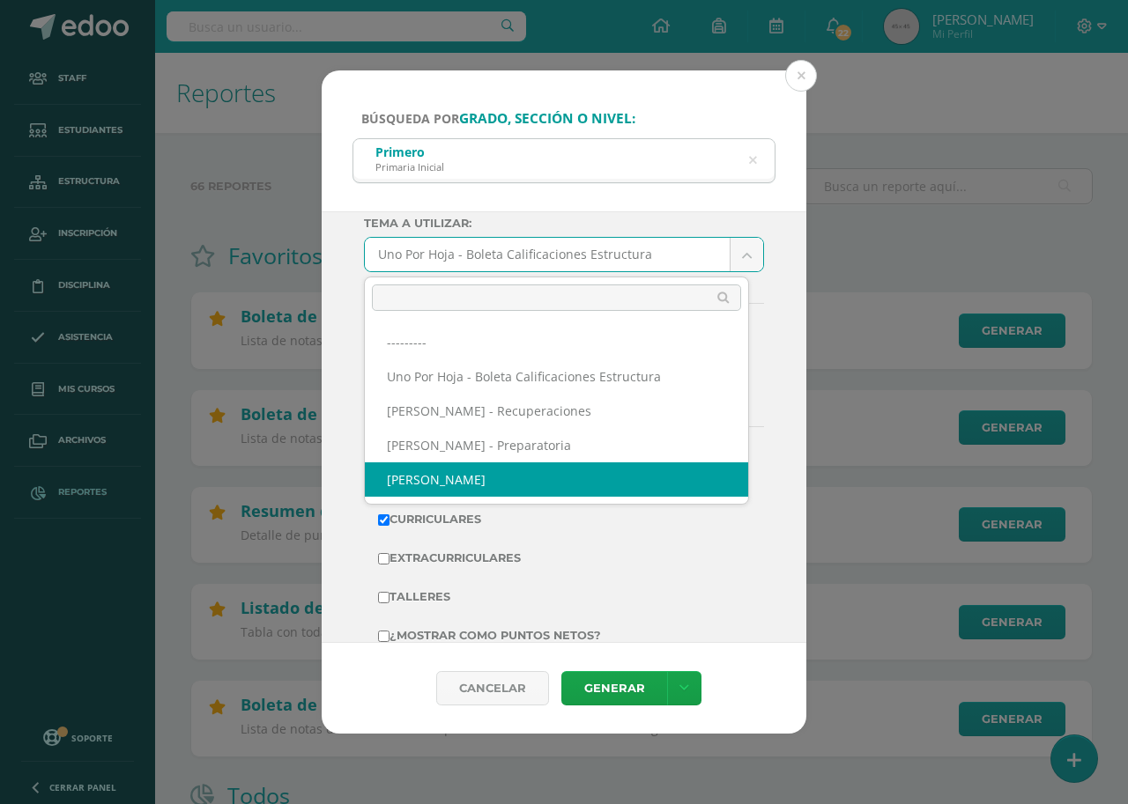
select select "57"
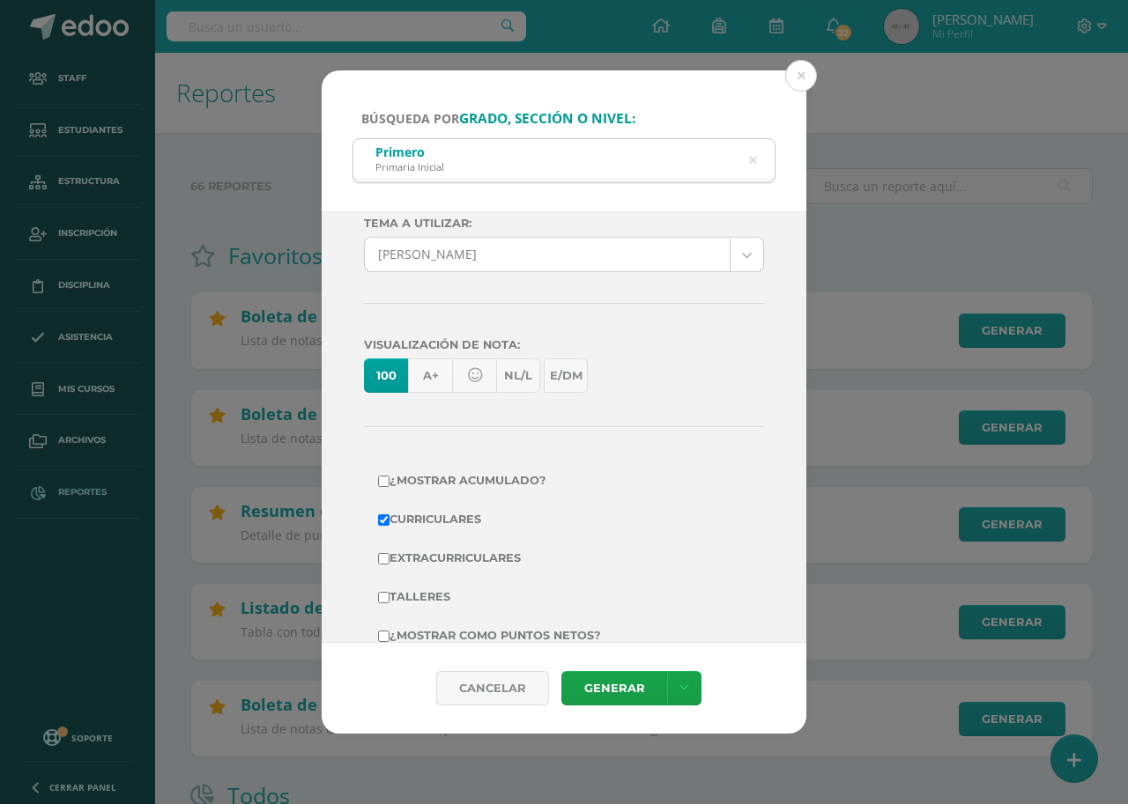
click at [479, 631] on label "¿Mostrar como puntos netos?" at bounding box center [564, 636] width 372 height 25
click at [389, 631] on input "¿Mostrar como puntos netos?" at bounding box center [383, 636] width 11 height 11
checkbox input "true"
click at [610, 691] on link "Generar" at bounding box center [614, 688] width 106 height 34
click at [753, 157] on icon at bounding box center [753, 160] width 8 height 45
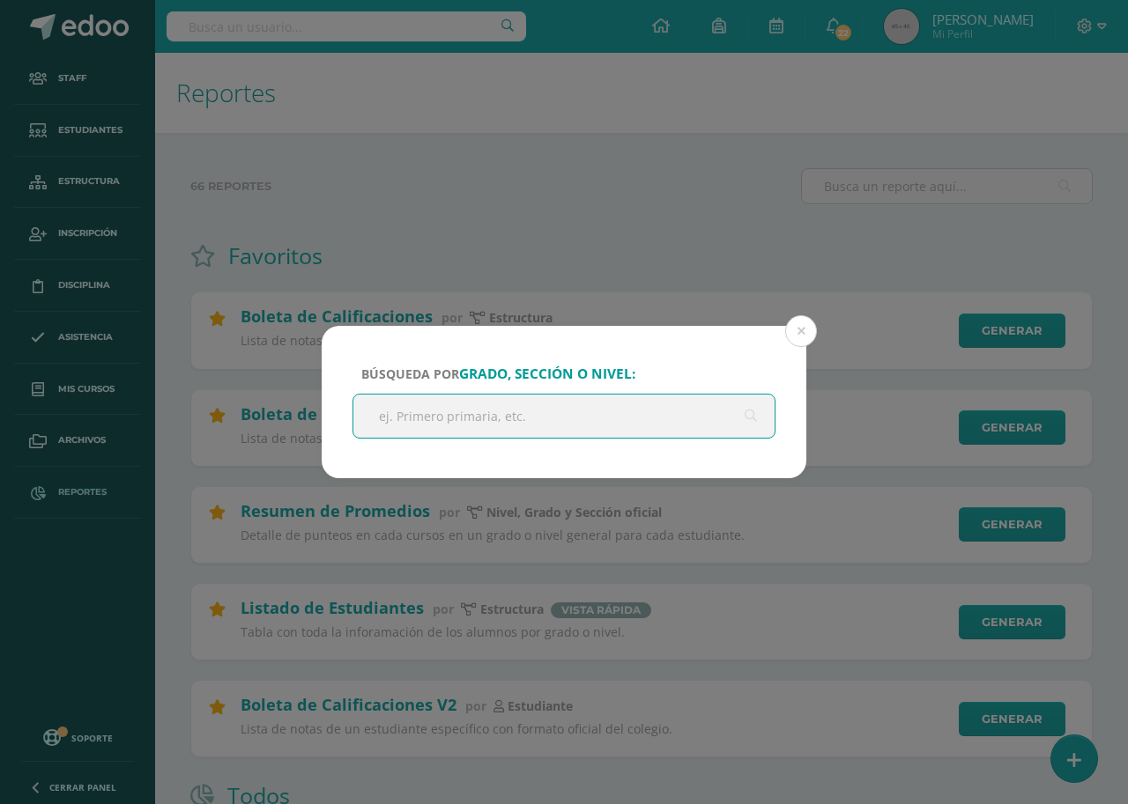
click at [411, 420] on input "text" at bounding box center [563, 416] width 421 height 43
type input "tercero primaria"
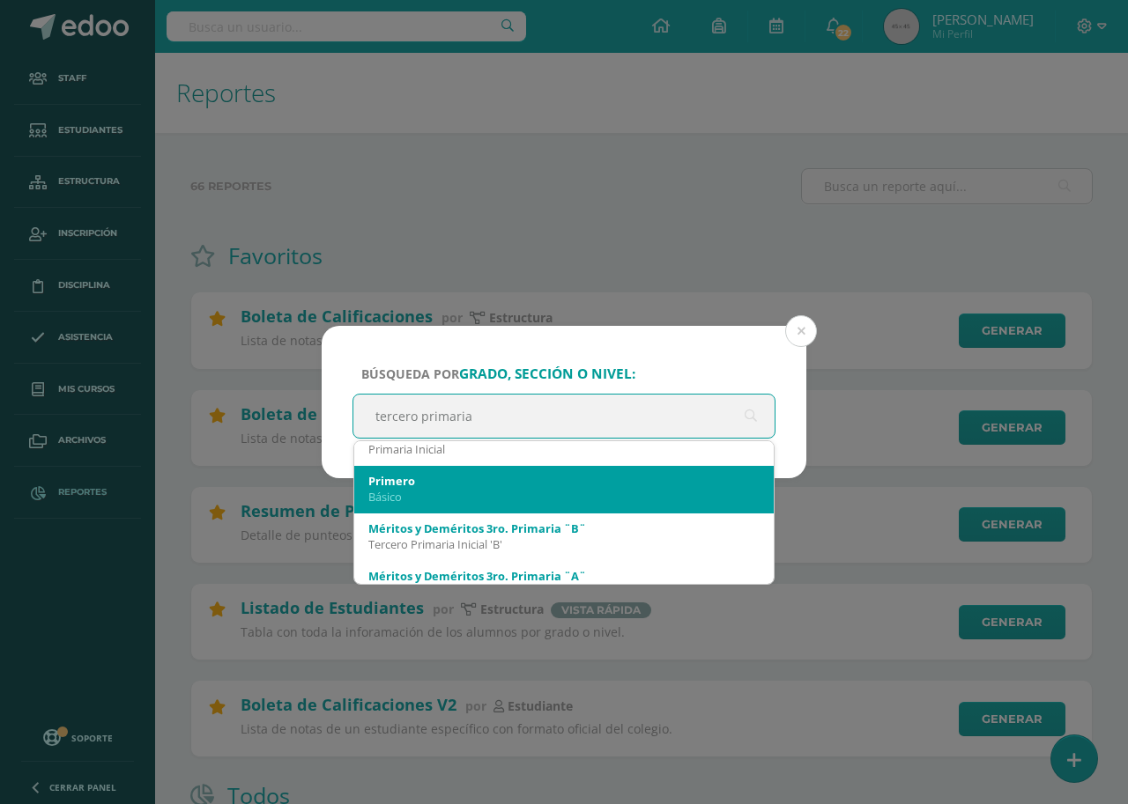
scroll to position [0, 0]
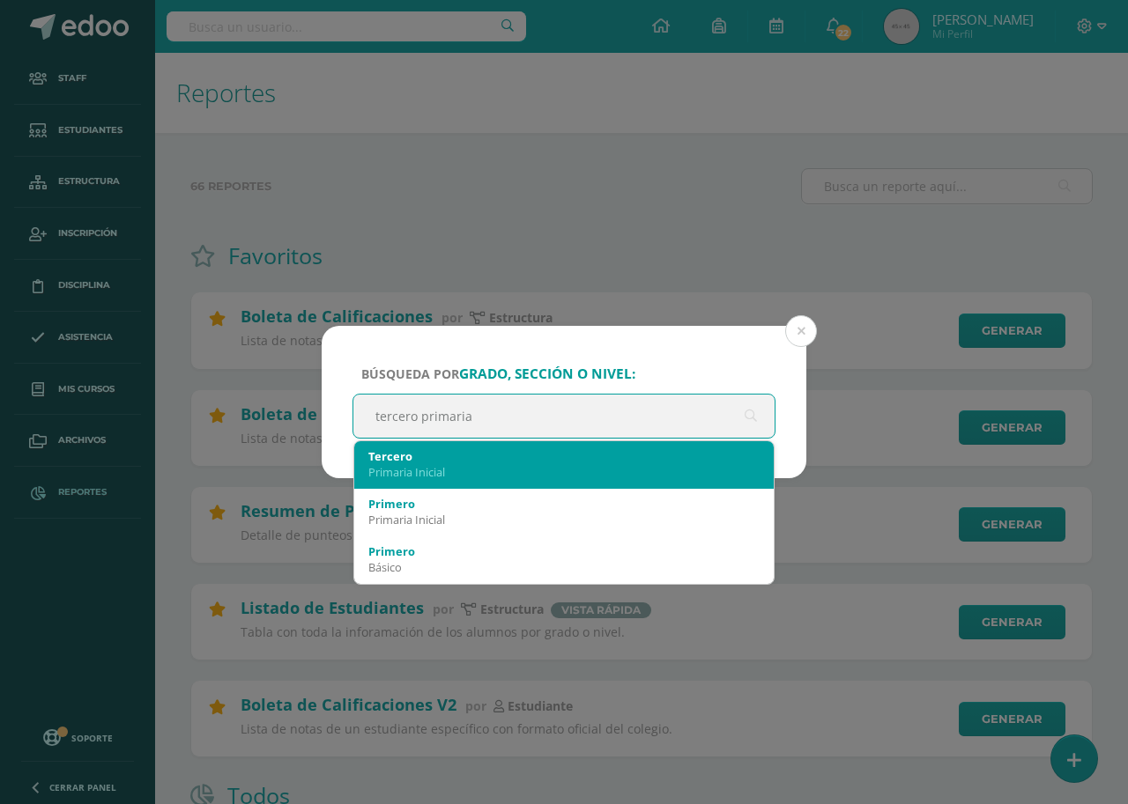
click at [433, 466] on div "Primaria Inicial" at bounding box center [563, 472] width 391 height 16
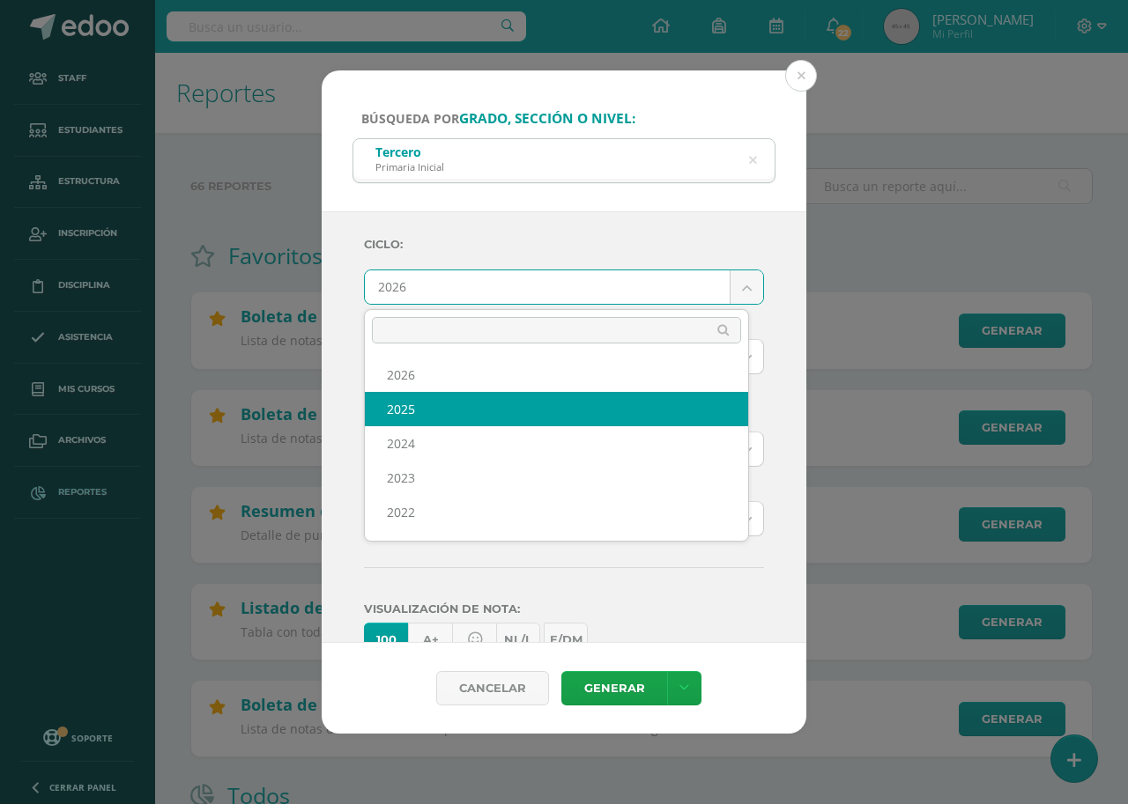
select select "7"
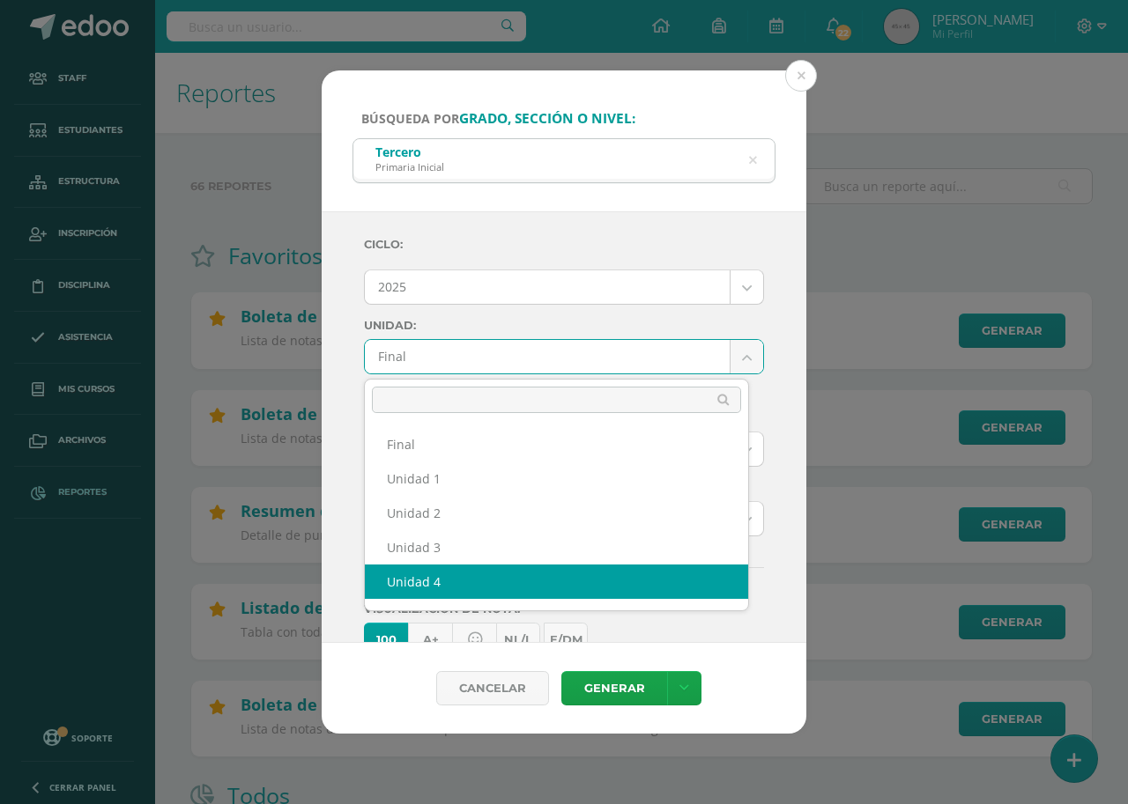
select select "Unidad 4"
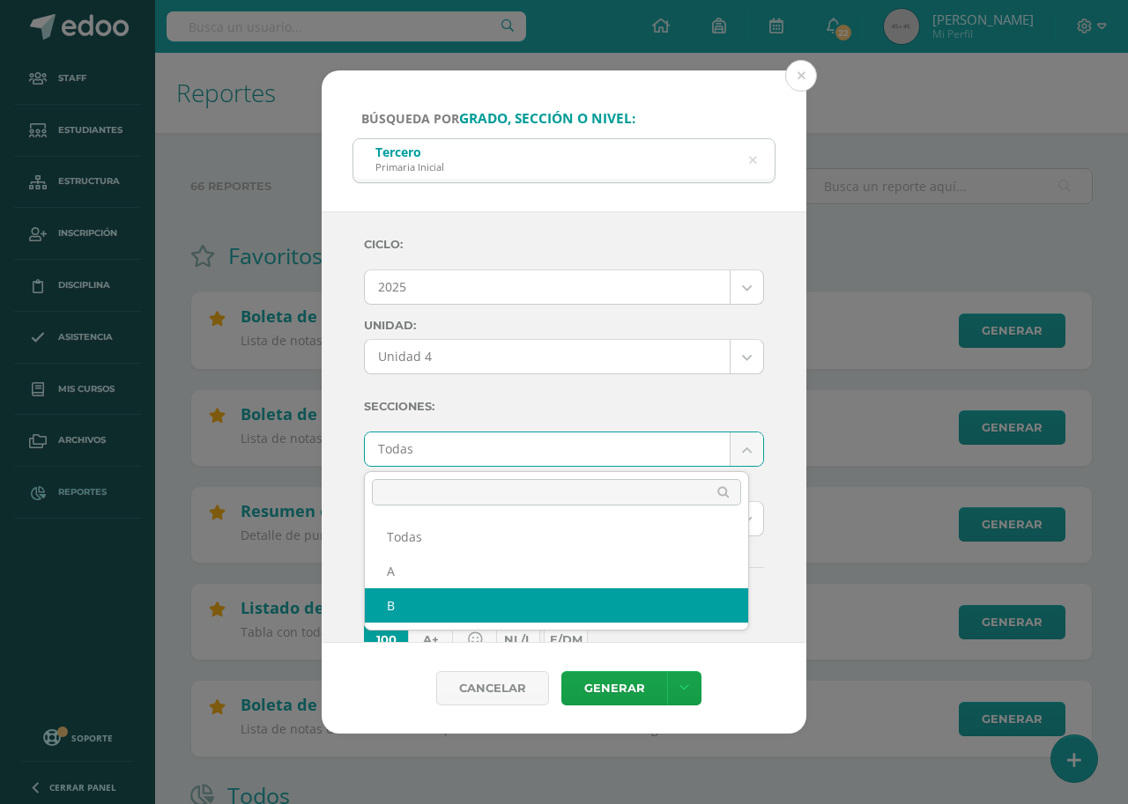
select select "B"
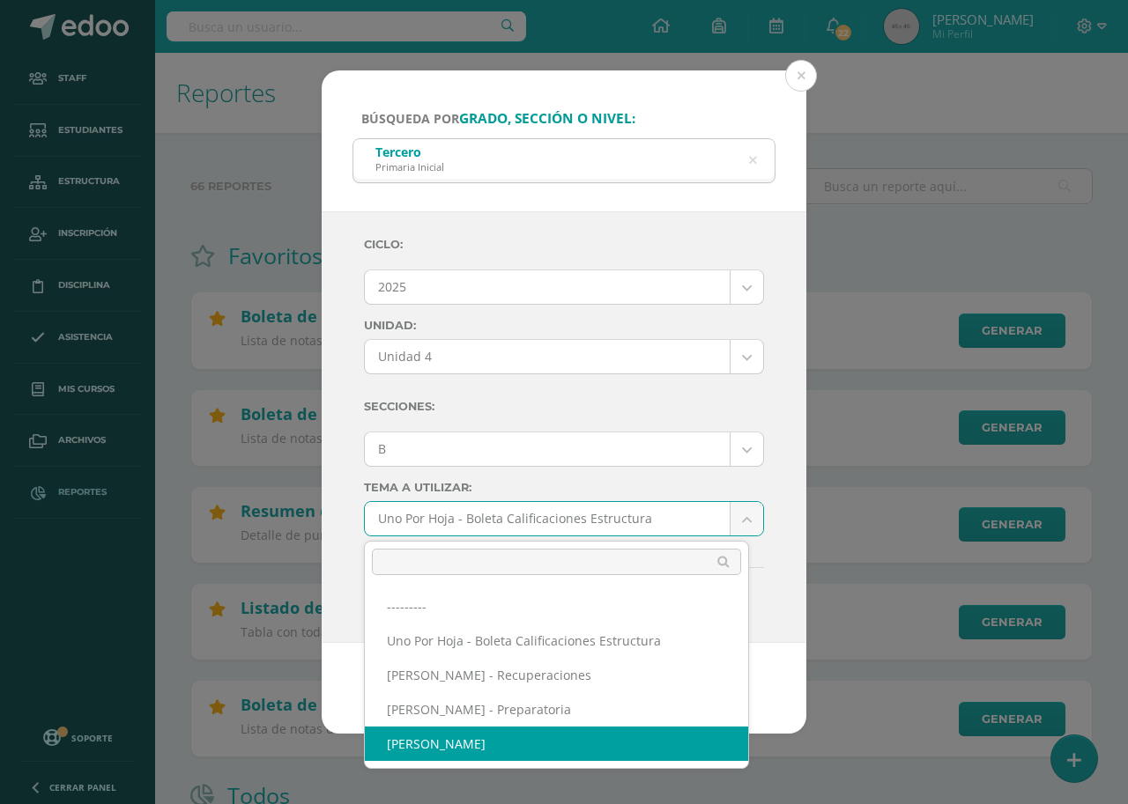
select select "57"
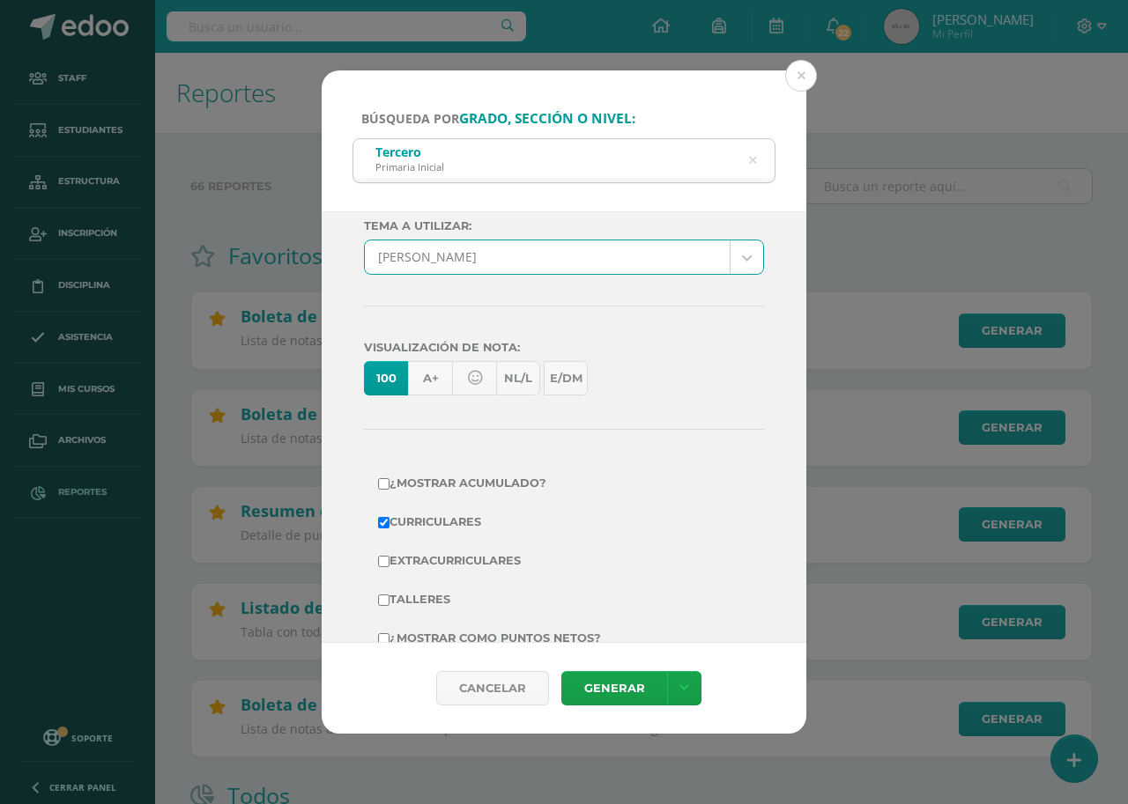
scroll to position [305, 0]
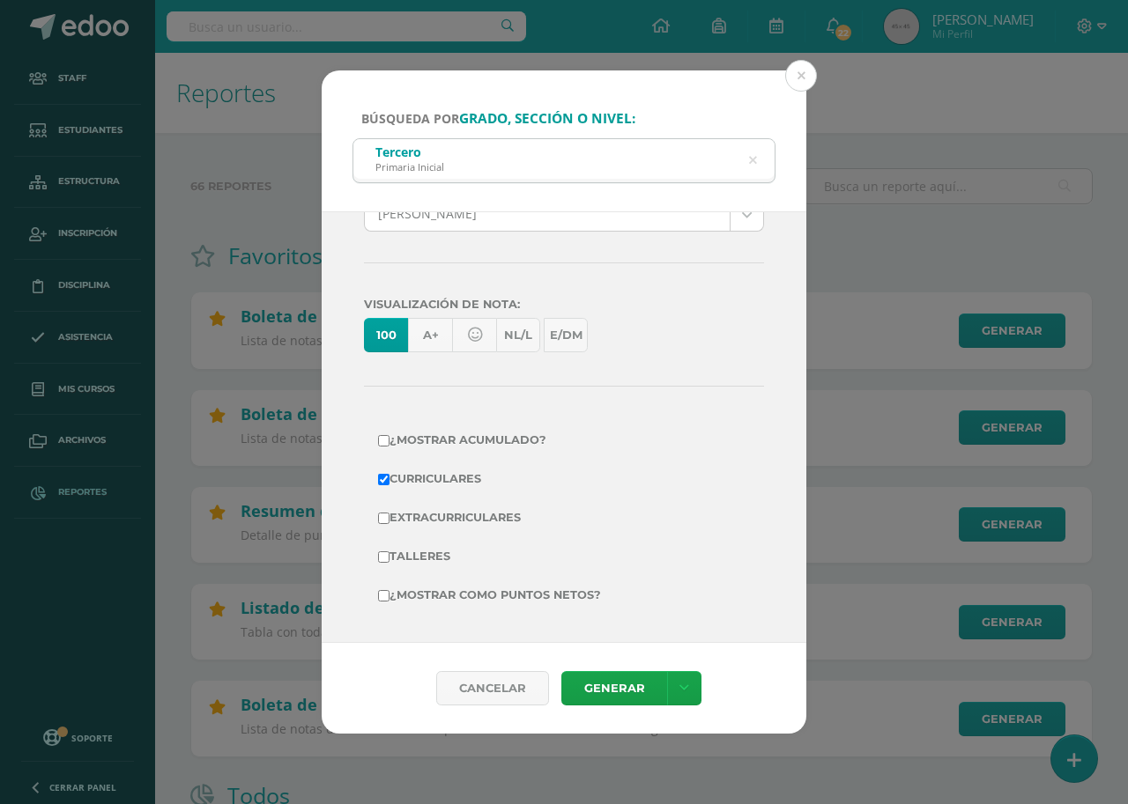
click at [492, 584] on label "¿Mostrar como puntos netos?" at bounding box center [564, 595] width 372 height 25
click at [389, 590] on input "¿Mostrar como puntos netos?" at bounding box center [383, 595] width 11 height 11
checkbox input "true"
click at [613, 680] on link "Generar" at bounding box center [614, 688] width 106 height 34
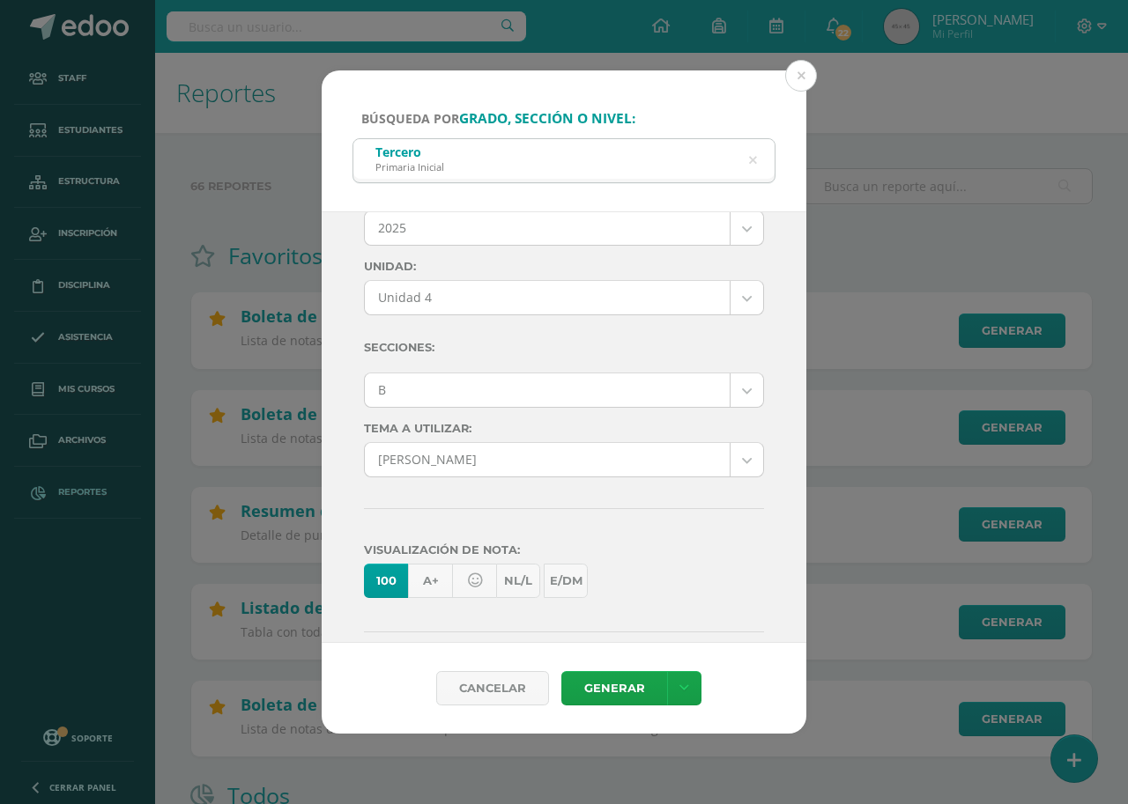
scroll to position [41, 0]
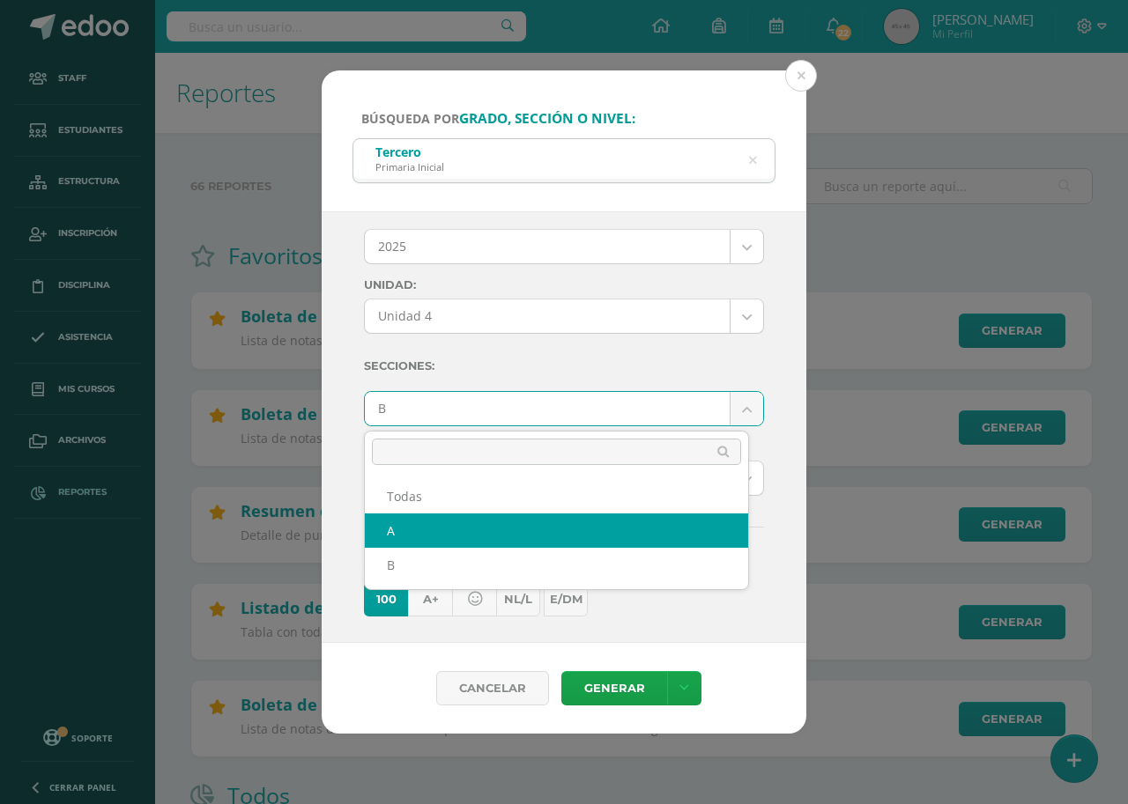
select select "A"
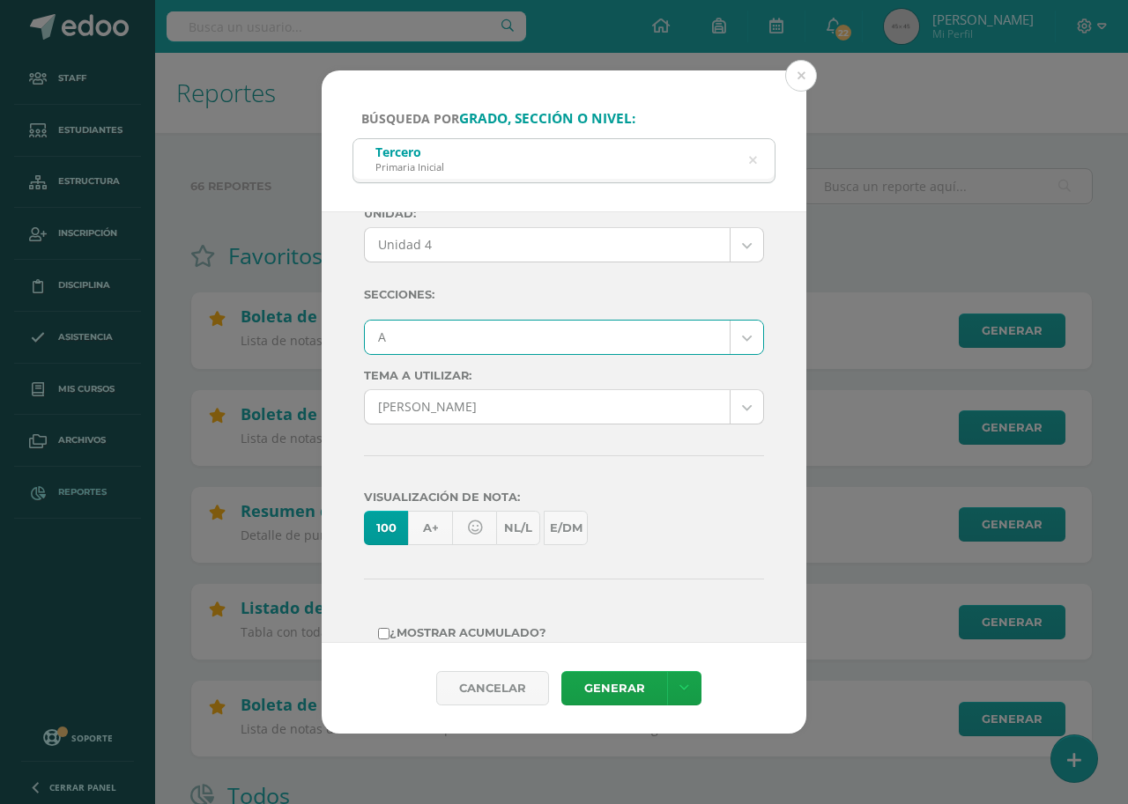
scroll to position [305, 0]
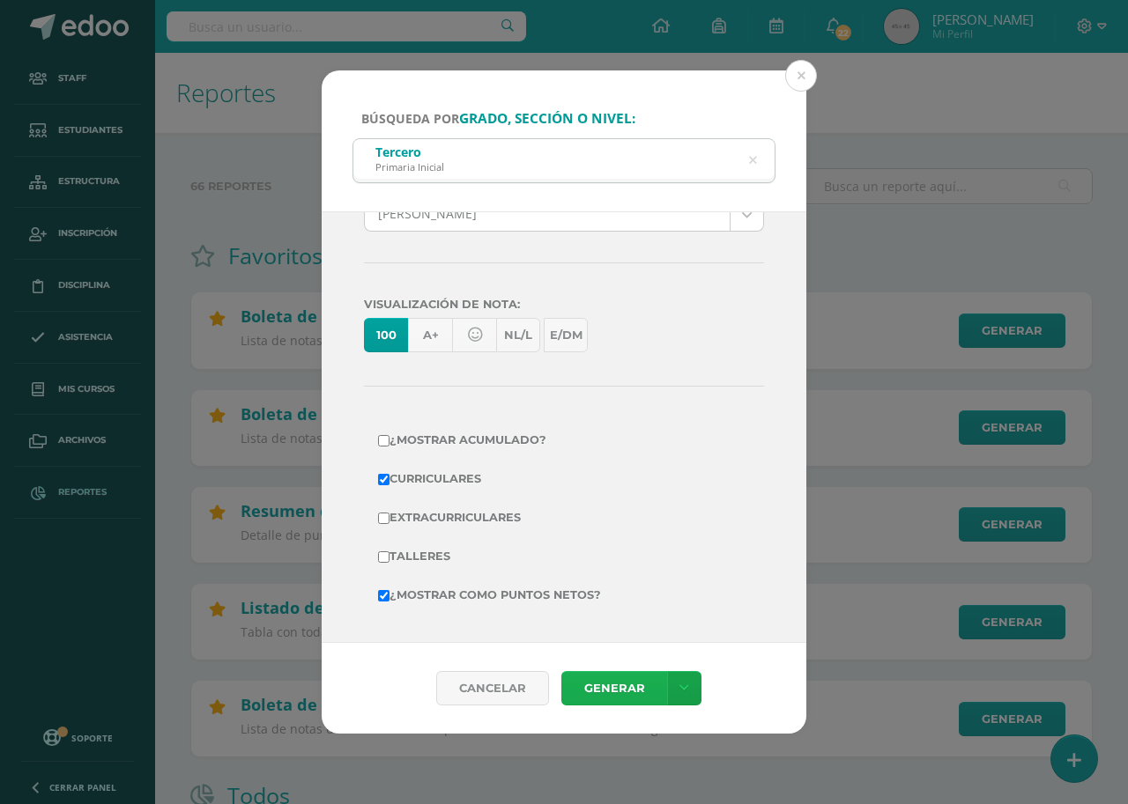
click at [595, 684] on link "Generar" at bounding box center [614, 688] width 106 height 34
